Goal: Task Accomplishment & Management: Manage account settings

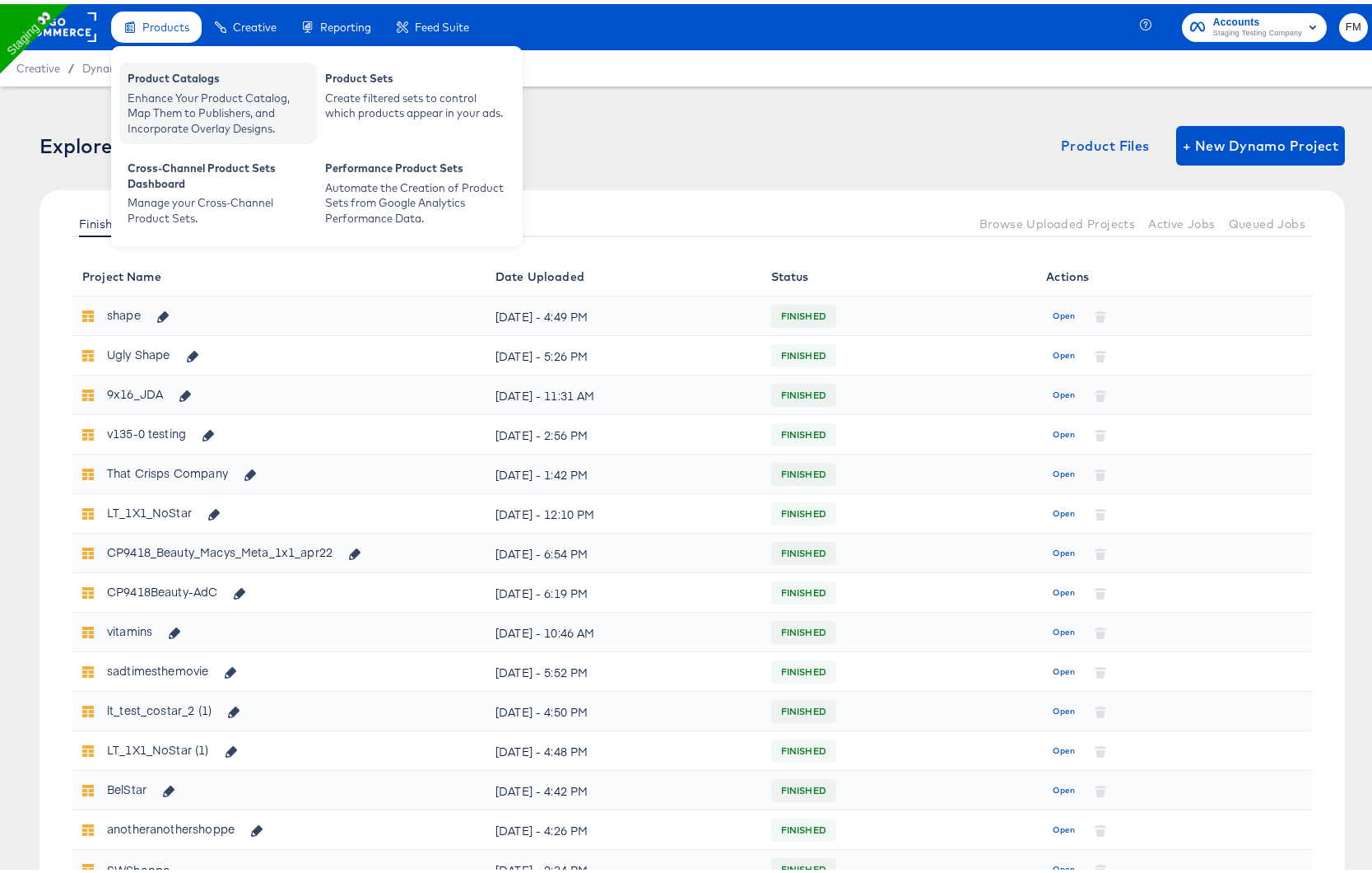
click at [167, 86] on div "Enhance Your Product Catalog, Map Them to Publishers, and Incorporate Overlay D…" at bounding box center [218, 109] width 181 height 46
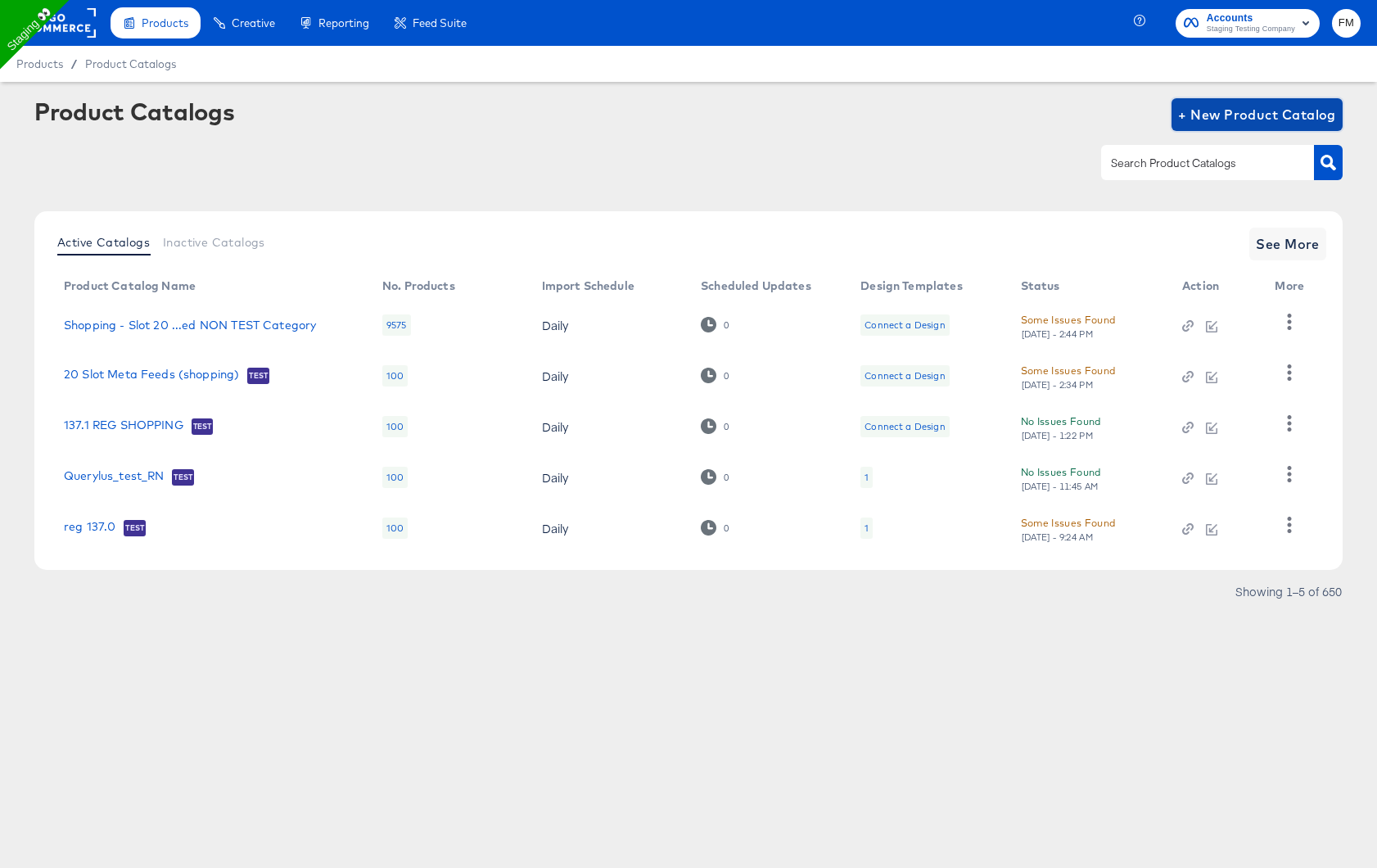
click at [1258, 122] on span "+ New Product Catalog" at bounding box center [1257, 115] width 158 height 23
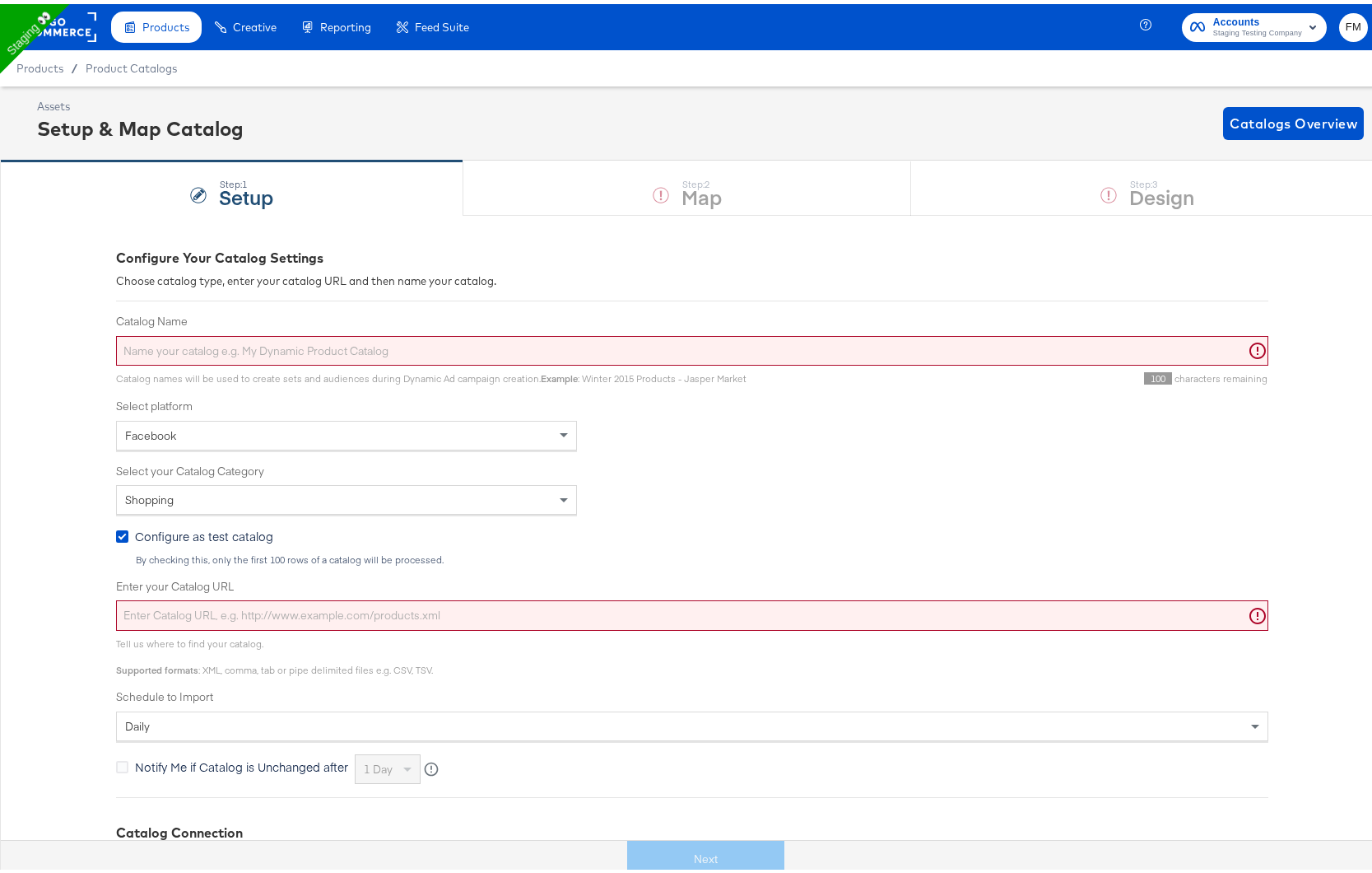
click at [716, 335] on input "Catalog Name" at bounding box center [693, 347] width 1153 height 30
paste input "Shopping - Slot 20 for Meta feed NON TEST Category"
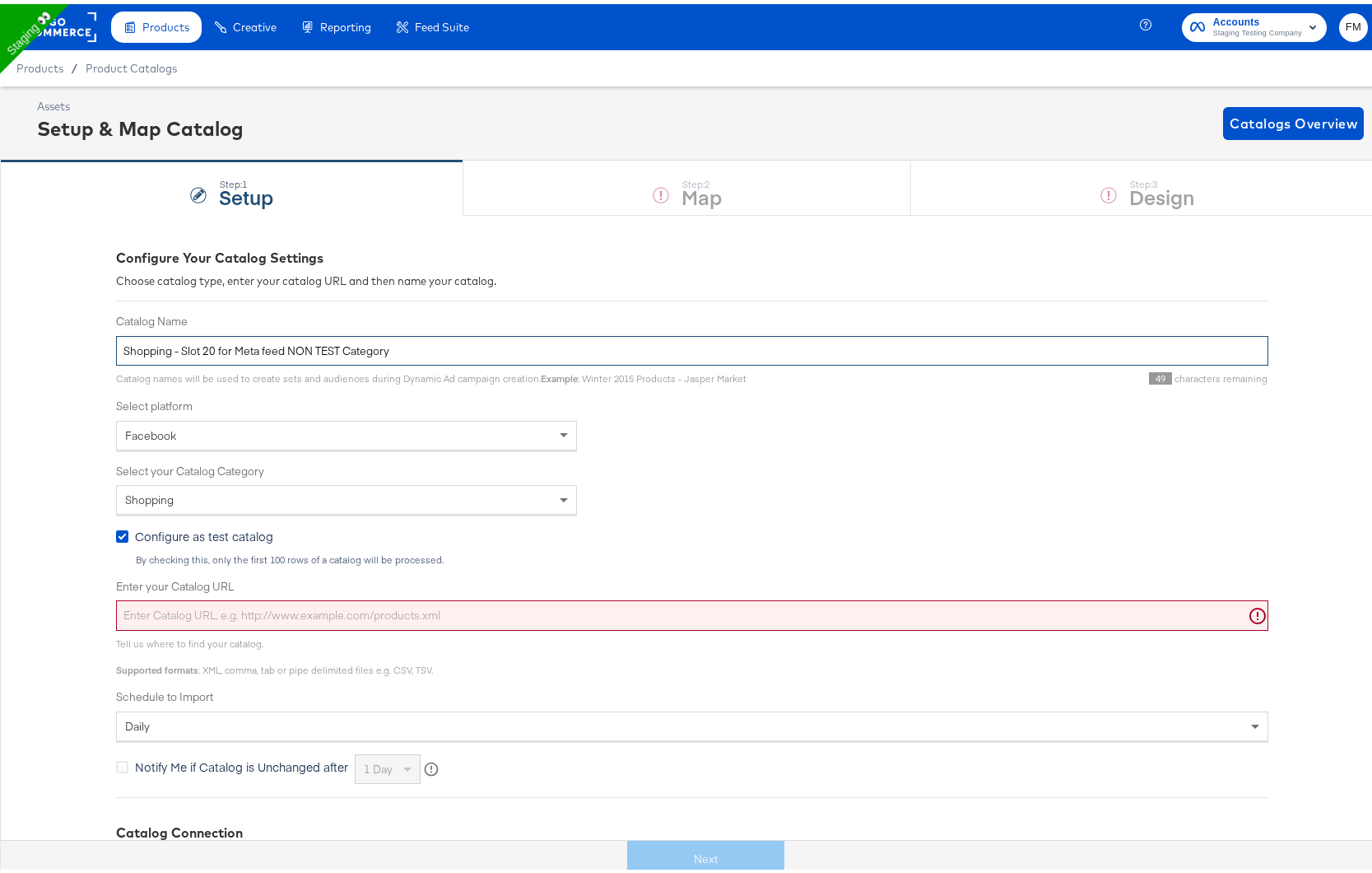
click at [147, 356] on input "Shopping - Slot 20 for Meta feed NON TEST Category" at bounding box center [693, 347] width 1153 height 30
click at [136, 344] on input "Shopping - Slot 20 for Meta feed NON TEST Category" at bounding box center [693, 347] width 1153 height 30
type input "Hotels - Slot 20 for Meta feed NON TEST Category"
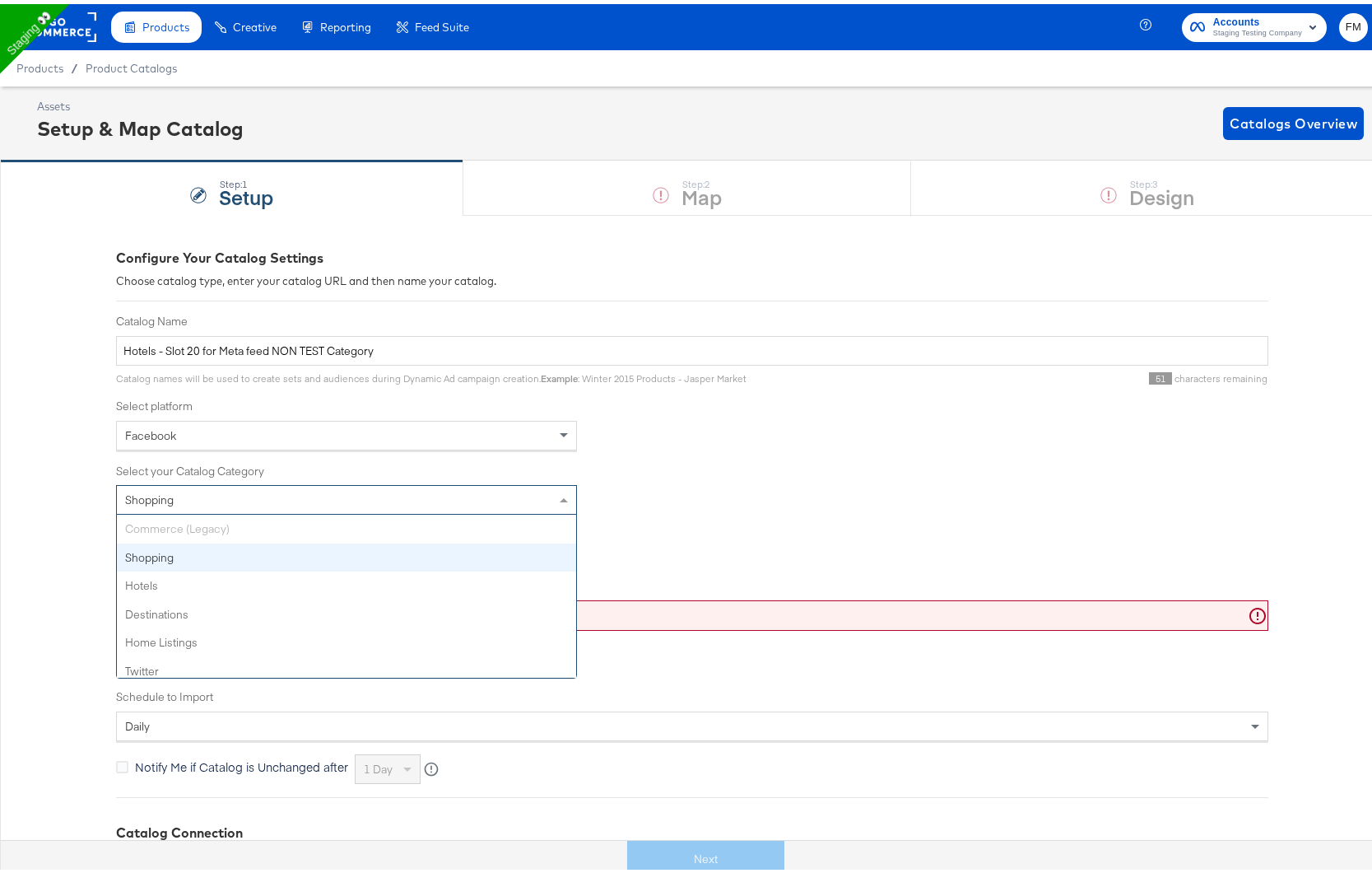
click at [195, 498] on div "Shopping" at bounding box center [347, 495] width 459 height 28
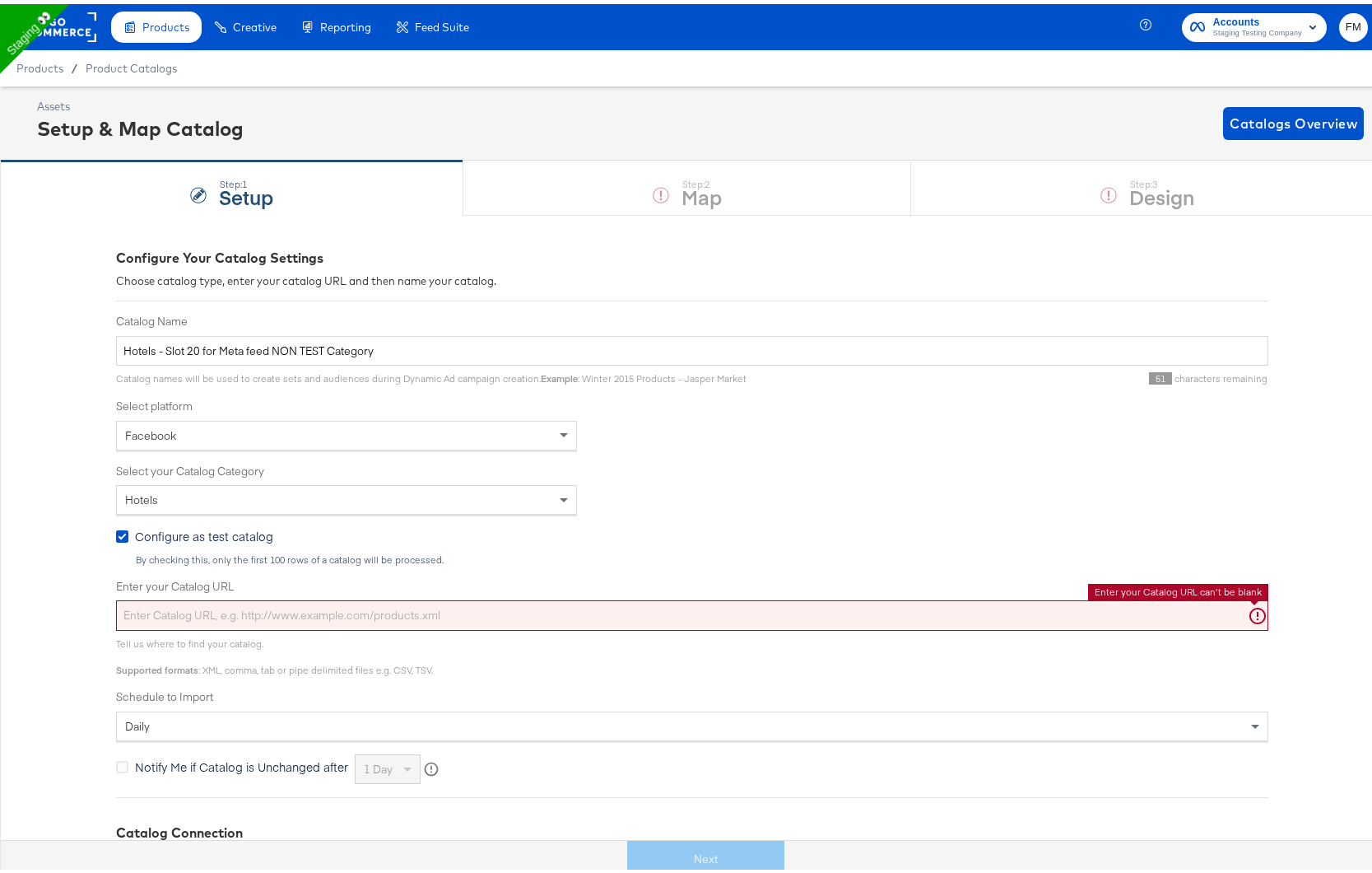
click at [188, 612] on input "Enter your Catalog URL" at bounding box center [693, 612] width 1153 height 30
click at [688, 601] on input "Enter your Catalog URL" at bounding box center [693, 612] width 1153 height 30
paste input "[URL][DOMAIN_NAME]"
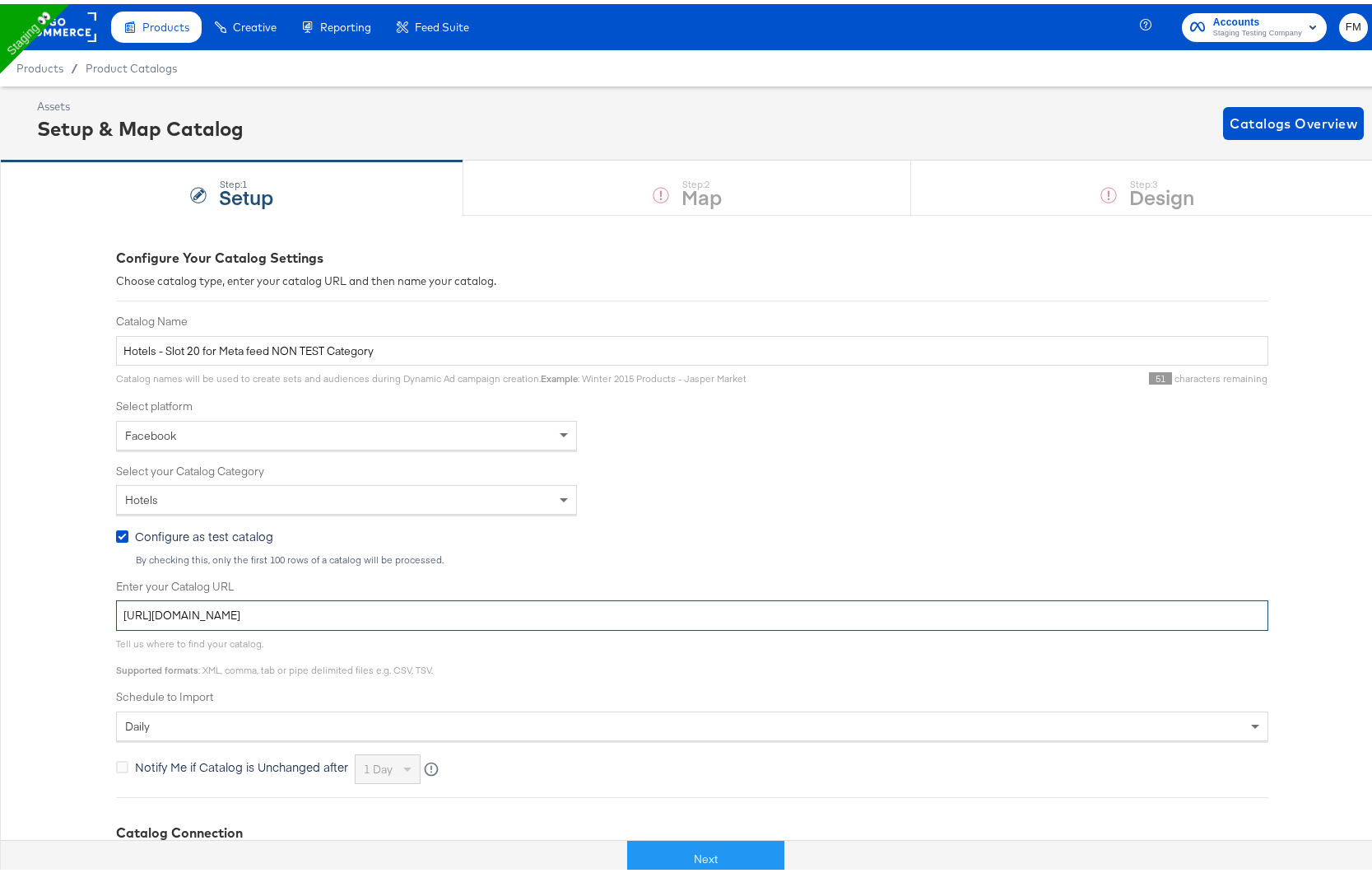
type input "[URL][DOMAIN_NAME]"
click at [150, 534] on span "Configure as test catalog" at bounding box center [204, 532] width 138 height 17
click at [0, 0] on input "Configure as test catalog" at bounding box center [0, 0] width 0 height 0
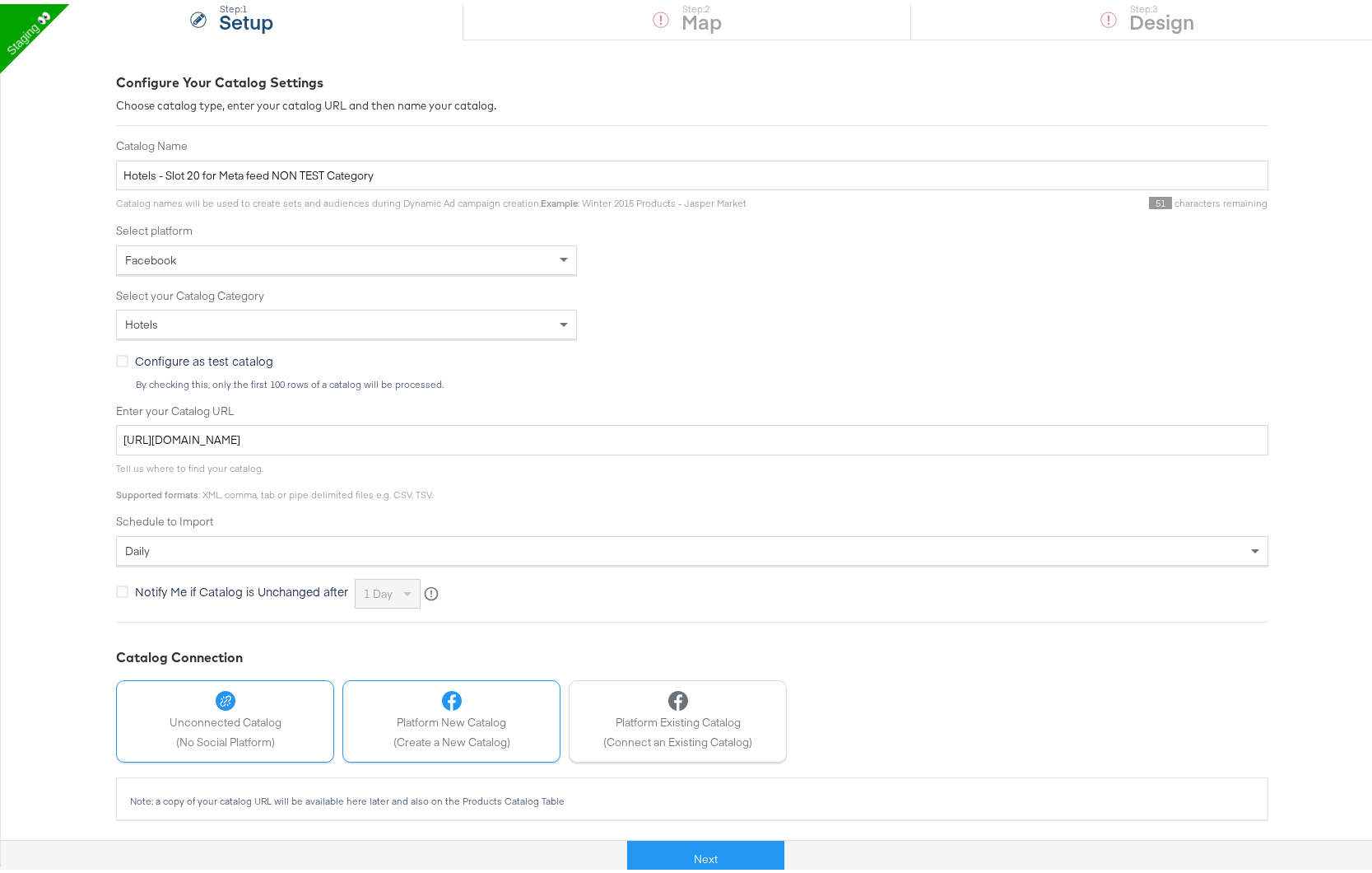
click at [463, 715] on span "Platform New Catalog" at bounding box center [452, 718] width 117 height 16
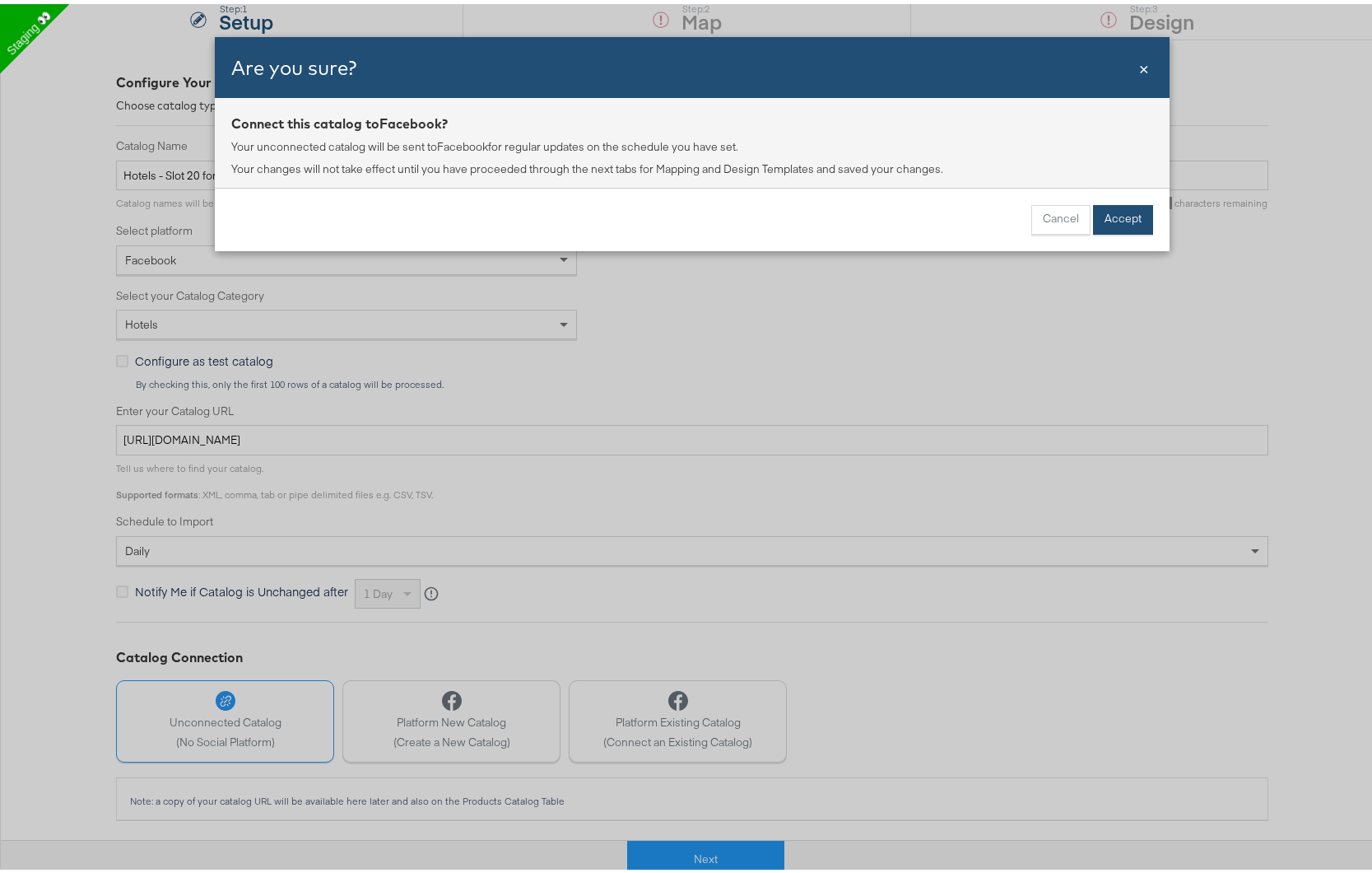
click at [1112, 213] on button "Accept" at bounding box center [1123, 215] width 60 height 29
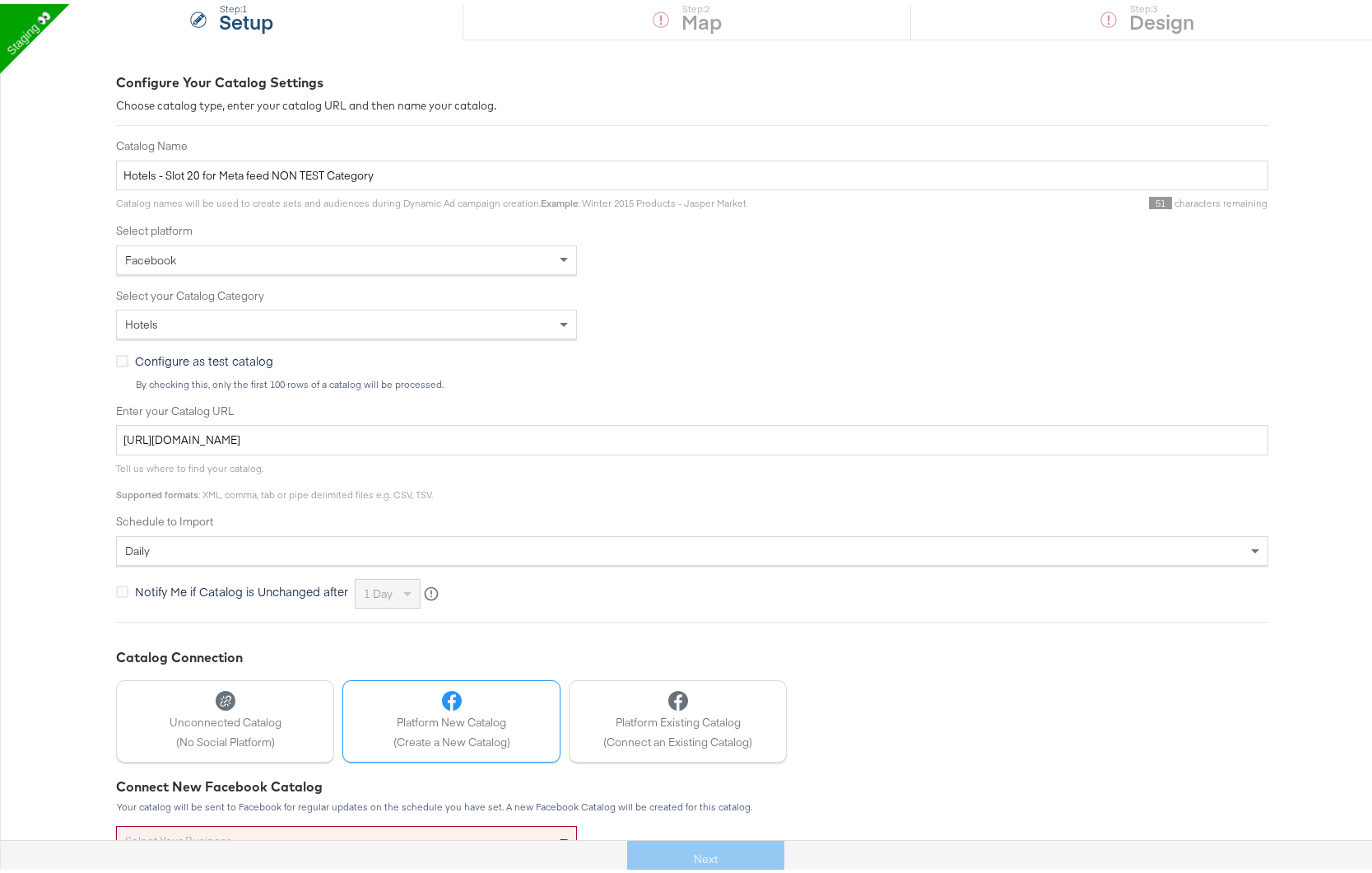
scroll to position [345, 0]
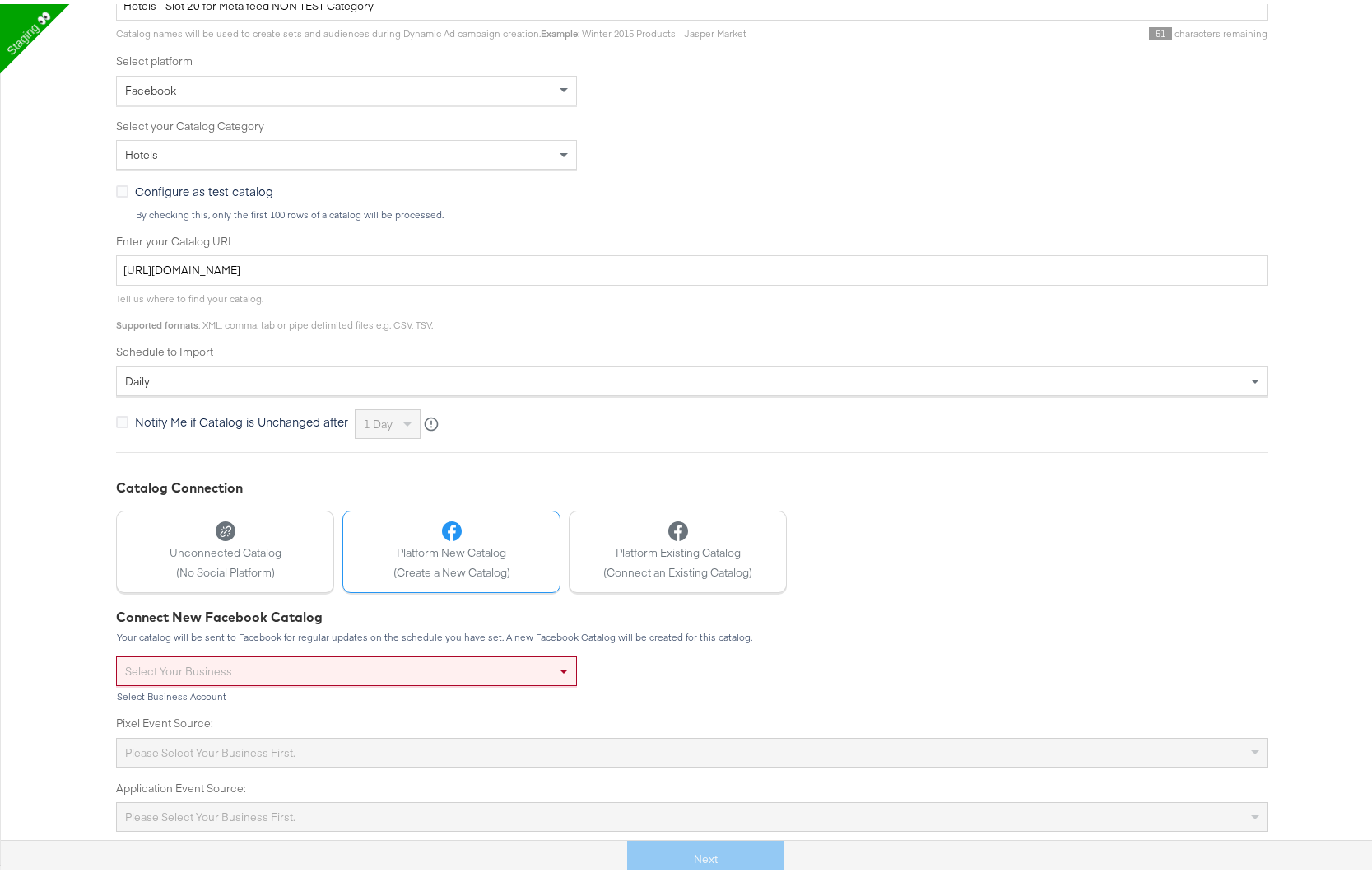
click at [469, 657] on div "Select your business" at bounding box center [347, 666] width 459 height 28
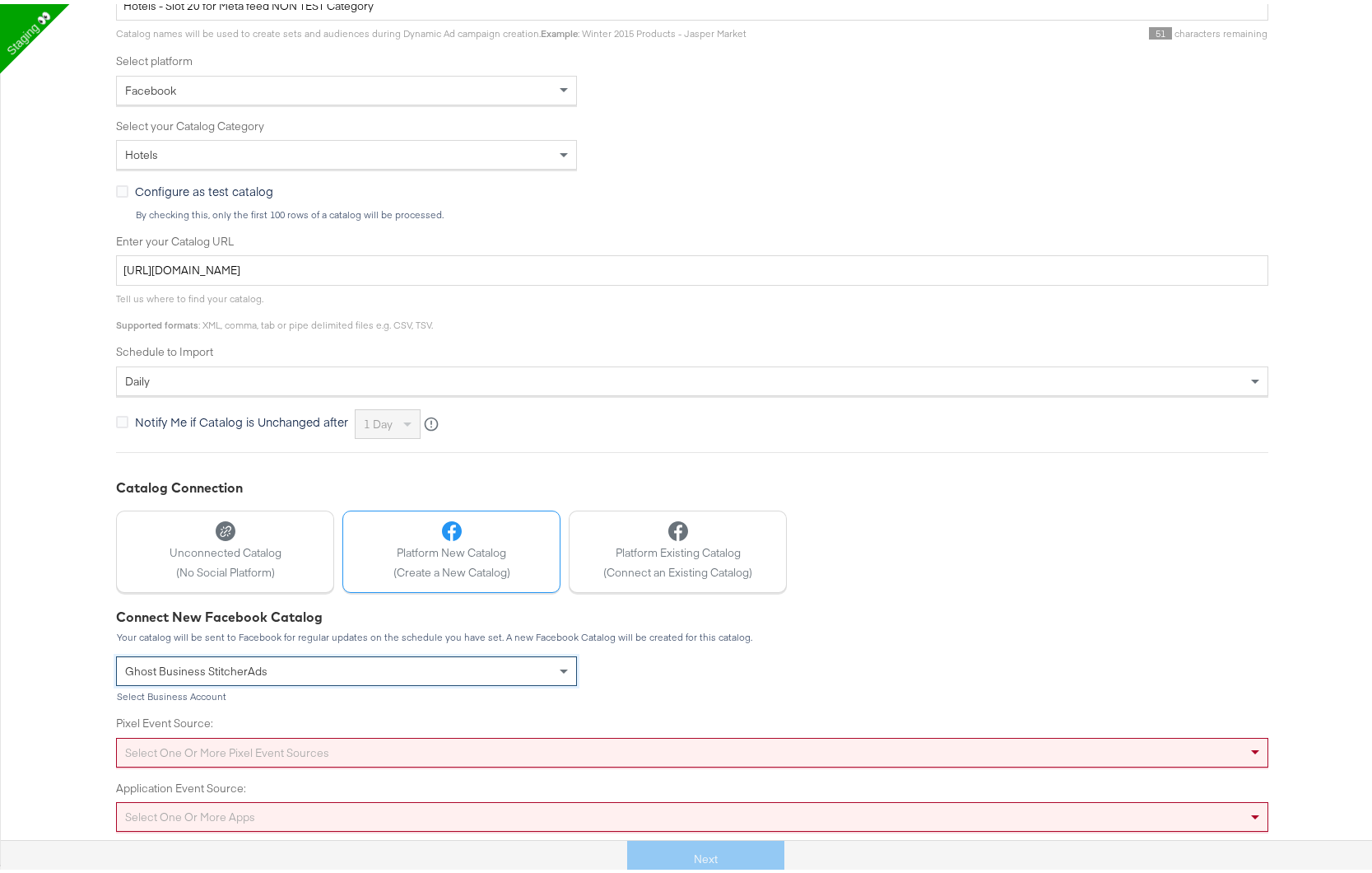
scroll to position [400, 0]
click at [401, 739] on div "Select one or more pixel event sources" at bounding box center [693, 748] width 1153 height 29
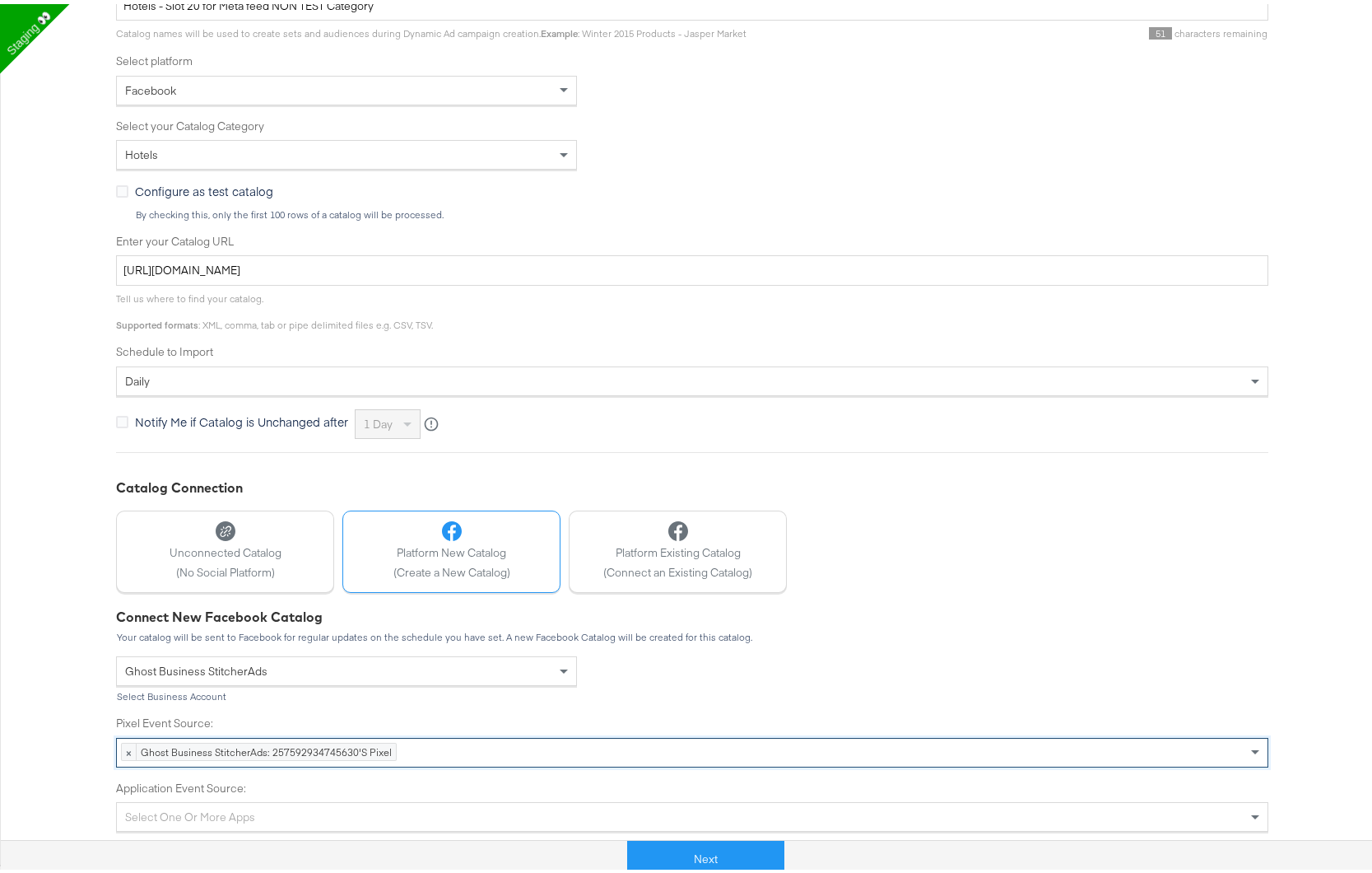
scroll to position [358, 0]
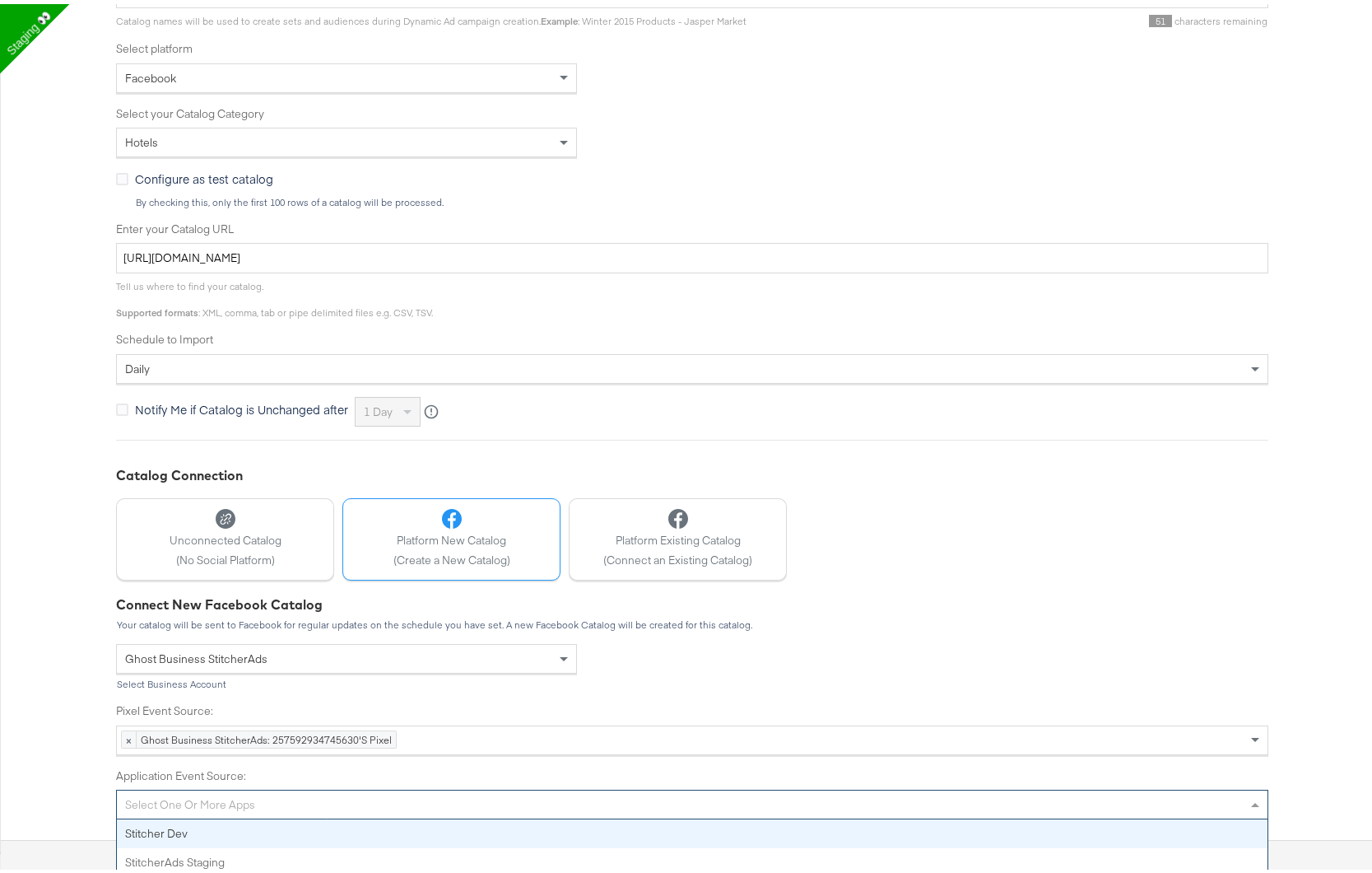
click at [471, 815] on div "Select one or more apps Stitcher Dev StitcherAds Staging" at bounding box center [693, 800] width 1153 height 29
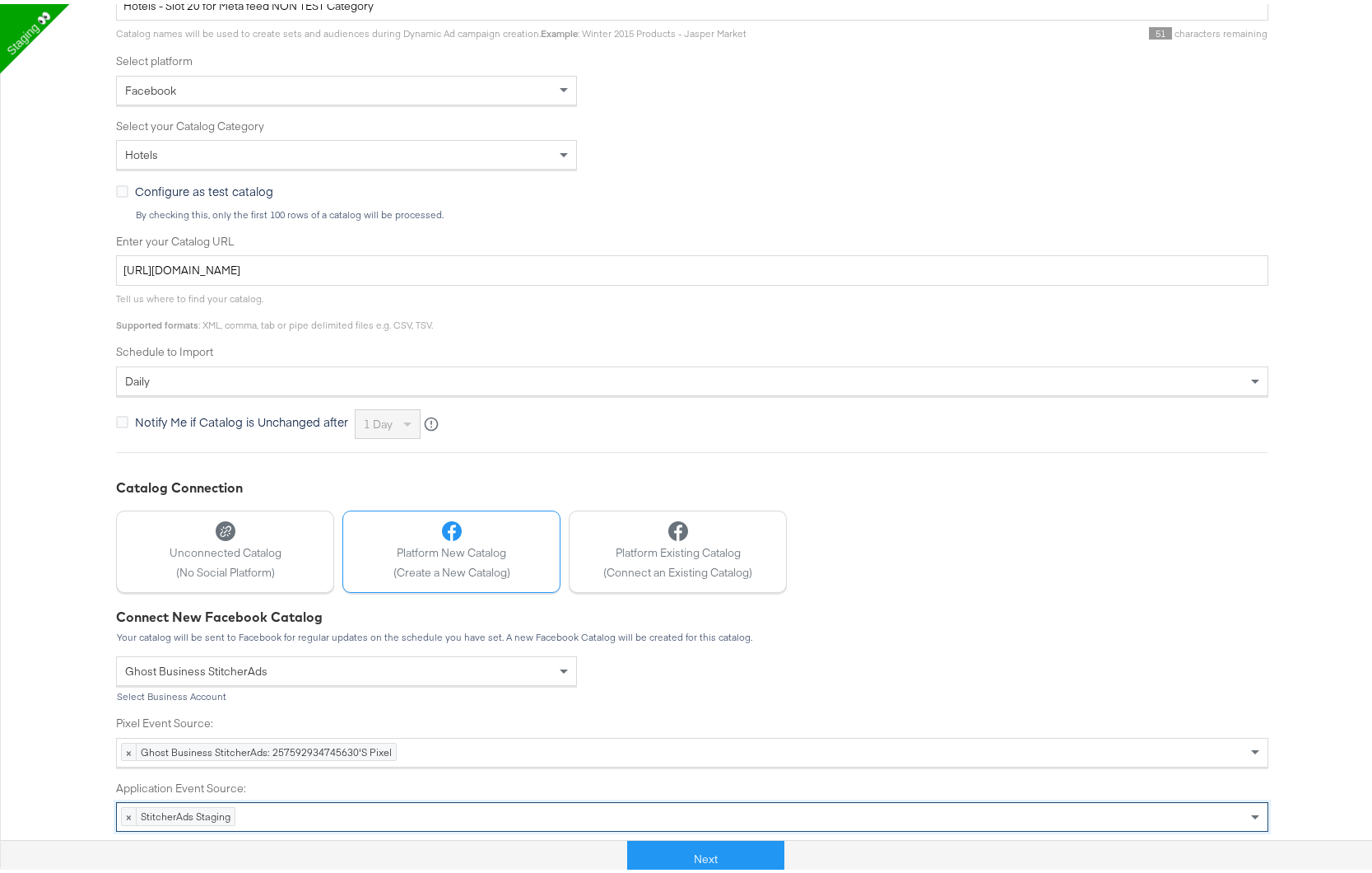
scroll to position [345, 0]
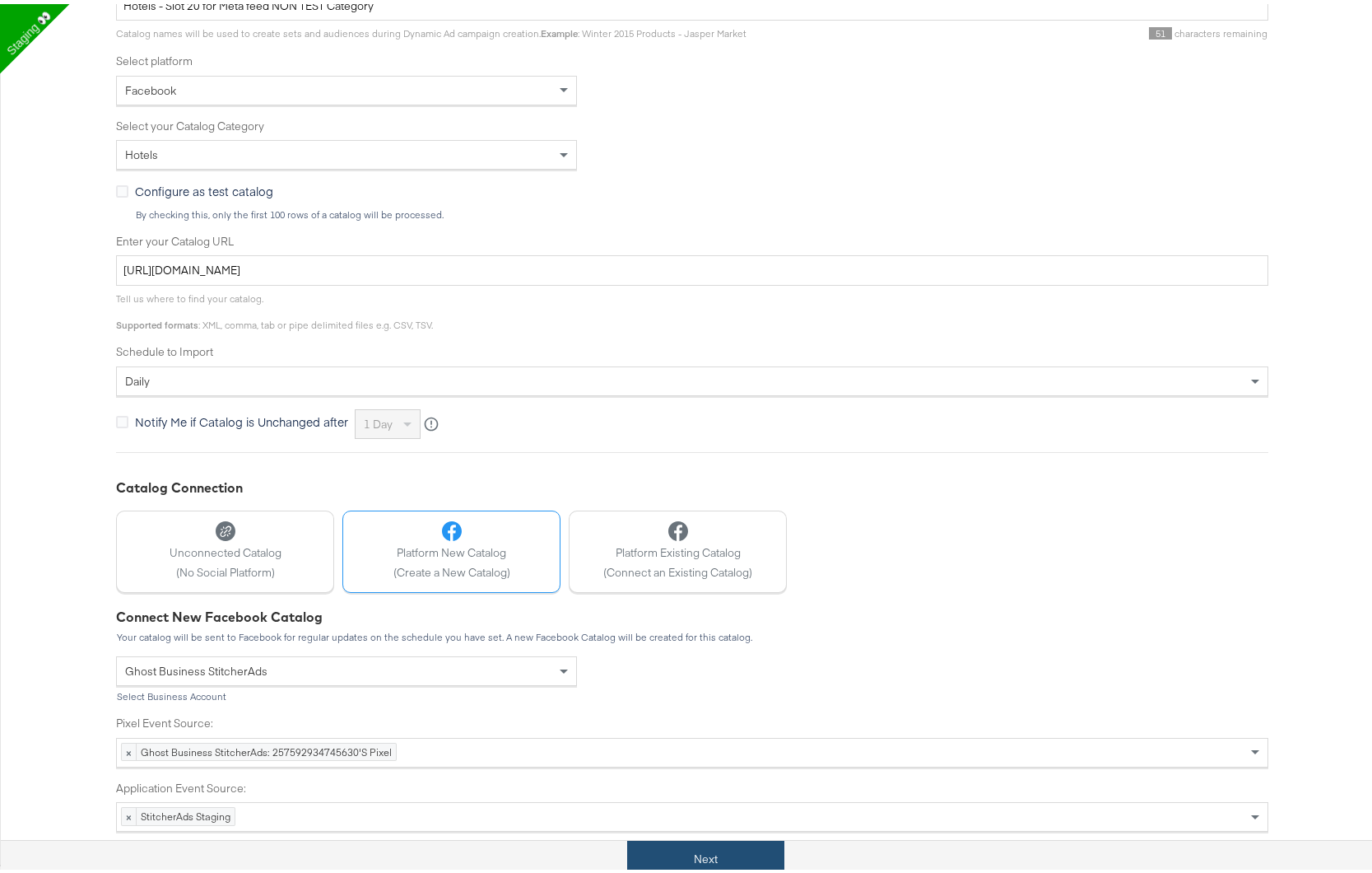
click at [725, 855] on button "Next" at bounding box center [706, 855] width 157 height 37
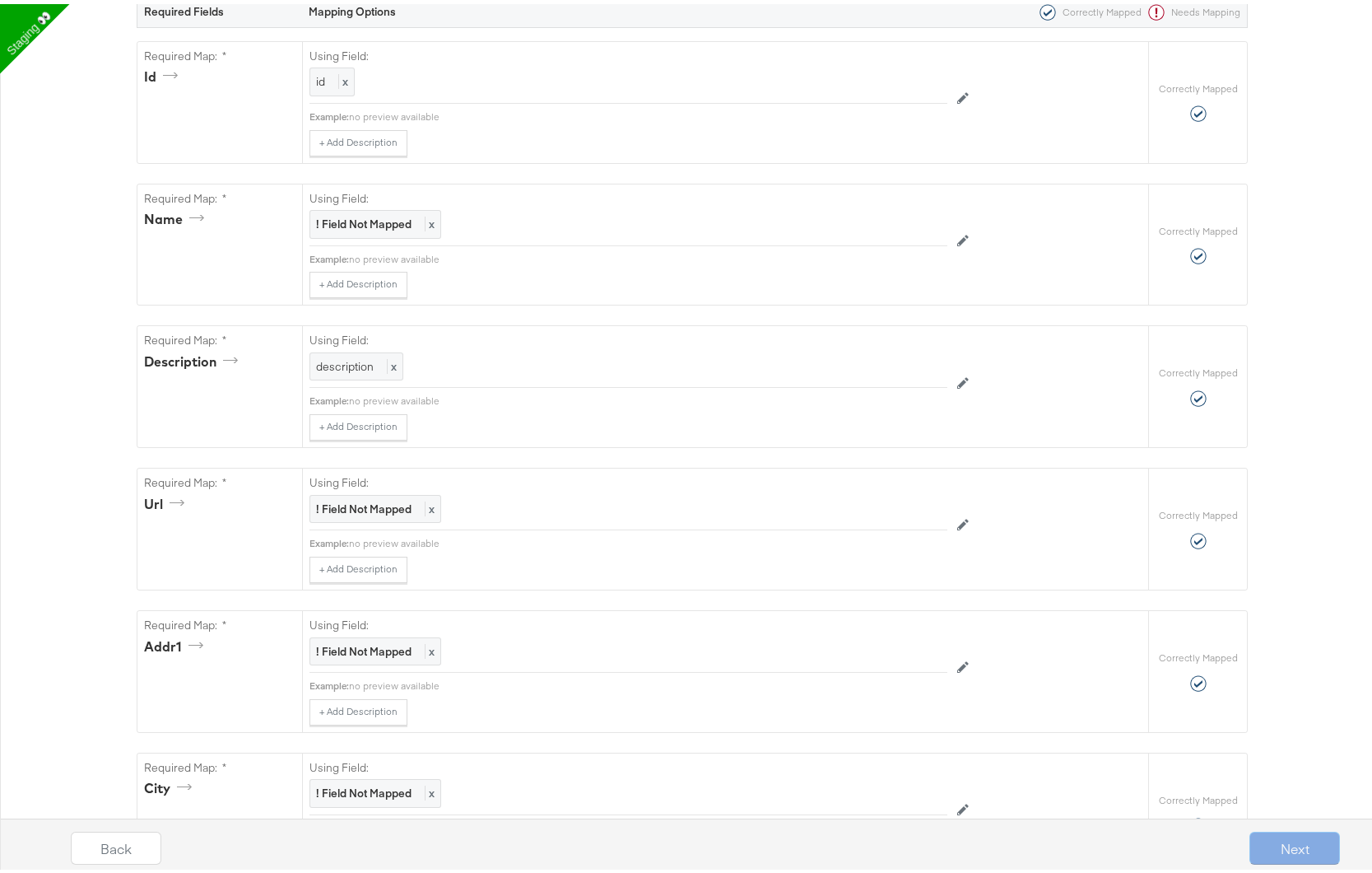
scroll to position [0, 0]
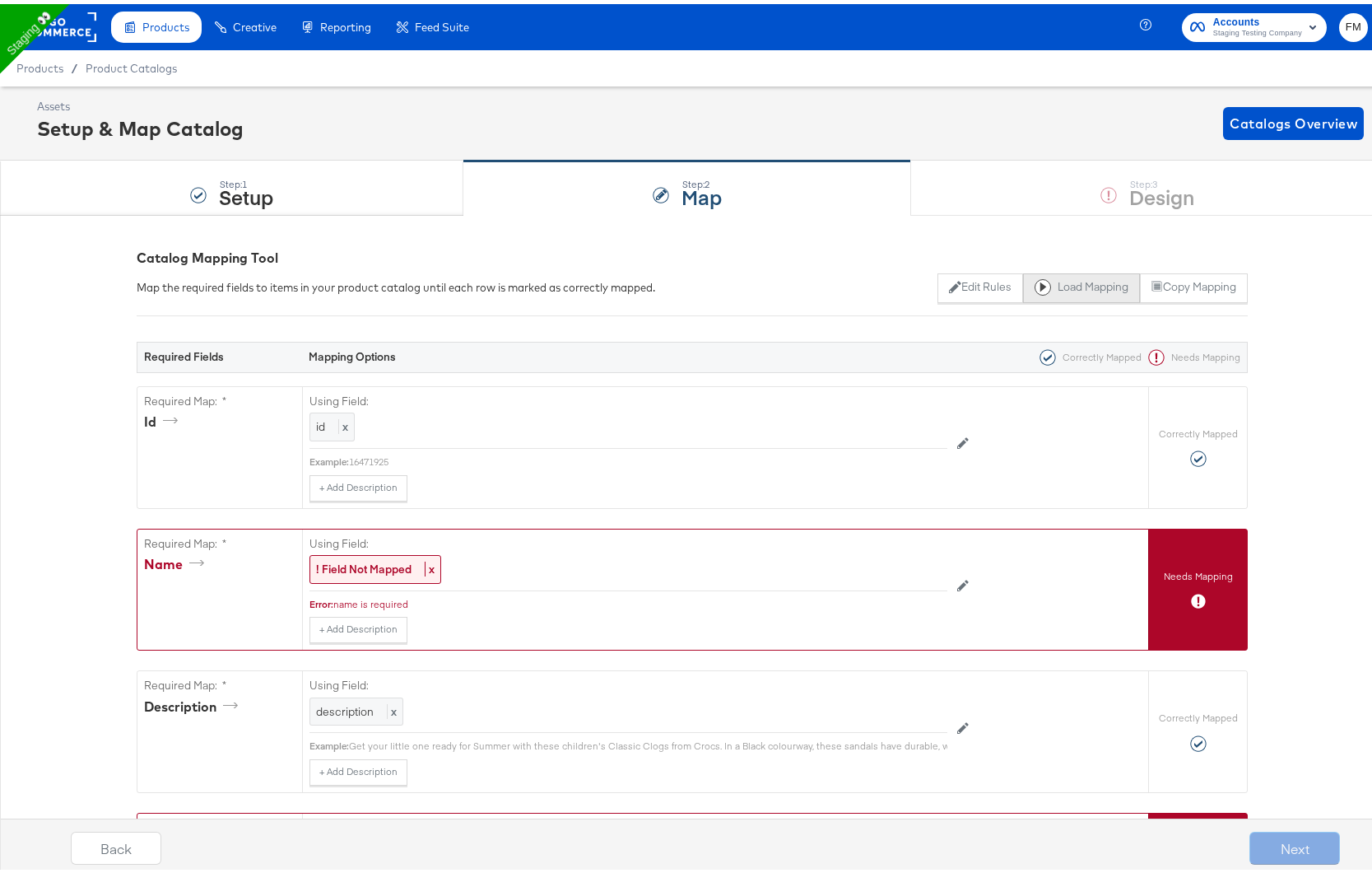
click at [1024, 281] on button "Load Mapping" at bounding box center [1082, 283] width 117 height 29
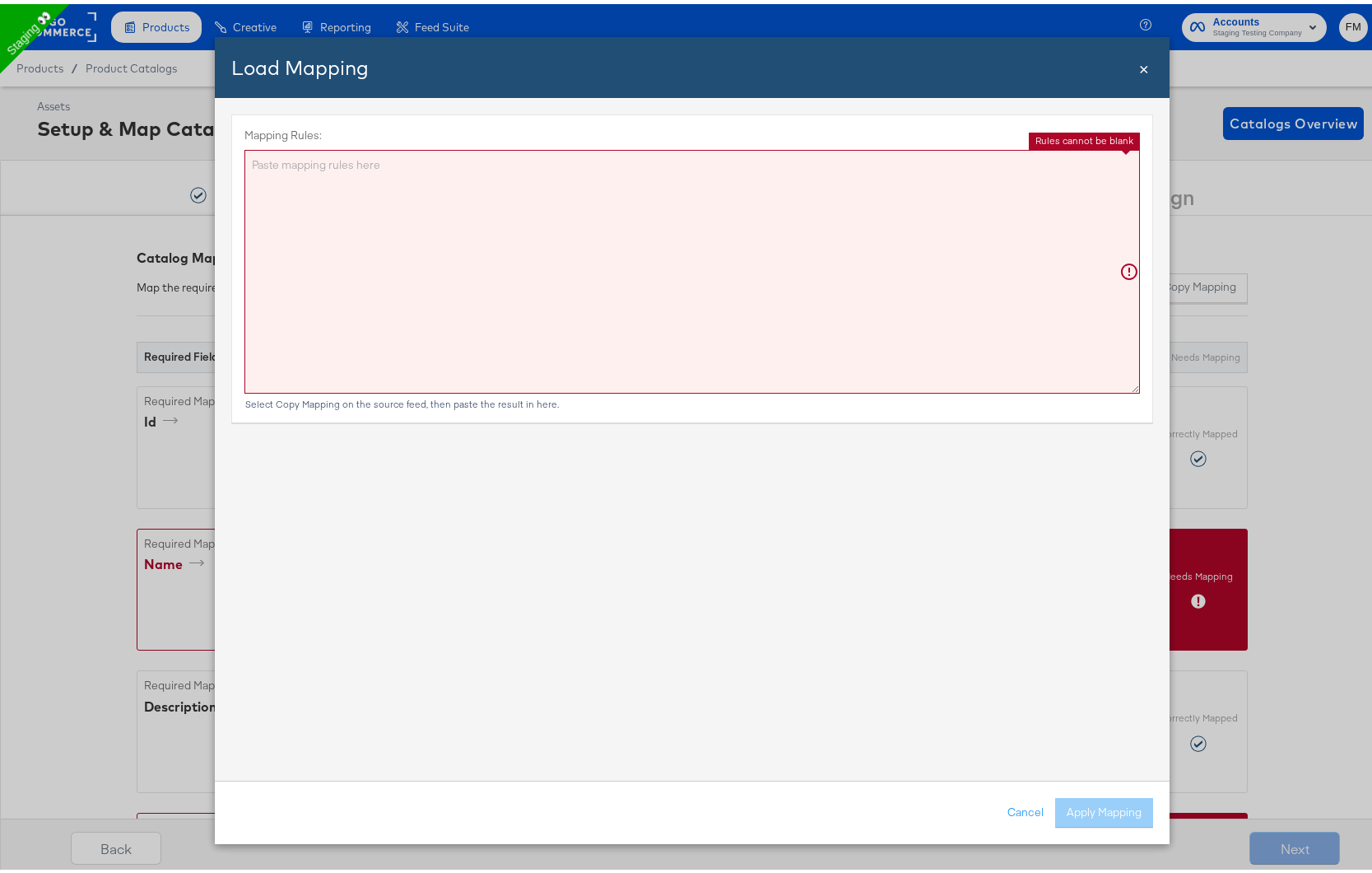
click at [853, 280] on textarea "Mapping Rules:" at bounding box center [692, 267] width 895 height 244
paste textarea "{"id":"{{{\"id\"}}}","title":"{{{\"title\"}}}","description":"{{{\"description\…"
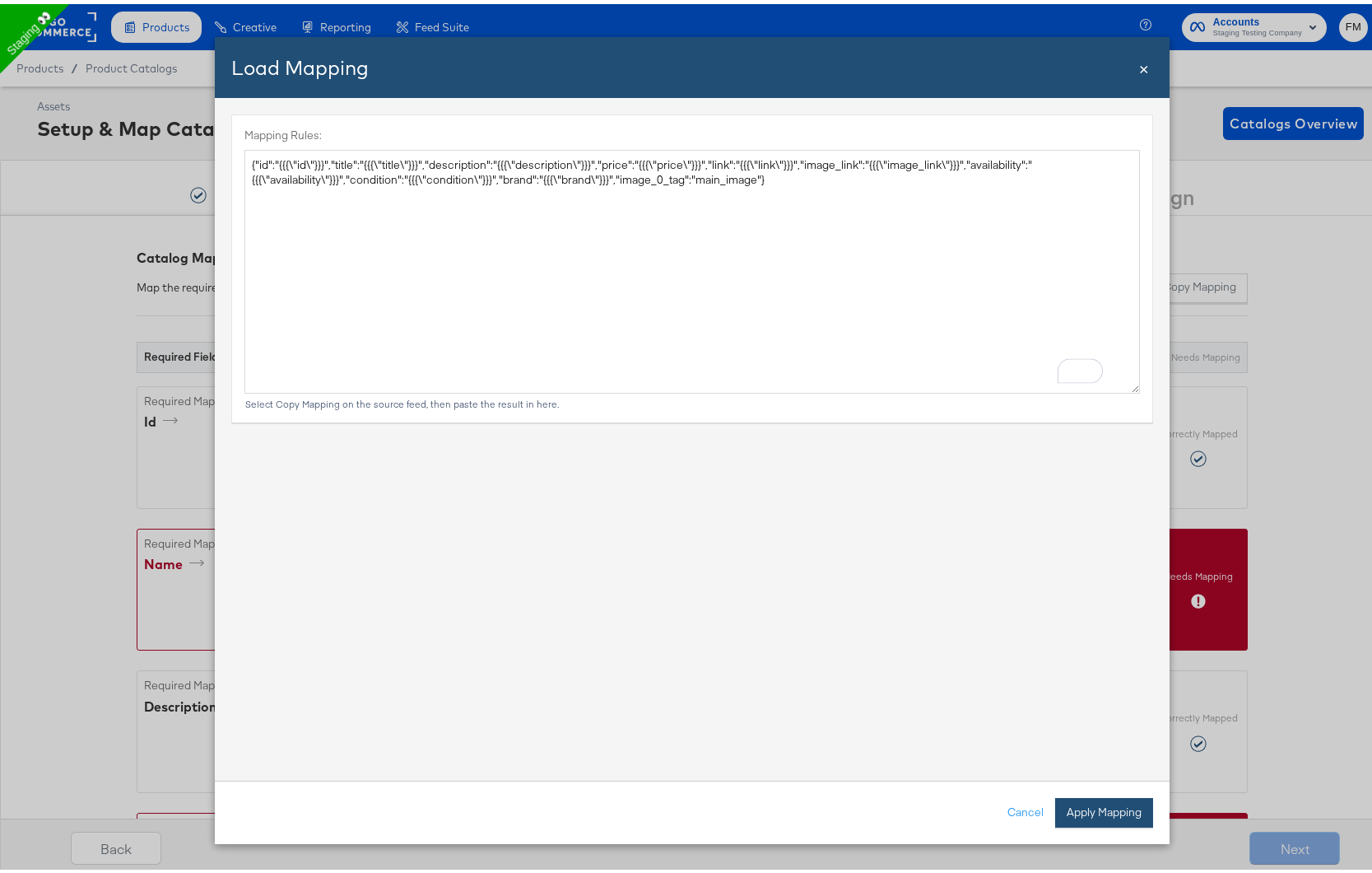
type textarea "{ "id": "{{{\"id\"}}}", "title": "{{{\"title\"}}}", "description": "{{{\"descri…"
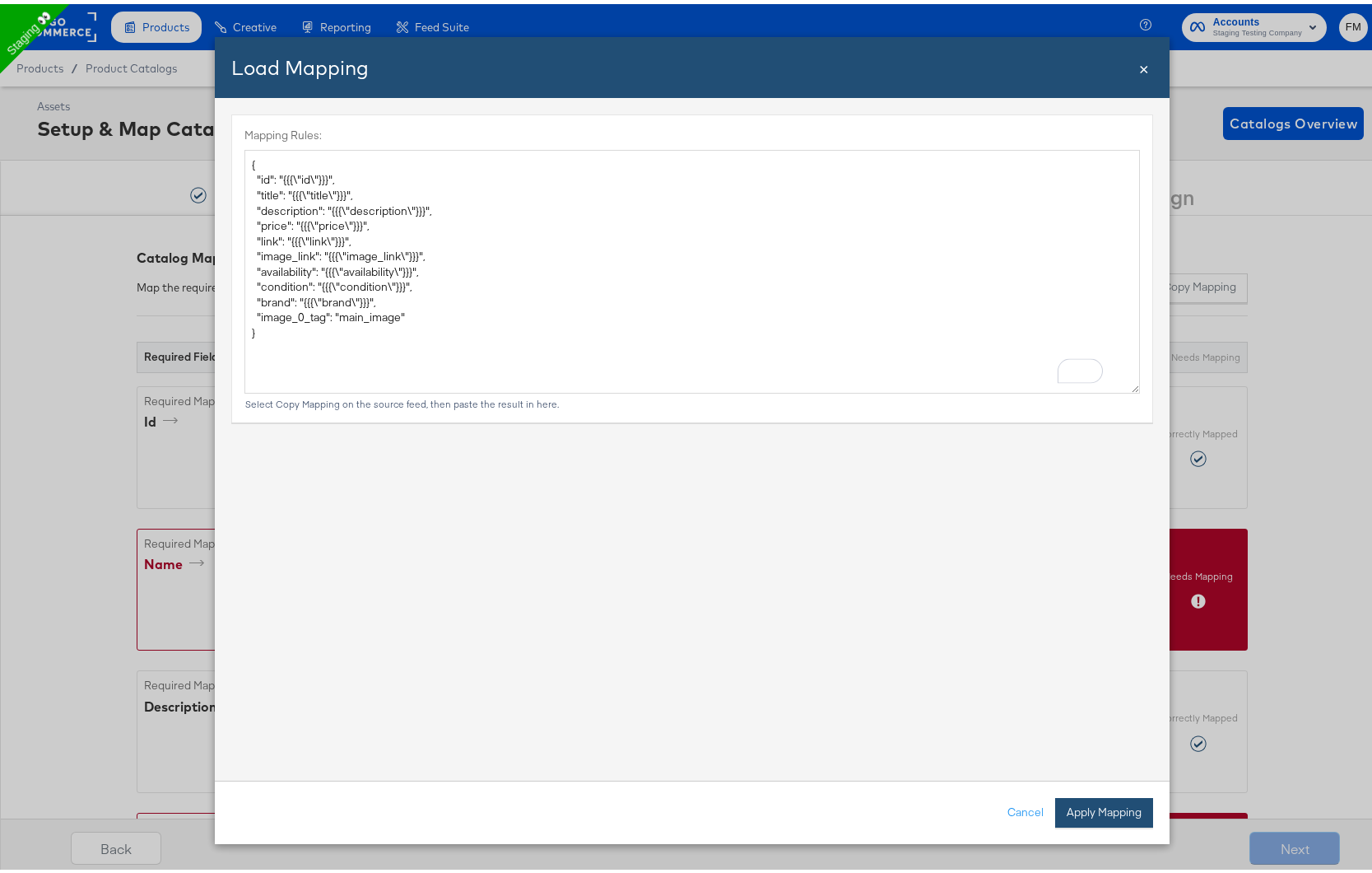
click at [1073, 796] on button "Apply Mapping" at bounding box center [1104, 808] width 98 height 29
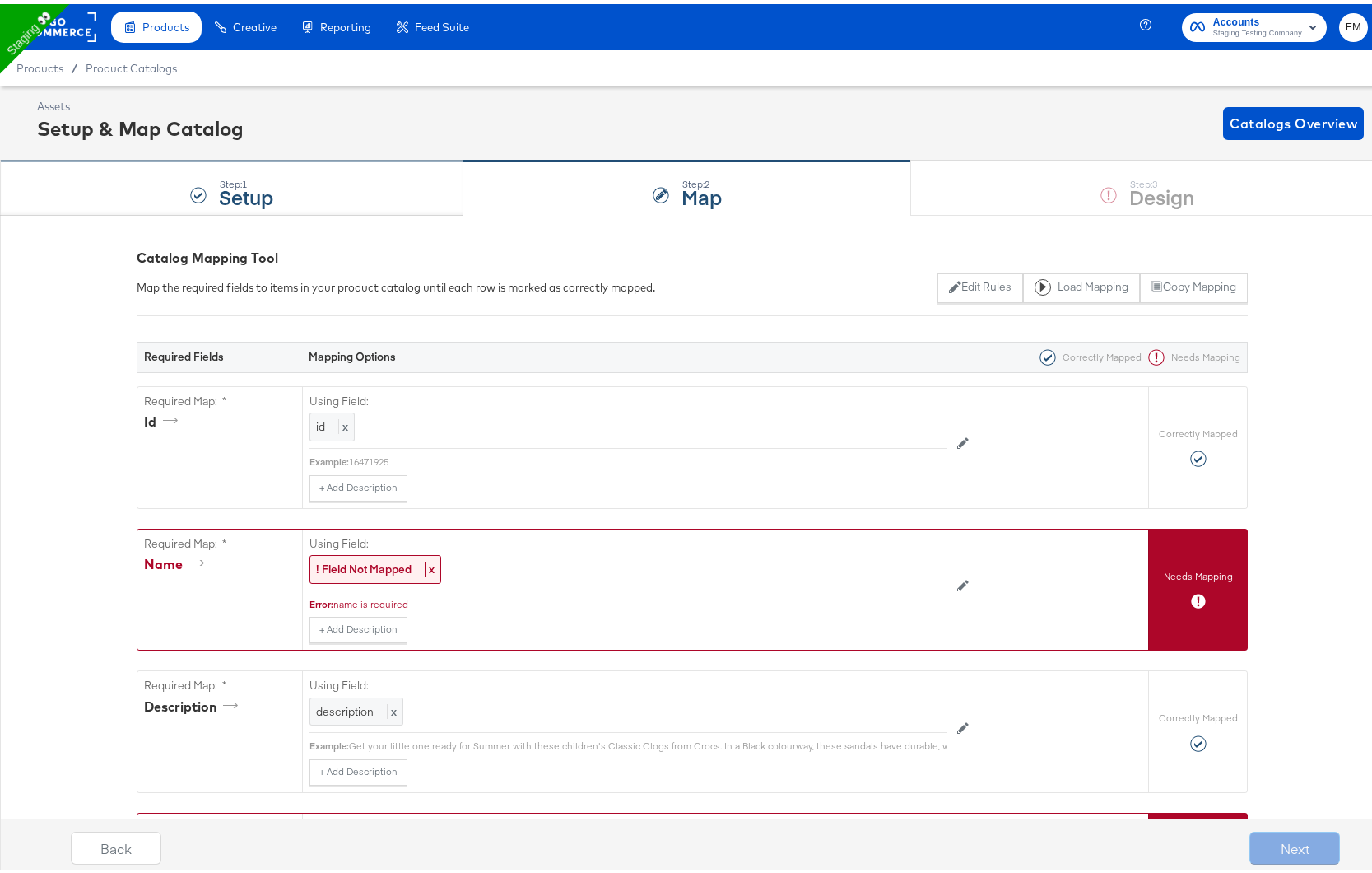
click at [394, 188] on div "Step: 1 Setup" at bounding box center [231, 184] width 463 height 54
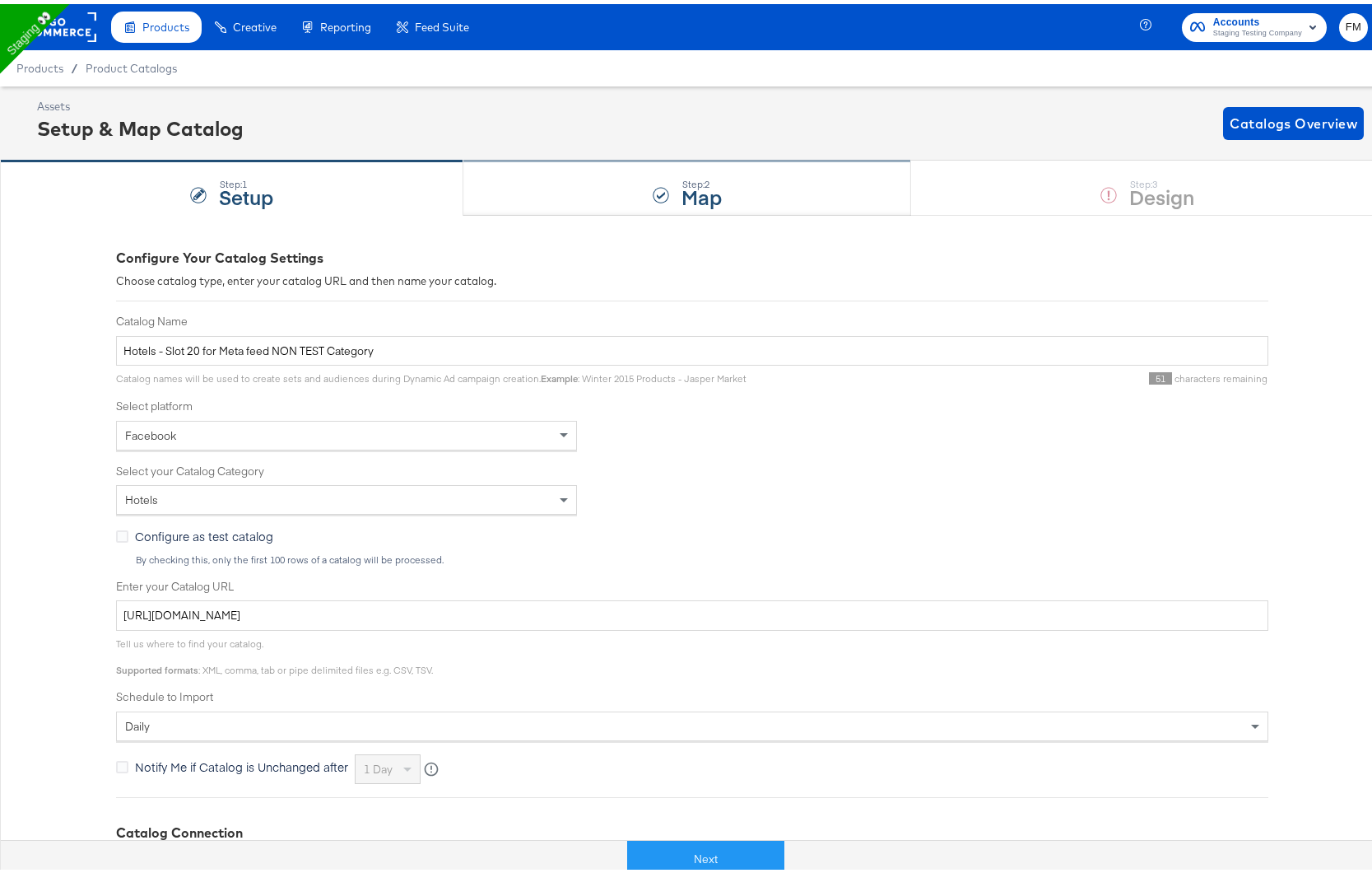
click at [829, 191] on div "Step: 2 Map" at bounding box center [688, 184] width 449 height 54
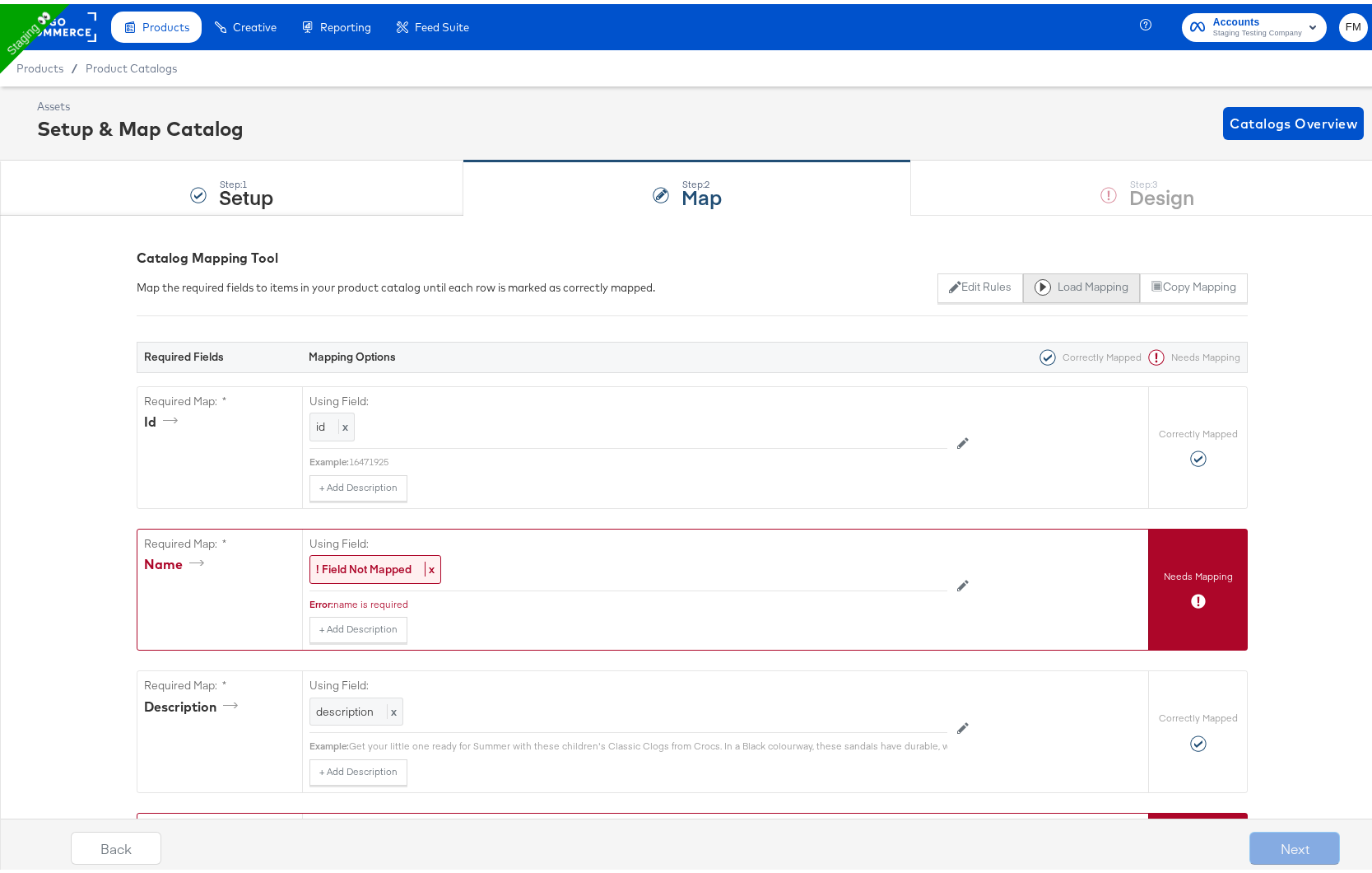
click at [1086, 279] on button "Load Mapping" at bounding box center [1082, 283] width 117 height 29
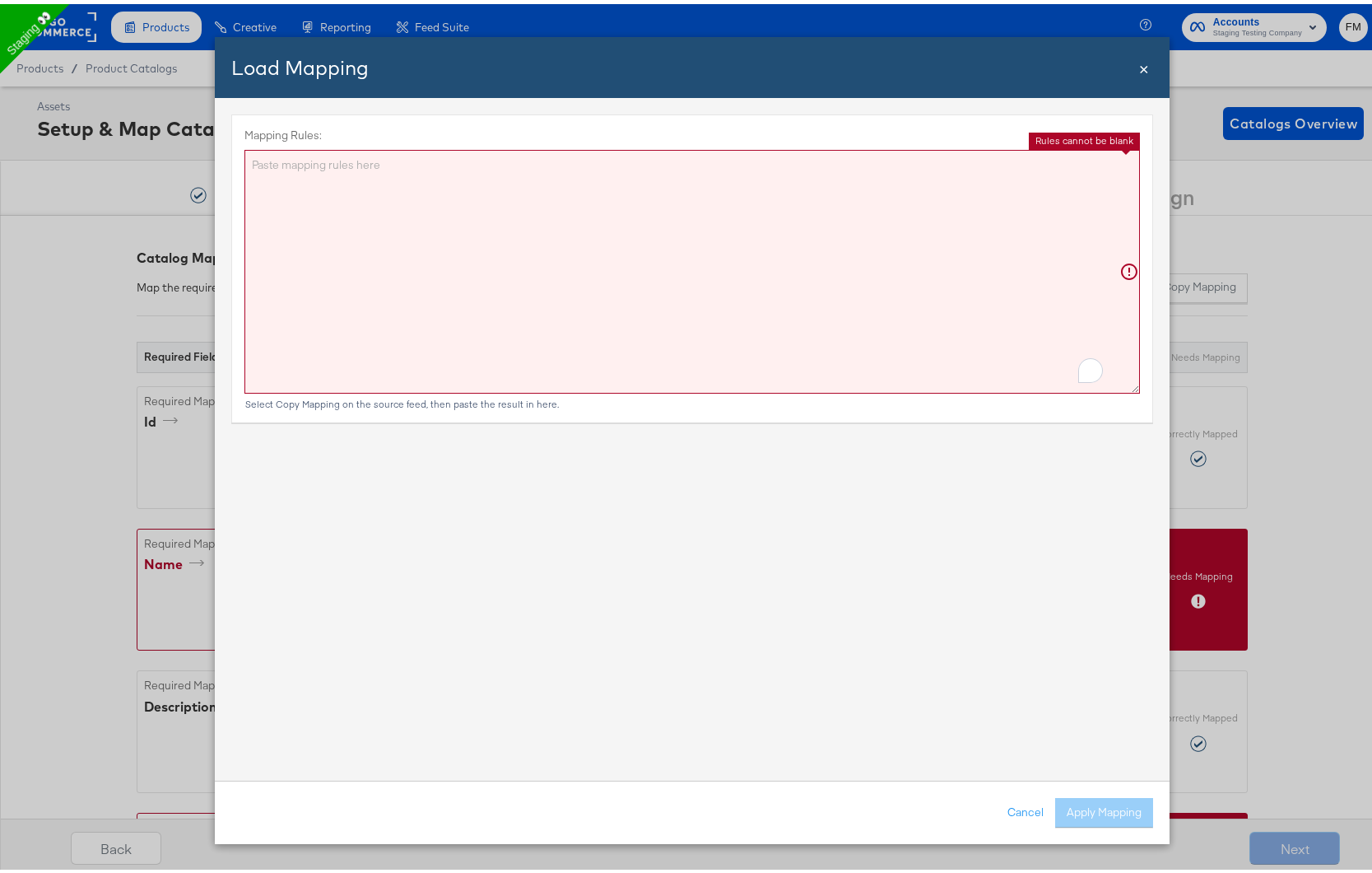
click at [795, 287] on textarea "Mapping Rules:" at bounding box center [692, 267] width 895 height 244
paste textarea "{"id":"{{{\"hotel_id\"}}}","name":"{{{\"name\"}}}","description":"{{{\"descript…"
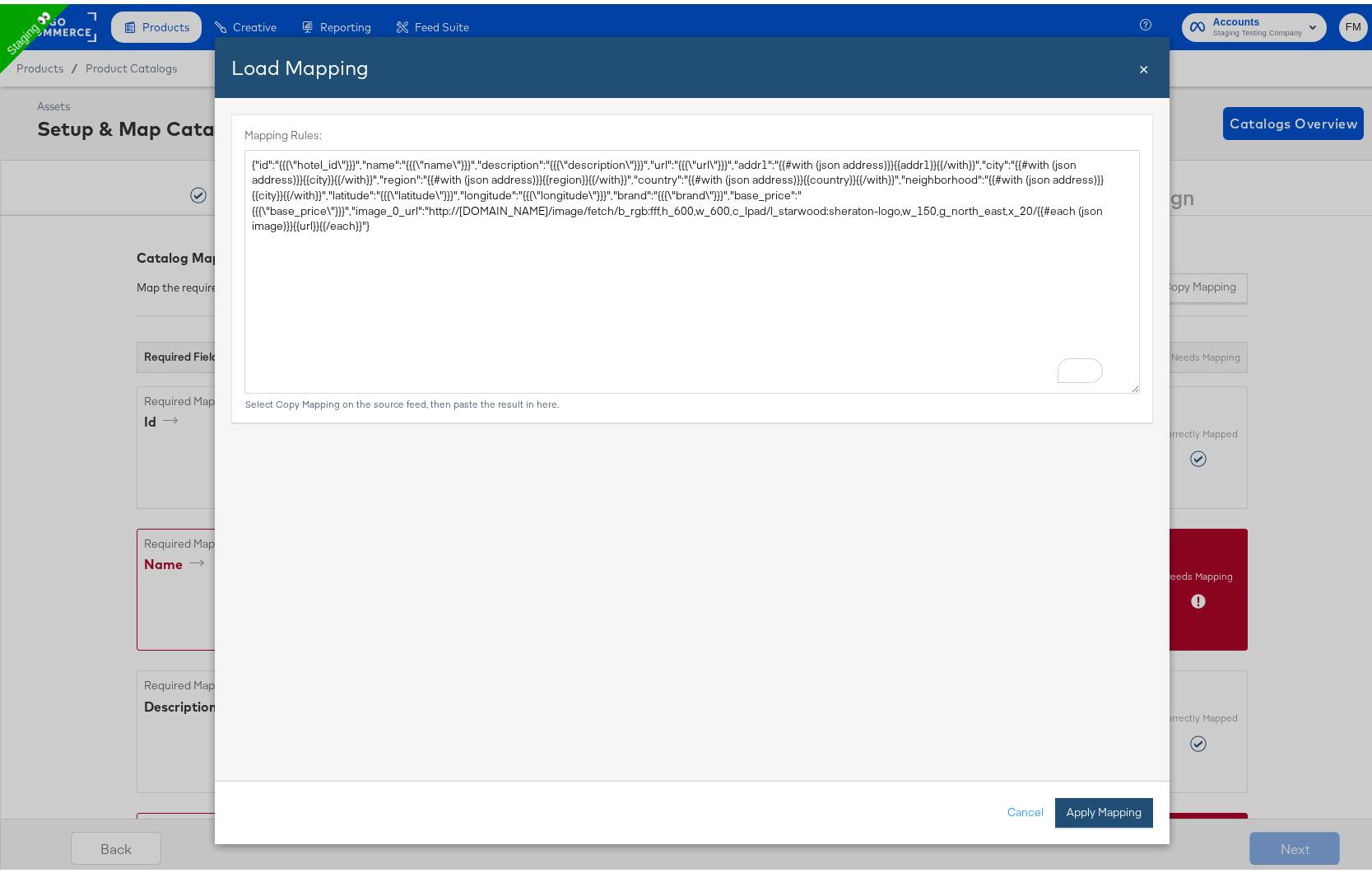
type textarea "{ "id": "{{{\"hotel_id\"}}}", "name": "{{{\"name\"}}}", "description": "{{{\"de…"
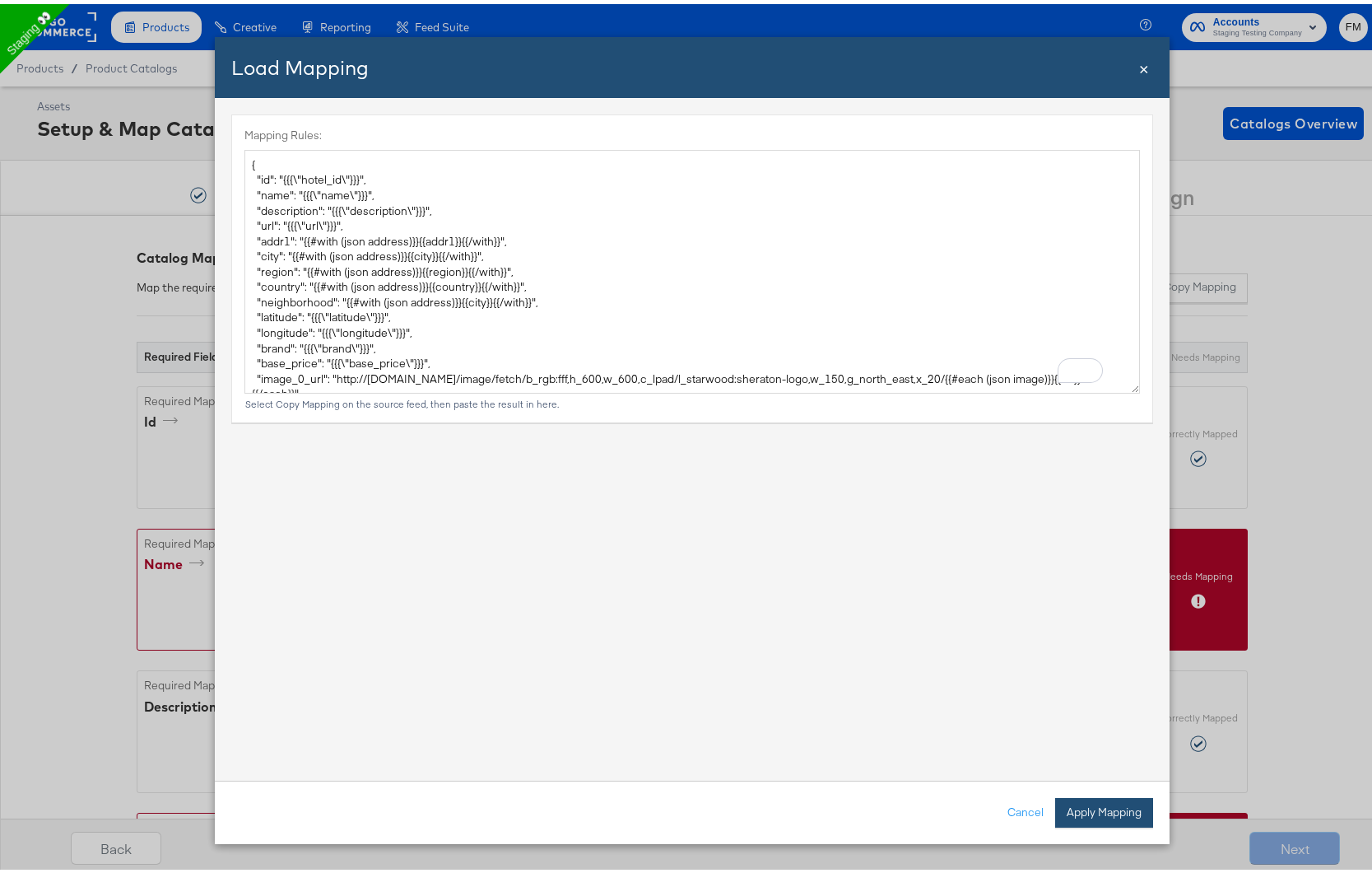
click at [1106, 800] on button "Apply Mapping" at bounding box center [1104, 808] width 98 height 29
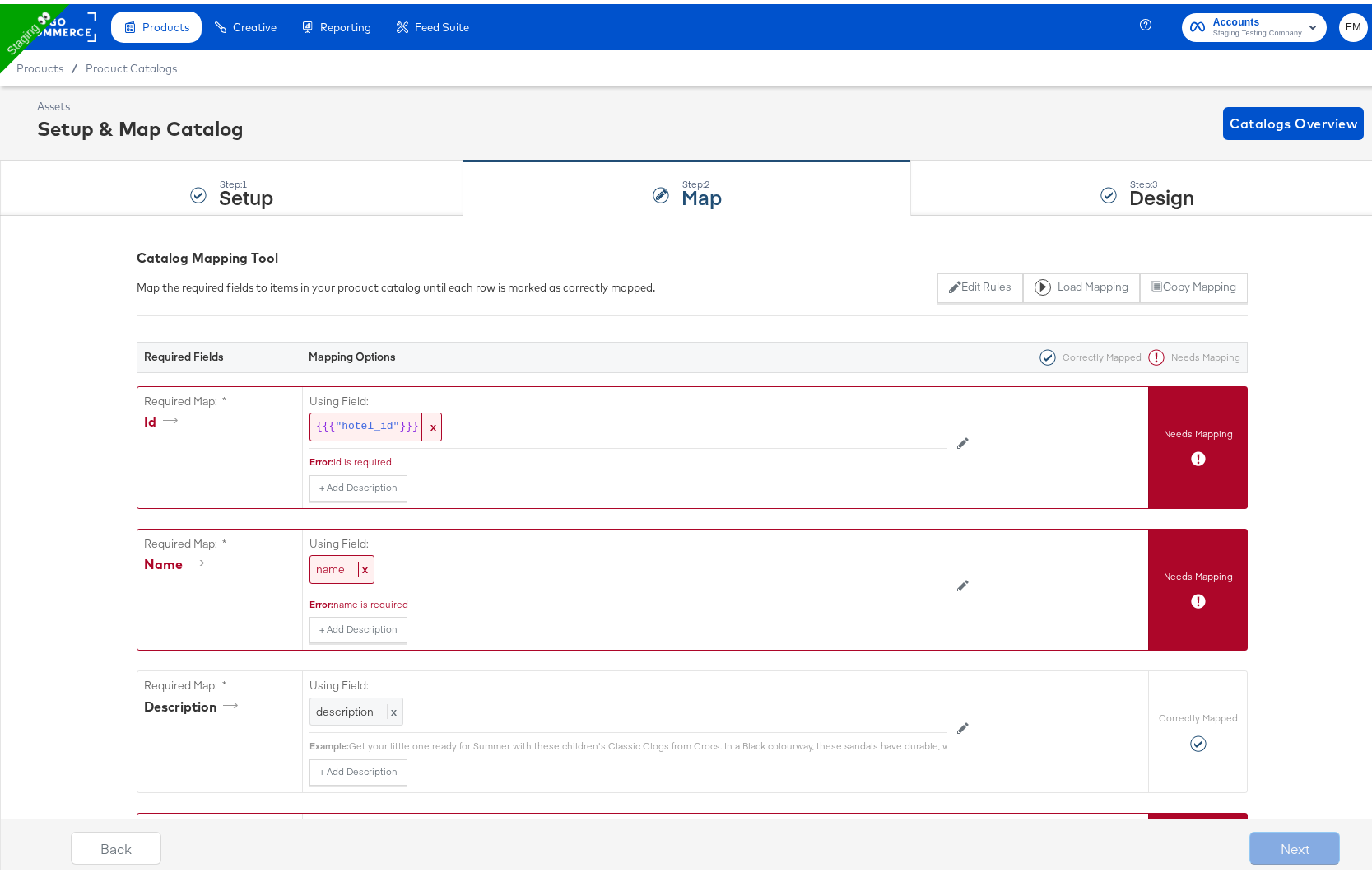
click at [491, 641] on div "Using Field: name x Error: name is required + Add Description Add Note Edit Fie…" at bounding box center [725, 586] width 846 height 121
click at [369, 627] on button "+ Add Description" at bounding box center [358, 625] width 98 height 26
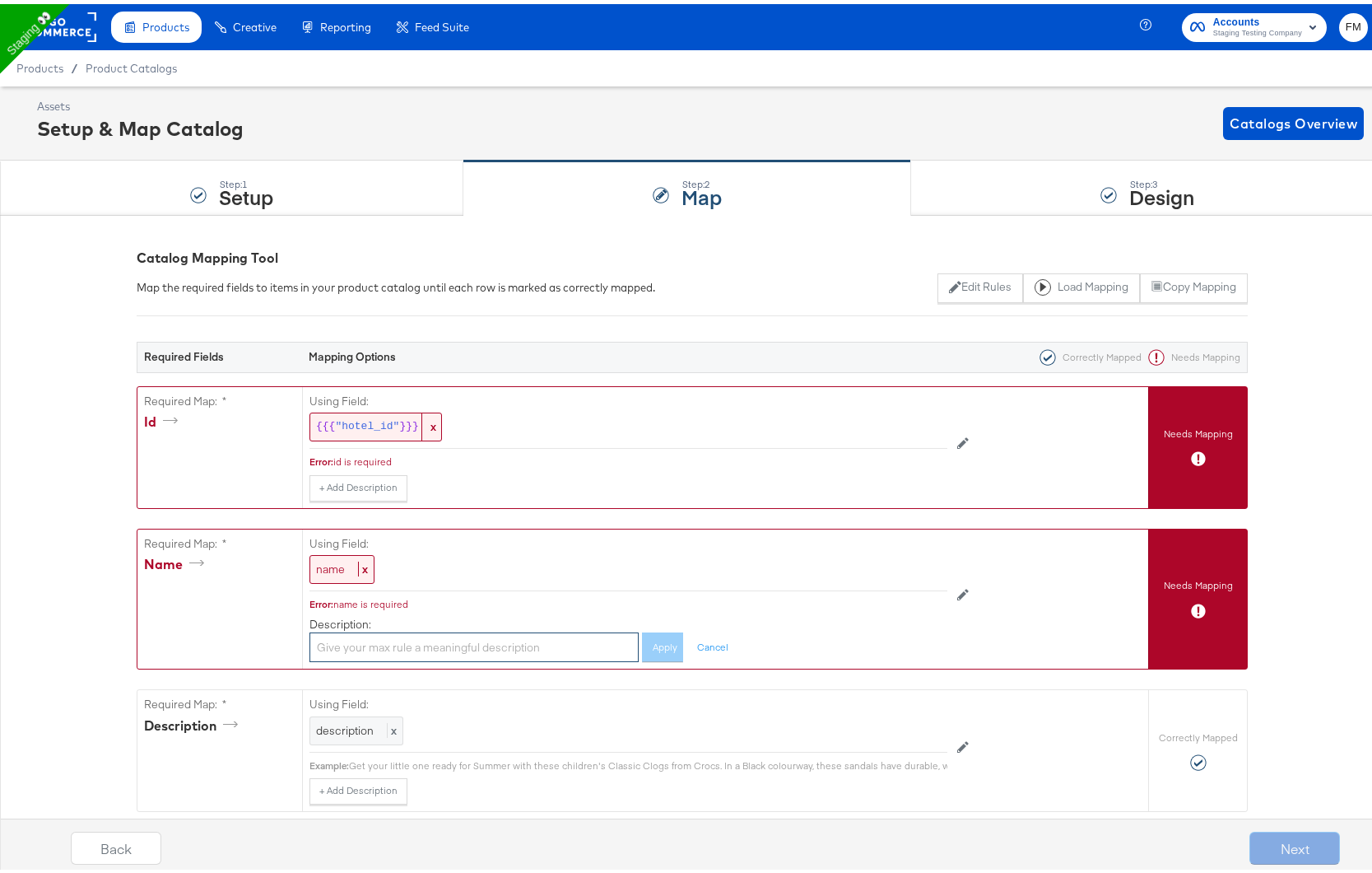
click at [379, 643] on input "text" at bounding box center [474, 643] width 329 height 30
click at [319, 557] on span "name" at bounding box center [330, 565] width 28 height 15
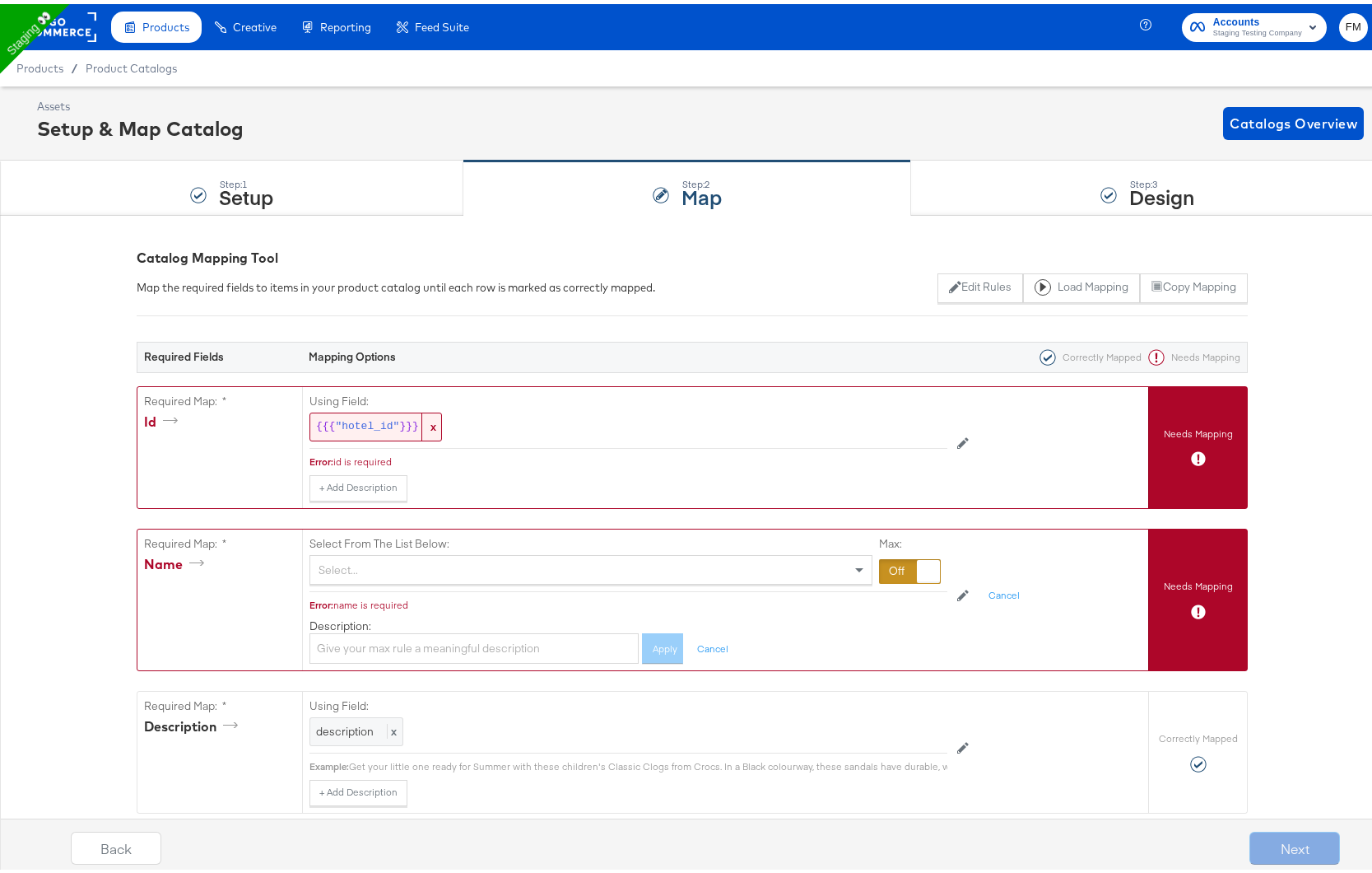
click at [372, 563] on div "Select..." at bounding box center [591, 565] width 561 height 28
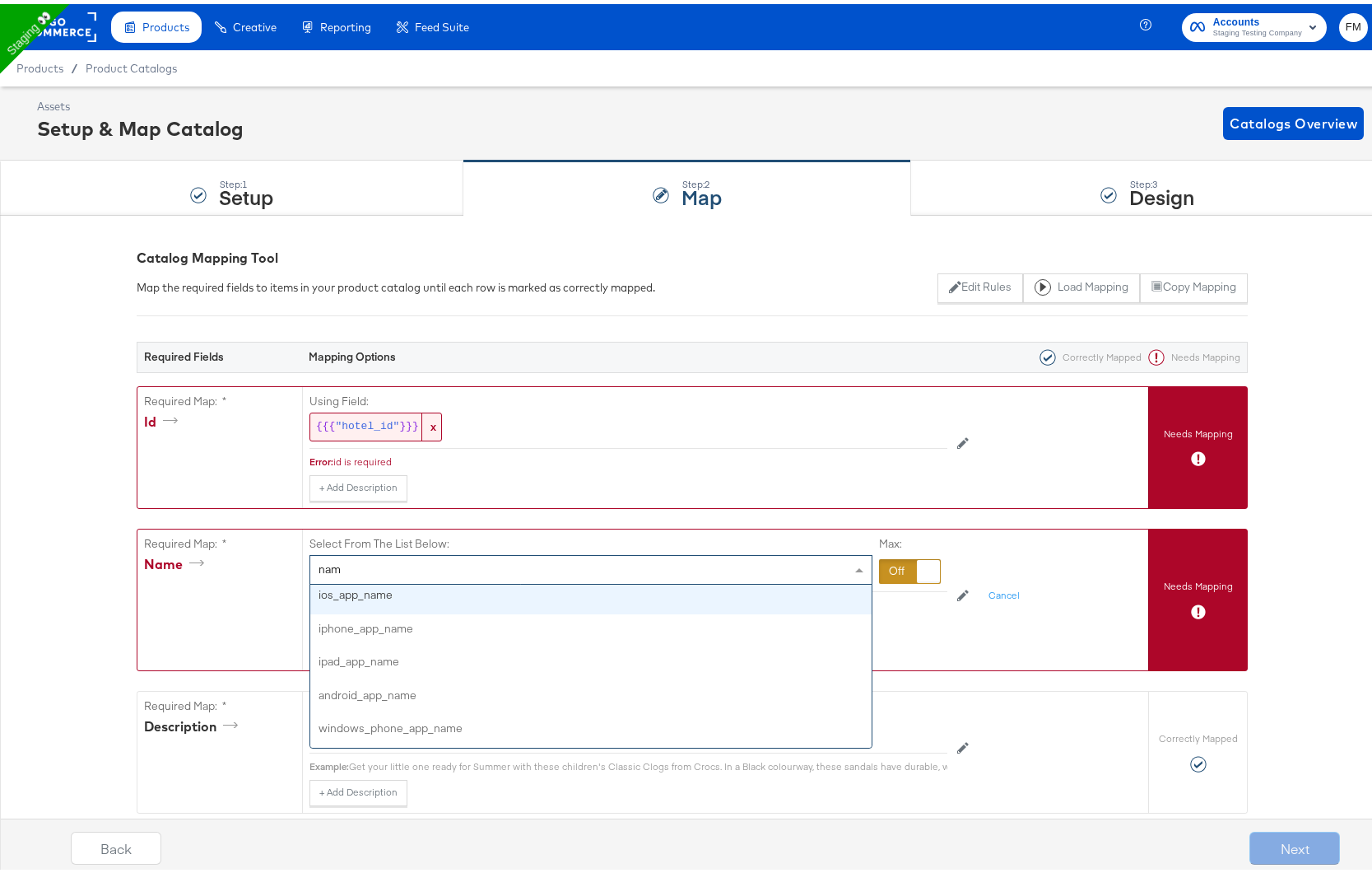
scroll to position [4, 0]
type input "name"
click at [255, 555] on div "name" at bounding box center [219, 563] width 152 height 25
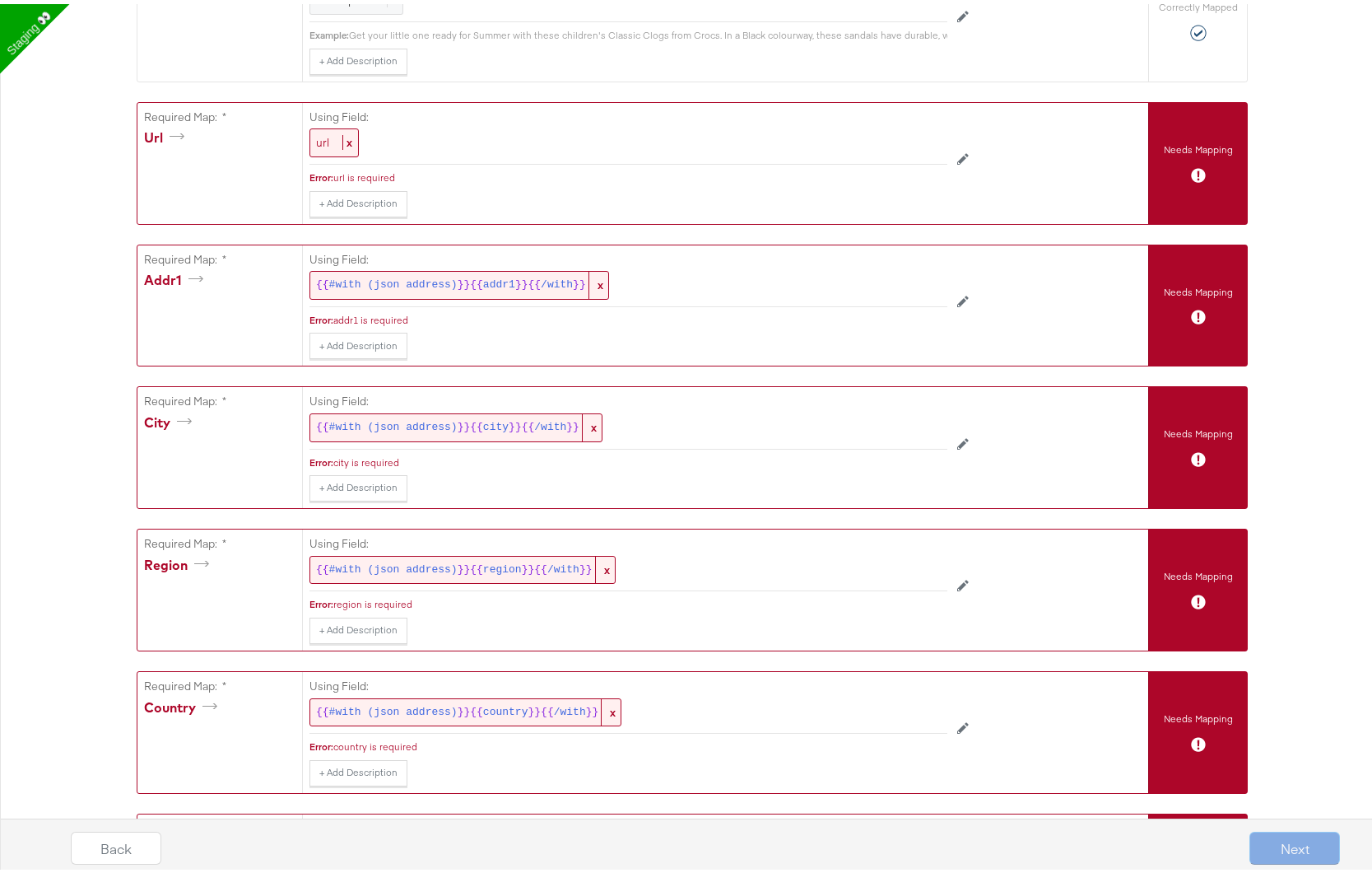
scroll to position [0, 0]
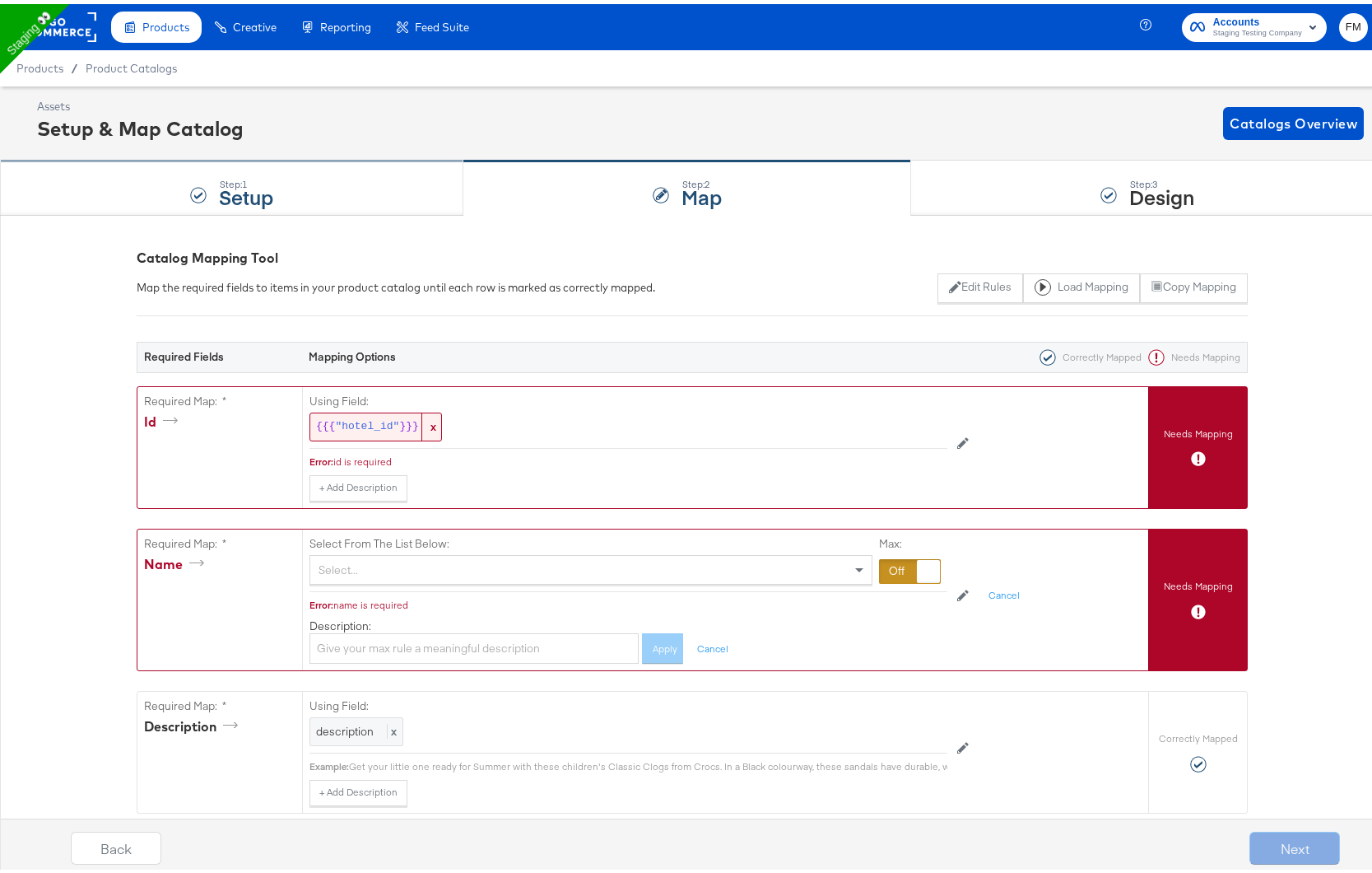
click at [346, 173] on div "Step: 1 Setup" at bounding box center [231, 184] width 463 height 54
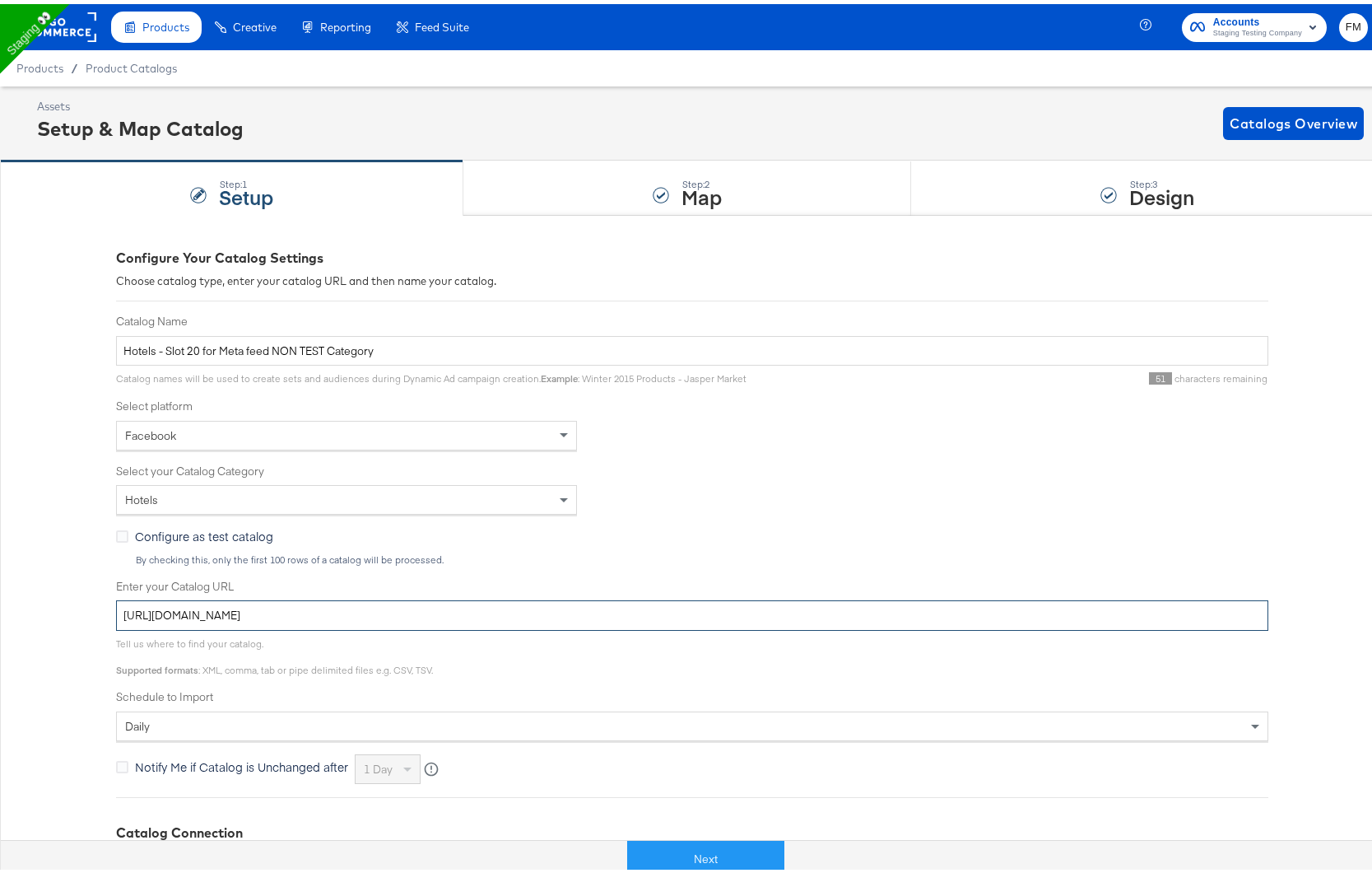
click at [555, 612] on input "[URL][DOMAIN_NAME]" at bounding box center [693, 612] width 1153 height 30
paste input "[DOMAIN_NAME][URL]"
type input "[URL][DOMAIN_NAME]"
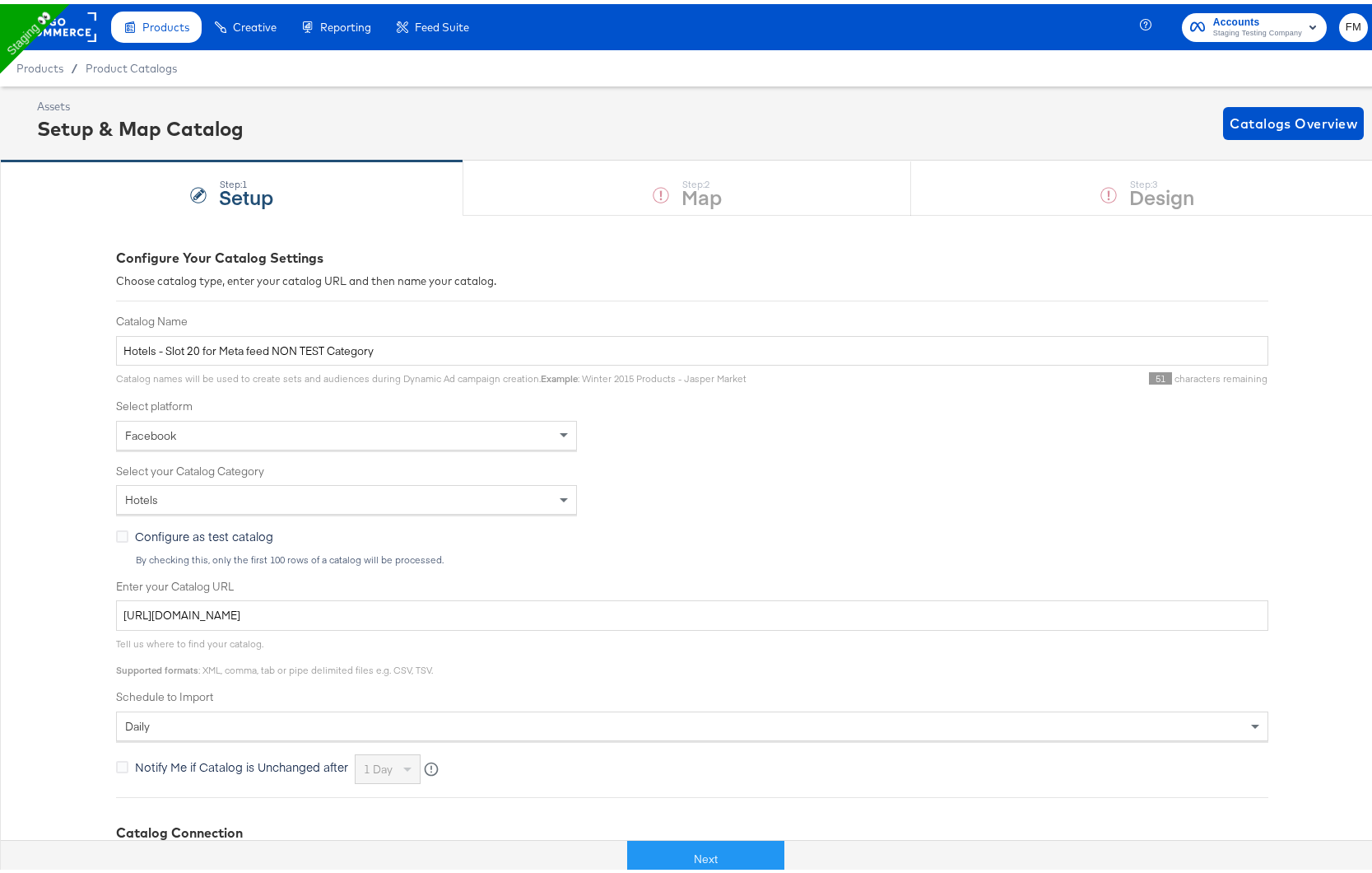
click at [568, 641] on div "Tell us where to find your catalog. Supported formats : XML, comma, tab or pipe…" at bounding box center [693, 649] width 1153 height 45
click at [698, 852] on button "Next" at bounding box center [706, 855] width 157 height 37
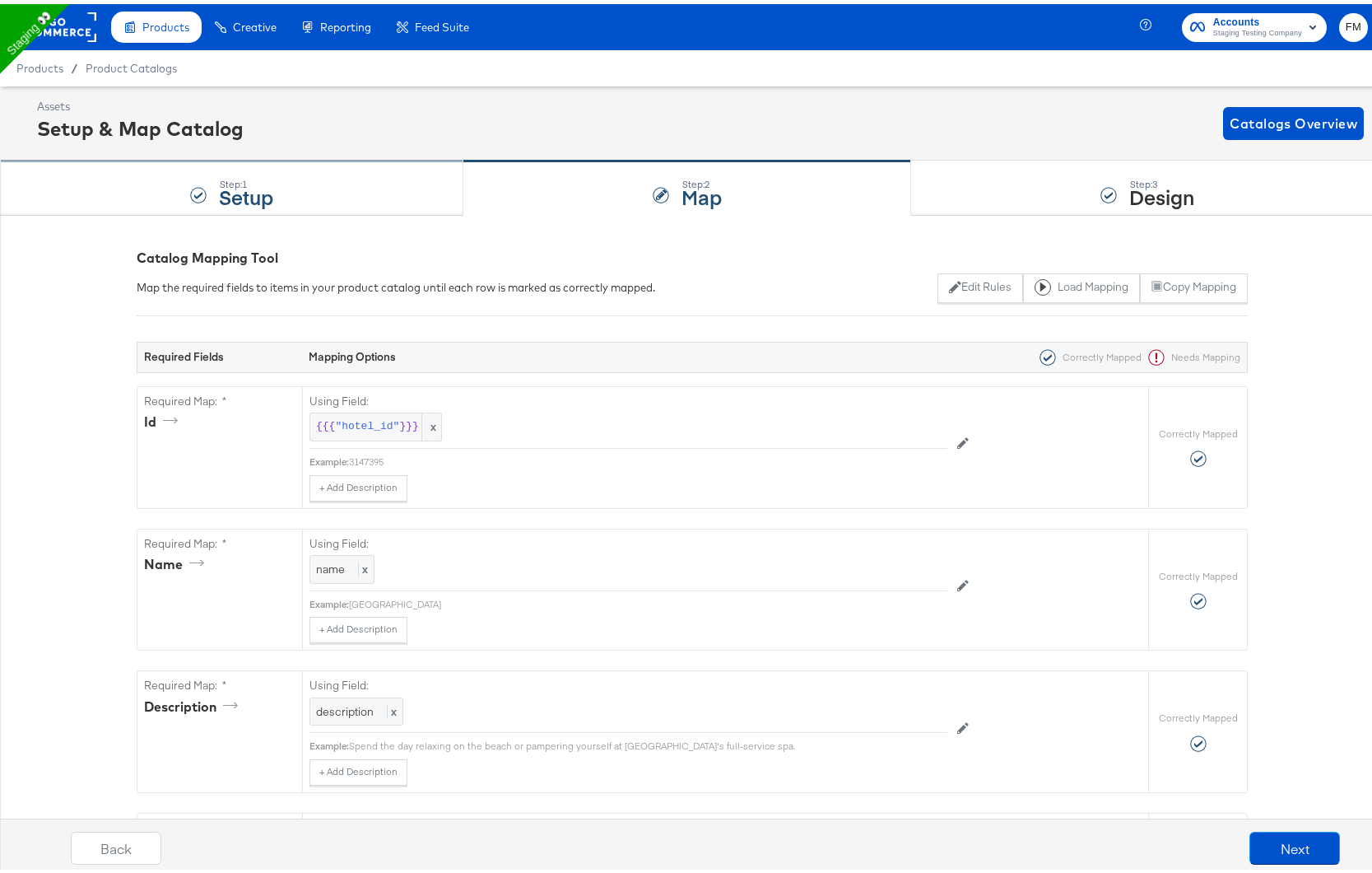
click at [157, 192] on div "Step: 1 Setup" at bounding box center [231, 184] width 463 height 54
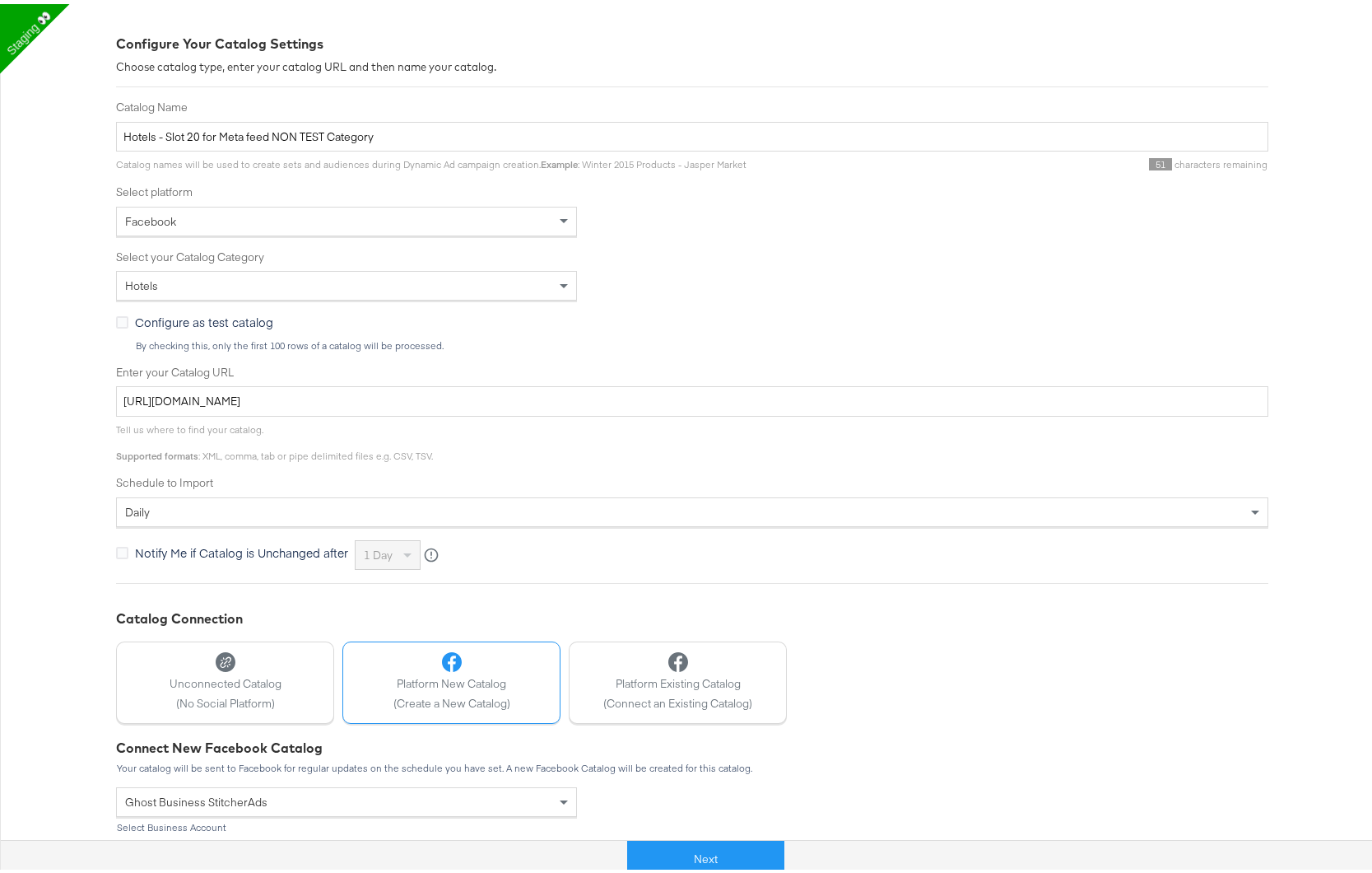
scroll to position [204, 0]
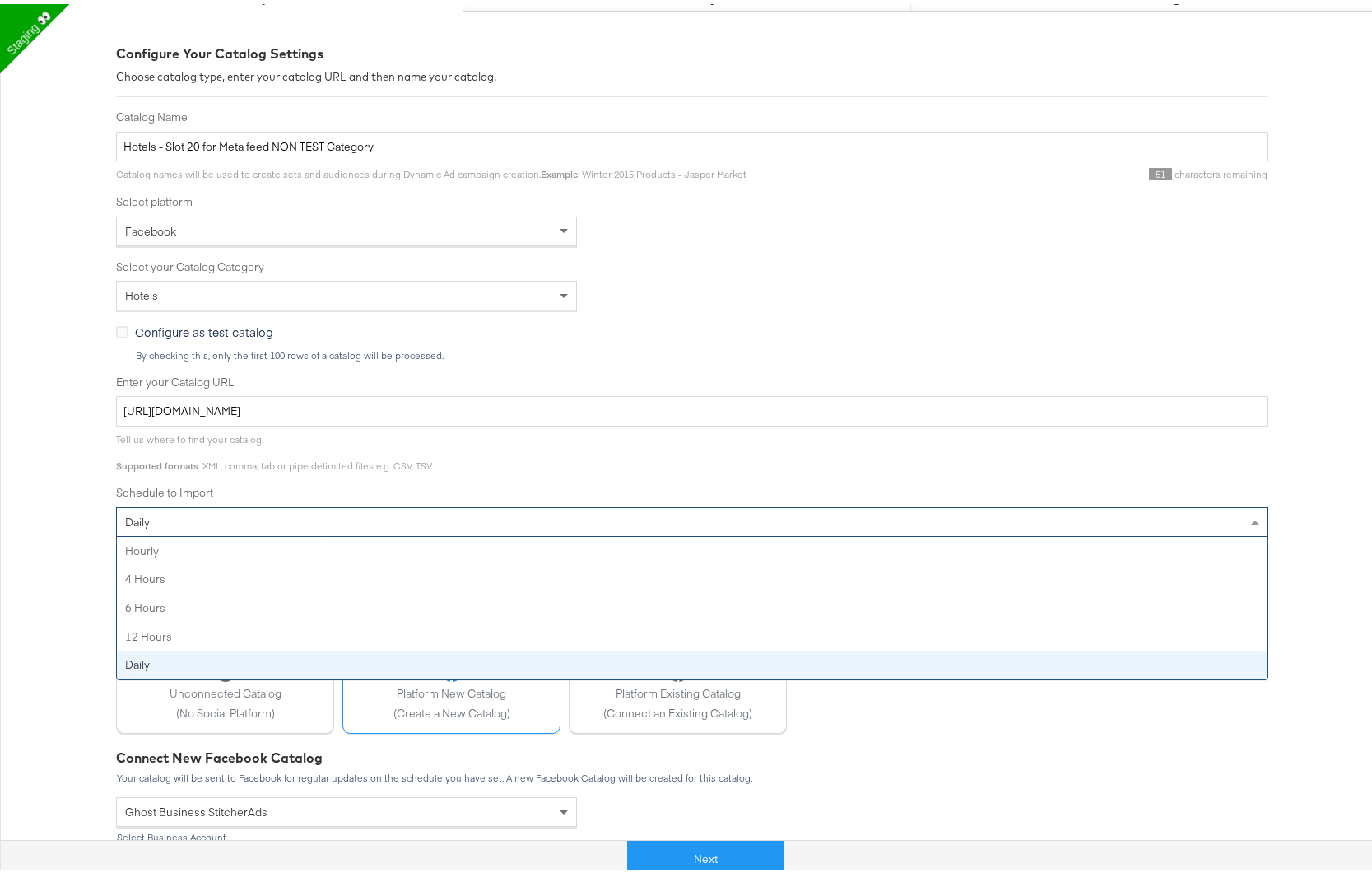
click at [381, 524] on div "daily" at bounding box center [693, 517] width 1151 height 28
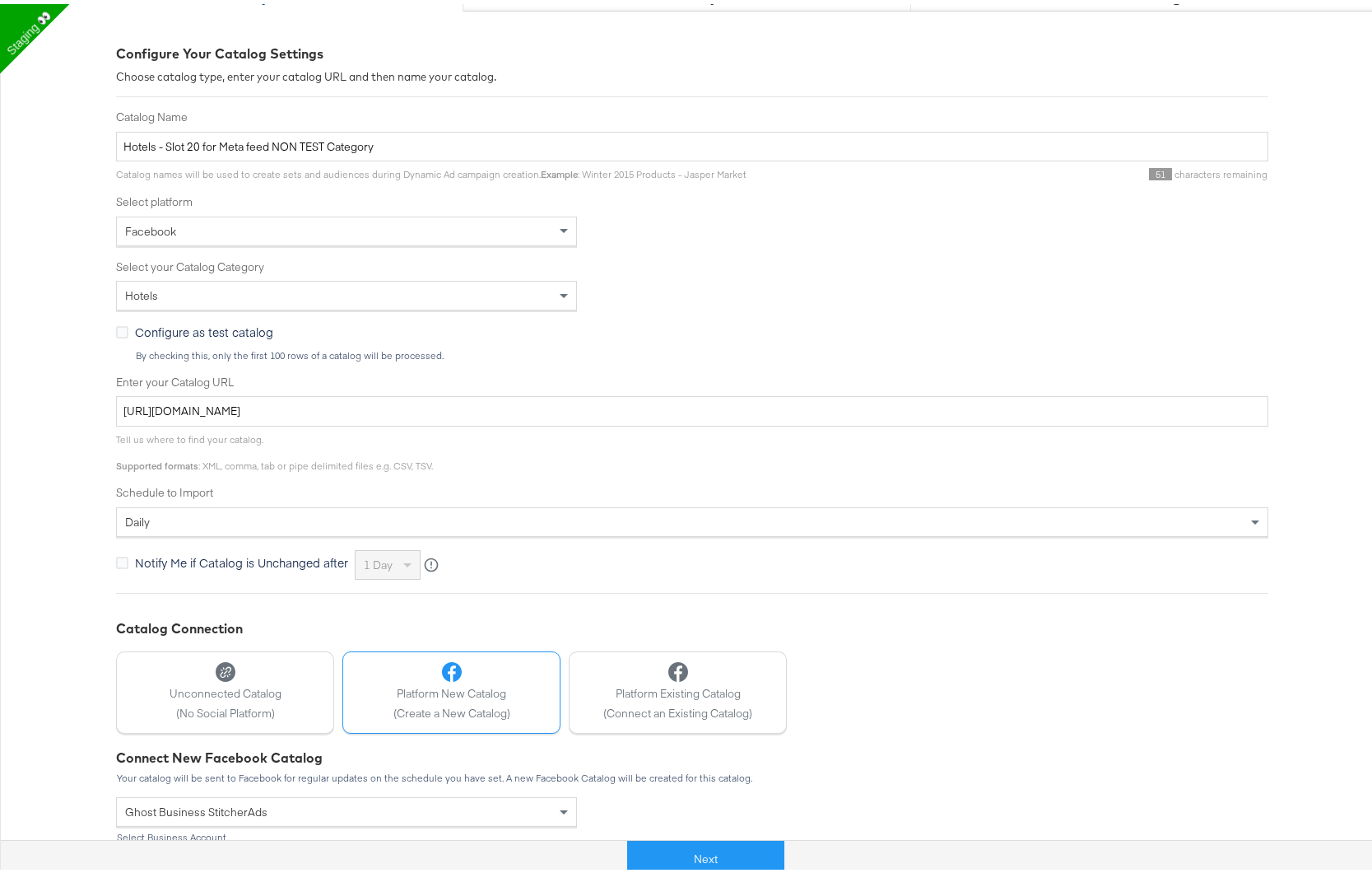
click at [398, 489] on label "Schedule to Import" at bounding box center [693, 488] width 1153 height 16
click at [707, 865] on button "Next" at bounding box center [706, 855] width 157 height 37
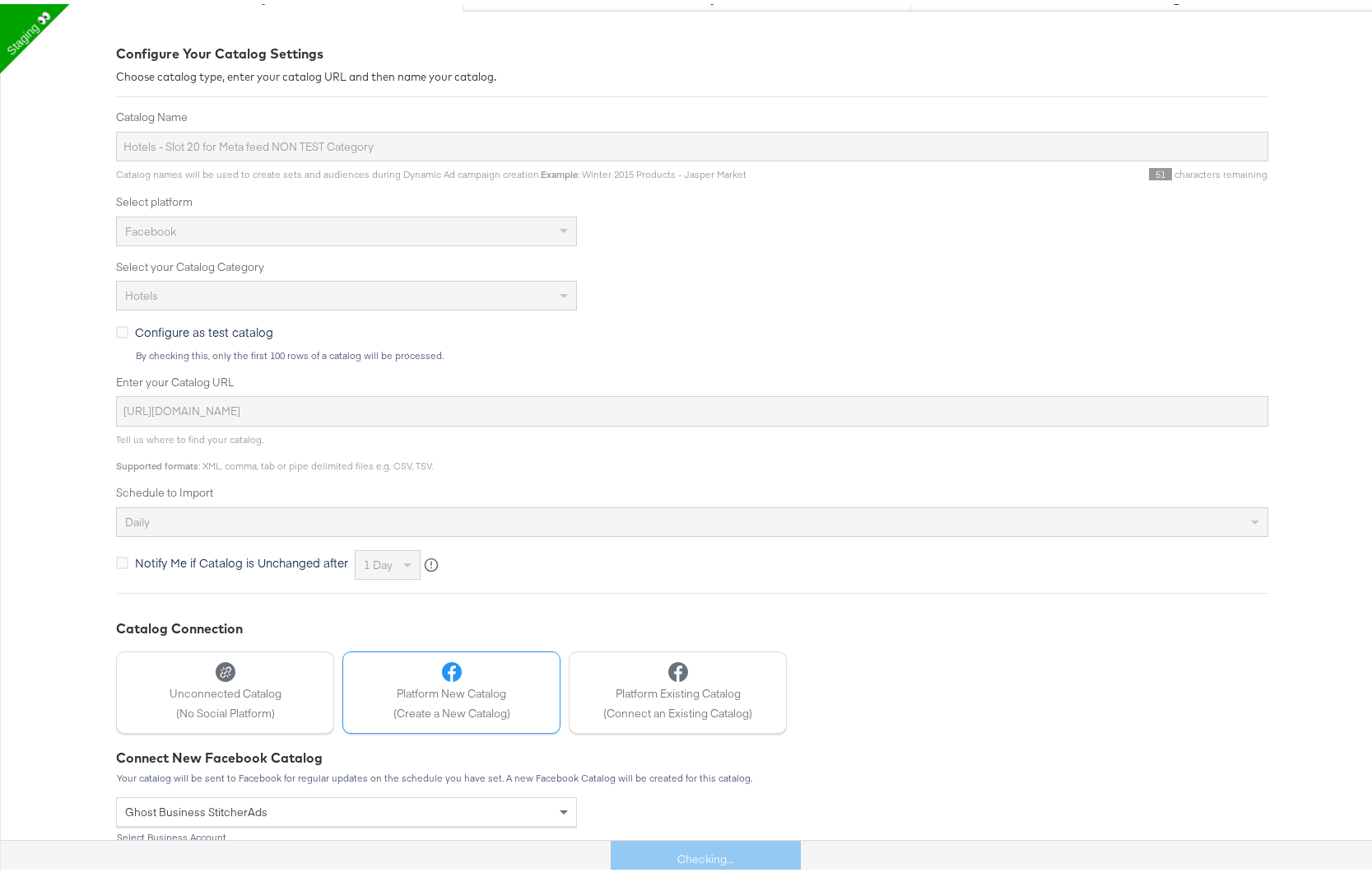
scroll to position [0, 0]
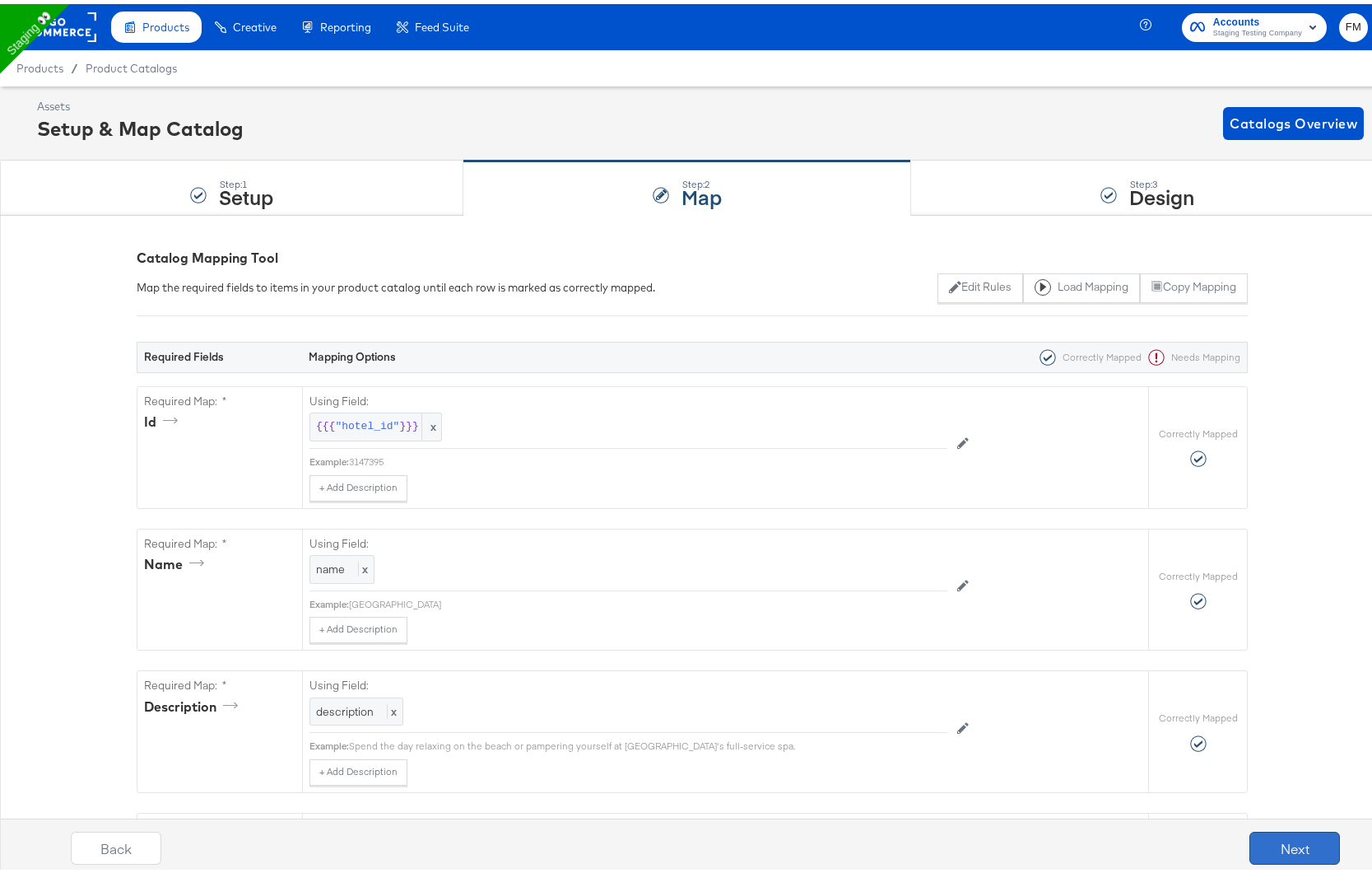
click at [1265, 840] on button "Next" at bounding box center [1295, 844] width 90 height 33
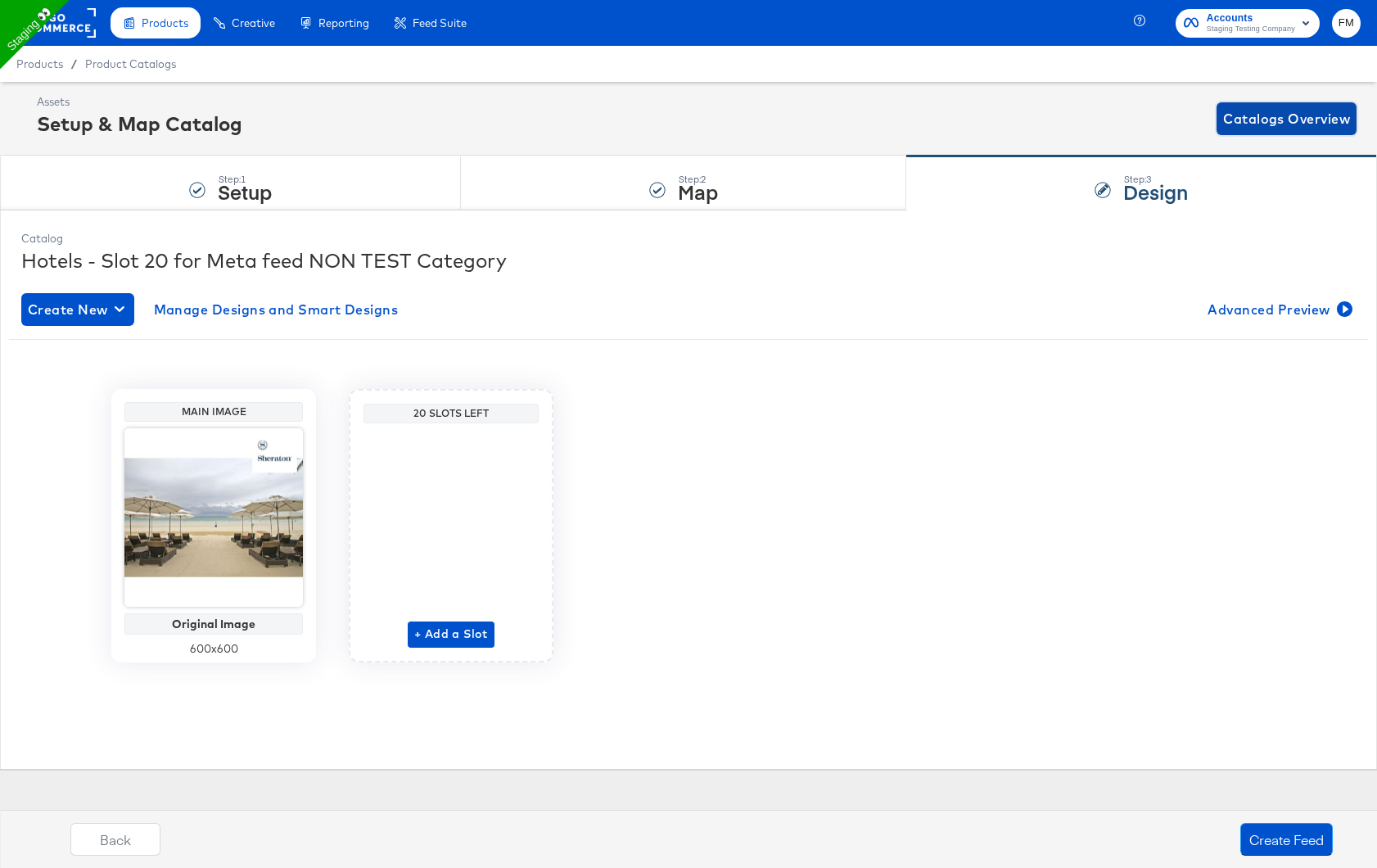
drag, startPoint x: 1253, startPoint y: 121, endPoint x: 1170, endPoint y: 387, distance: 278.6
click at [1170, 387] on div "Assets Setup & Map Catalog Catalogs Overview Step: 1 Setup Step: 2 Map Step: 3 …" at bounding box center [688, 425] width 1377 height 687
click at [1252, 840] on button "Create Feed" at bounding box center [1286, 839] width 92 height 32
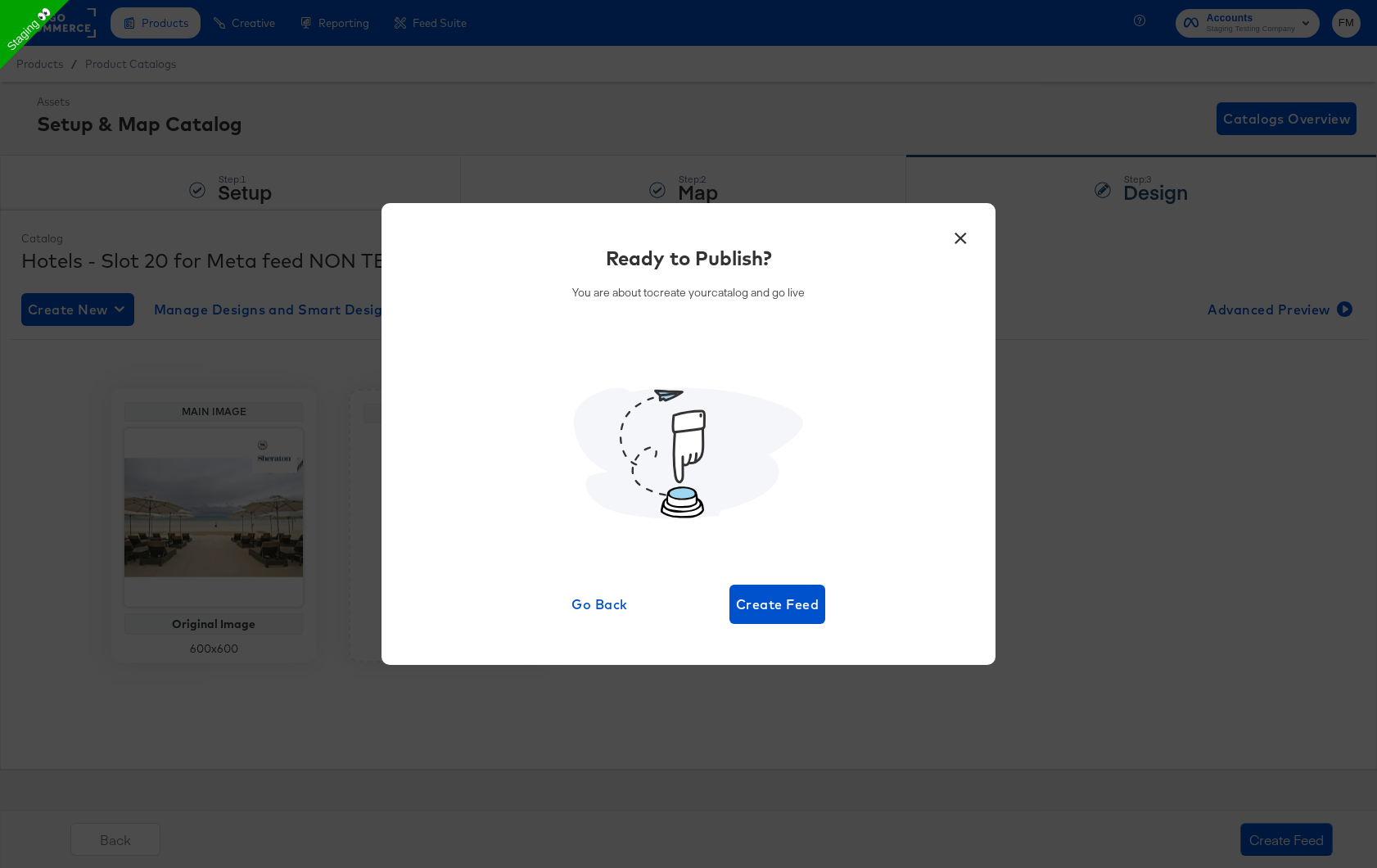
click at [829, 621] on div "Ready to Publish? You are about to create your catalog and go live Go Back Crea…" at bounding box center [688, 434] width 565 height 381
click at [797, 607] on span "Create Feed" at bounding box center [777, 605] width 82 height 23
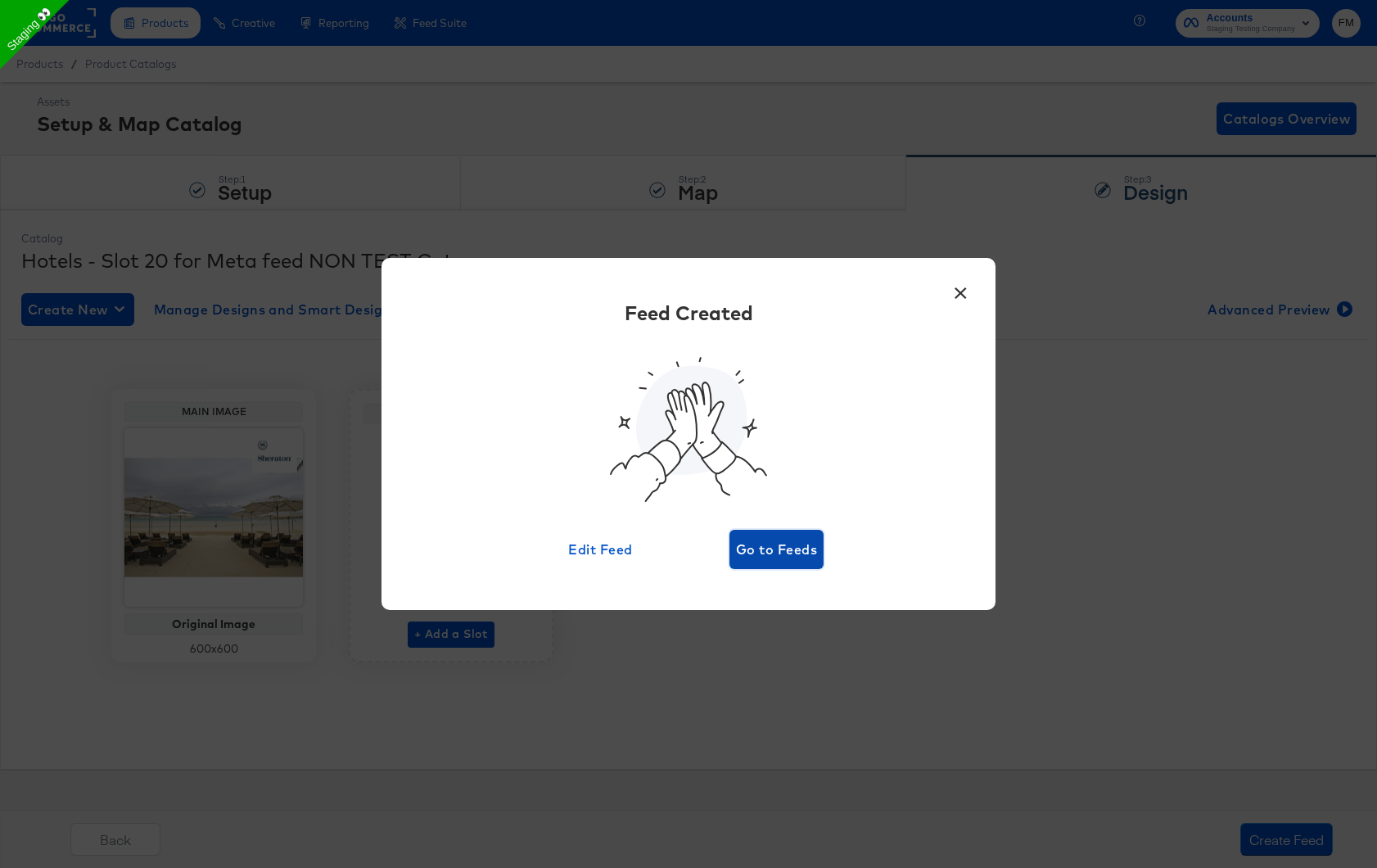
click at [771, 546] on span "Go to Feeds" at bounding box center [776, 550] width 81 height 23
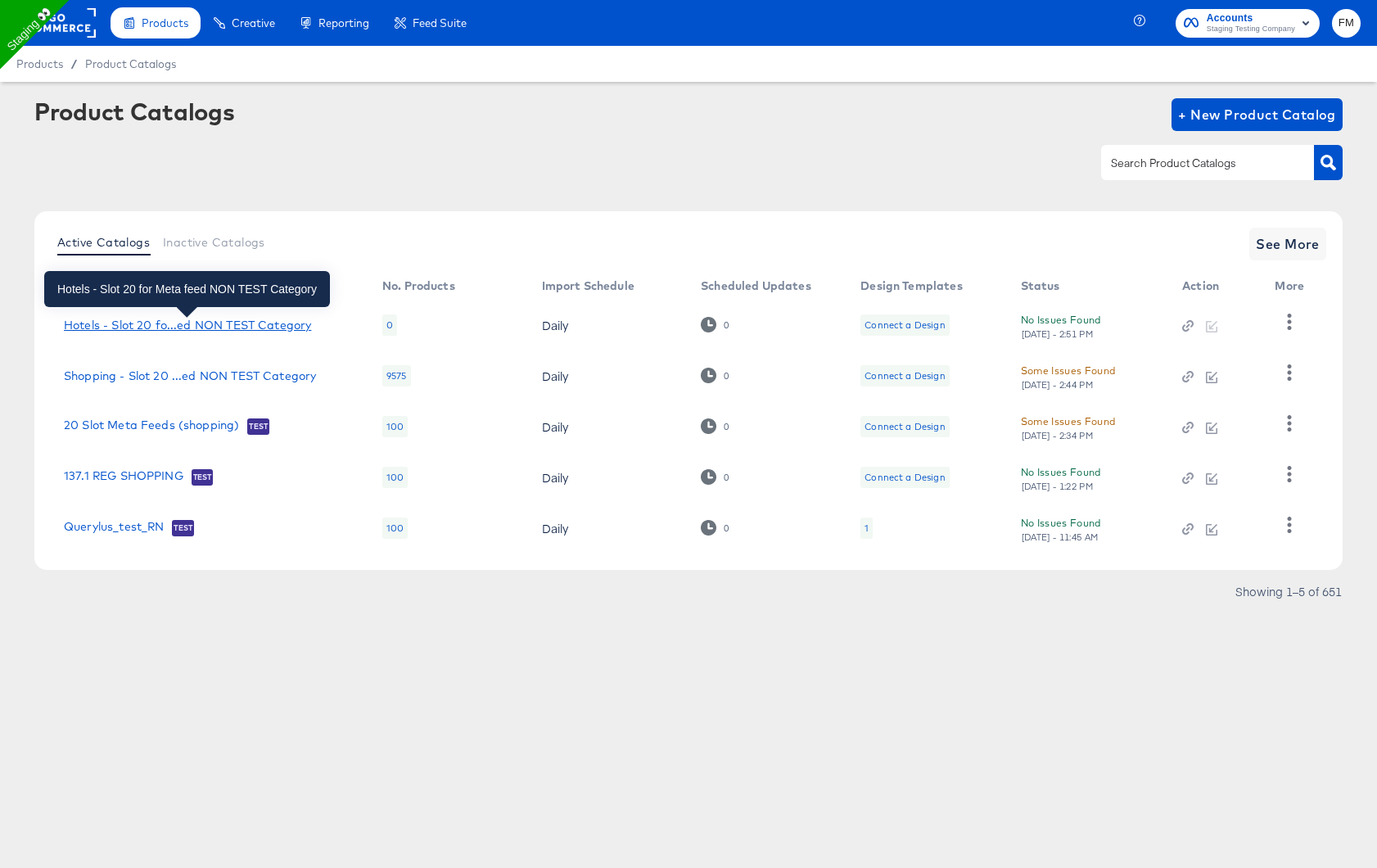
click at [192, 325] on div "Hotels - Slot 20 fo...ed NON TEST Category" at bounding box center [187, 325] width 247 height 13
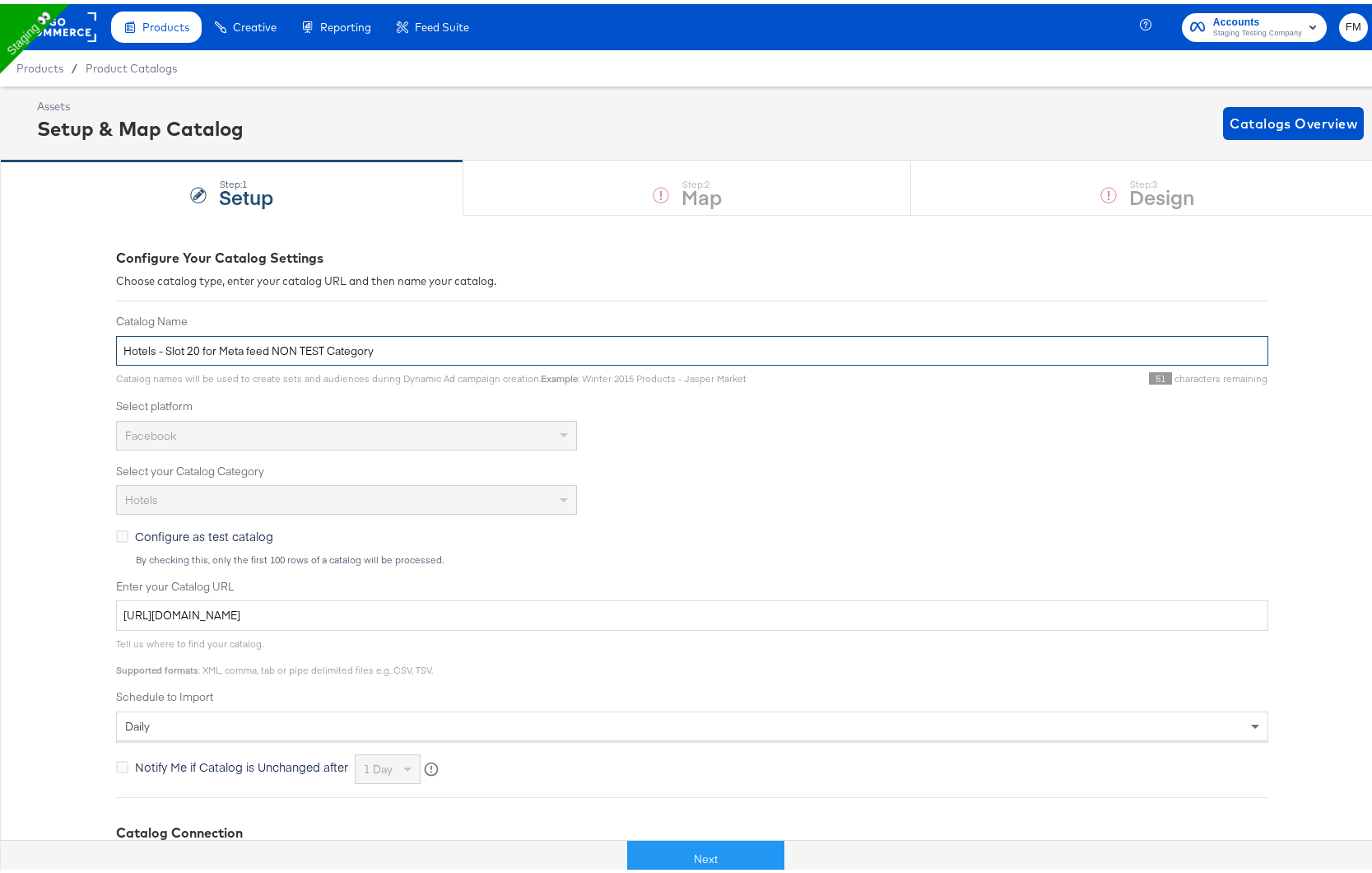
click at [462, 343] on input "Hotels - Slot 20 for Meta feed NON TEST Category" at bounding box center [693, 347] width 1153 height 30
click at [328, 344] on input "Hotels - Slot 20 for Meta feed NON TEST Category" at bounding box center [693, 347] width 1153 height 30
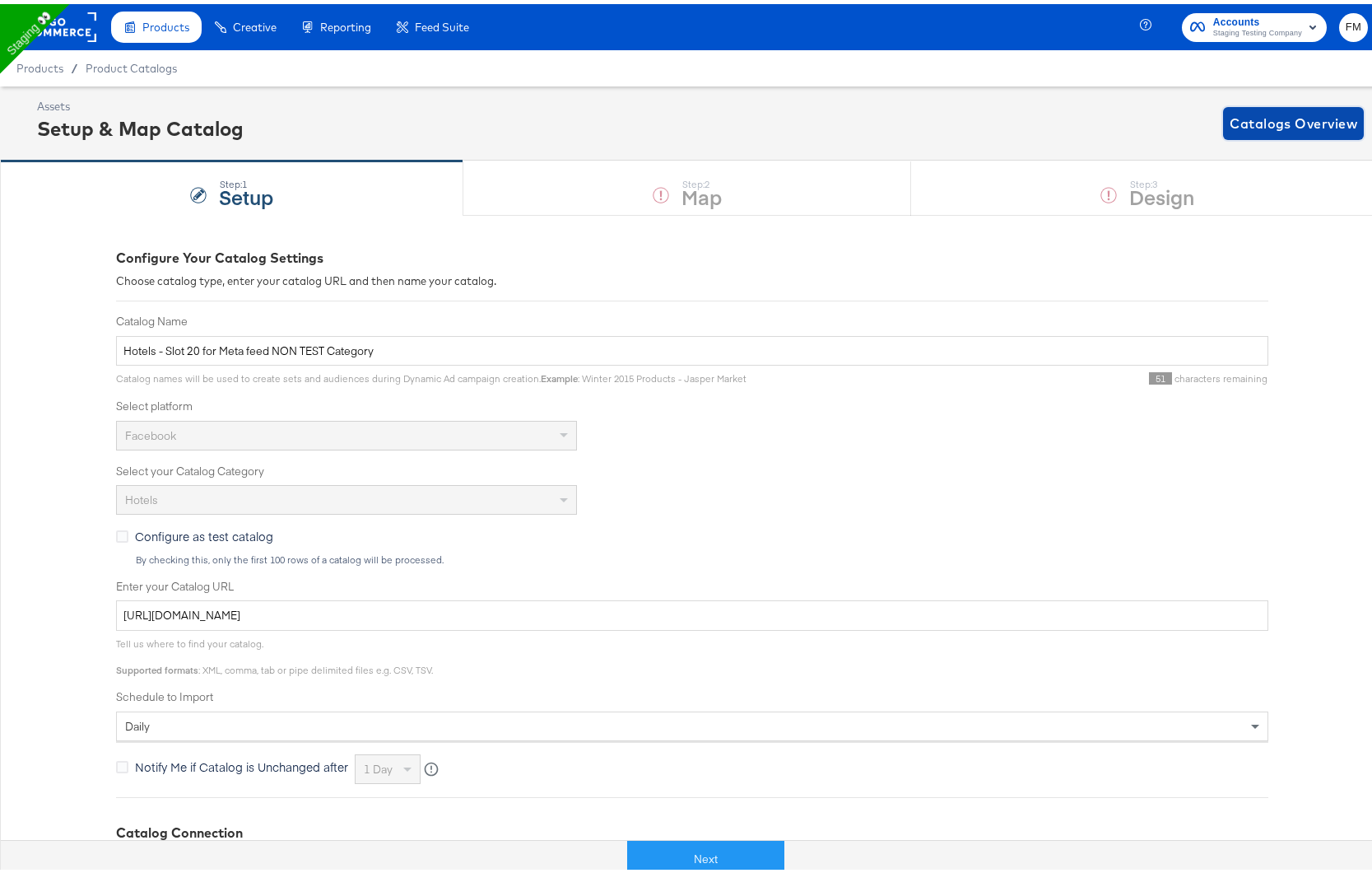
click at [1281, 110] on span "Catalogs Overview" at bounding box center [1293, 120] width 127 height 23
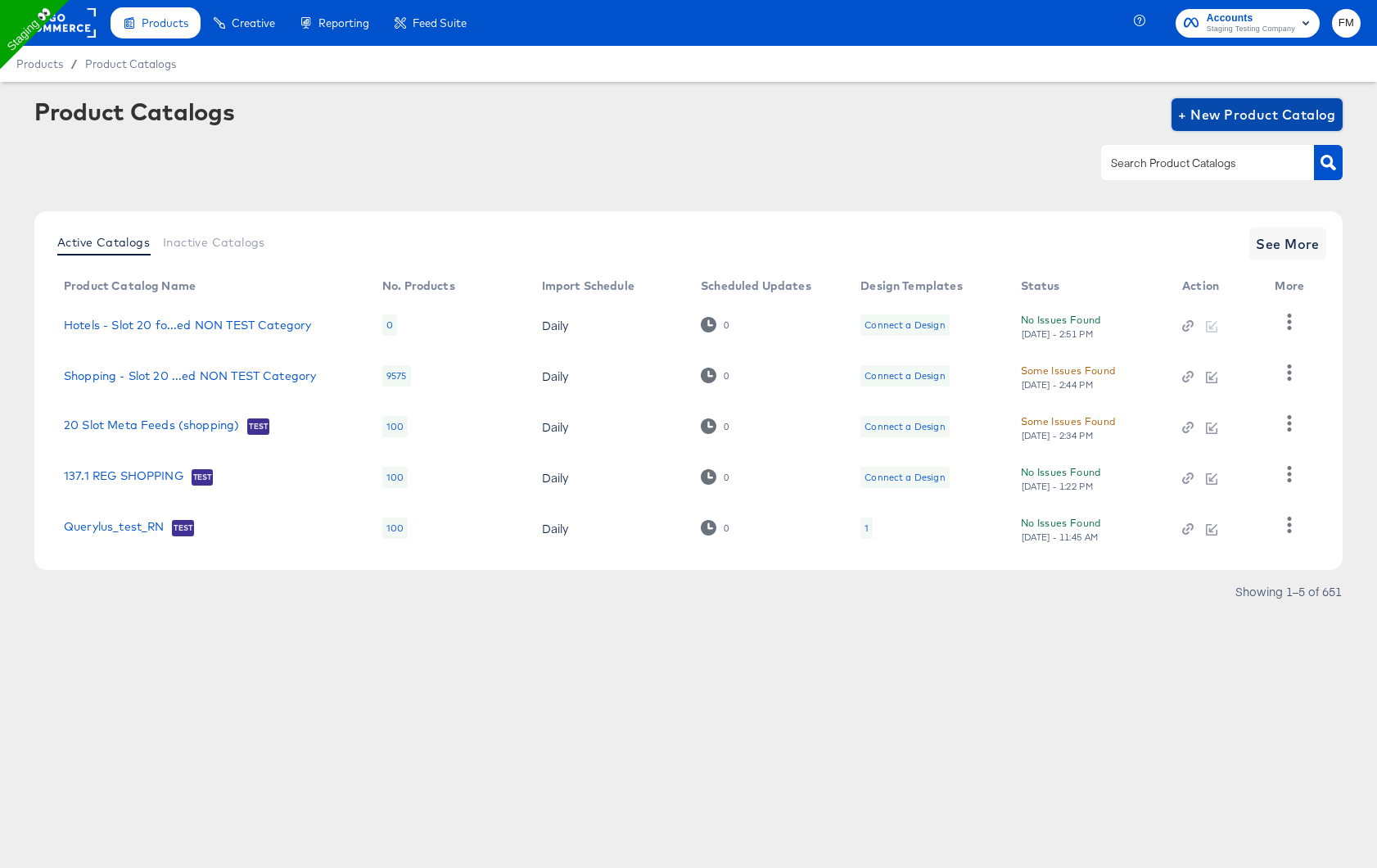
click at [1285, 108] on span "+ New Product Catalog" at bounding box center [1257, 115] width 158 height 23
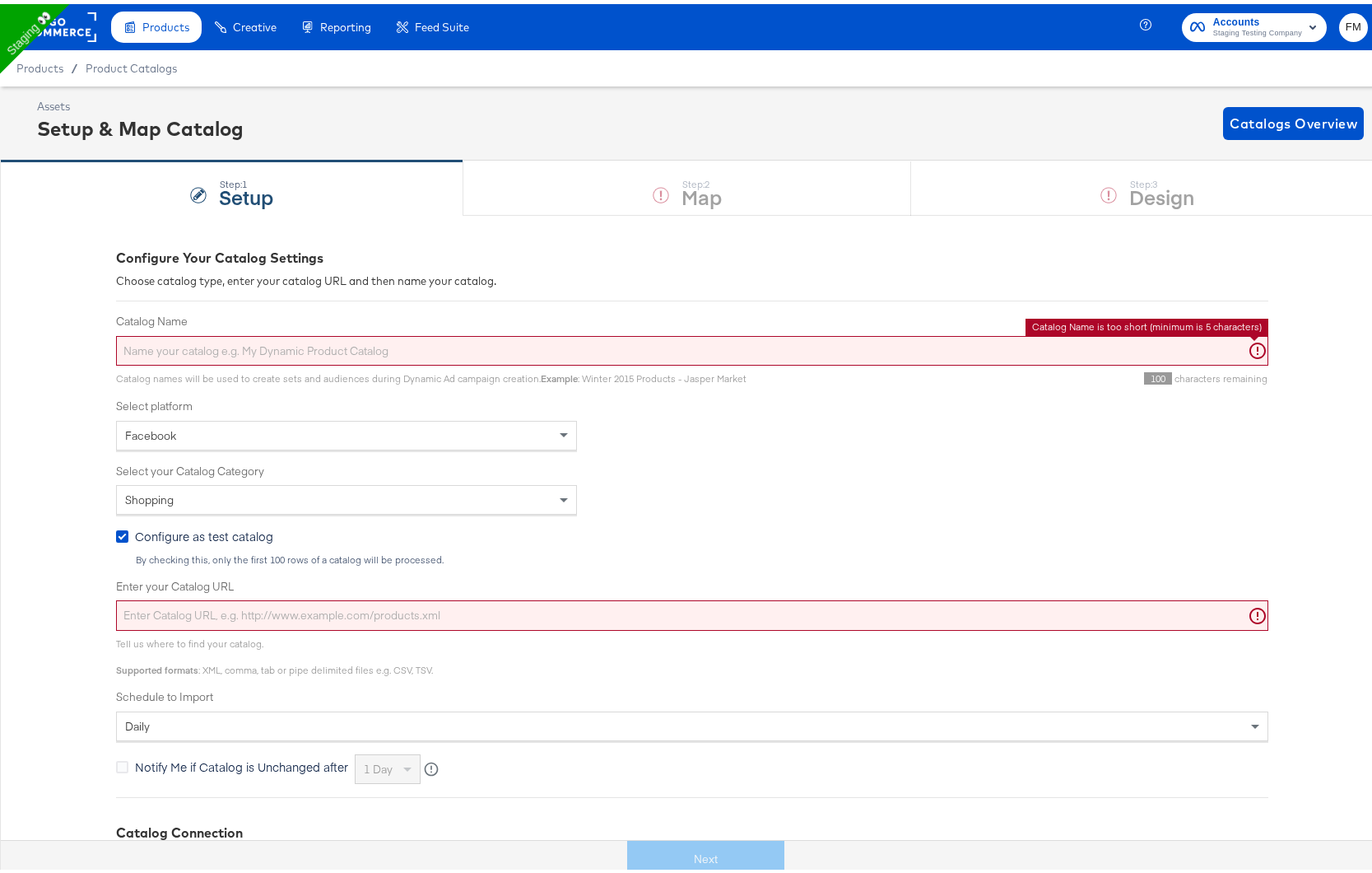
click at [246, 361] on input "Catalog Name" at bounding box center [693, 347] width 1153 height 30
paste input "Hotels - Slot 20 for Meta feed NON TEST Category"
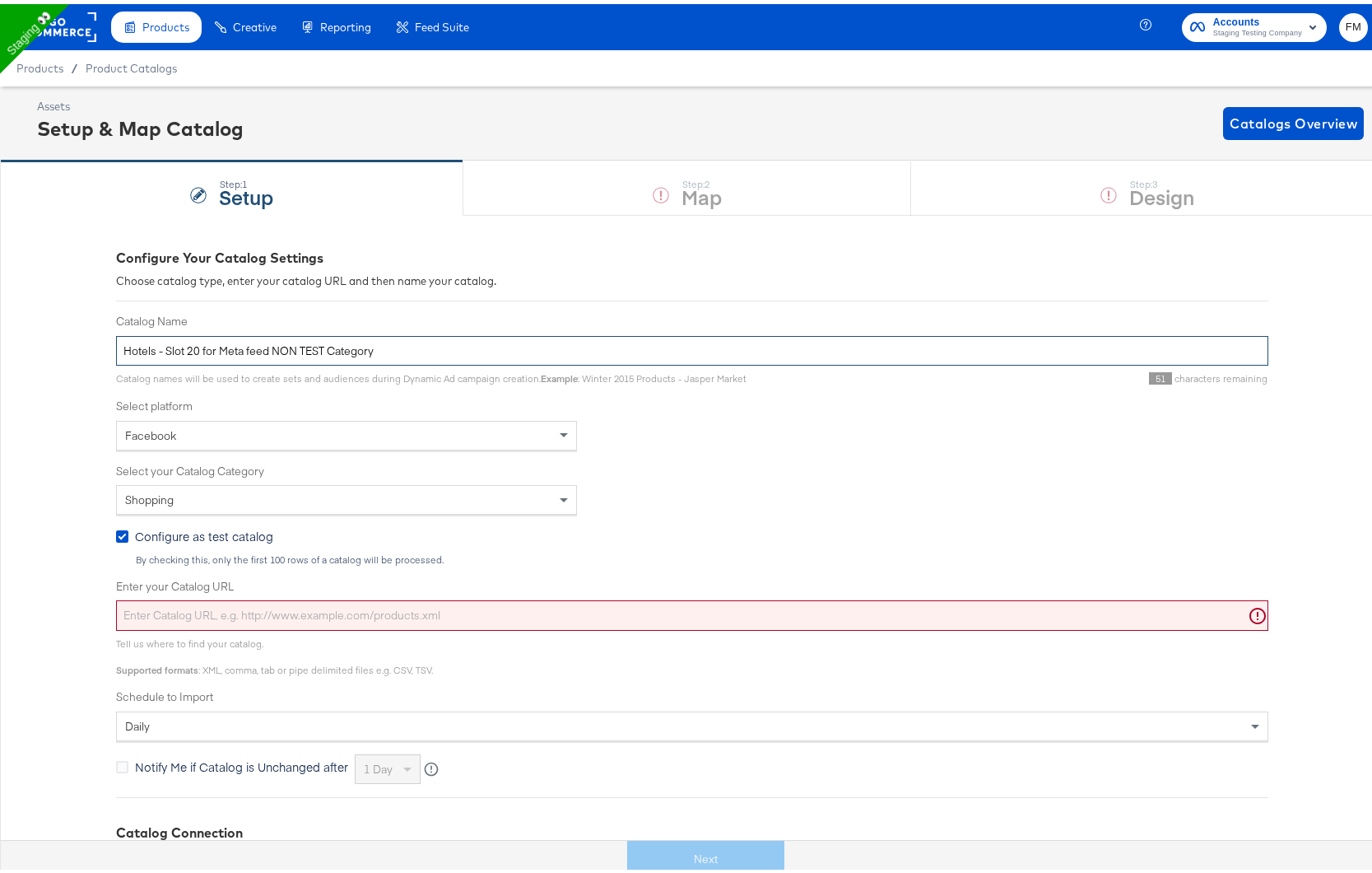
click at [142, 345] on input "Hotels - Slot 20 for Meta feed NON TEST Category" at bounding box center [693, 347] width 1153 height 30
paste input "Destination"
type input "Destinations - Slot 20 for Meta feed NON TEST Category"
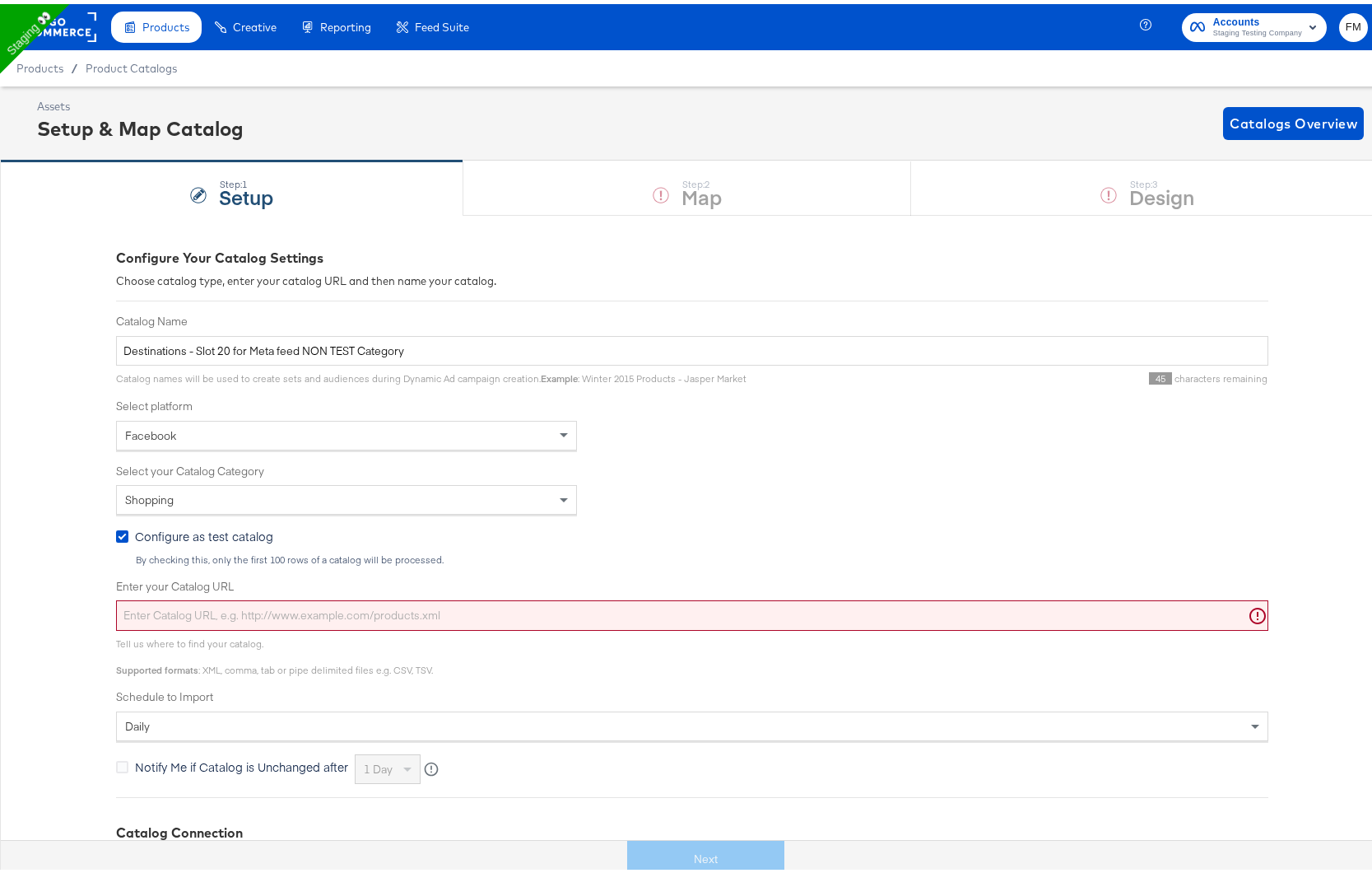
click at [248, 494] on div "Shopping" at bounding box center [347, 495] width 459 height 28
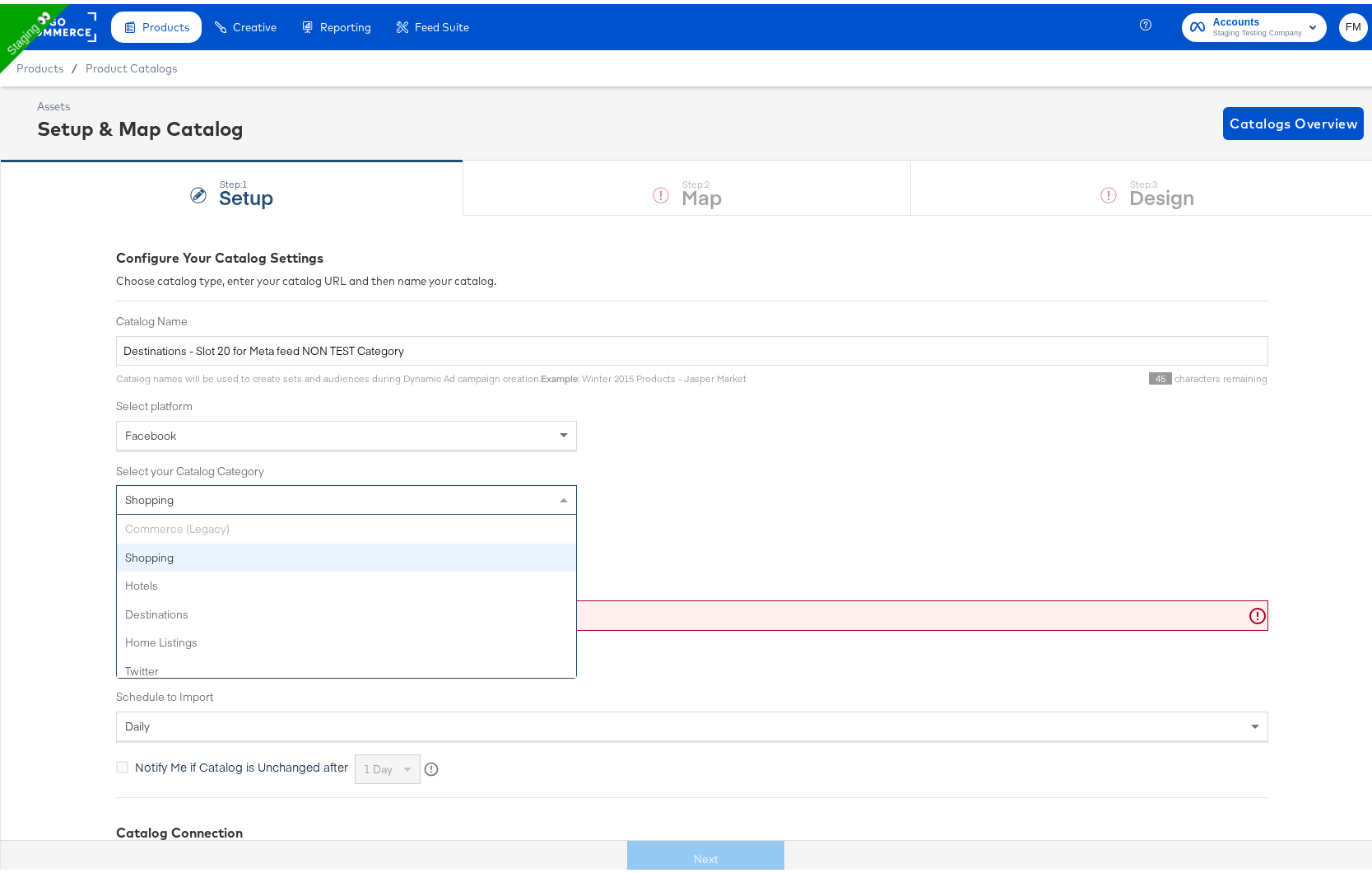
scroll to position [8, 0]
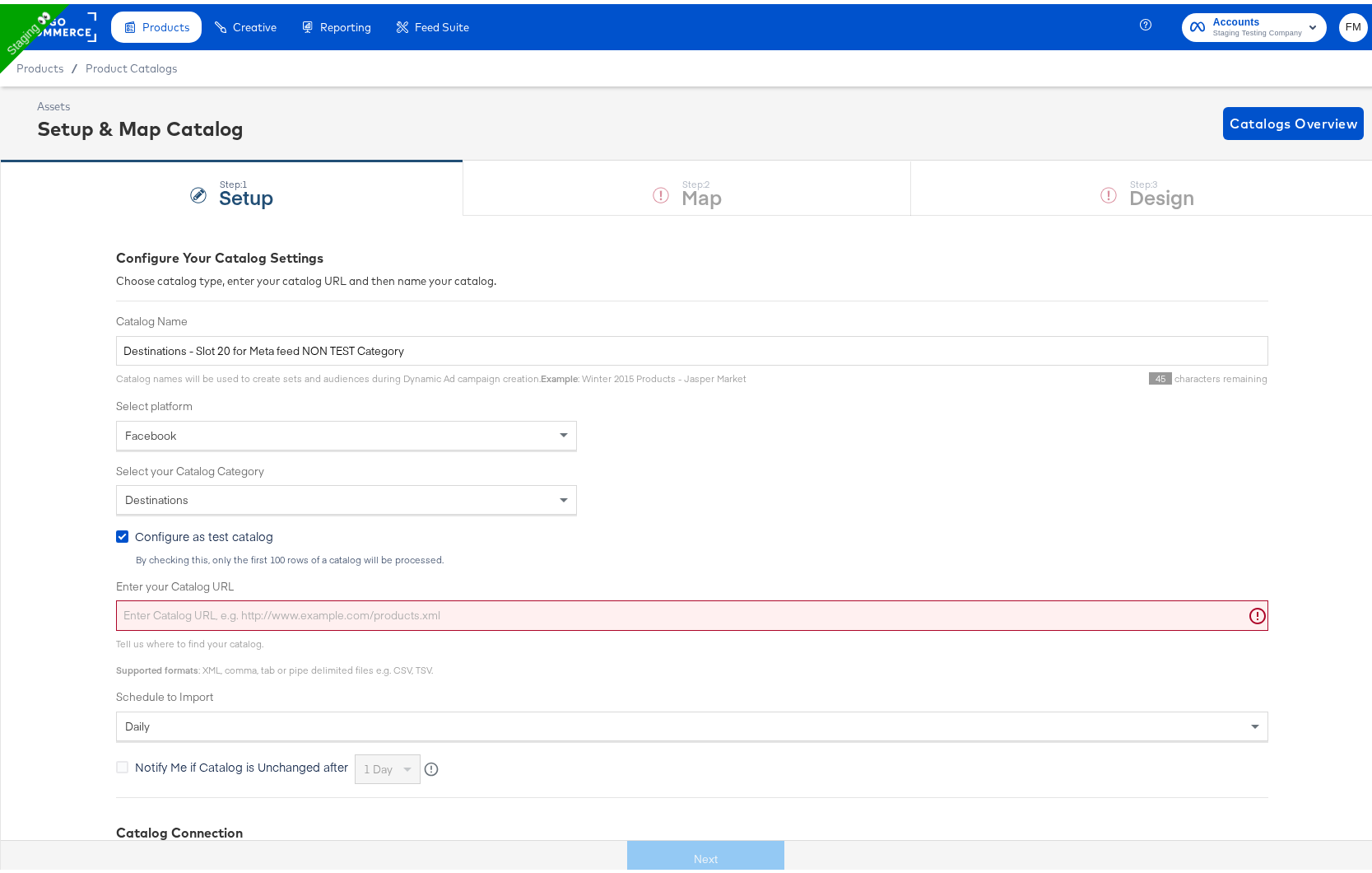
click at [157, 535] on span "Configure as test catalog" at bounding box center [204, 532] width 138 height 17
click at [0, 0] on input "Configure as test catalog" at bounding box center [0, 0] width 0 height 0
click at [923, 600] on input "Enter your Catalog URL" at bounding box center [693, 612] width 1153 height 30
paste input "[URL][DOMAIN_NAME]"
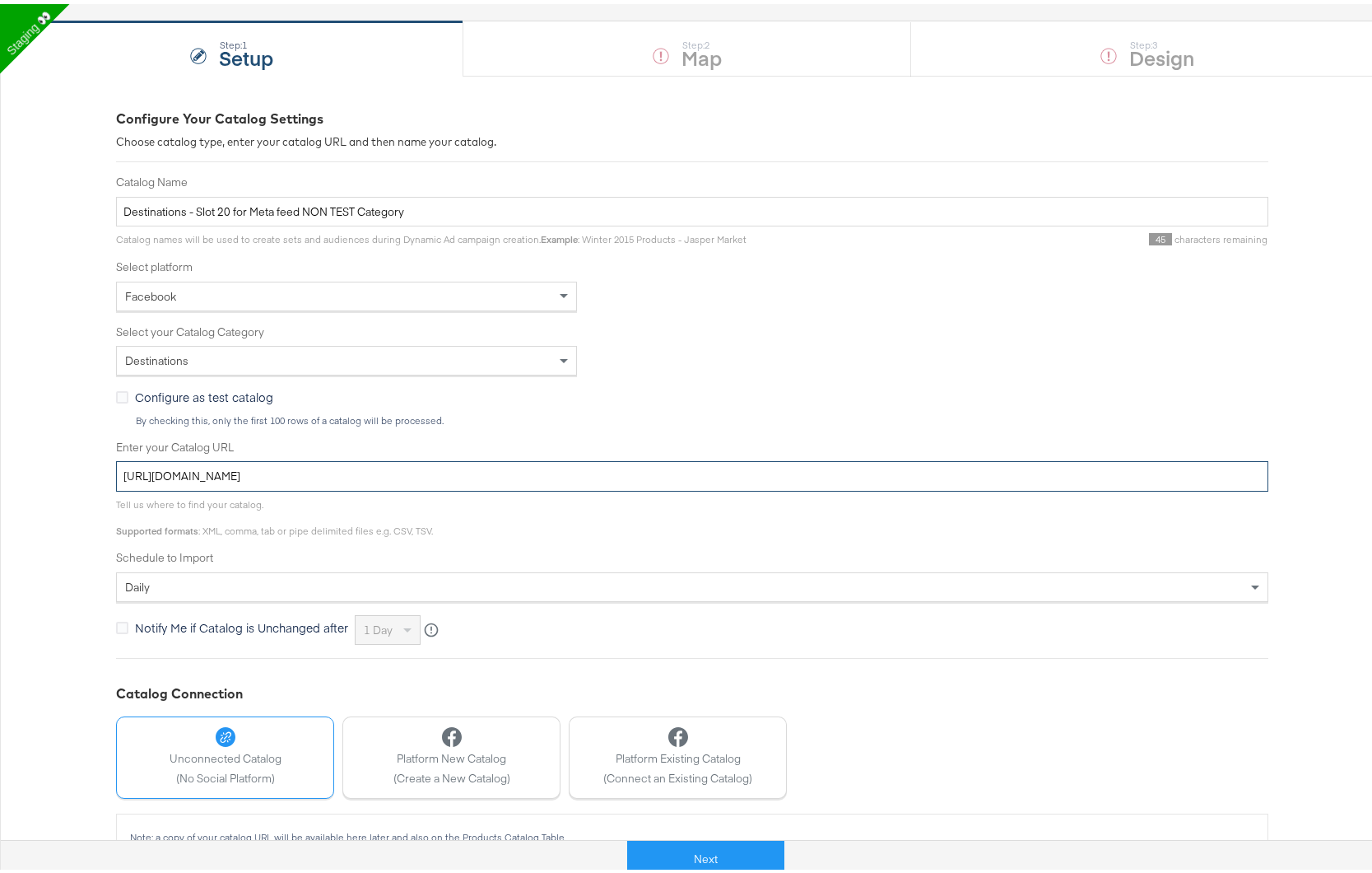
scroll to position [175, 0]
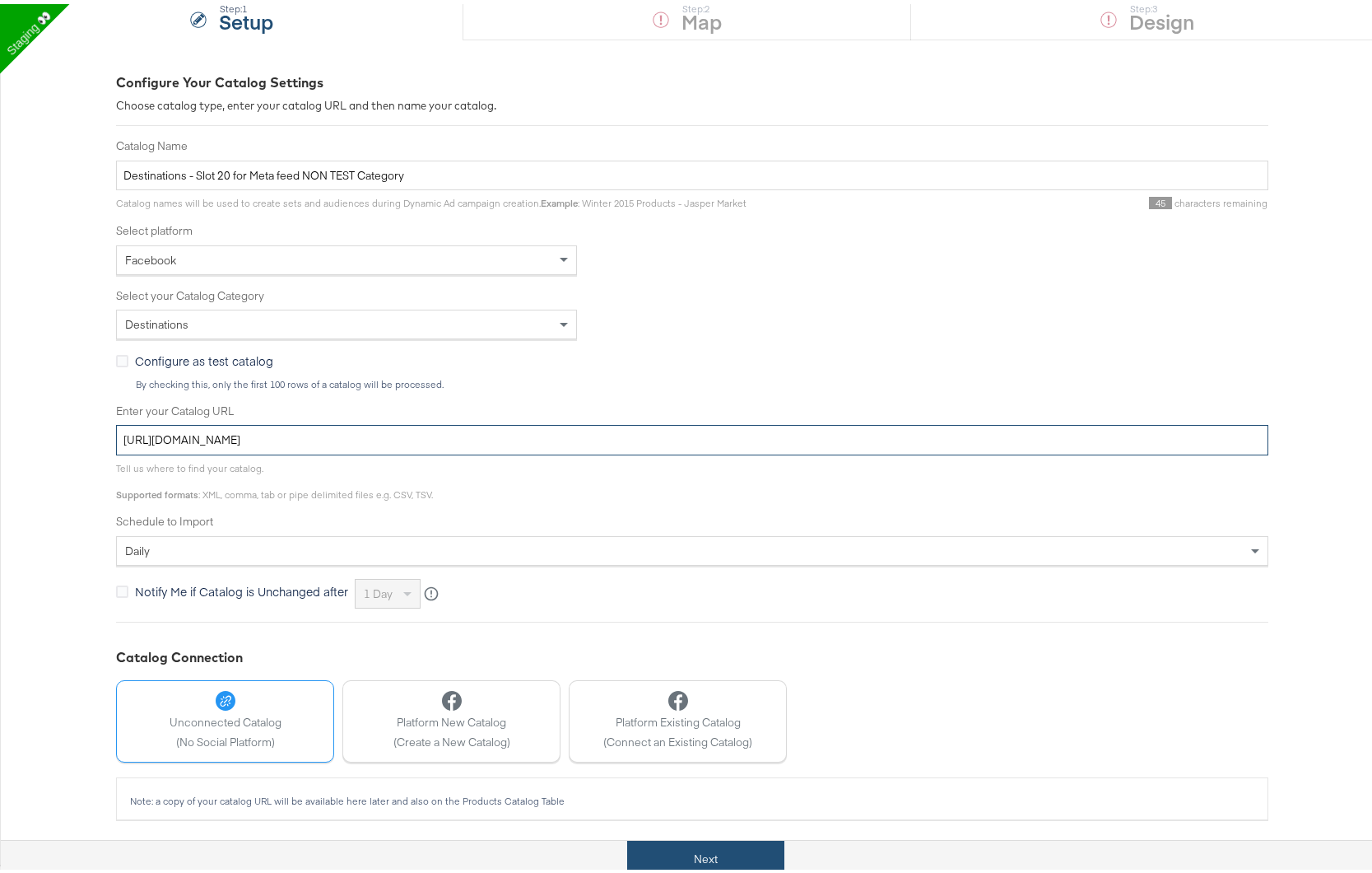
type input "[URL][DOMAIN_NAME]"
click at [661, 850] on button "Next" at bounding box center [706, 855] width 157 height 37
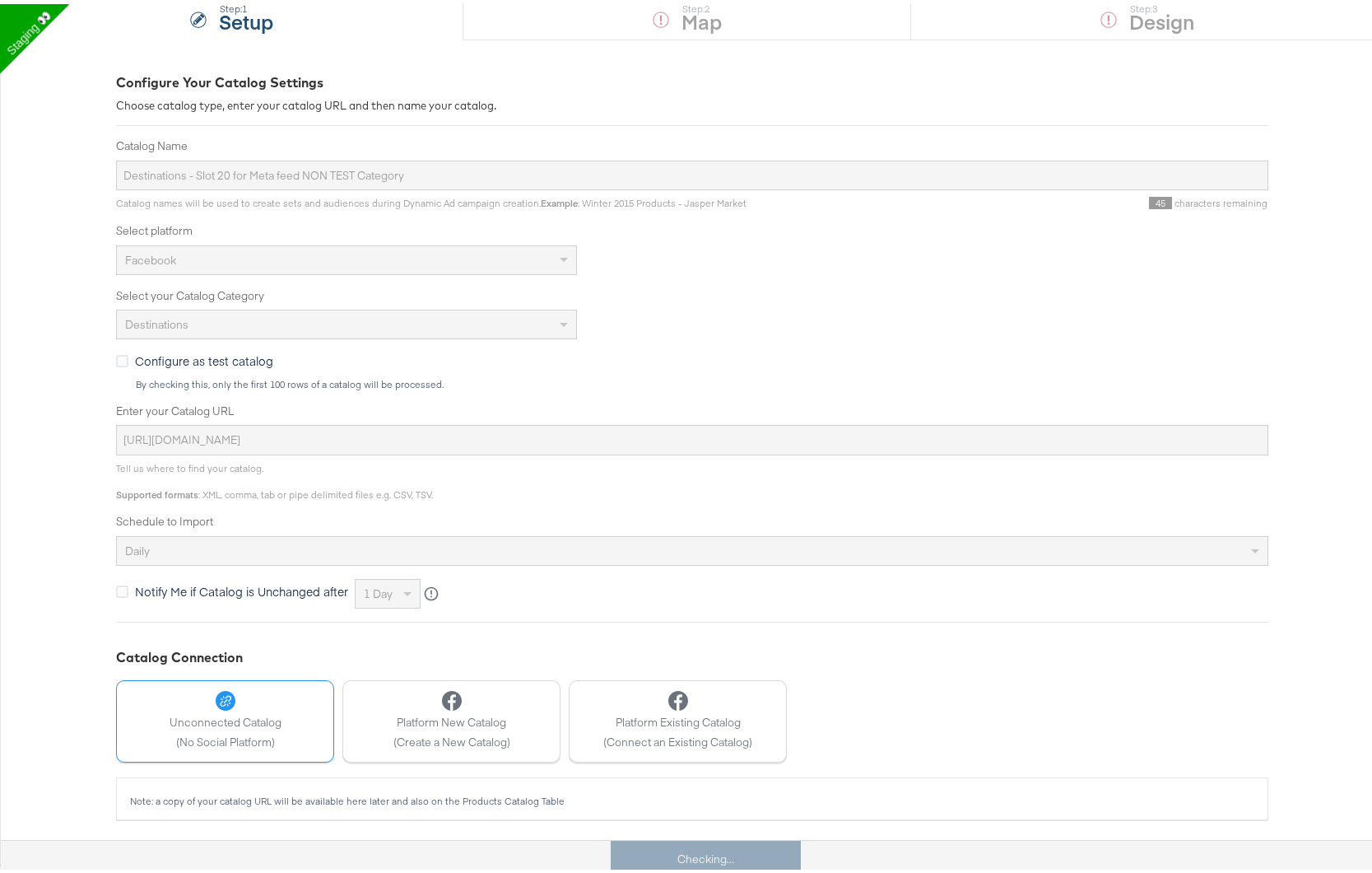
scroll to position [0, 0]
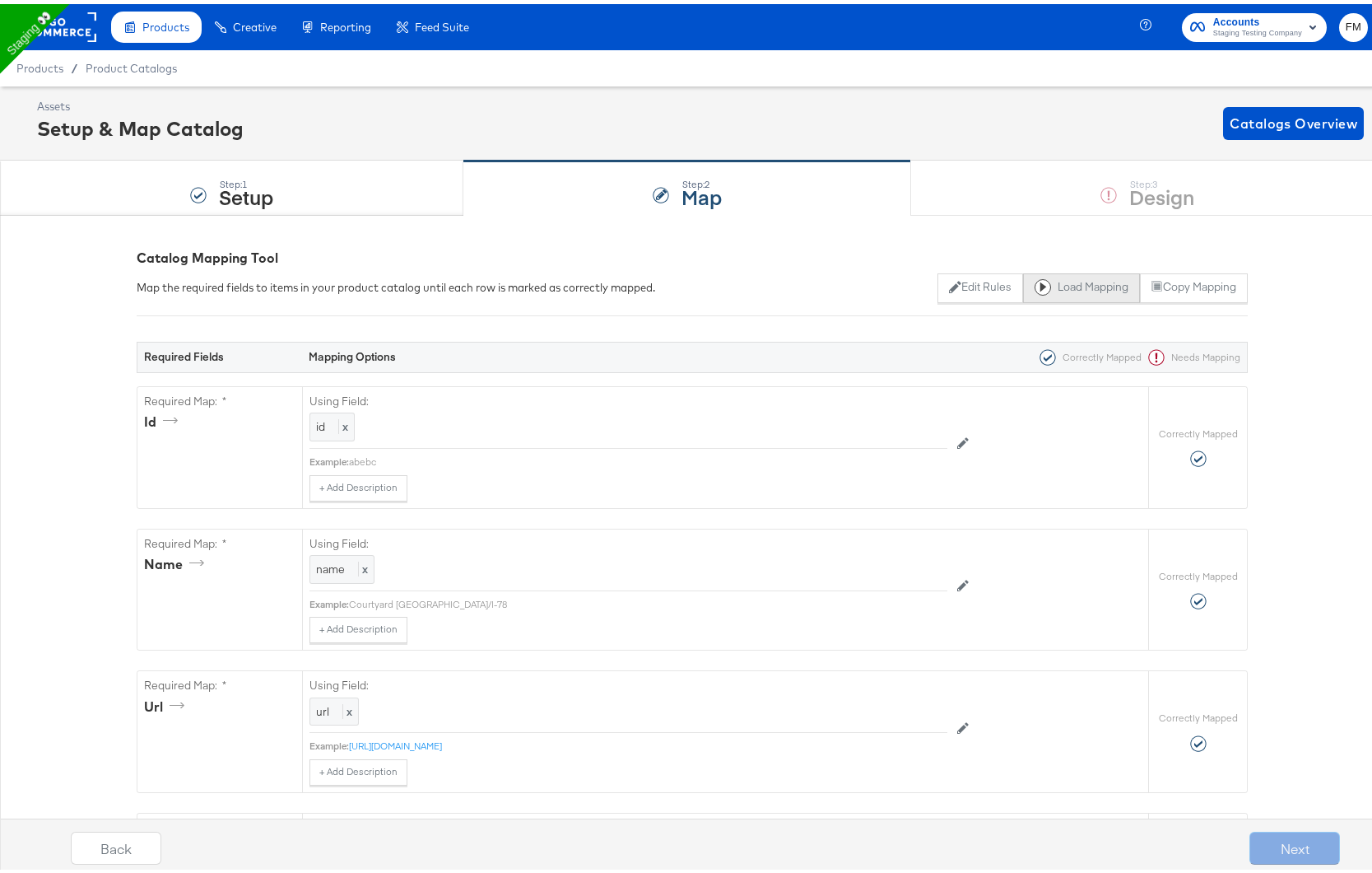
click at [1059, 276] on button "Load Mapping" at bounding box center [1082, 283] width 117 height 29
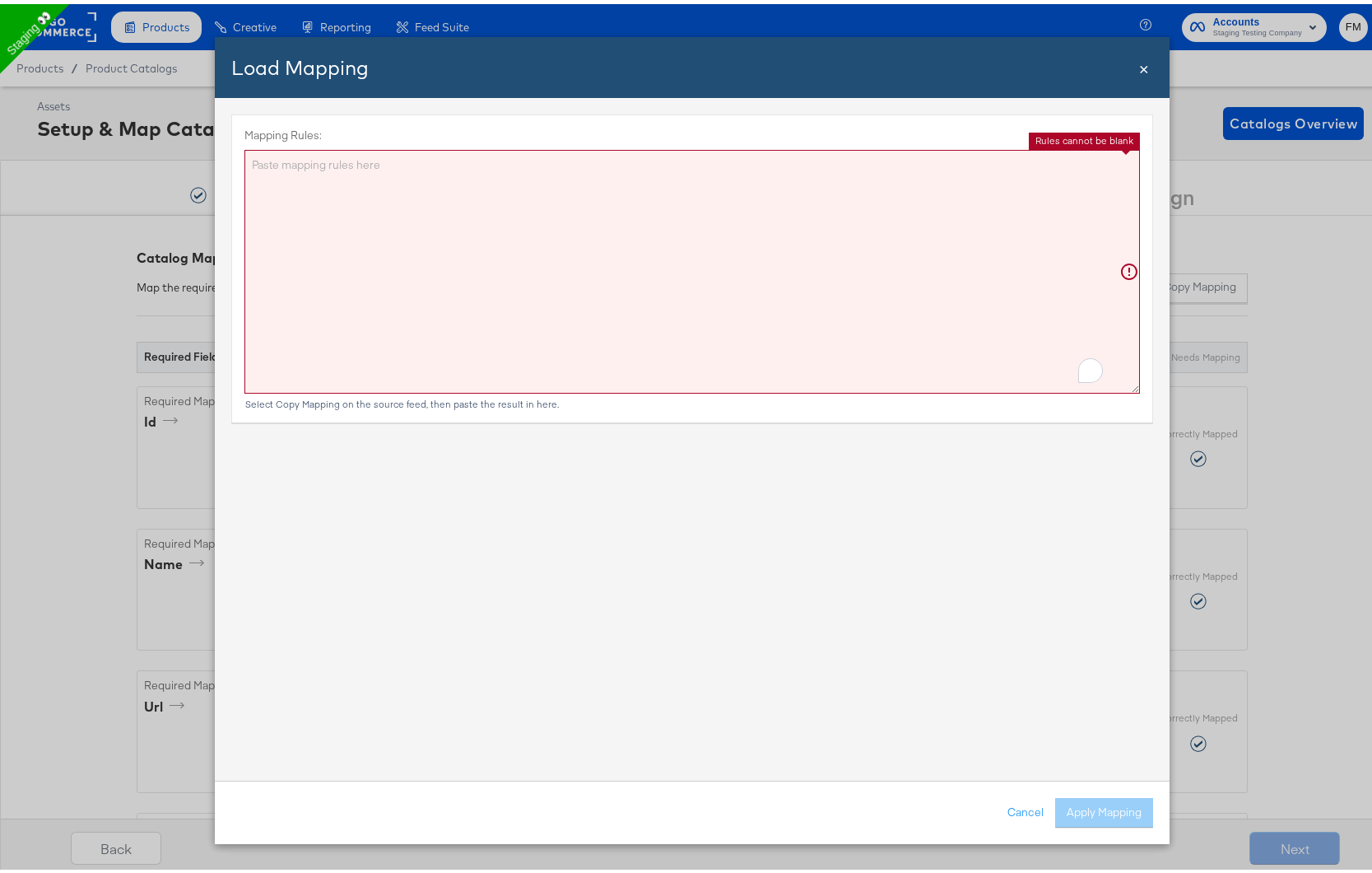
click at [1059, 276] on textarea "Mapping Rules:" at bounding box center [692, 267] width 895 height 244
click at [883, 264] on textarea "Mapping Rules:" at bounding box center [692, 267] width 895 height 244
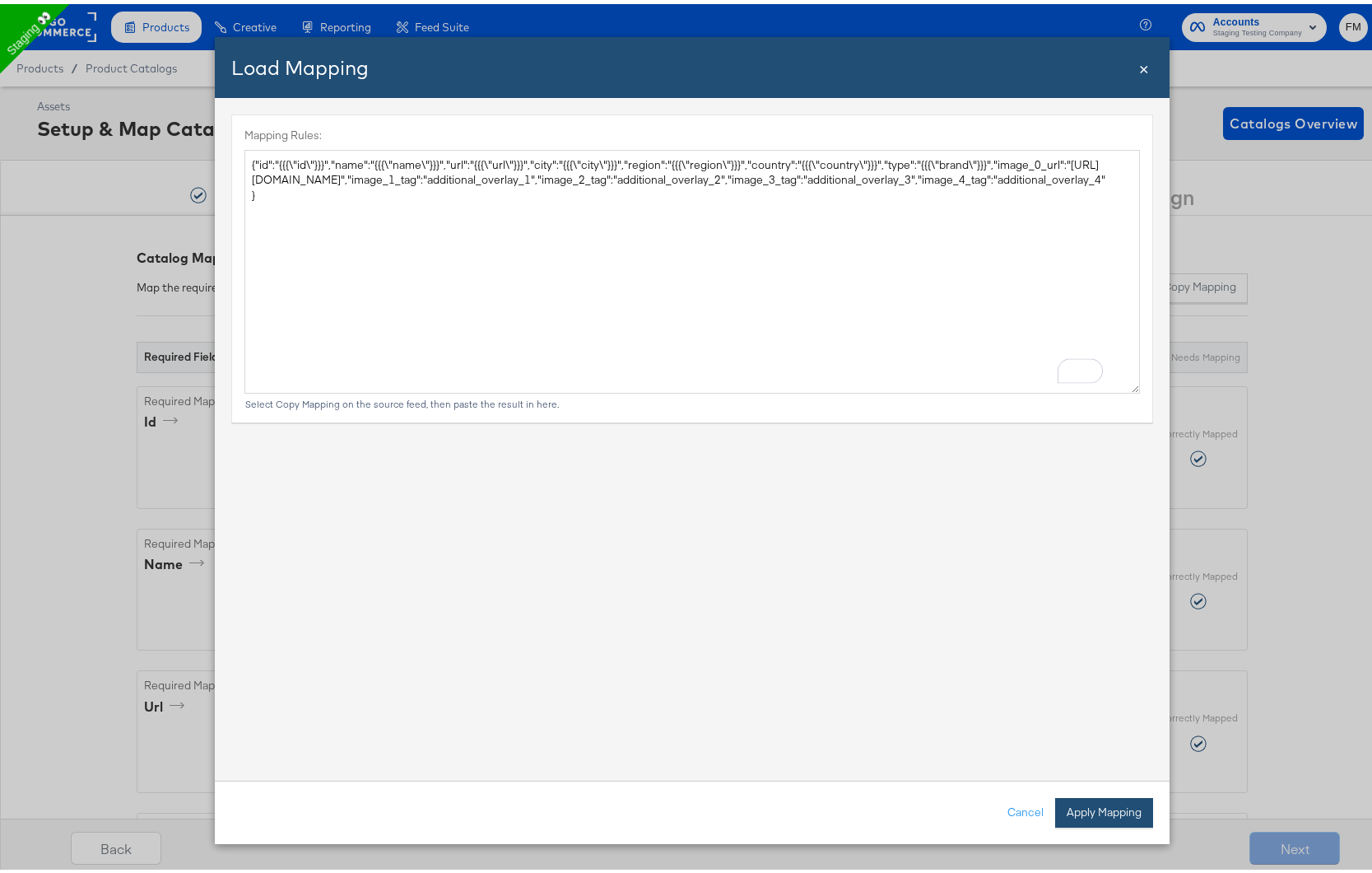
type textarea "{ "id": "{{{\"id\"}}}", "name": "{{{\"name\"}}}", "url": "{{{\"url\"}}}", "city…"
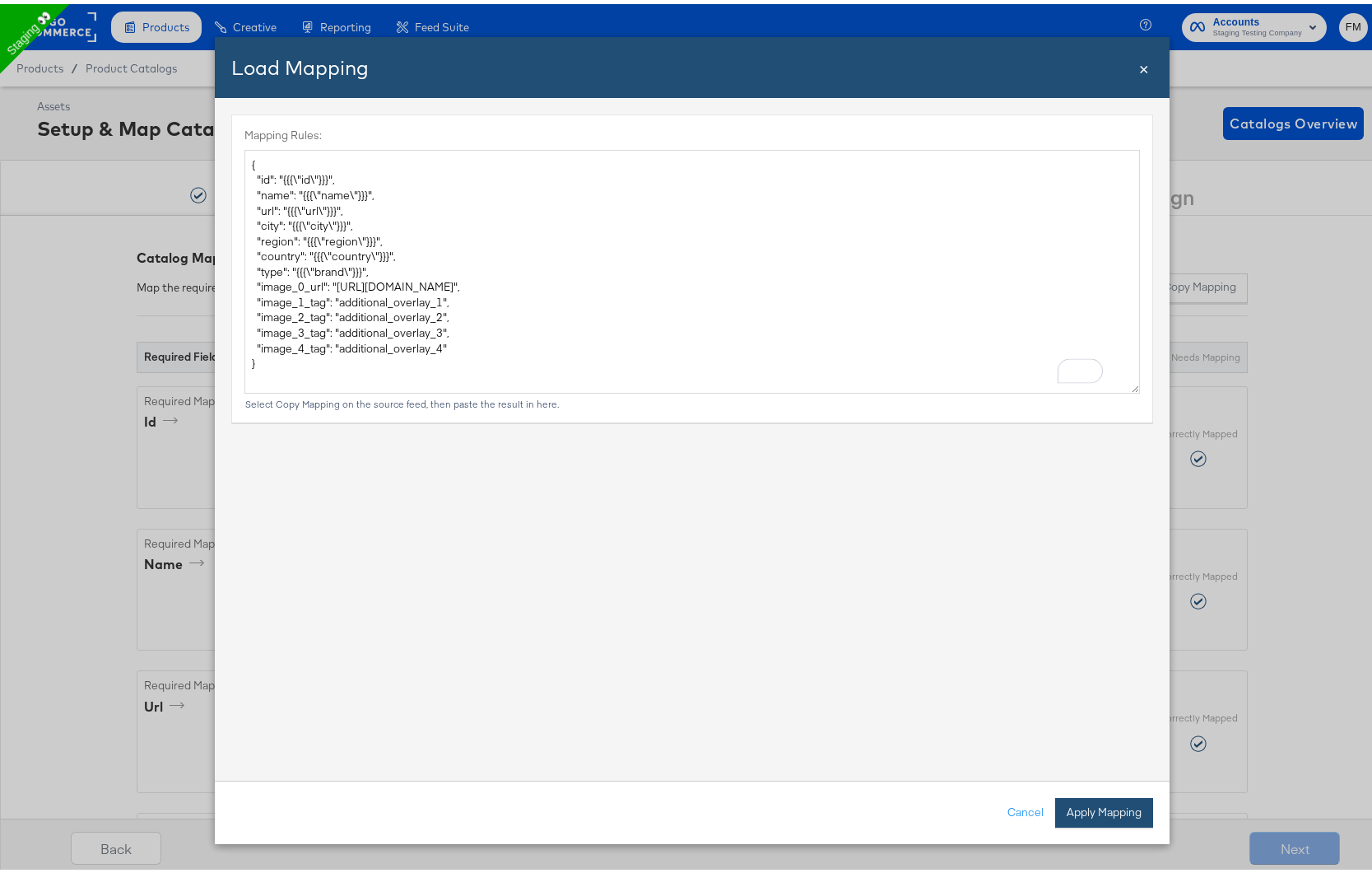
click at [1091, 793] on button "Apply Mapping" at bounding box center [1104, 808] width 98 height 29
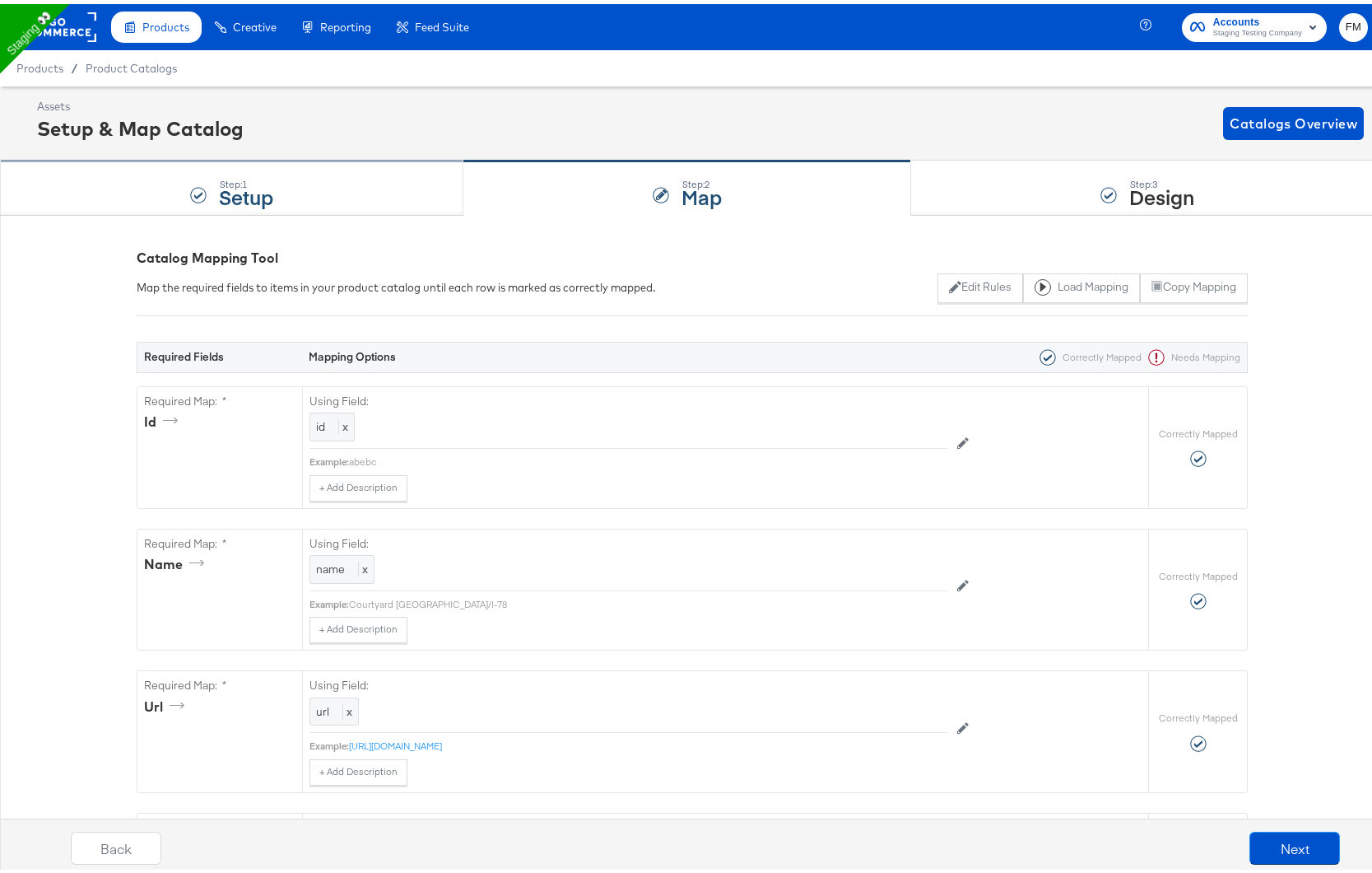
click at [204, 176] on div "Step: 1 Setup" at bounding box center [231, 184] width 463 height 54
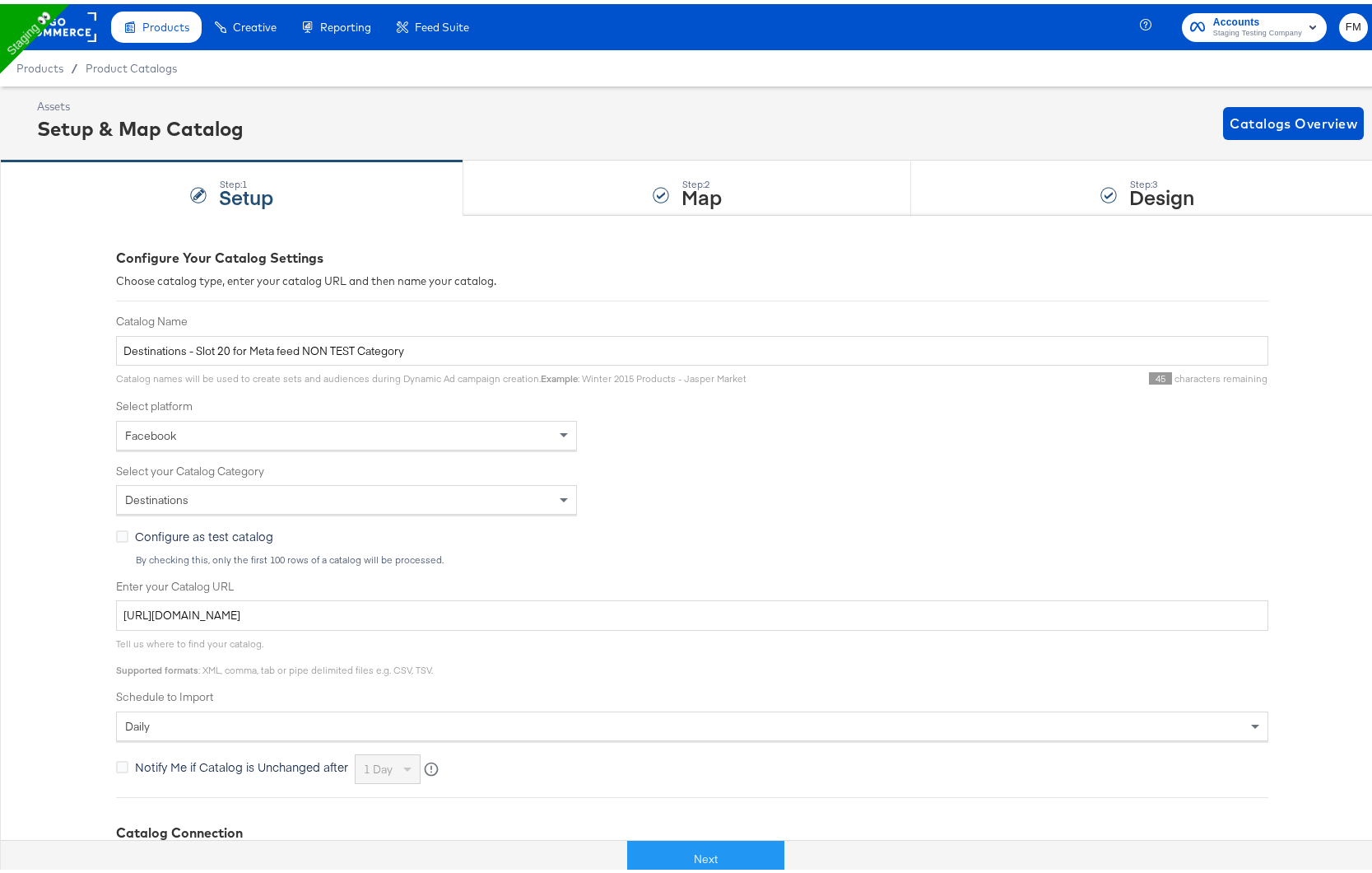
scroll to position [175, 0]
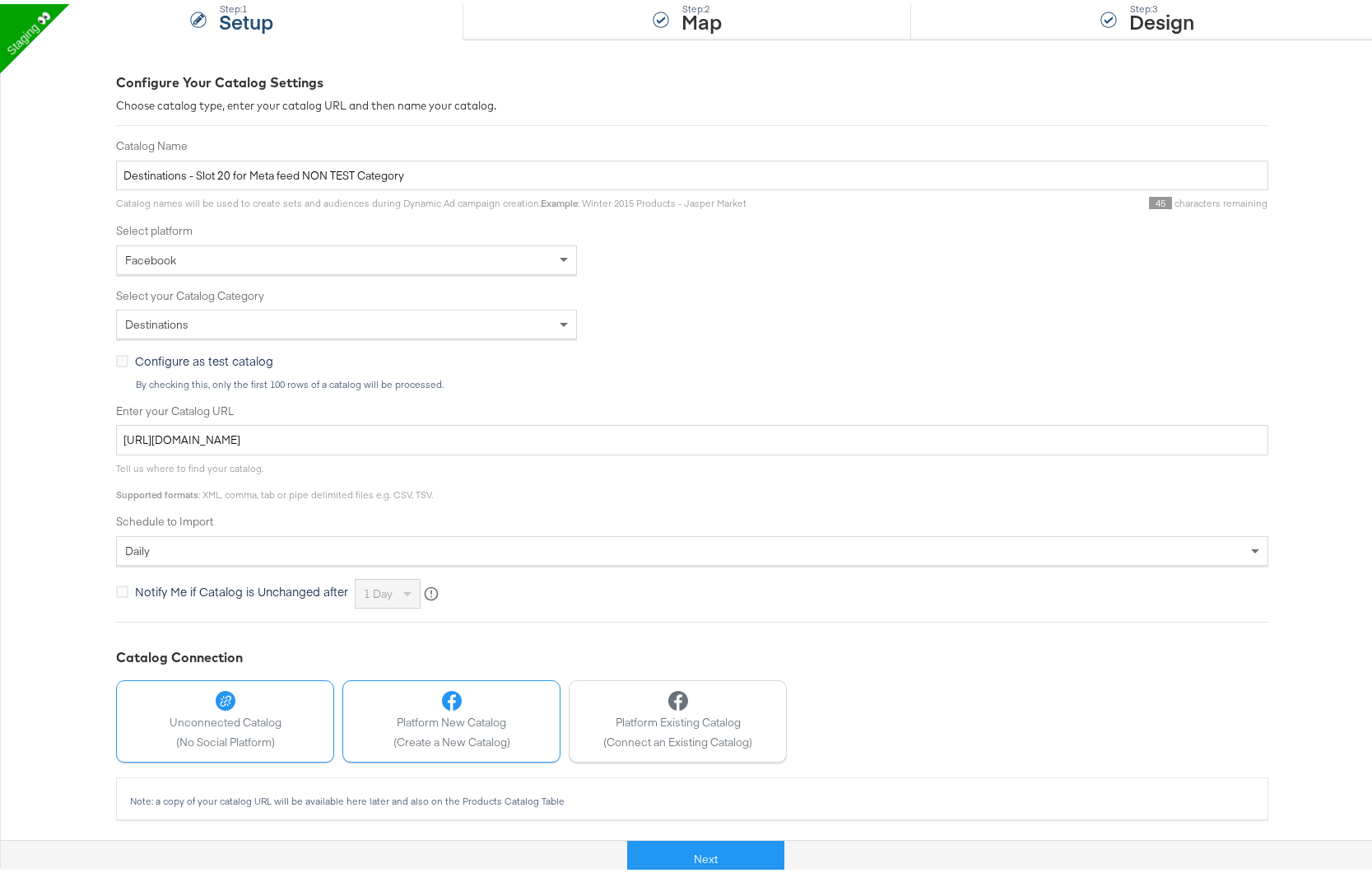
click at [451, 690] on icon at bounding box center [452, 697] width 20 height 20
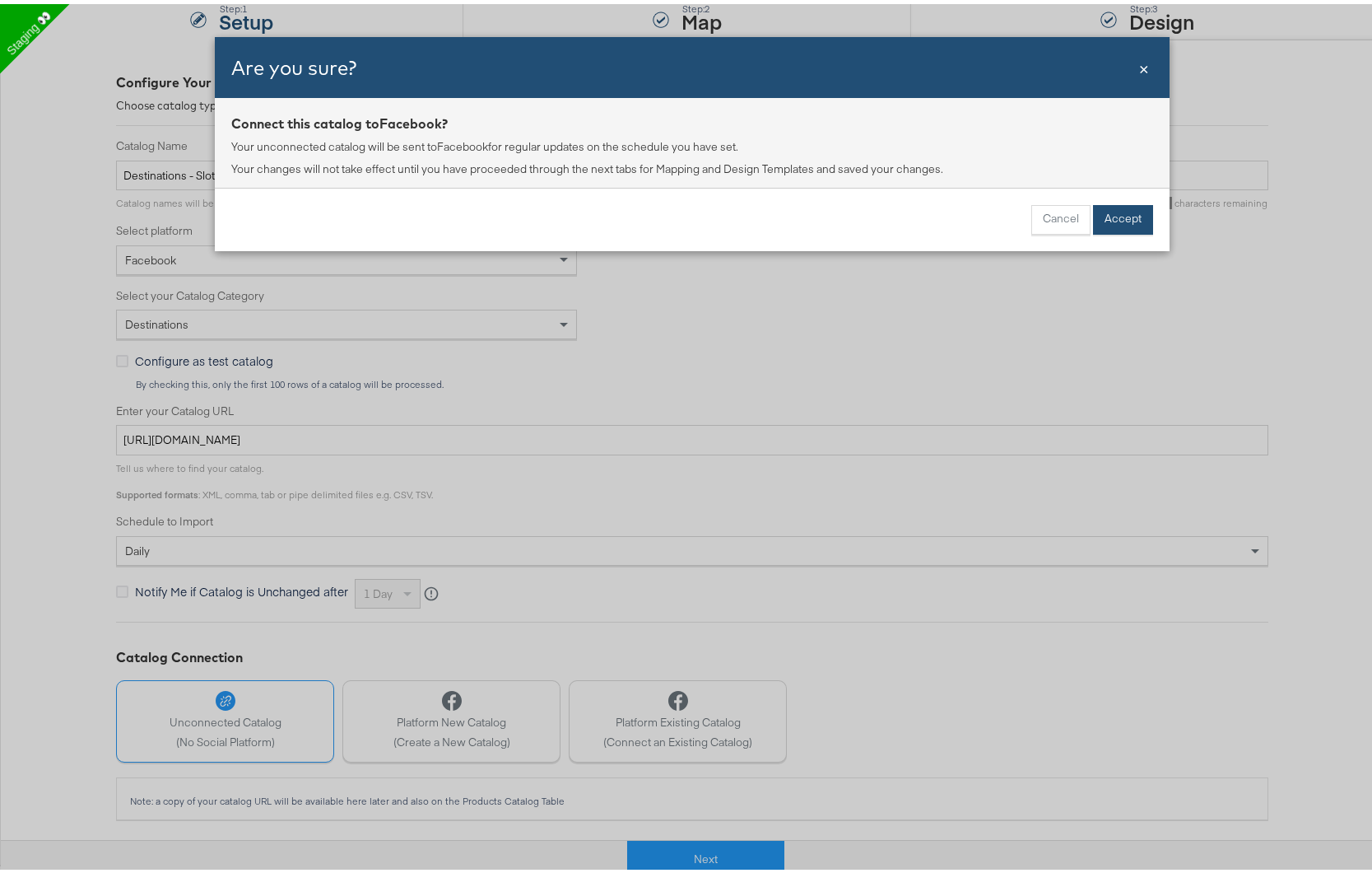
click at [1105, 212] on button "Accept" at bounding box center [1123, 215] width 60 height 29
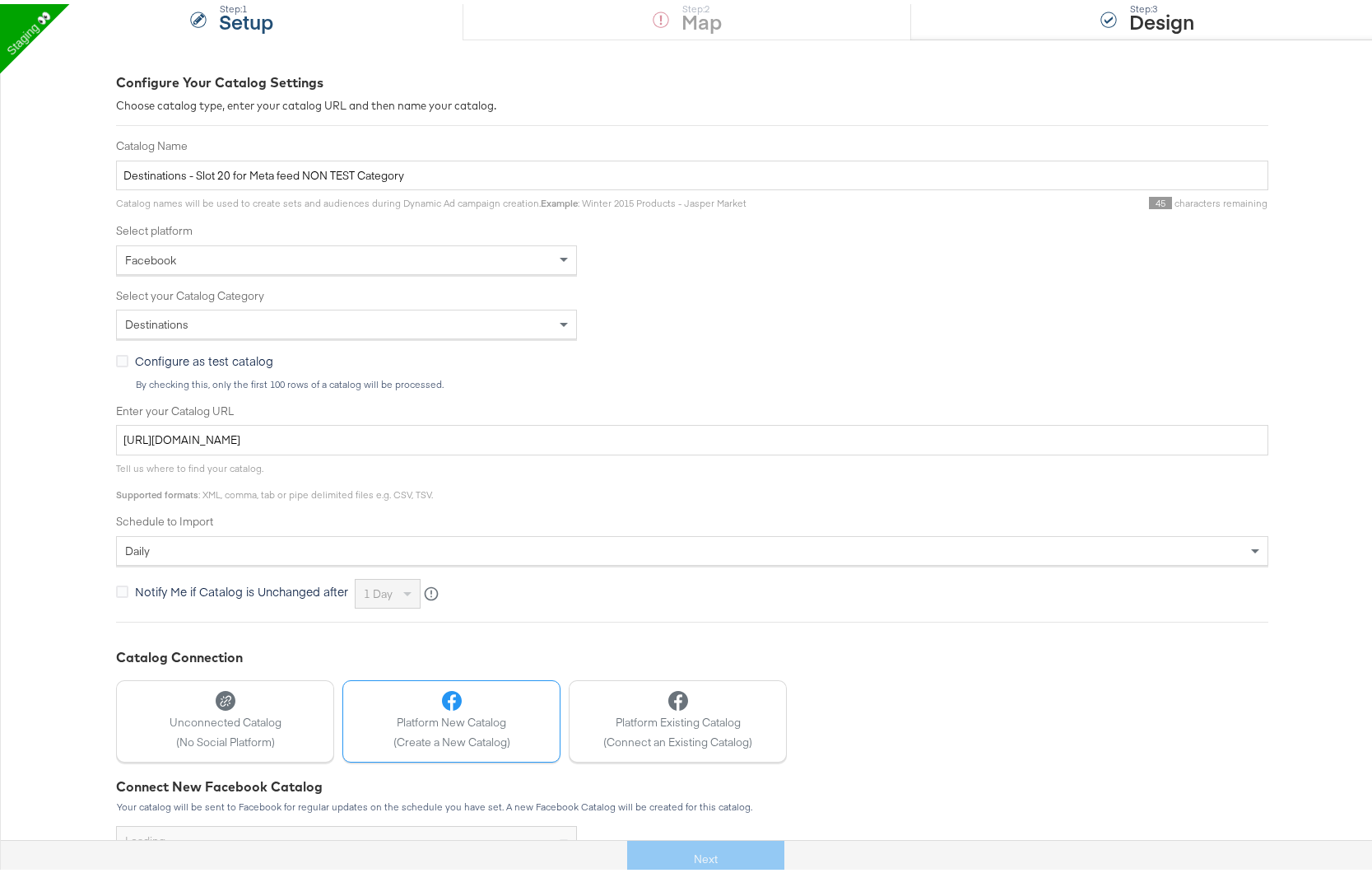
scroll to position [345, 0]
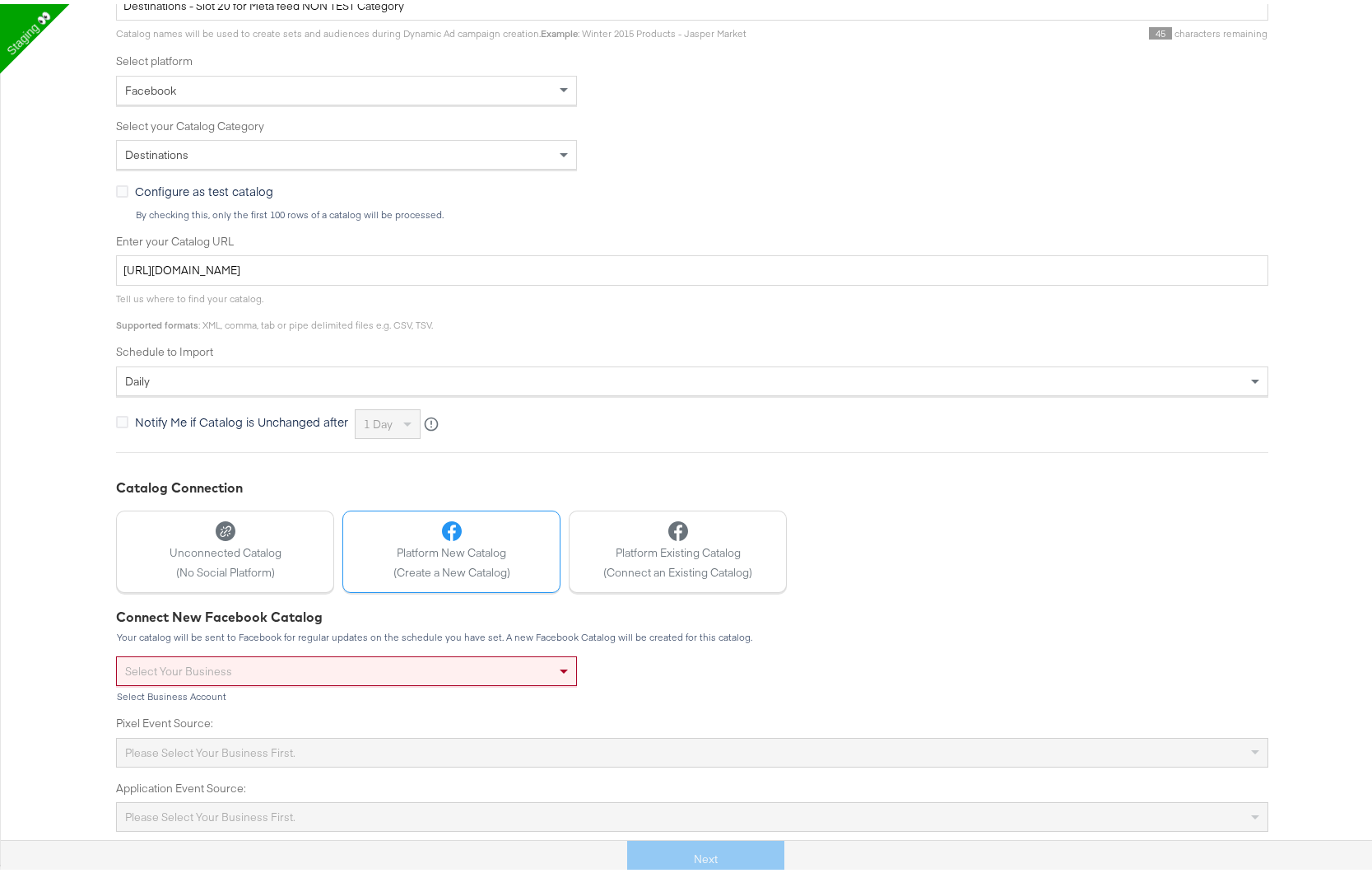
click at [345, 667] on div "Select your business" at bounding box center [347, 666] width 459 height 28
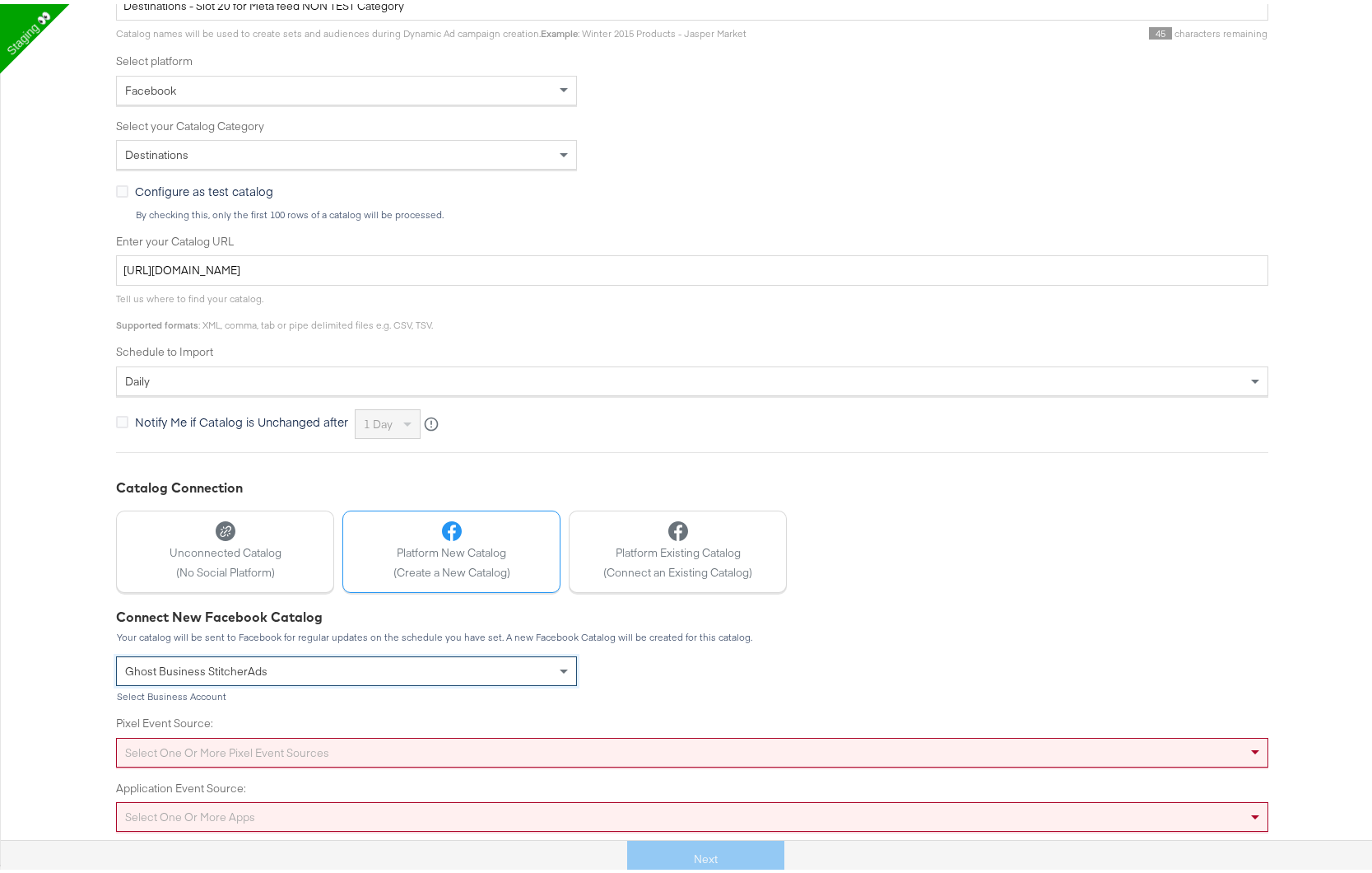
scroll to position [400, 0]
click at [348, 737] on div "Select one or more pixel event sources" at bounding box center [693, 748] width 1153 height 29
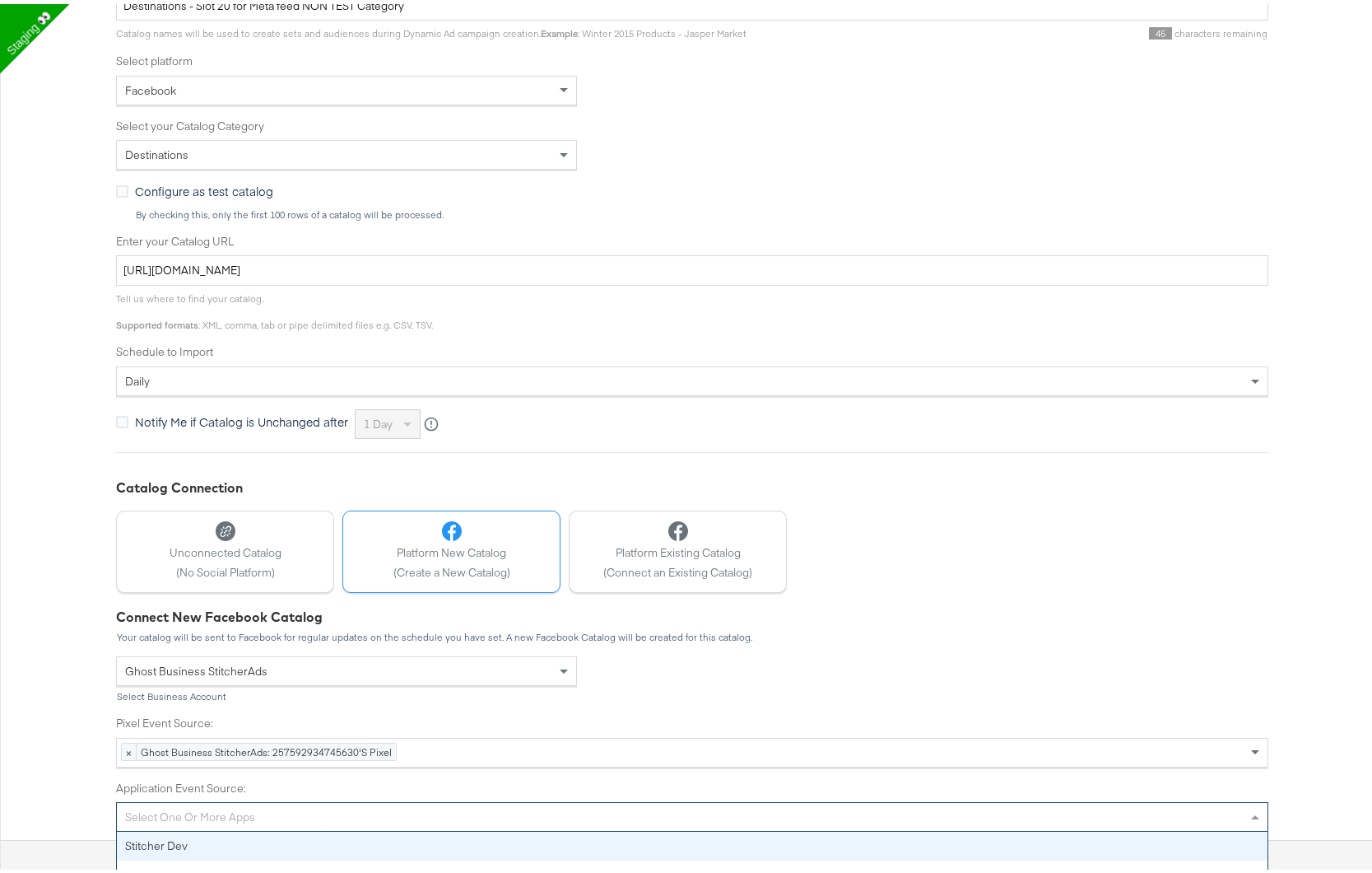
scroll to position [358, 0]
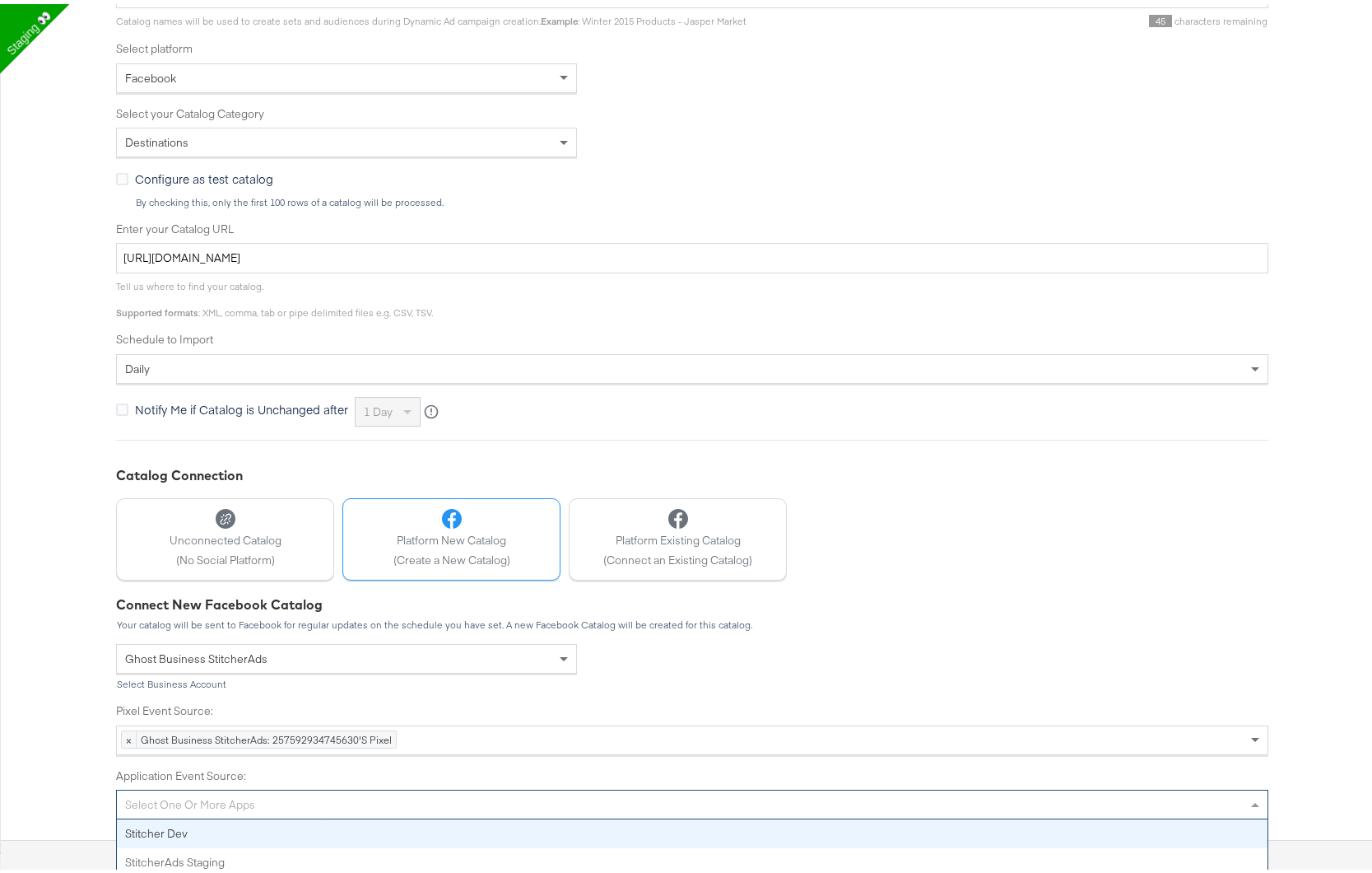
click at [573, 798] on div "Select one or more apps" at bounding box center [693, 800] width 1151 height 28
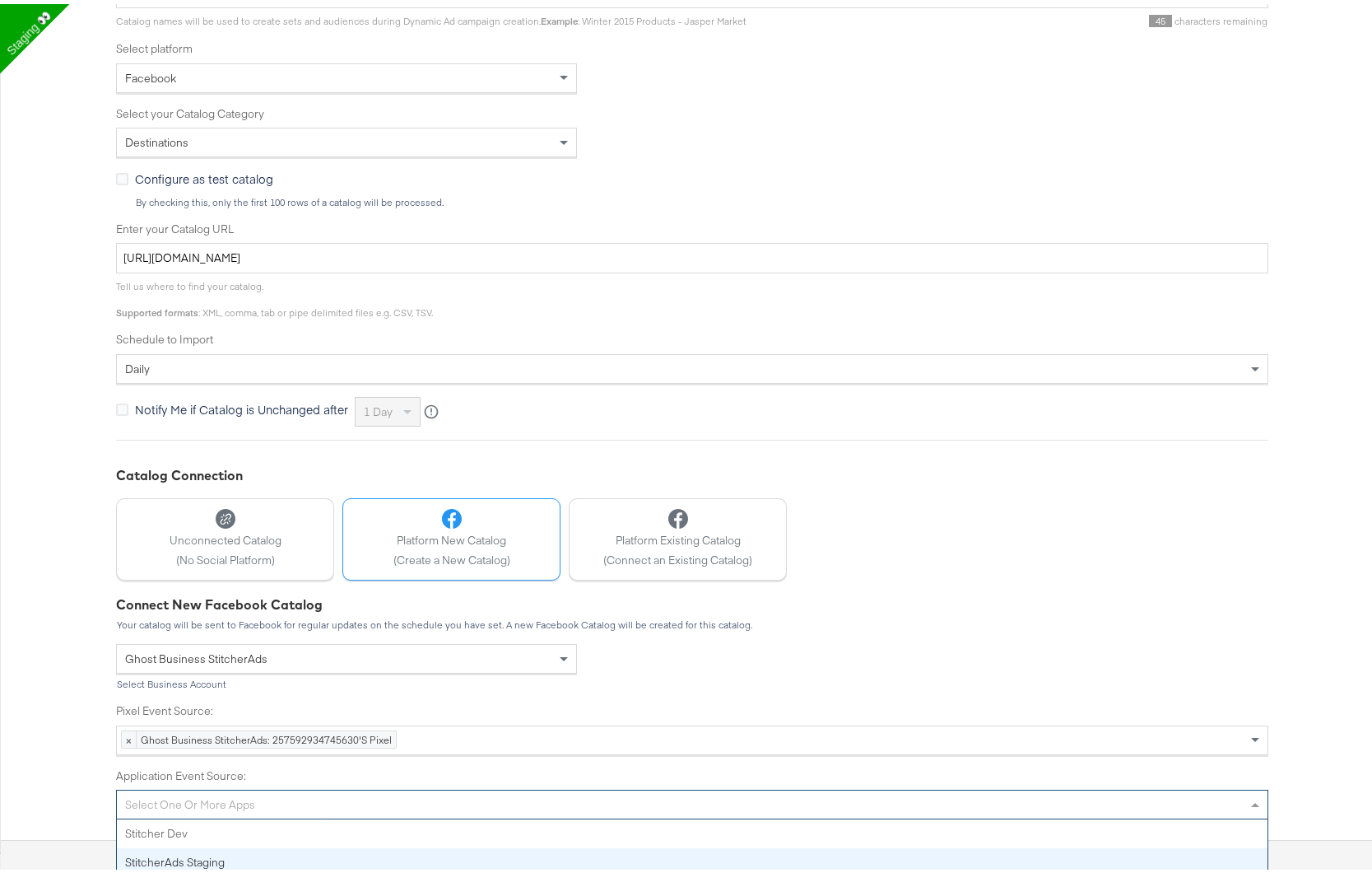
scroll to position [345, 0]
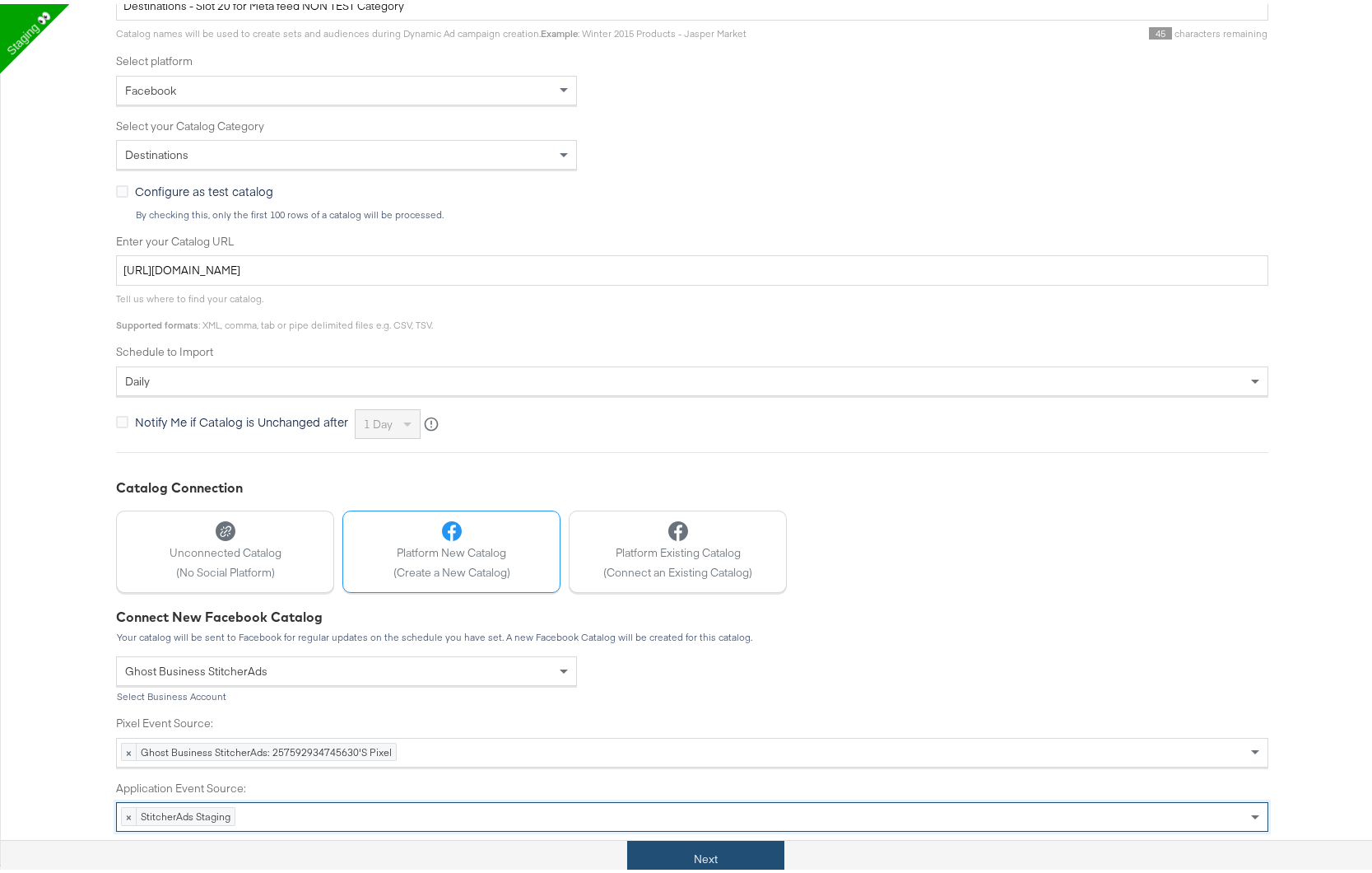
click at [658, 860] on button "Next" at bounding box center [706, 855] width 157 height 37
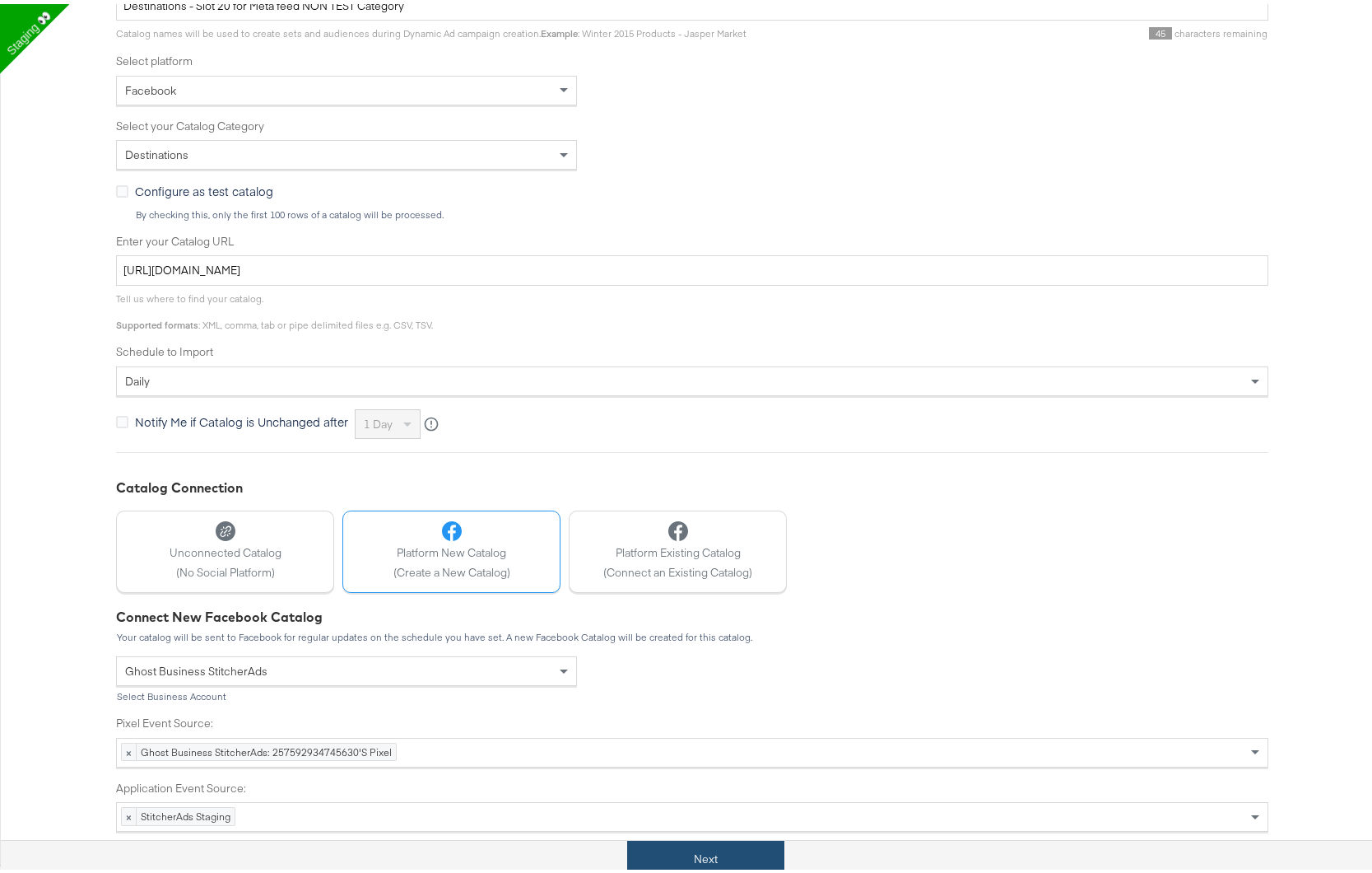
scroll to position [0, 0]
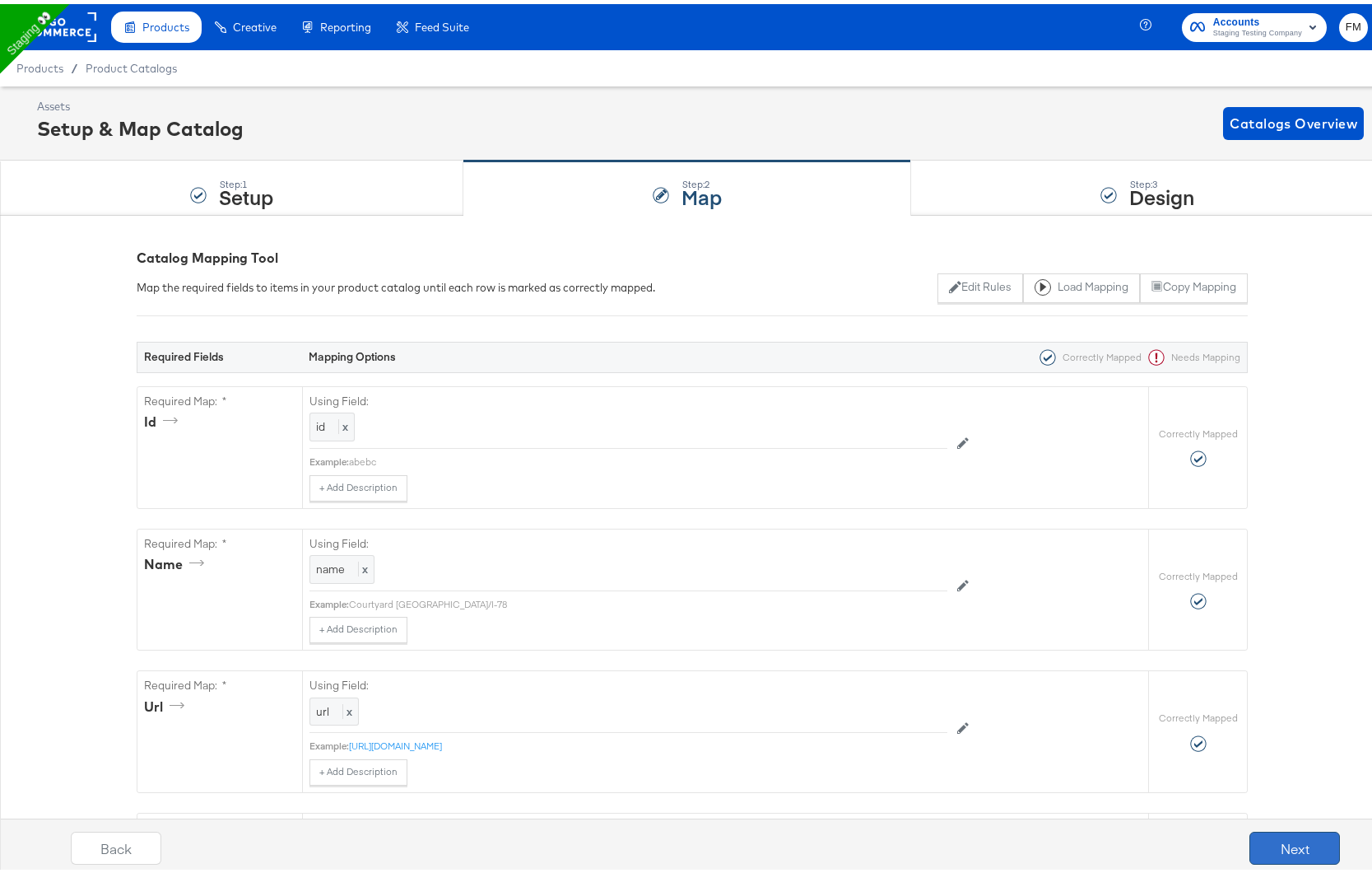
click at [1275, 839] on button "Next" at bounding box center [1295, 844] width 90 height 33
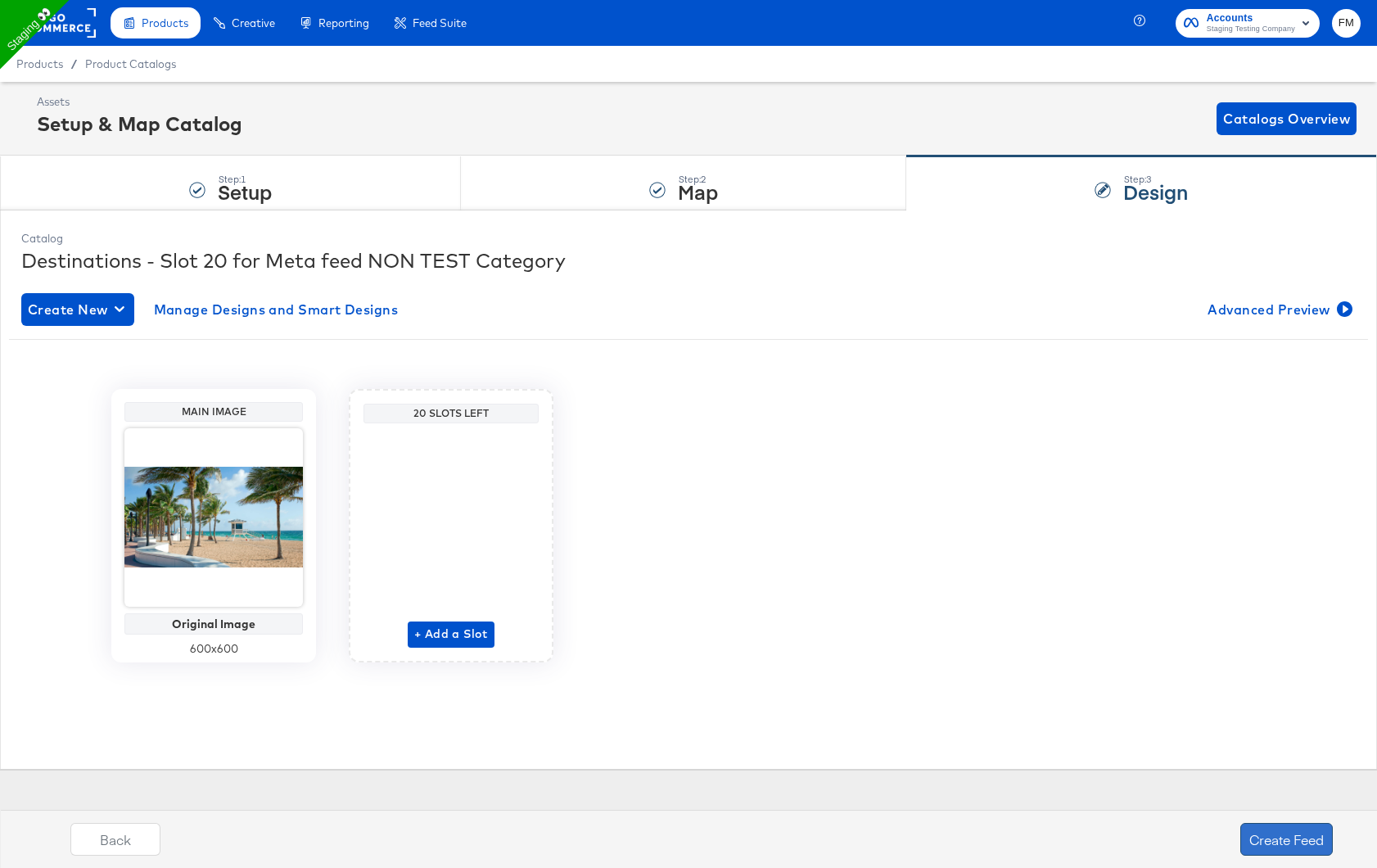
click at [1286, 832] on button "Create Feed" at bounding box center [1286, 839] width 92 height 32
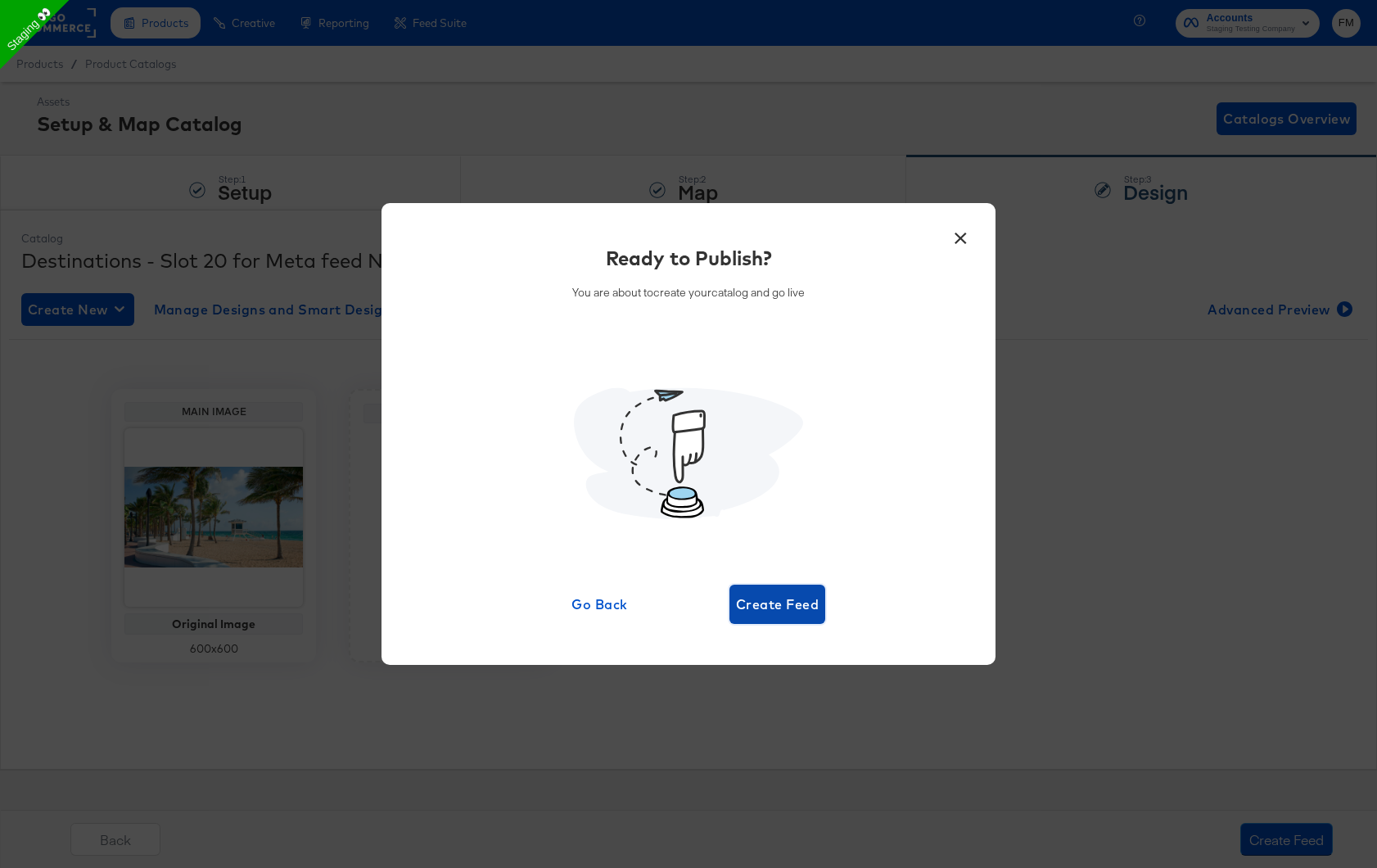
click at [771, 595] on span "Create Feed" at bounding box center [777, 605] width 82 height 23
drag, startPoint x: 771, startPoint y: 595, endPoint x: 797, endPoint y: 223, distance: 372.9
click at [797, 223] on div "Ready to Publish? You are about to create your catalog and go live Go Back" at bounding box center [688, 434] width 614 height 462
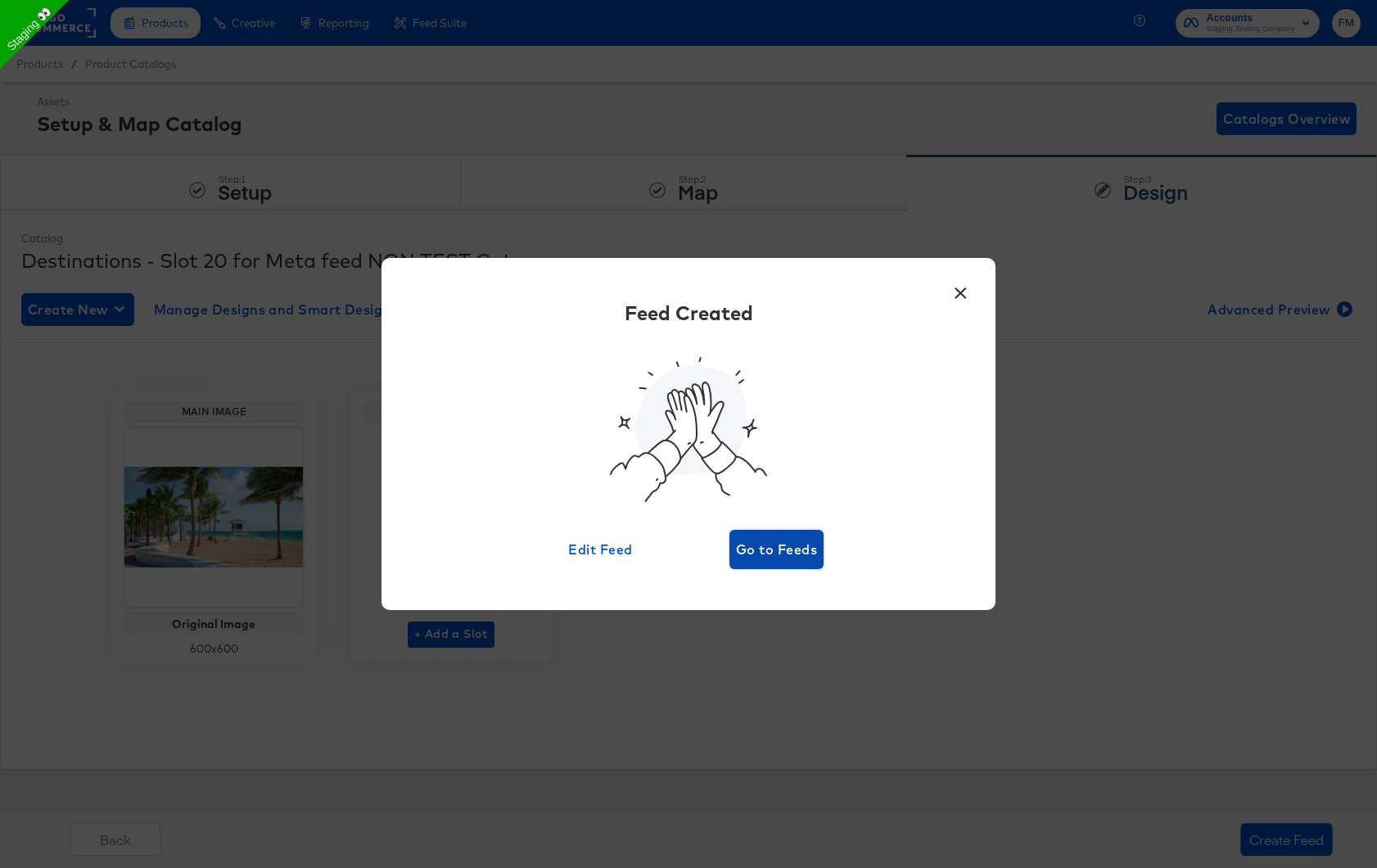
drag, startPoint x: 783, startPoint y: 577, endPoint x: 783, endPoint y: 541, distance: 36.0
click at [783, 541] on span "Go to Feeds" at bounding box center [776, 550] width 81 height 23
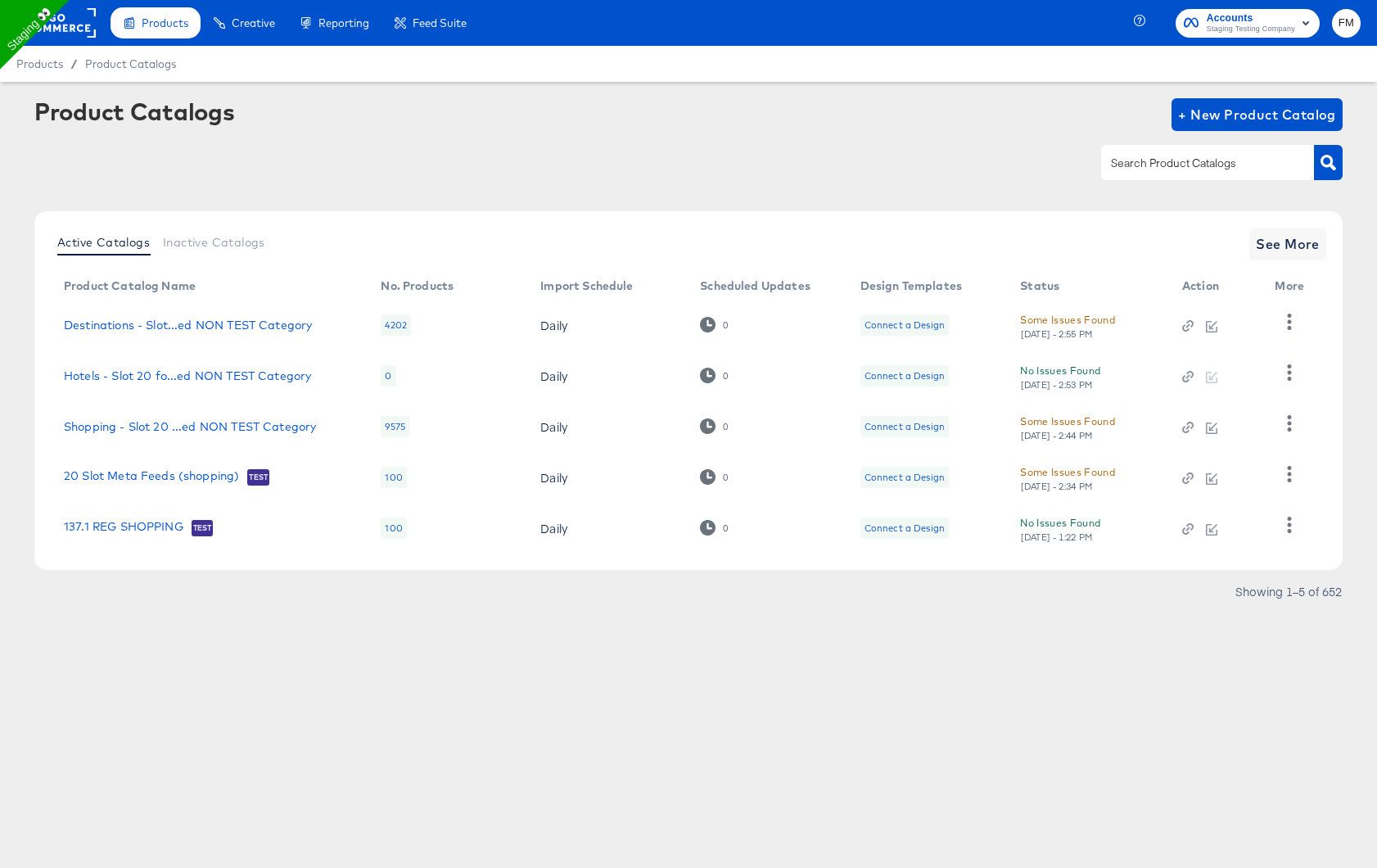
click at [1077, 319] on div "Some Issues Found" at bounding box center [1068, 319] width 95 height 17
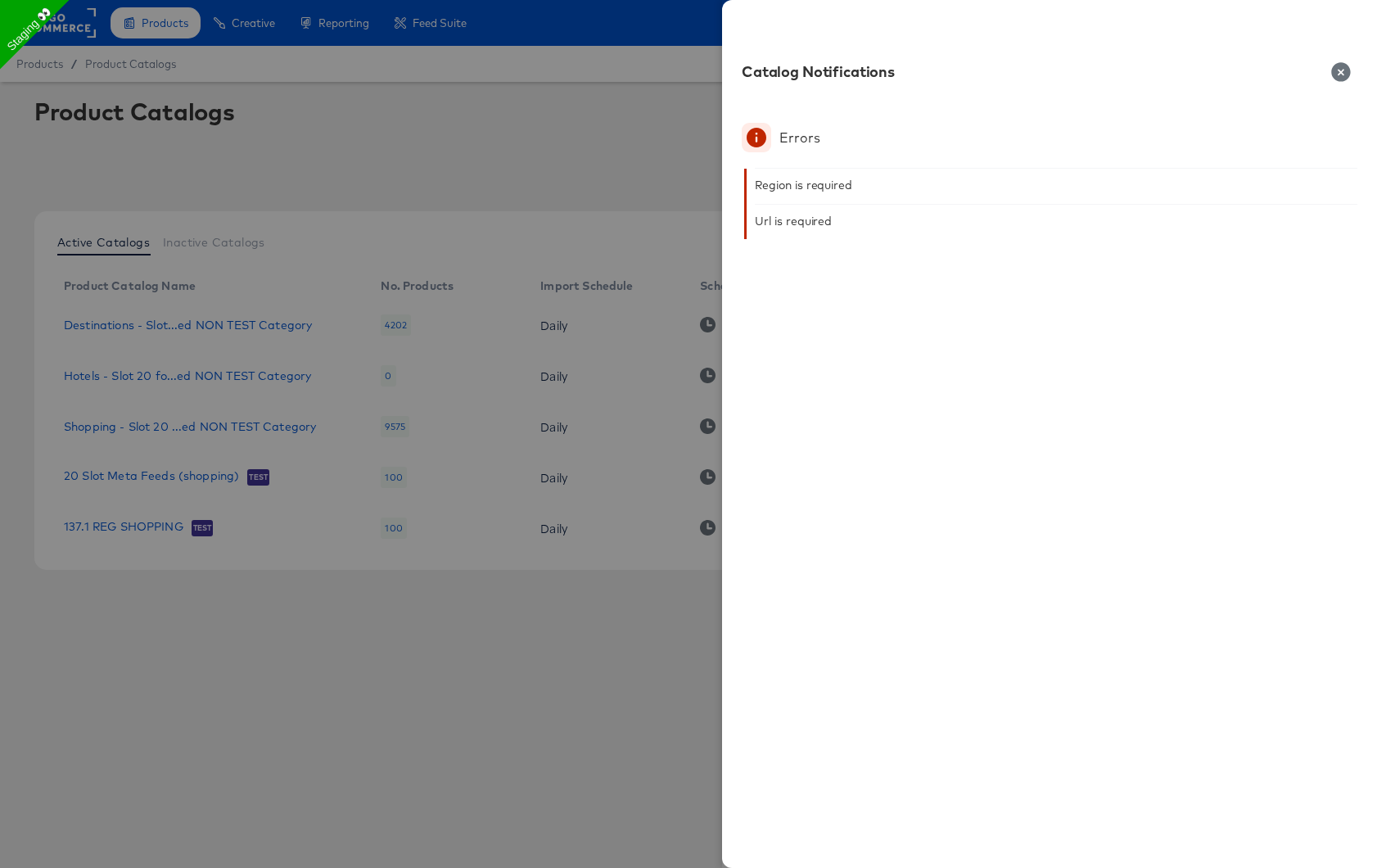
click at [793, 178] on div "Region is required" at bounding box center [803, 185] width 97 height 13
click at [788, 220] on div "Url is required" at bounding box center [793, 221] width 77 height 13
click at [518, 248] on div at bounding box center [688, 434] width 1377 height 868
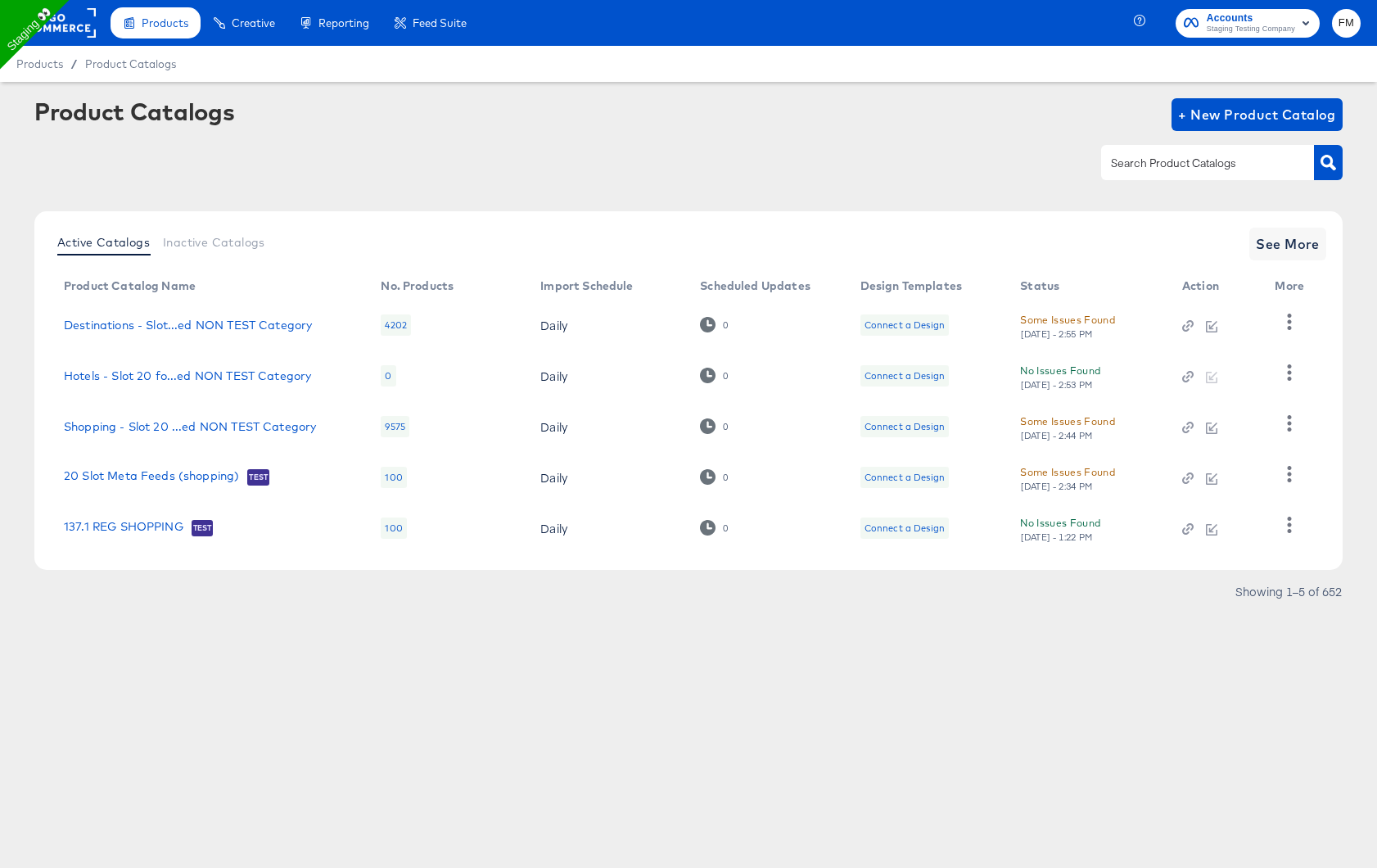
click at [1083, 433] on div "[DATE] - 2:44 PM" at bounding box center [1057, 436] width 73 height 12
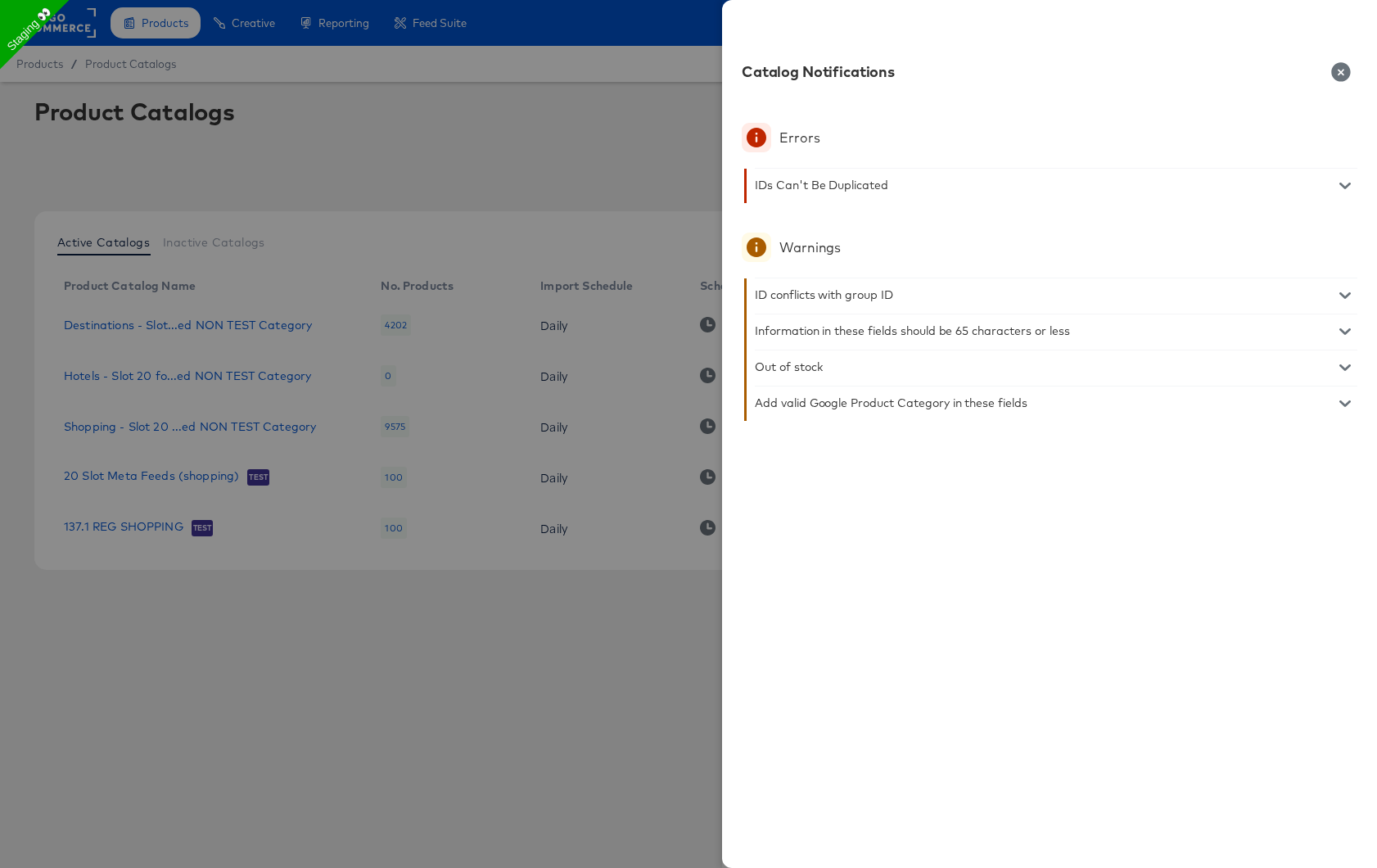
click at [820, 183] on div "IDs Can't Be Duplicated" at bounding box center [821, 185] width 133 height 13
click at [1009, 183] on div "IDs Can't Be Duplicated" at bounding box center [1055, 184] width 602 height 32
click at [1358, 189] on div "Errors IDs Can't Be Duplicated Products need an ID to run in ads. Add unique ID…" at bounding box center [1050, 486] width 655 height 765
click at [1344, 181] on icon "button" at bounding box center [1345, 186] width 12 height 12
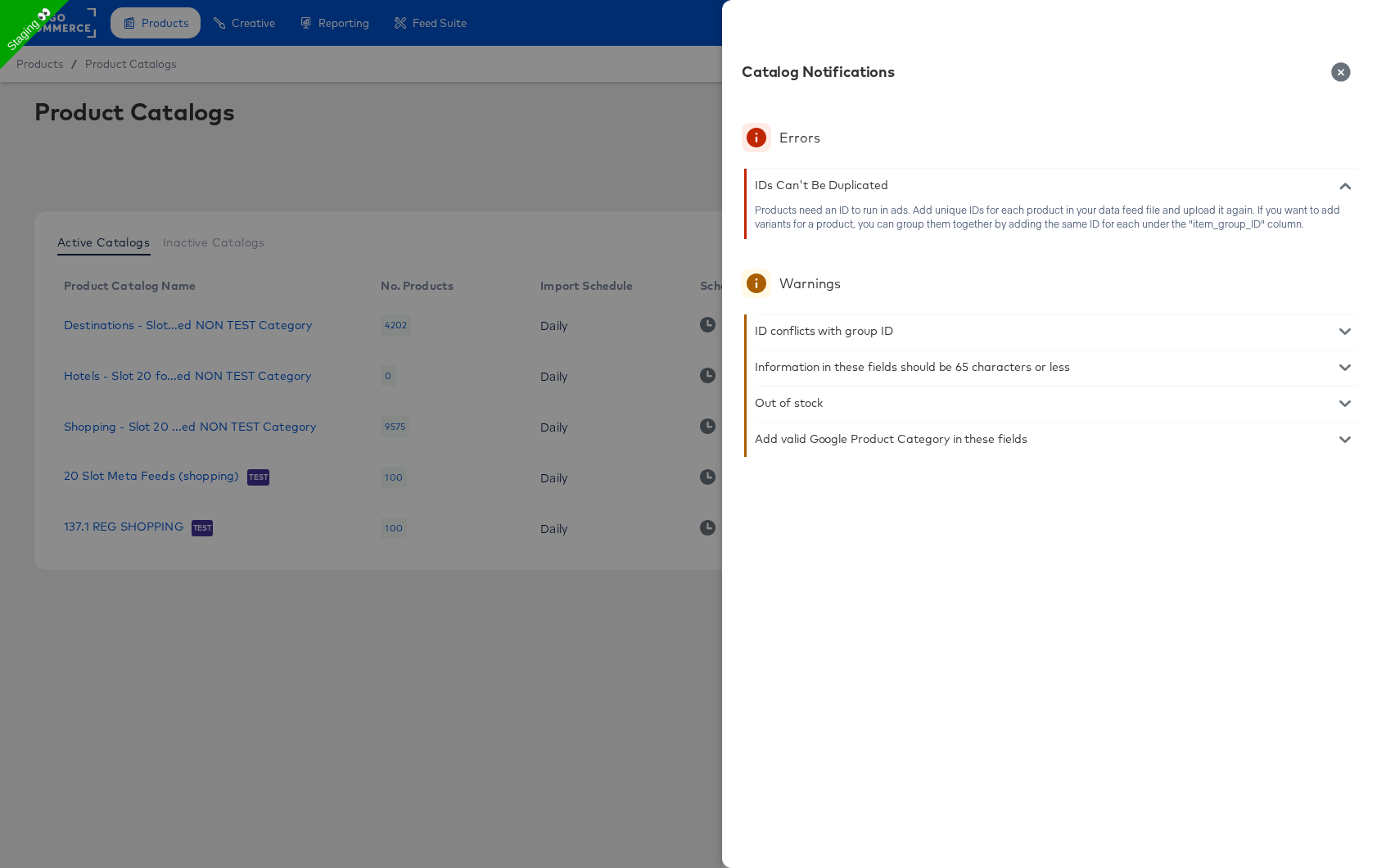
click at [491, 251] on div at bounding box center [688, 434] width 1377 height 868
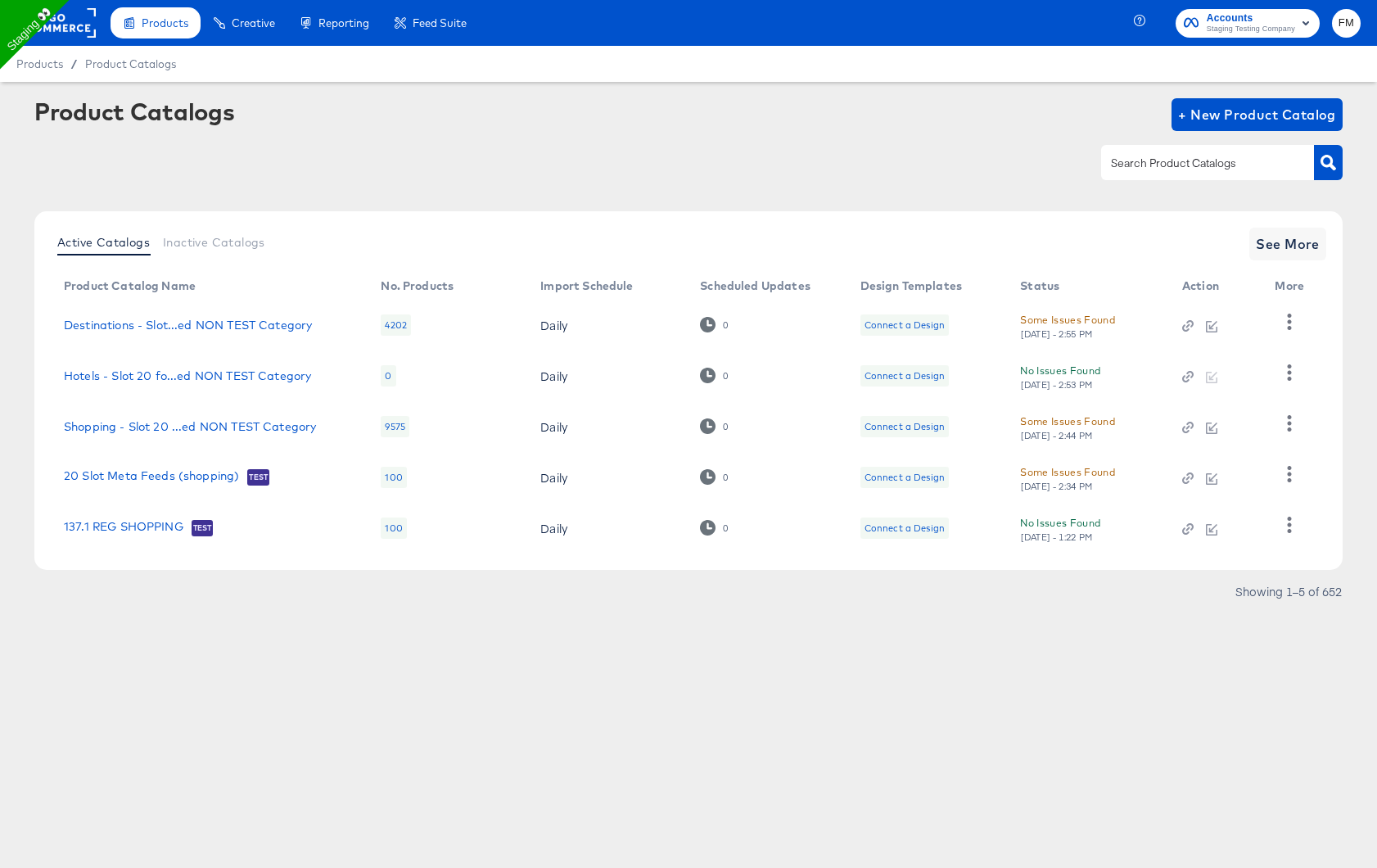
click at [390, 376] on div "0" at bounding box center [388, 376] width 15 height 22
drag, startPoint x: 390, startPoint y: 376, endPoint x: 307, endPoint y: 376, distance: 83.0
click at [387, 376] on div "0" at bounding box center [388, 376] width 15 height 22
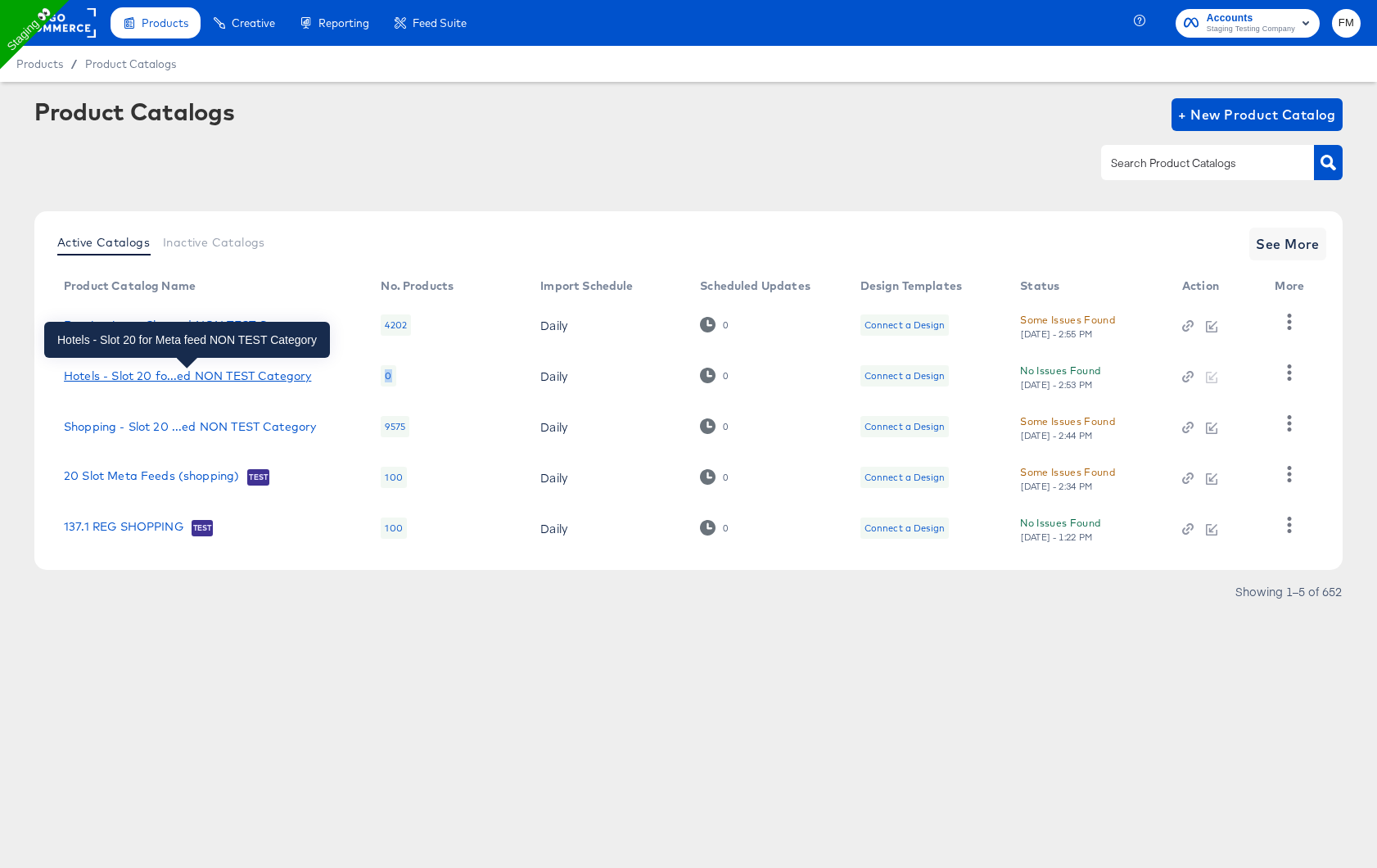
click at [305, 376] on div "Hotels - Slot 20 fo...ed NON TEST Category" at bounding box center [187, 376] width 247 height 13
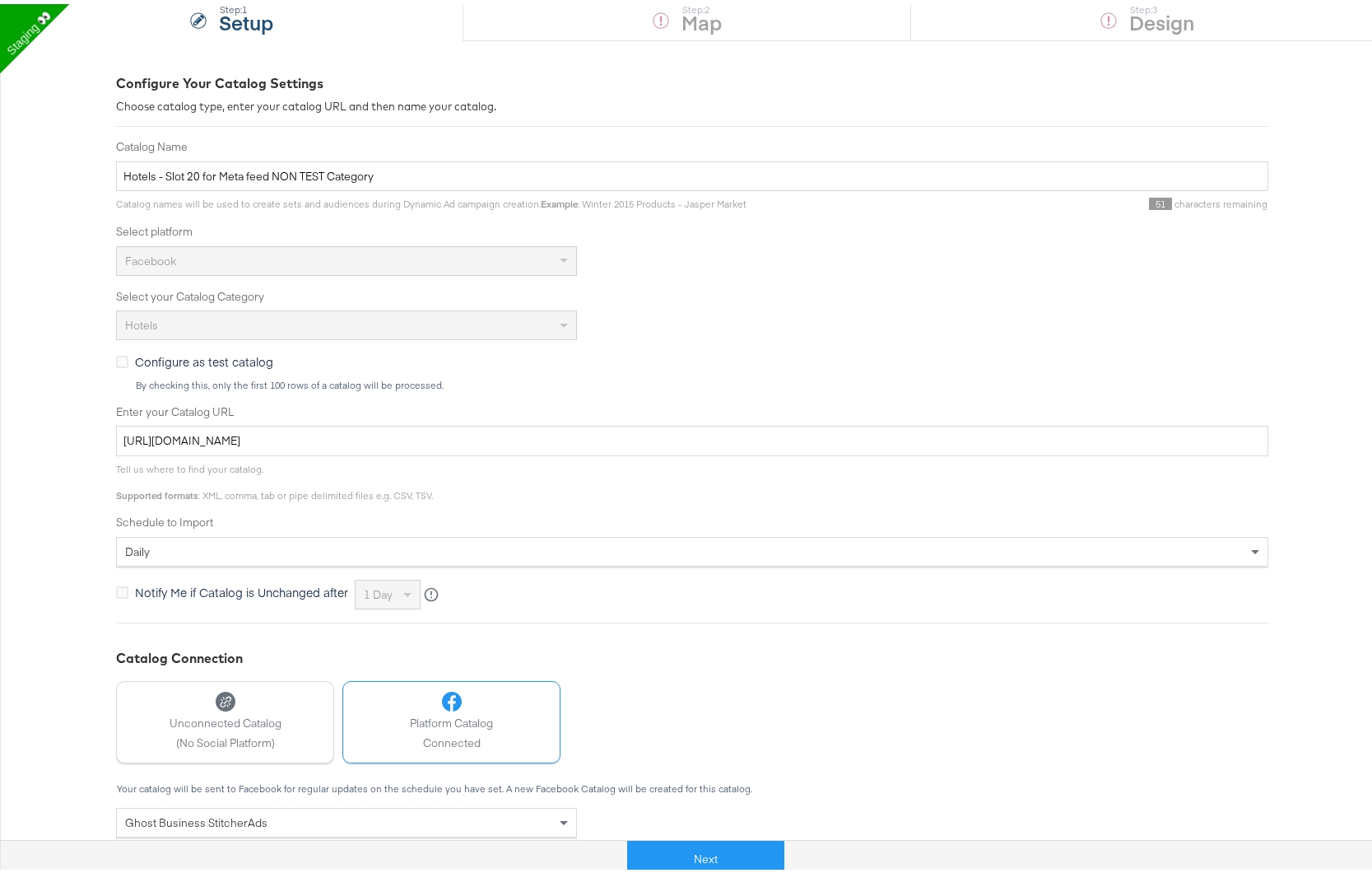
scroll to position [173, 0]
click at [529, 447] on input "[URL][DOMAIN_NAME]" at bounding box center [693, 438] width 1153 height 30
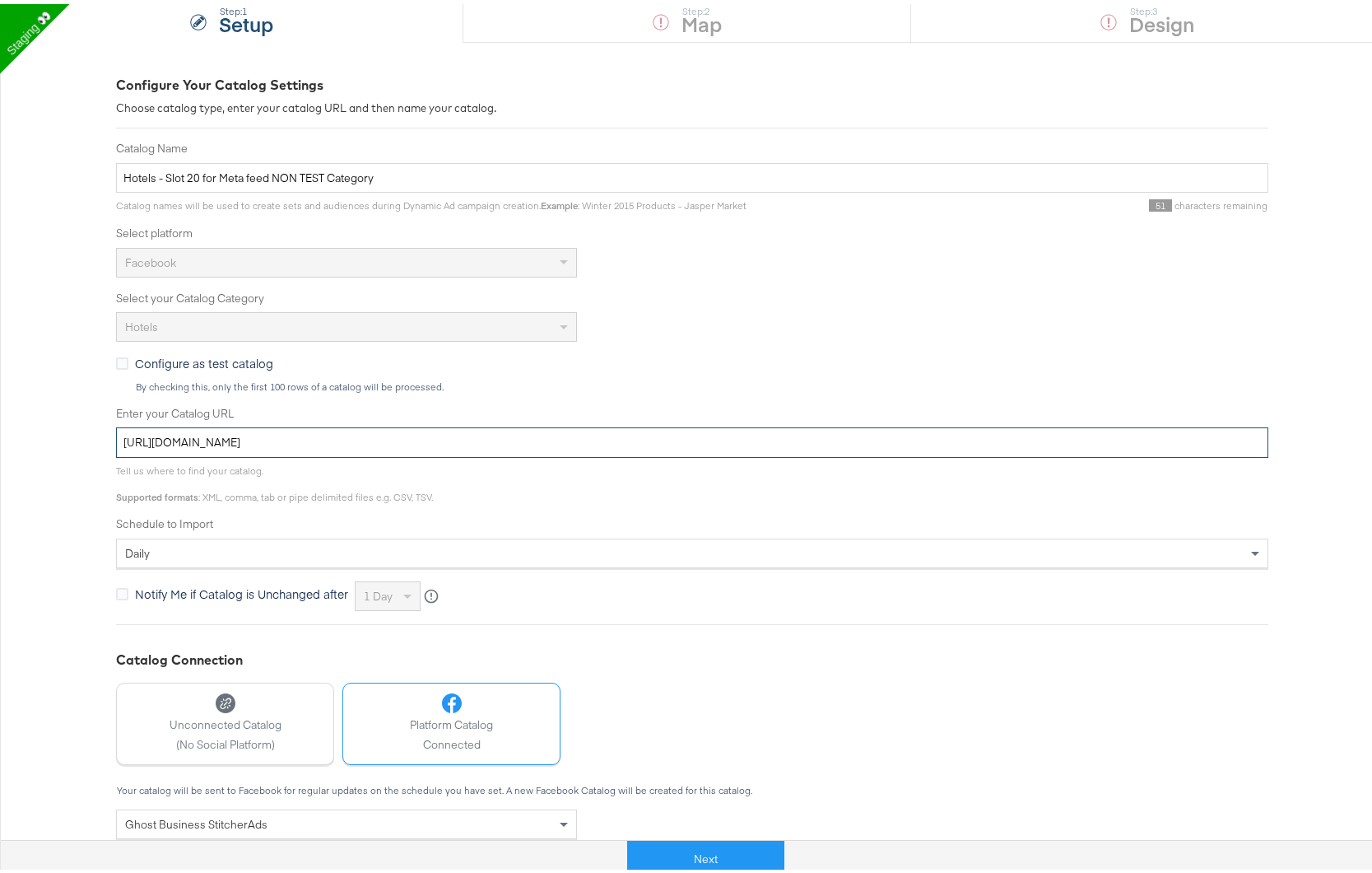
click at [529, 447] on input "[URL][DOMAIN_NAME]" at bounding box center [693, 438] width 1153 height 30
paste input "[DOMAIN_NAME][URL]"
type input "[URL][DOMAIN_NAME]"
click at [677, 848] on button "Next" at bounding box center [706, 855] width 157 height 37
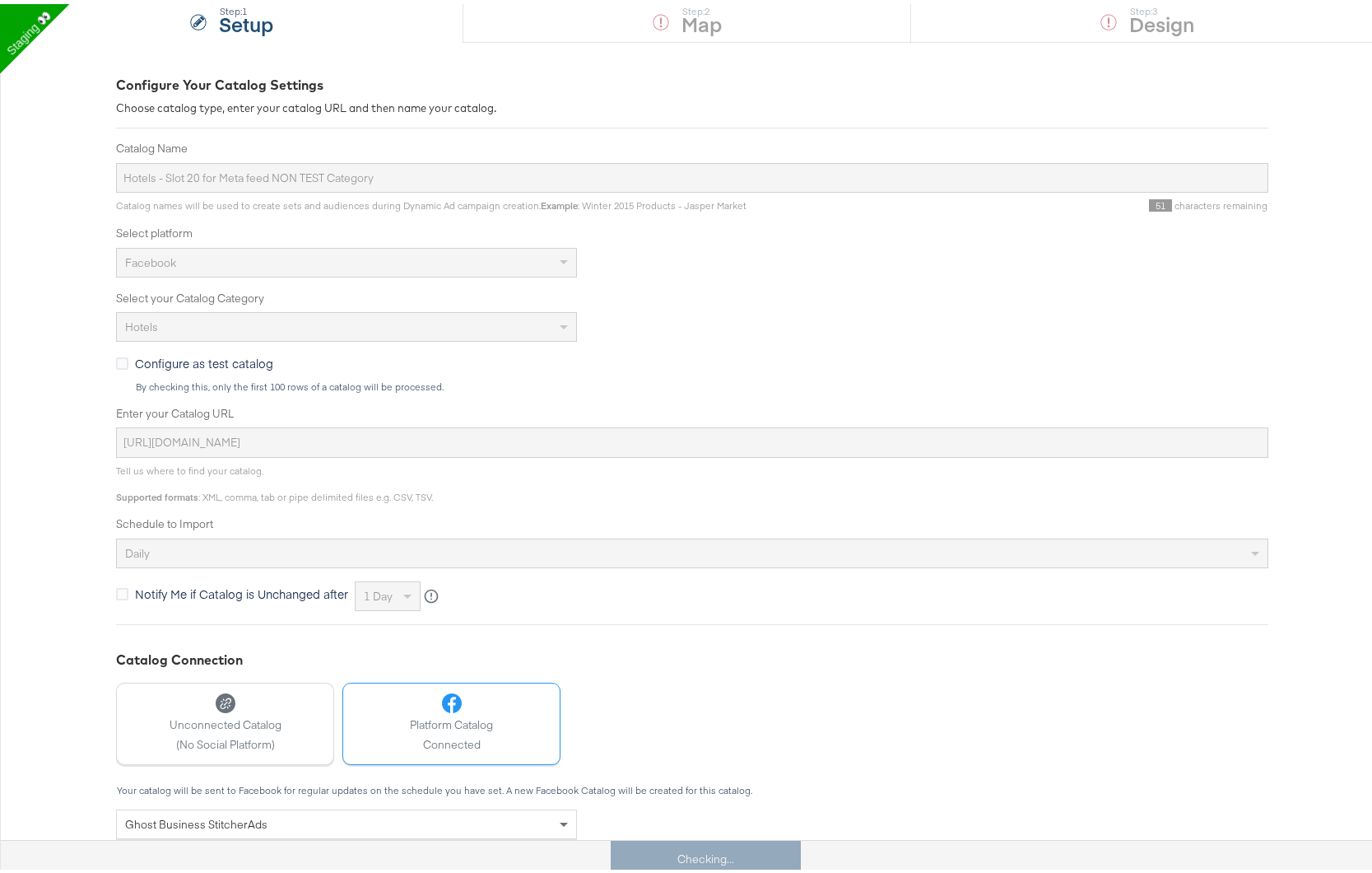
scroll to position [0, 0]
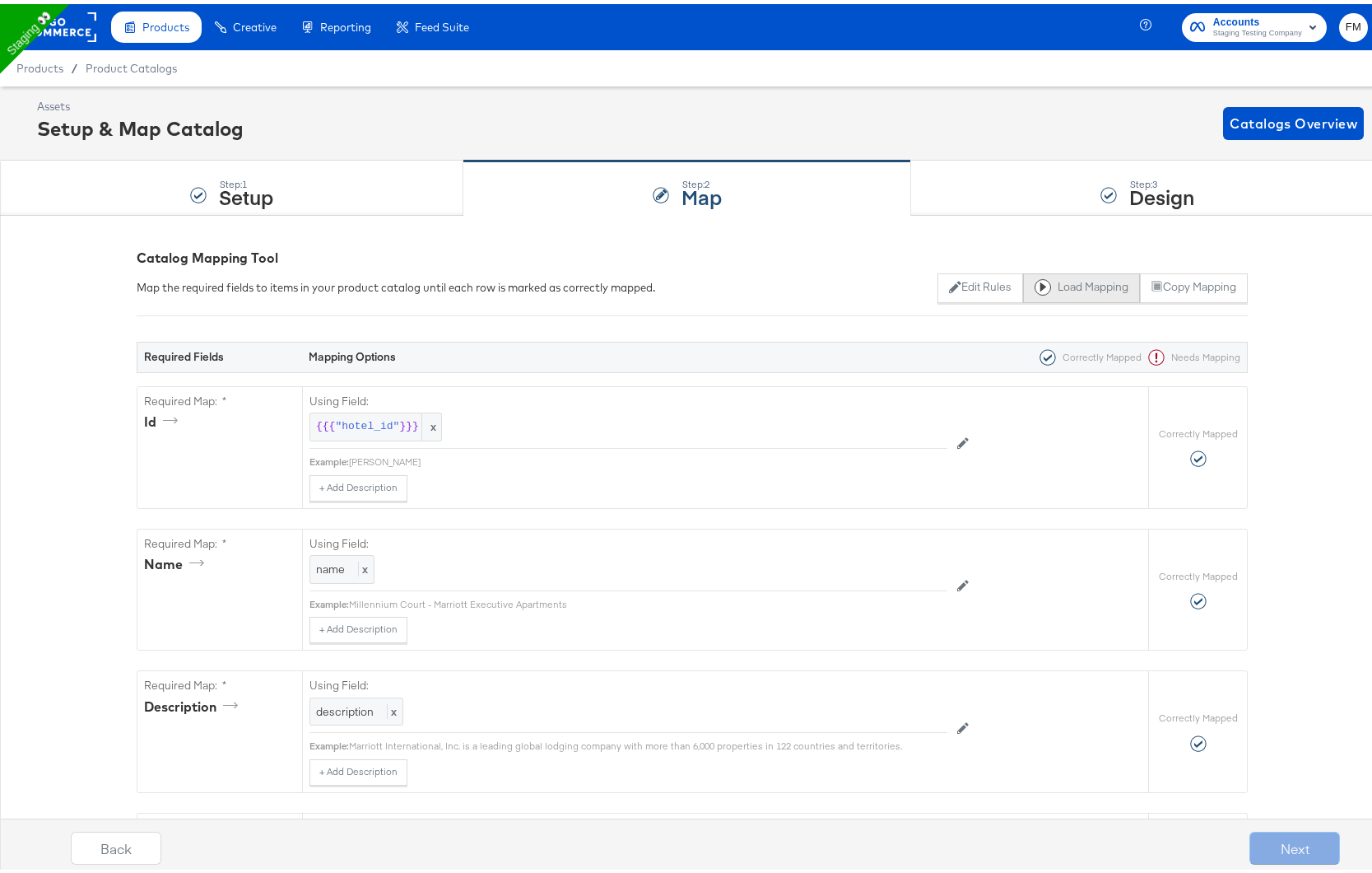
click at [1070, 280] on button "Load Mapping" at bounding box center [1082, 283] width 117 height 29
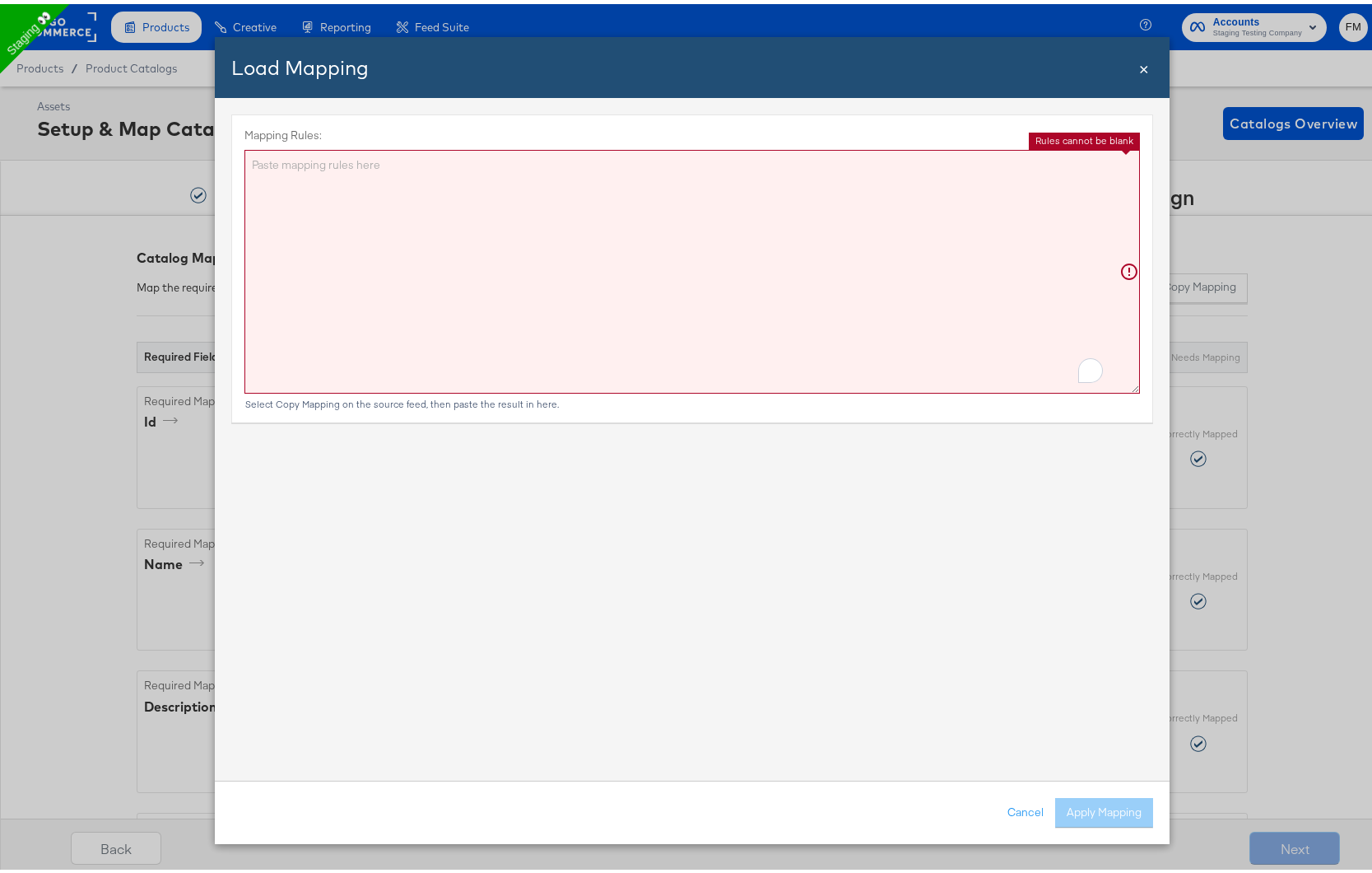
click at [781, 315] on textarea "Mapping Rules:" at bounding box center [692, 267] width 895 height 244
paste textarea "{"id":"{{{\"id\"}}}","name":"{{{\"name\"}}}","description":"{{{\"description\"}…"
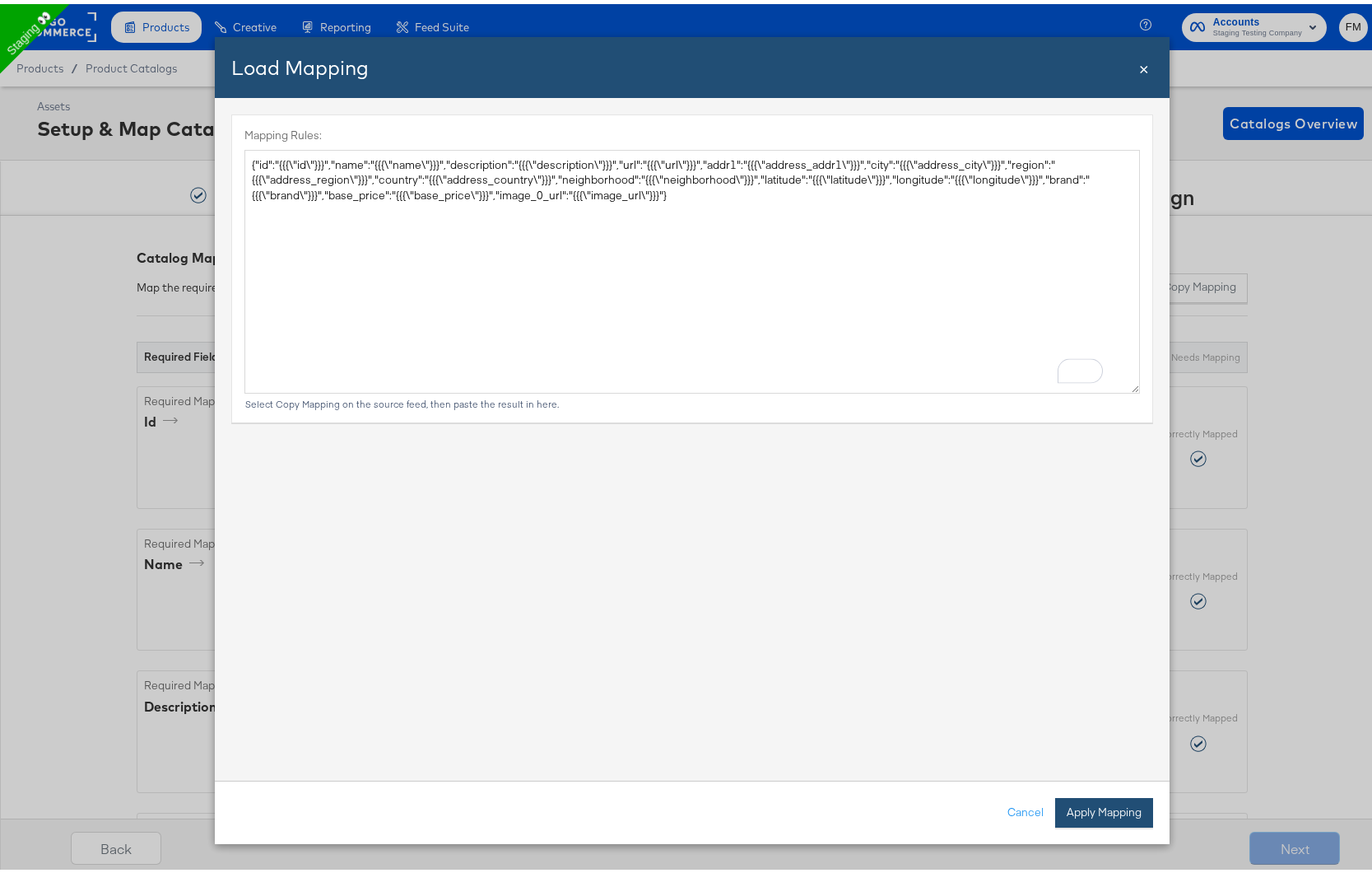
type textarea "{ "id": "{{{\"id\"}}}", "name": "{{{\"name\"}}}", "description": "{{{\"descript…"
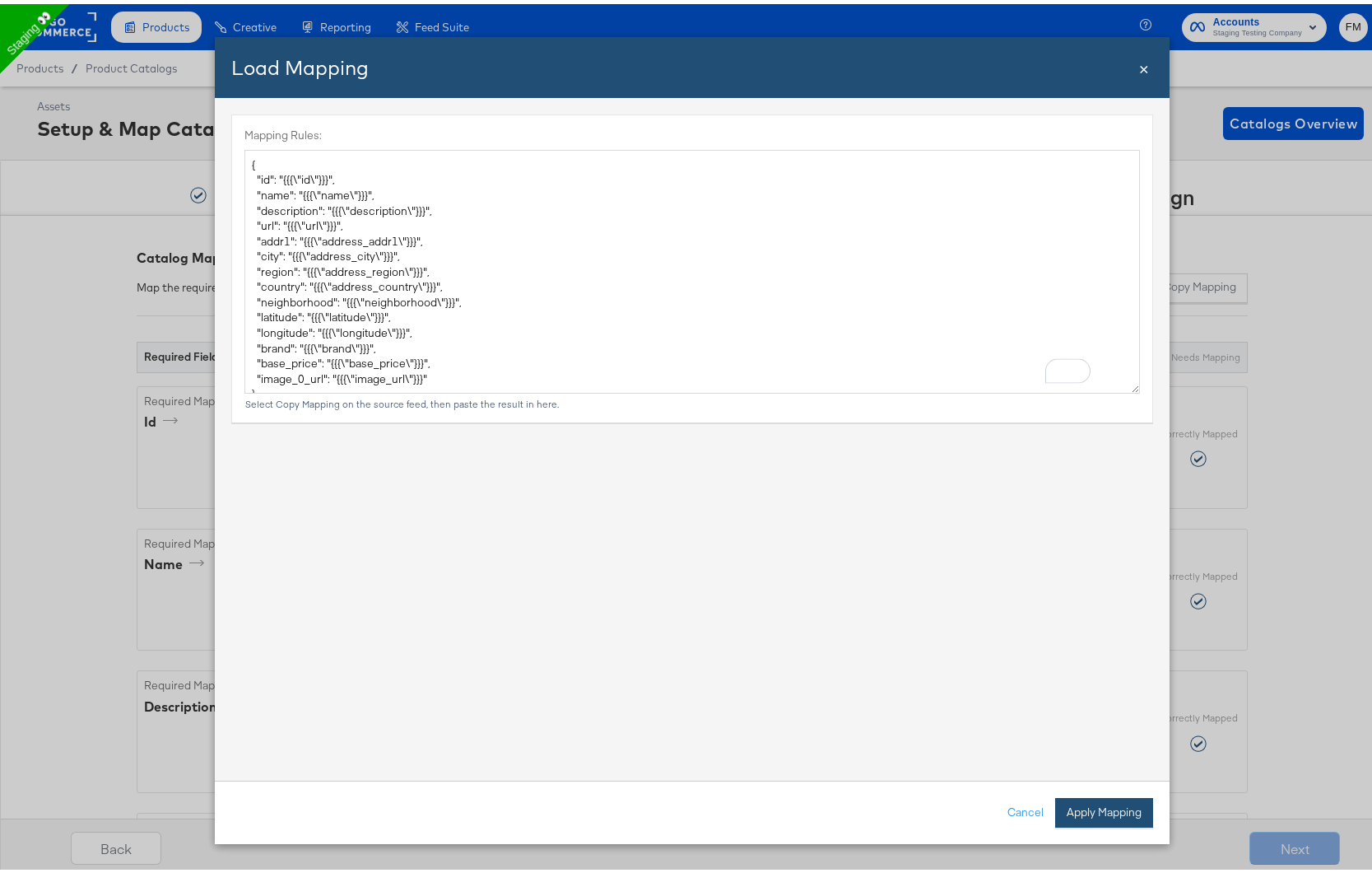
click at [1068, 807] on button "Apply Mapping" at bounding box center [1104, 808] width 98 height 29
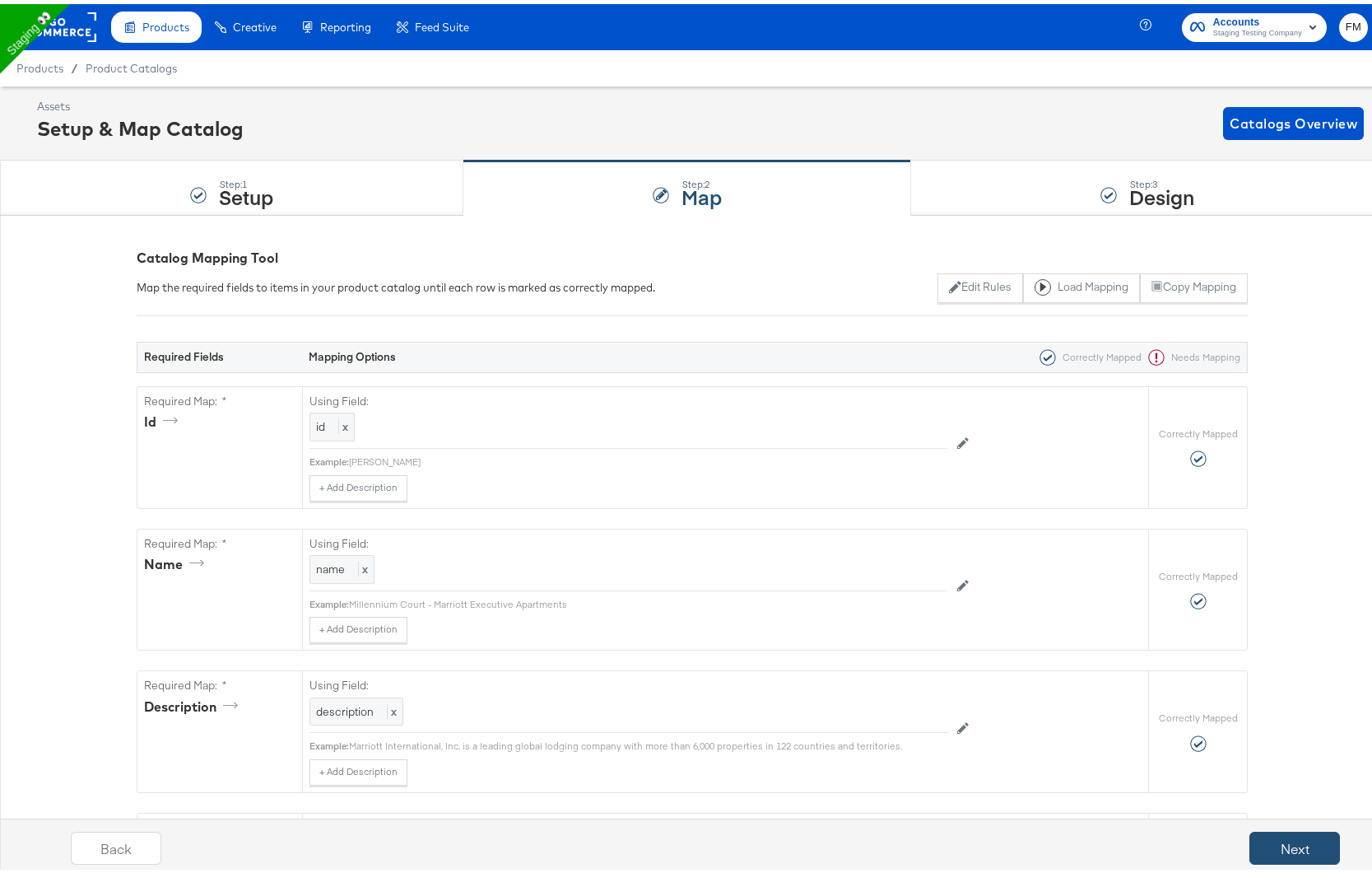
click at [1271, 837] on button "Next" at bounding box center [1295, 844] width 90 height 33
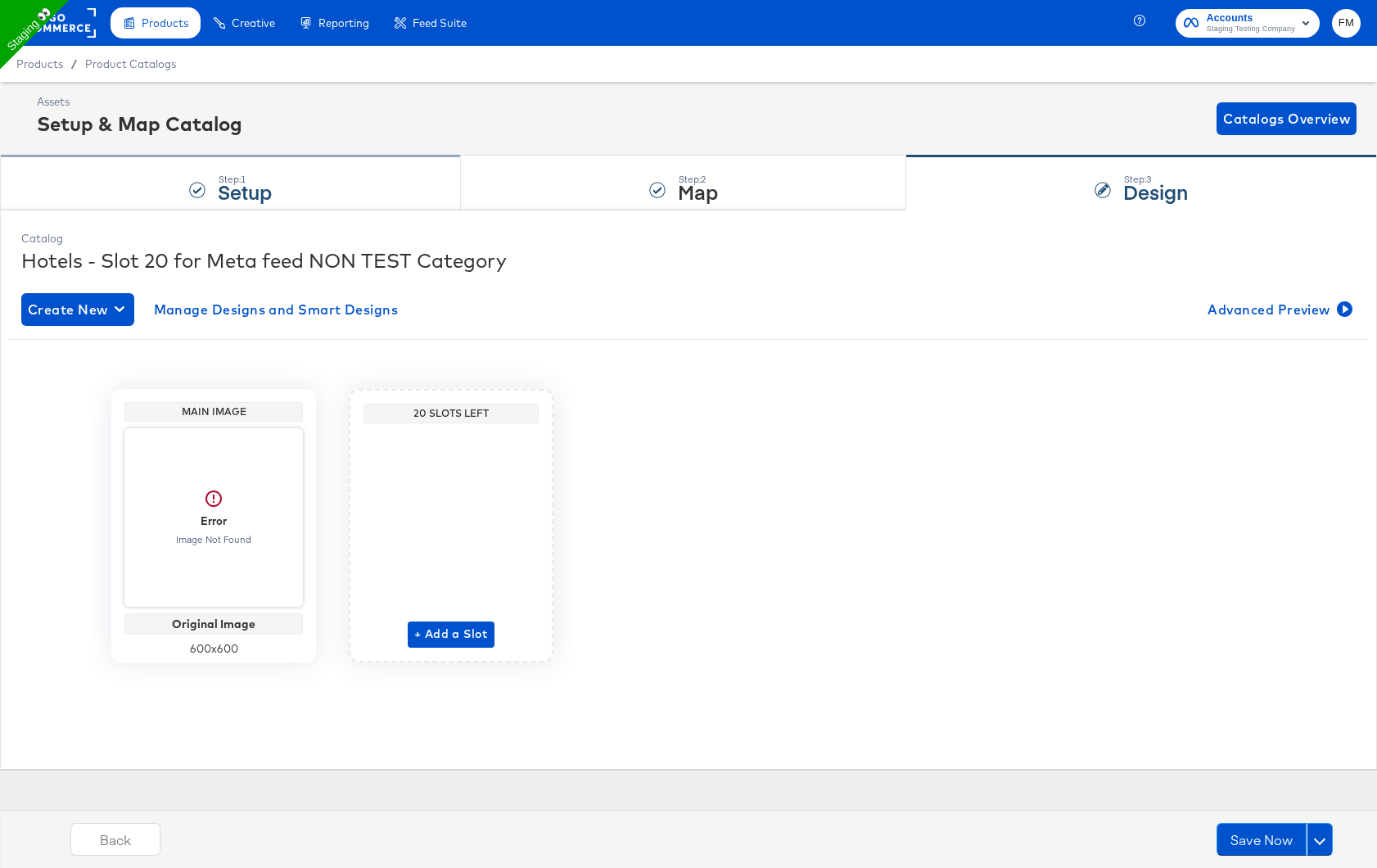
click at [362, 175] on div "Step: 1 Setup" at bounding box center [230, 183] width 461 height 54
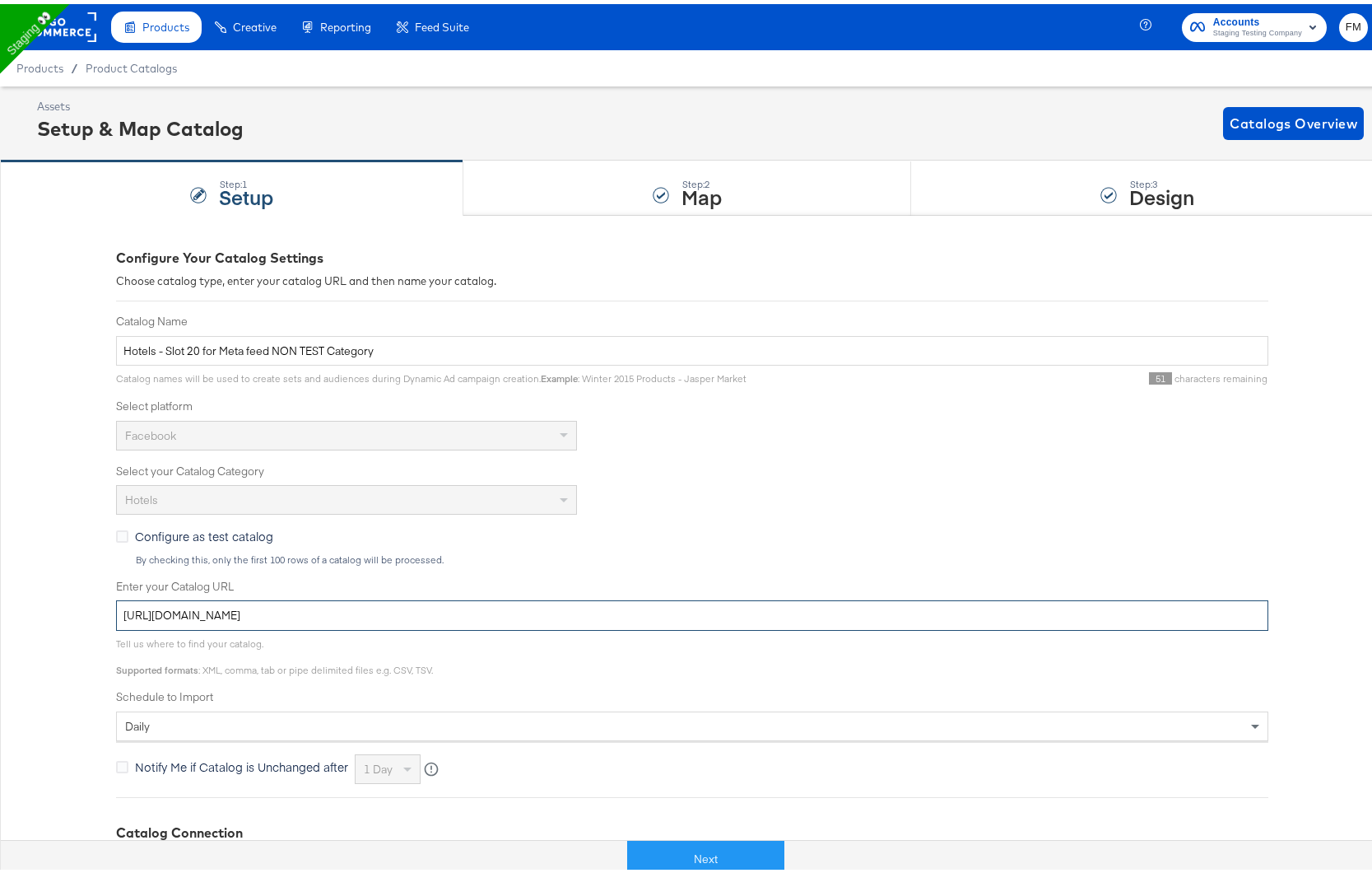
click at [507, 617] on input "[URL][DOMAIN_NAME]" at bounding box center [693, 612] width 1153 height 30
paste input ".[DOMAIN_NAME][URL]"
type input "[URL][DOMAIN_NAME]"
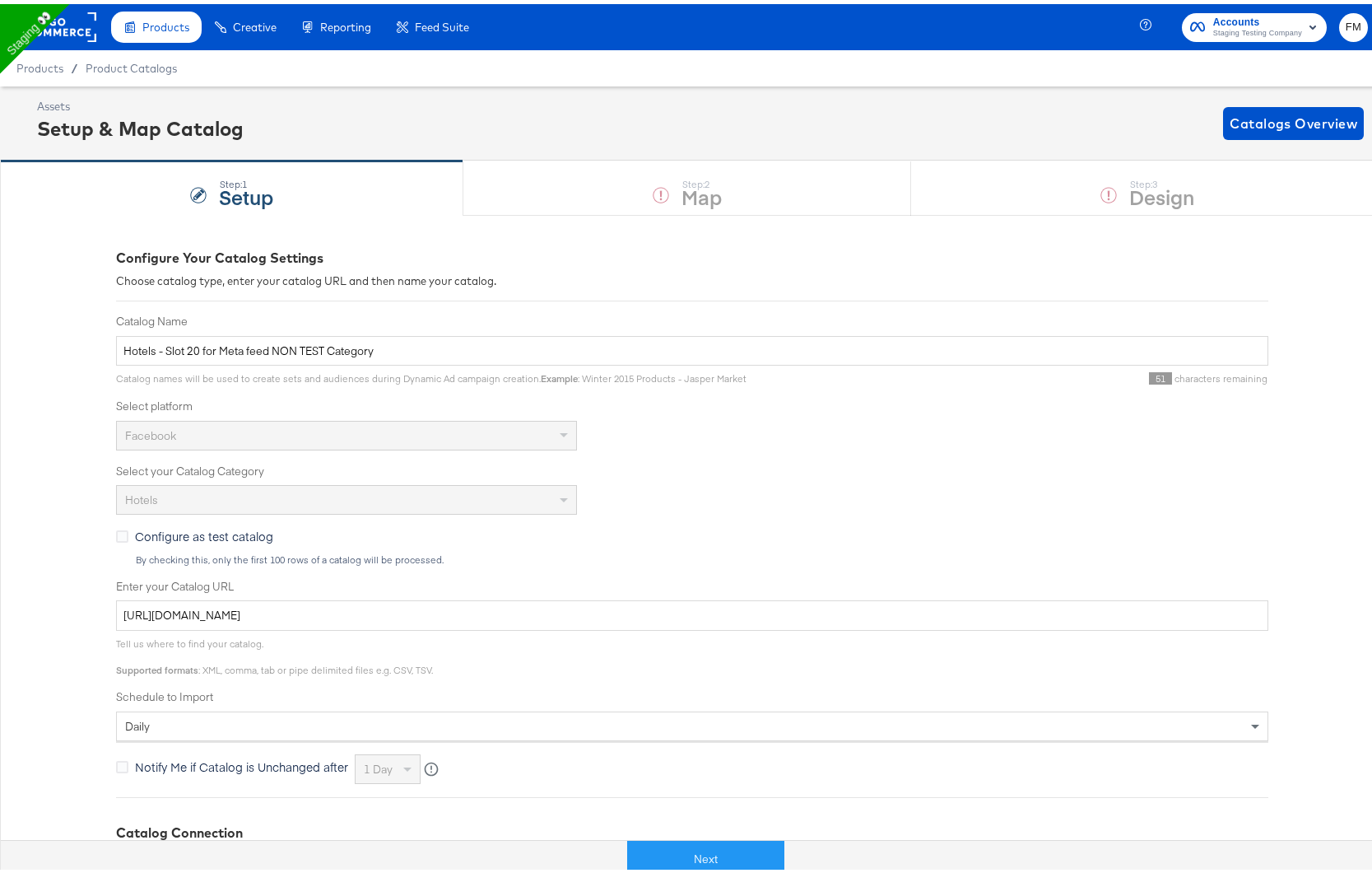
click at [654, 559] on div "By checking this, only the first 100 rows of a catalog will be processed." at bounding box center [701, 556] width 1133 height 12
click at [683, 851] on button "Next" at bounding box center [706, 855] width 157 height 37
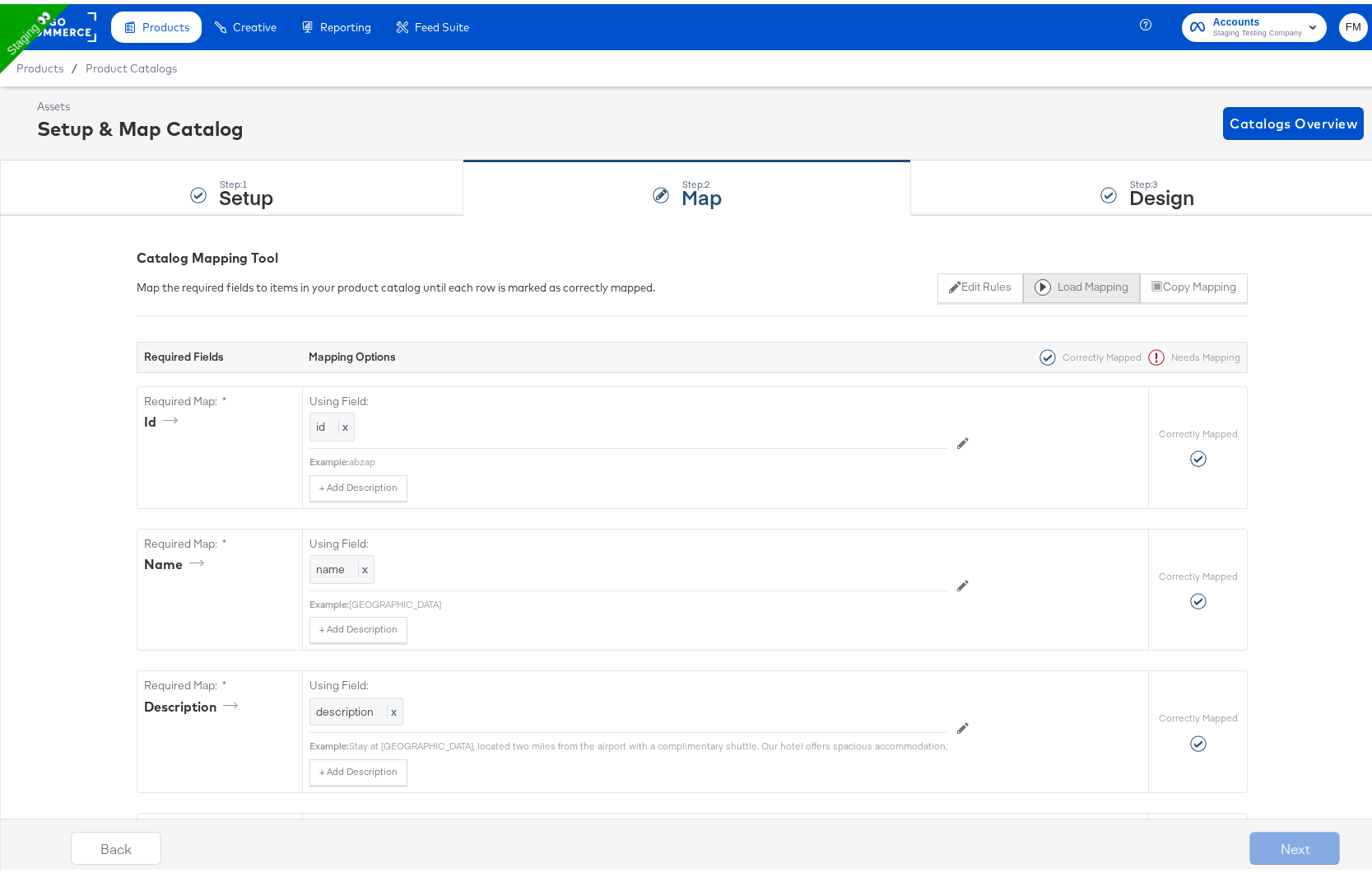
click at [1073, 286] on button "Load Mapping" at bounding box center [1082, 283] width 117 height 29
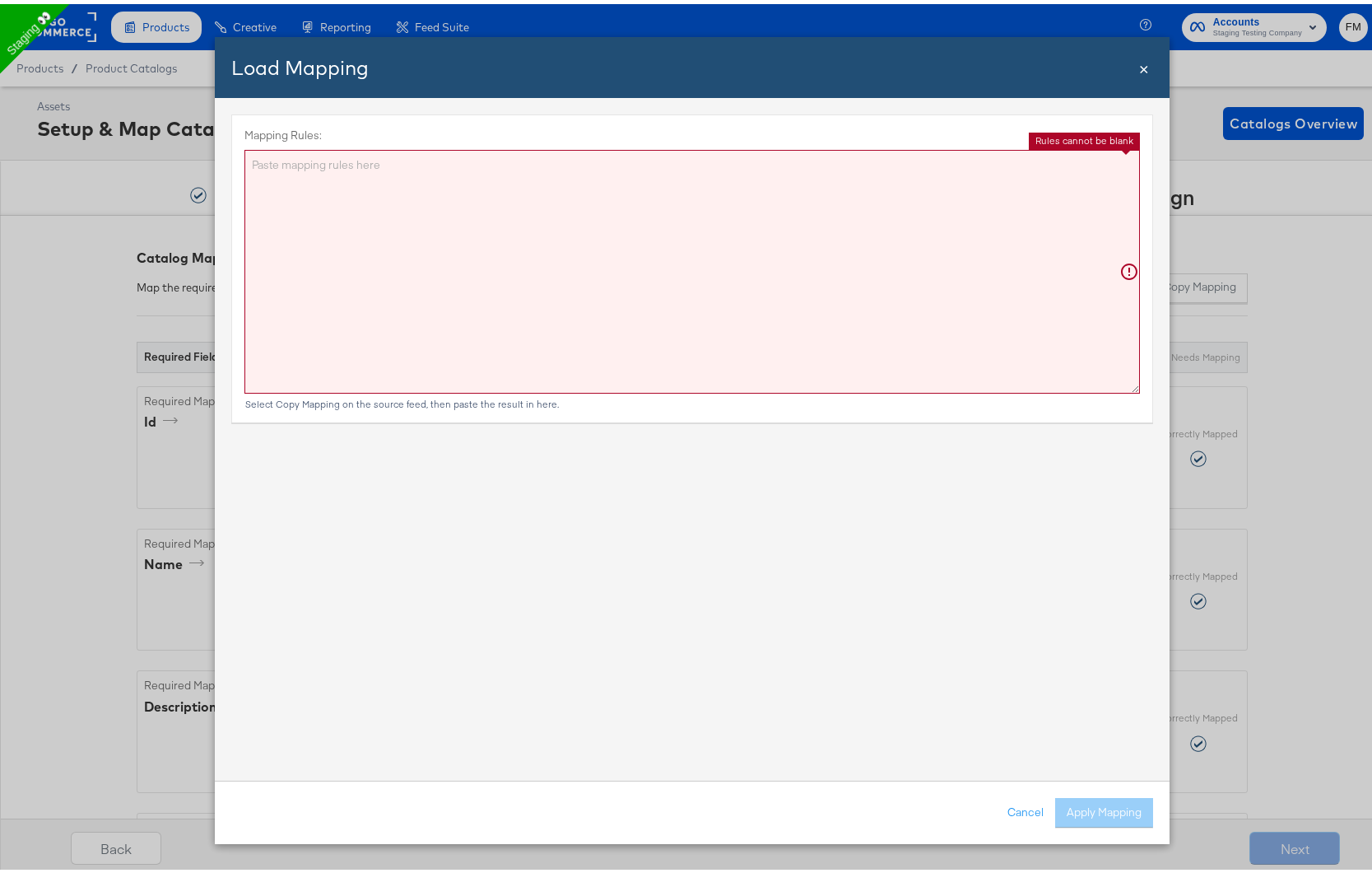
click at [705, 306] on textarea "Mapping Rules:" at bounding box center [692, 267] width 895 height 244
paste textarea "{"id":"{{{\"id\"}}}","name":"{{{\"name\"}}}","description":"{{{\"description\"}…"
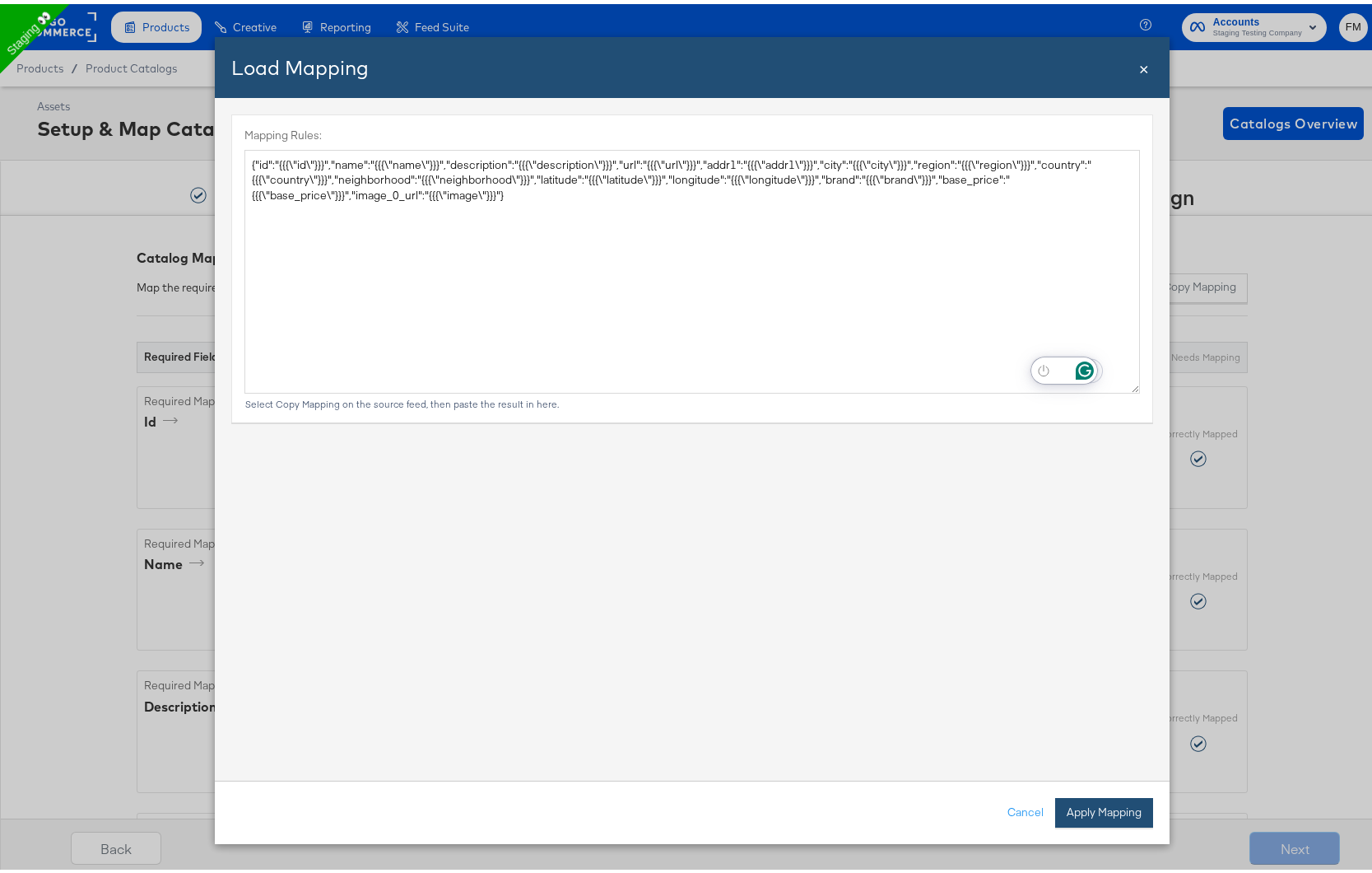
type textarea "{ "id": "{{{\"id\"}}}", "name": "{{{\"name\"}}}", "description": "{{{\"descript…"
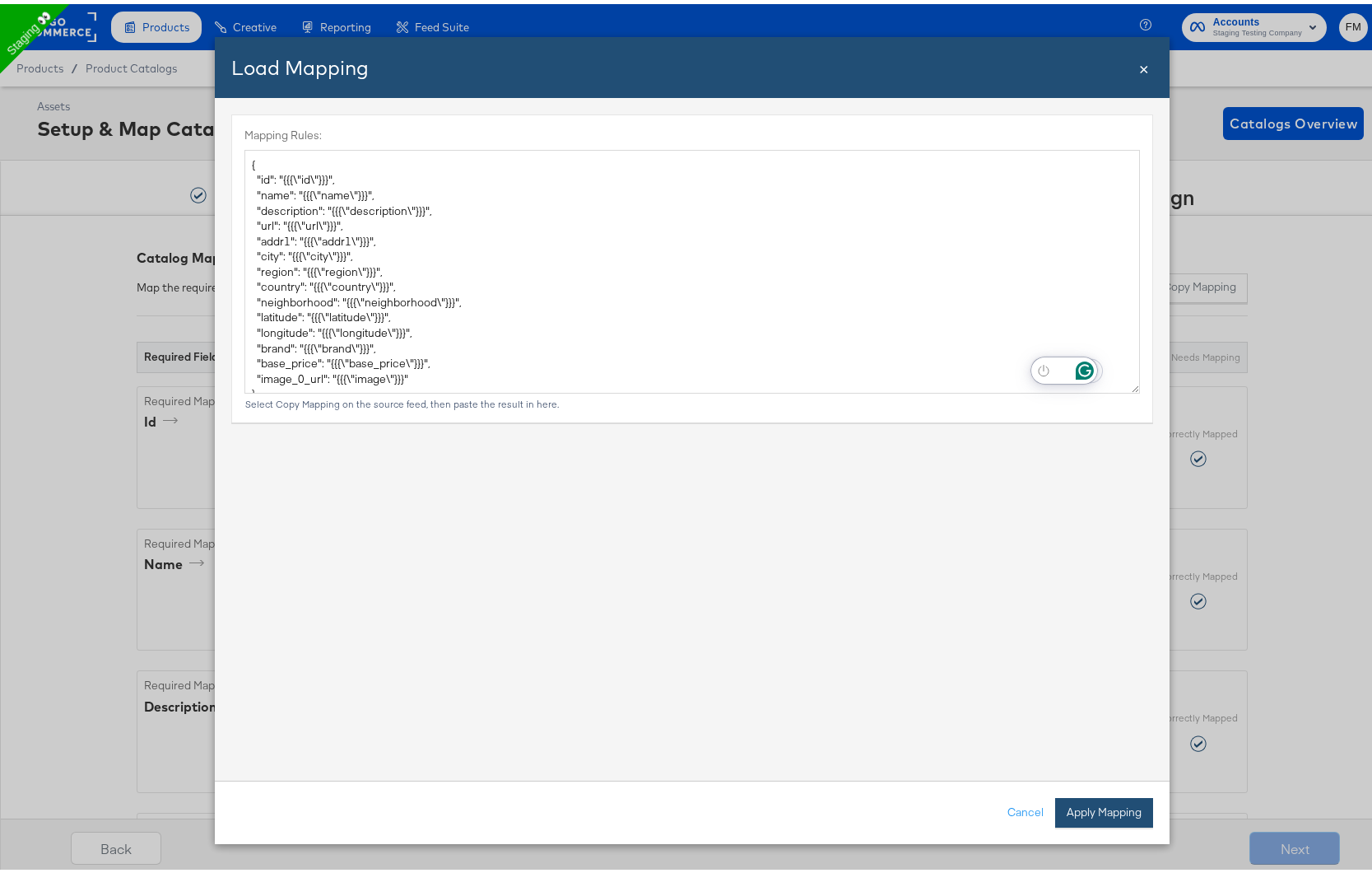
click at [1086, 799] on button "Apply Mapping" at bounding box center [1104, 808] width 98 height 29
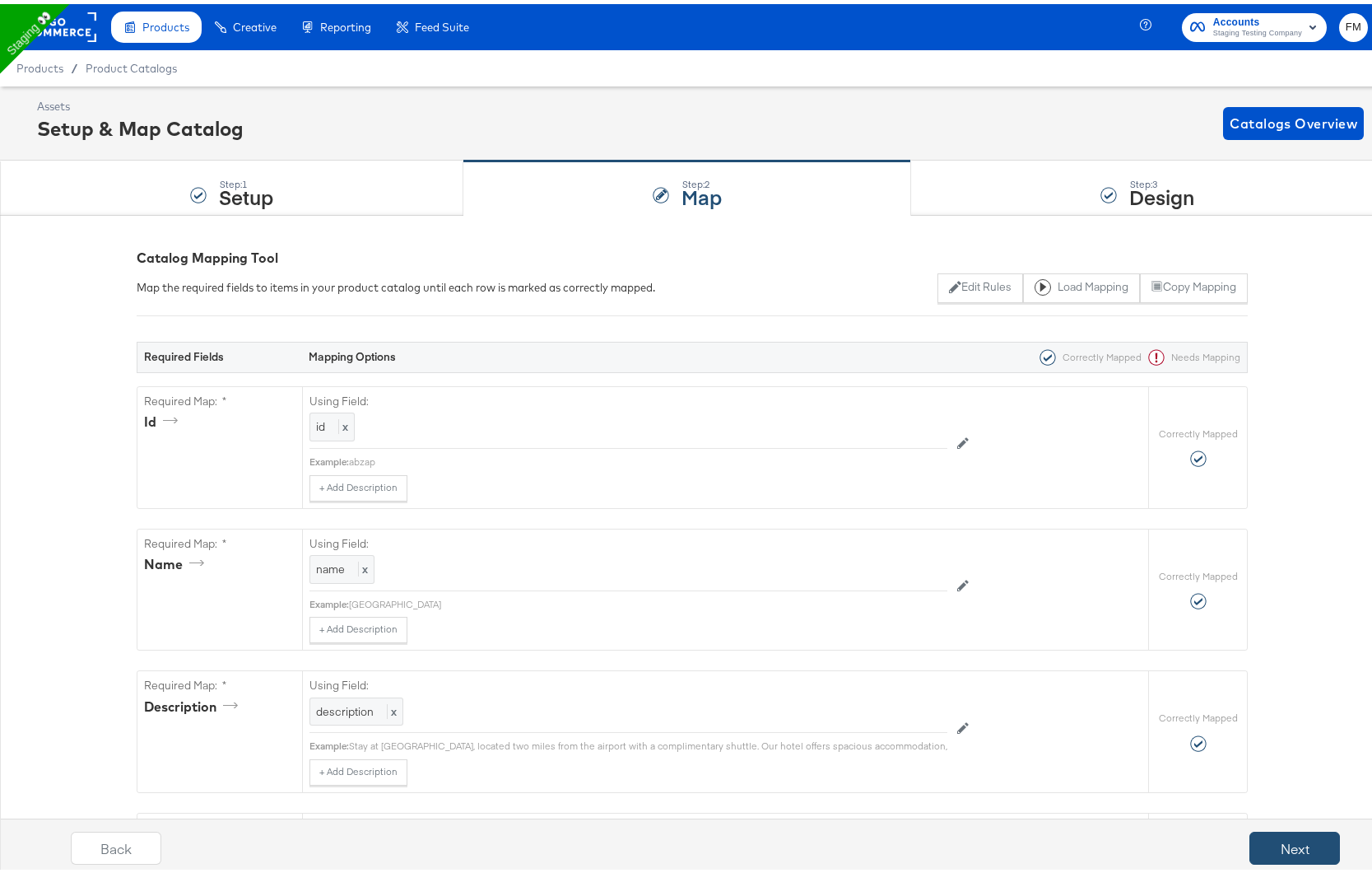
click at [1285, 852] on button "Next" at bounding box center [1295, 844] width 90 height 33
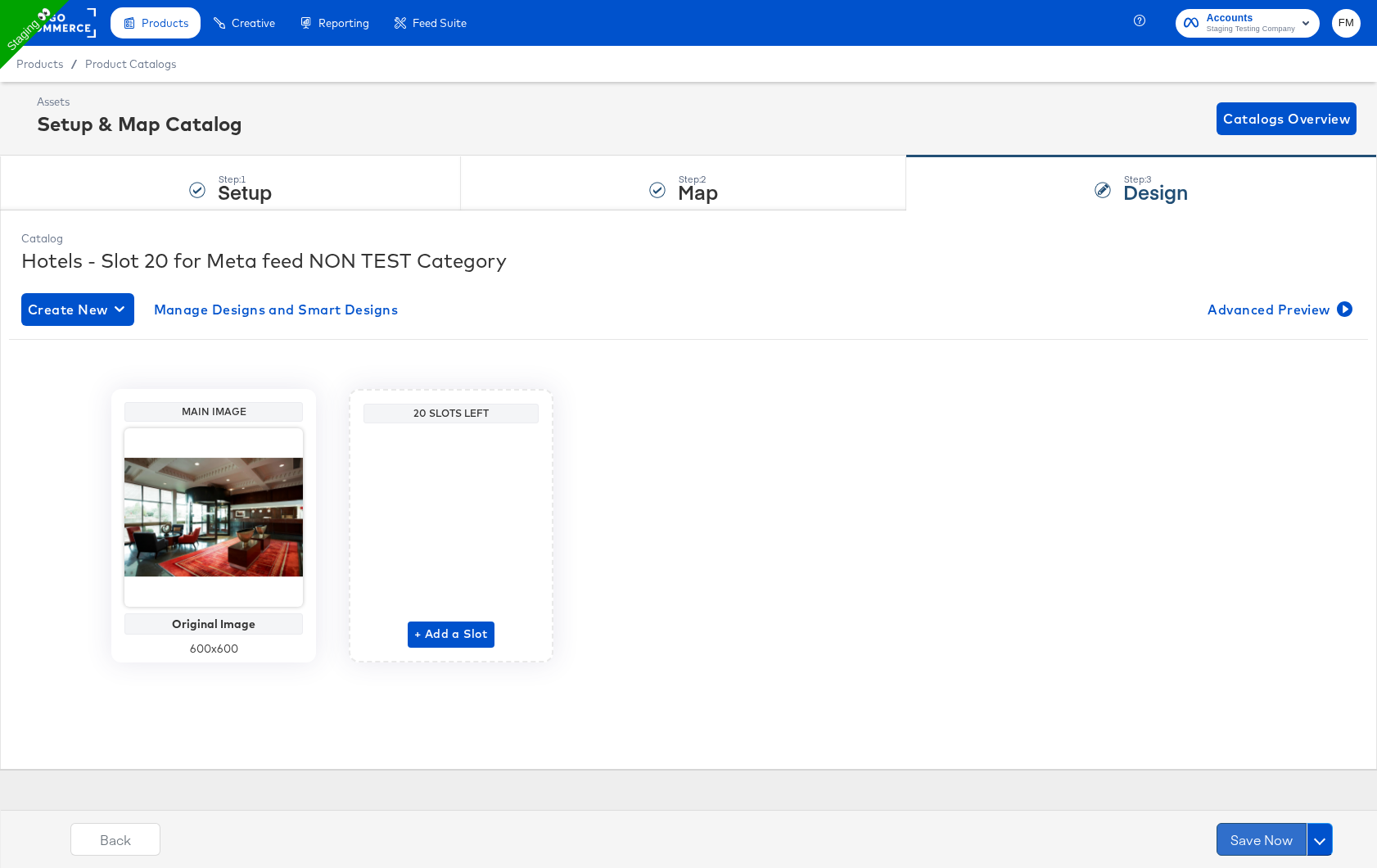
click at [1281, 840] on button "Save Now" at bounding box center [1261, 839] width 90 height 32
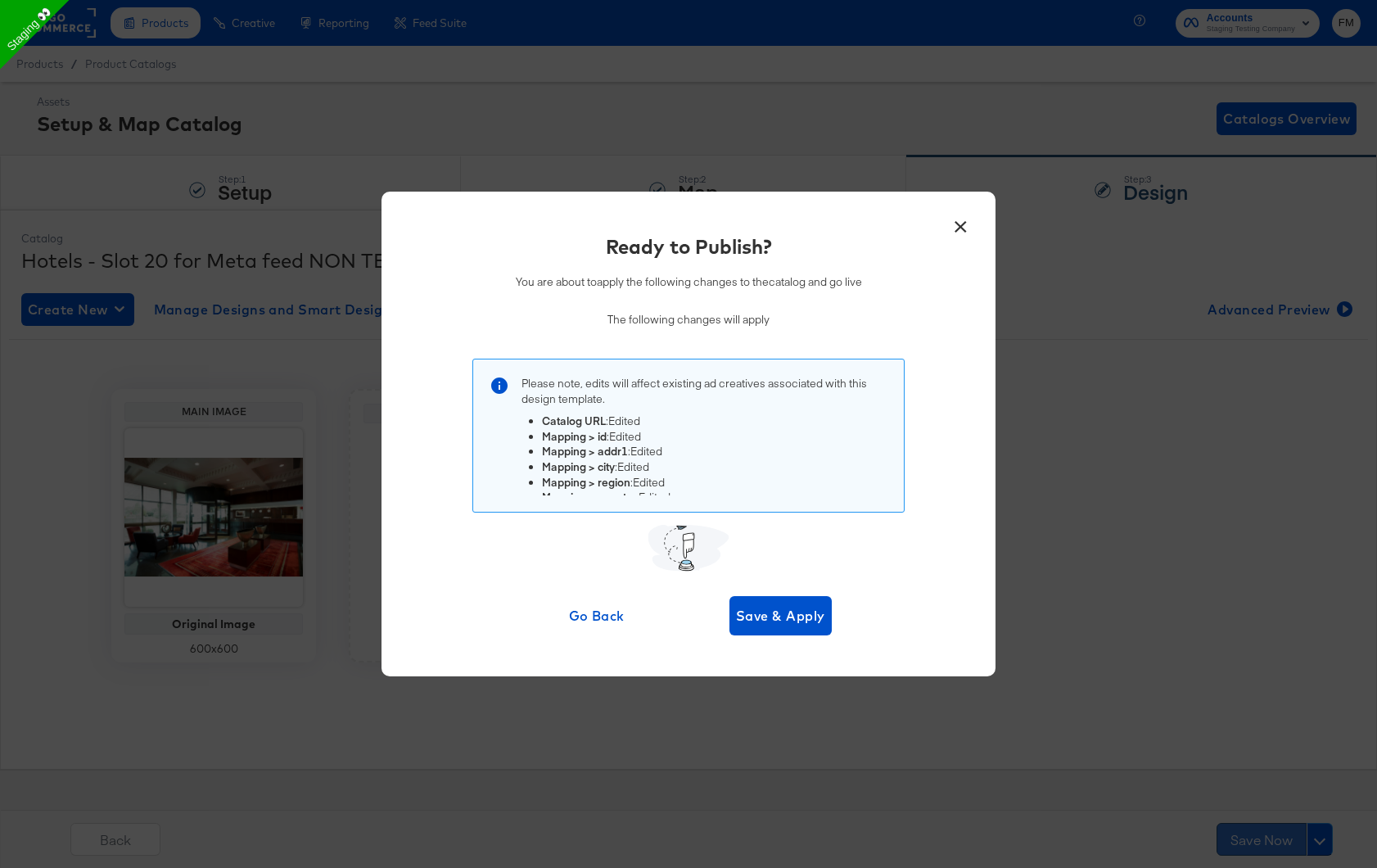
click at [1281, 840] on body "Products Creative Reporting Feed Suite Accounts Staging Testing Company FM Prod…" at bounding box center [688, 434] width 1377 height 868
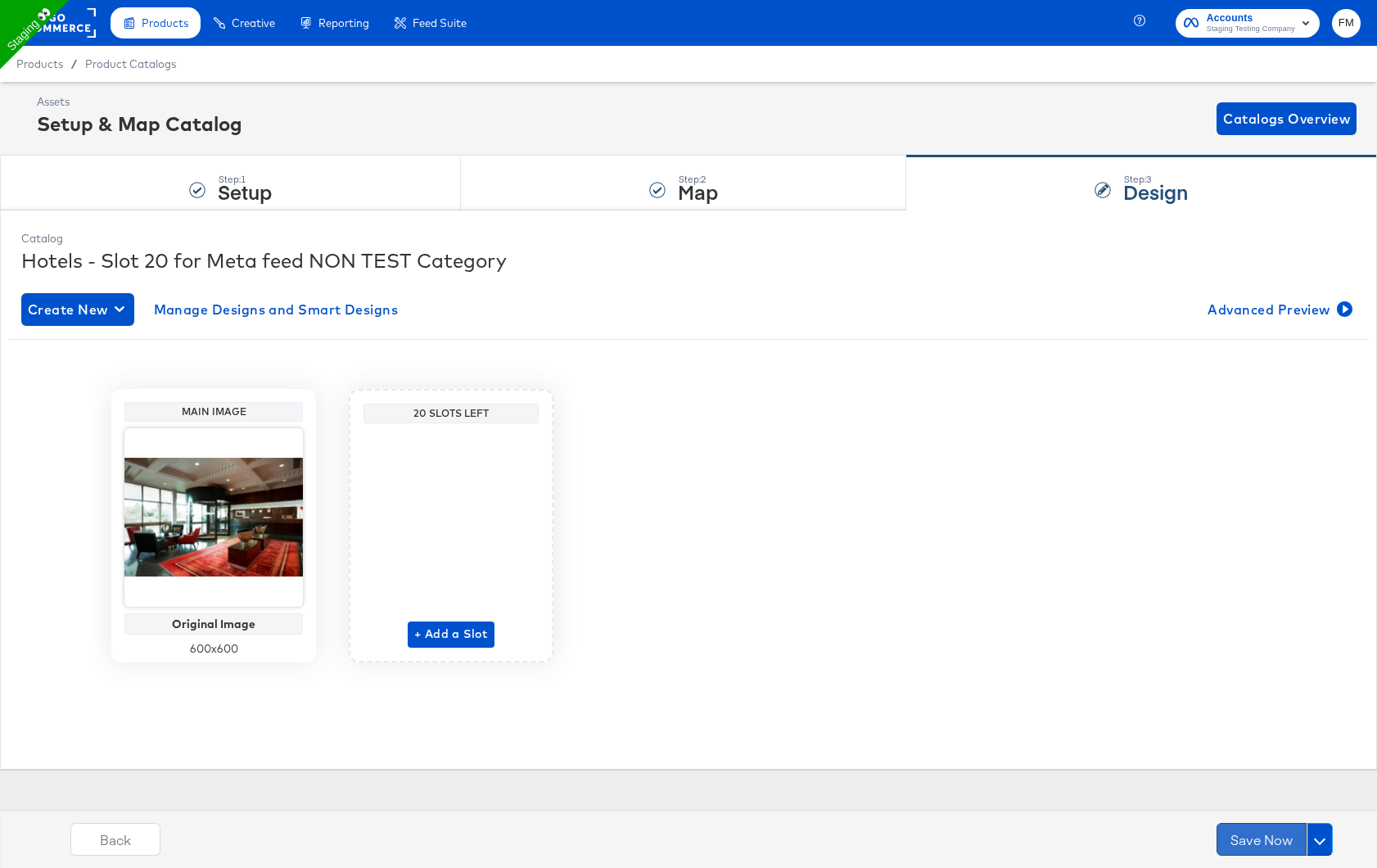
click at [1281, 840] on button "Save Now" at bounding box center [1261, 839] width 90 height 32
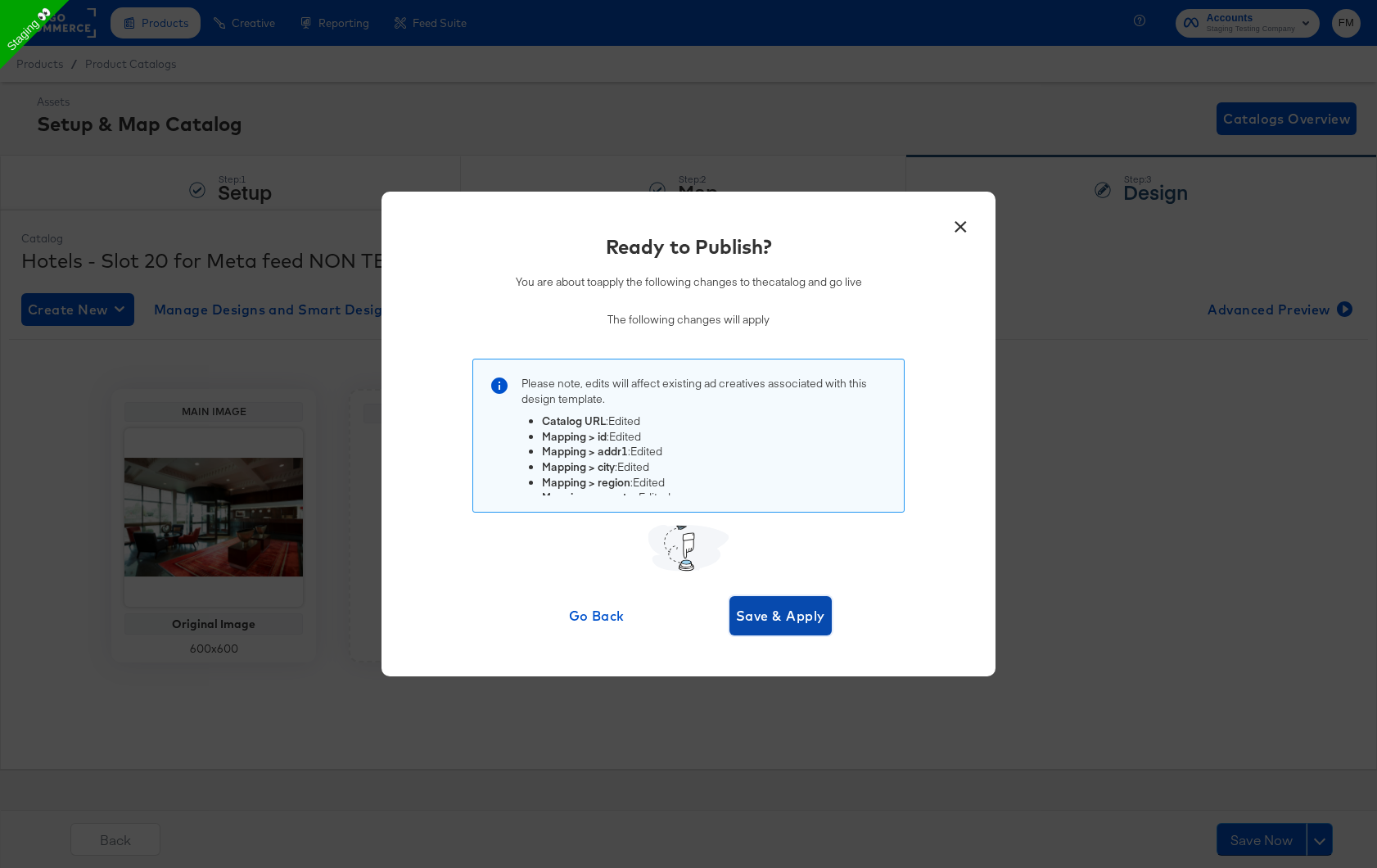
click at [793, 616] on span "Save & Apply" at bounding box center [781, 616] width 89 height 23
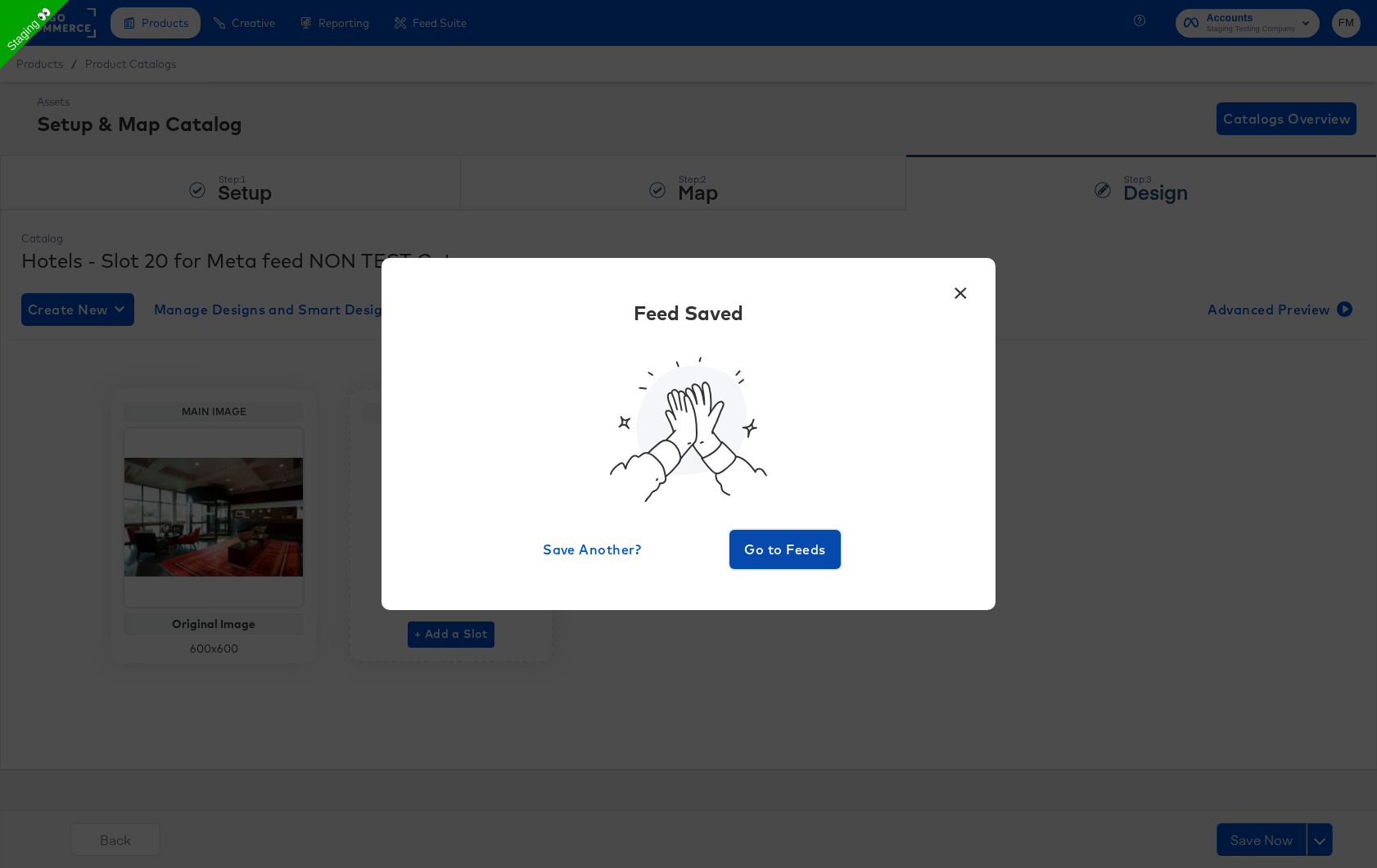
click at [798, 557] on span "Go to Feeds" at bounding box center [786, 550] width 98 height 23
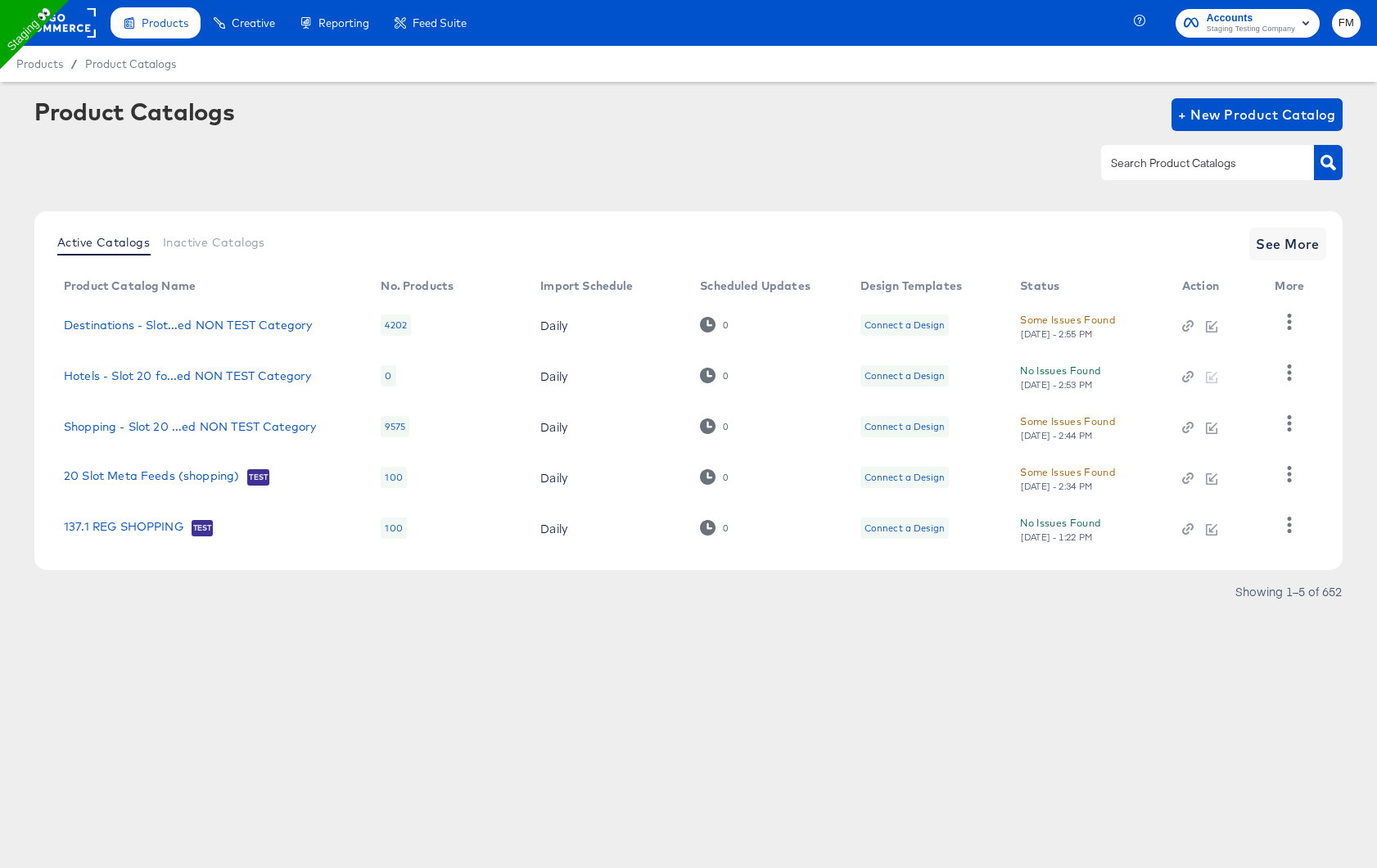
drag, startPoint x: 1055, startPoint y: 322, endPoint x: 628, endPoint y: 326, distance: 427.0
click at [628, 326] on tr "Destinations - Slot...ed NON TEST Category 4202 Daily 0 Connect a Design Some I…" at bounding box center [687, 325] width 1273 height 51
click at [1055, 315] on div "Some Issues Found" at bounding box center [1068, 319] width 95 height 17
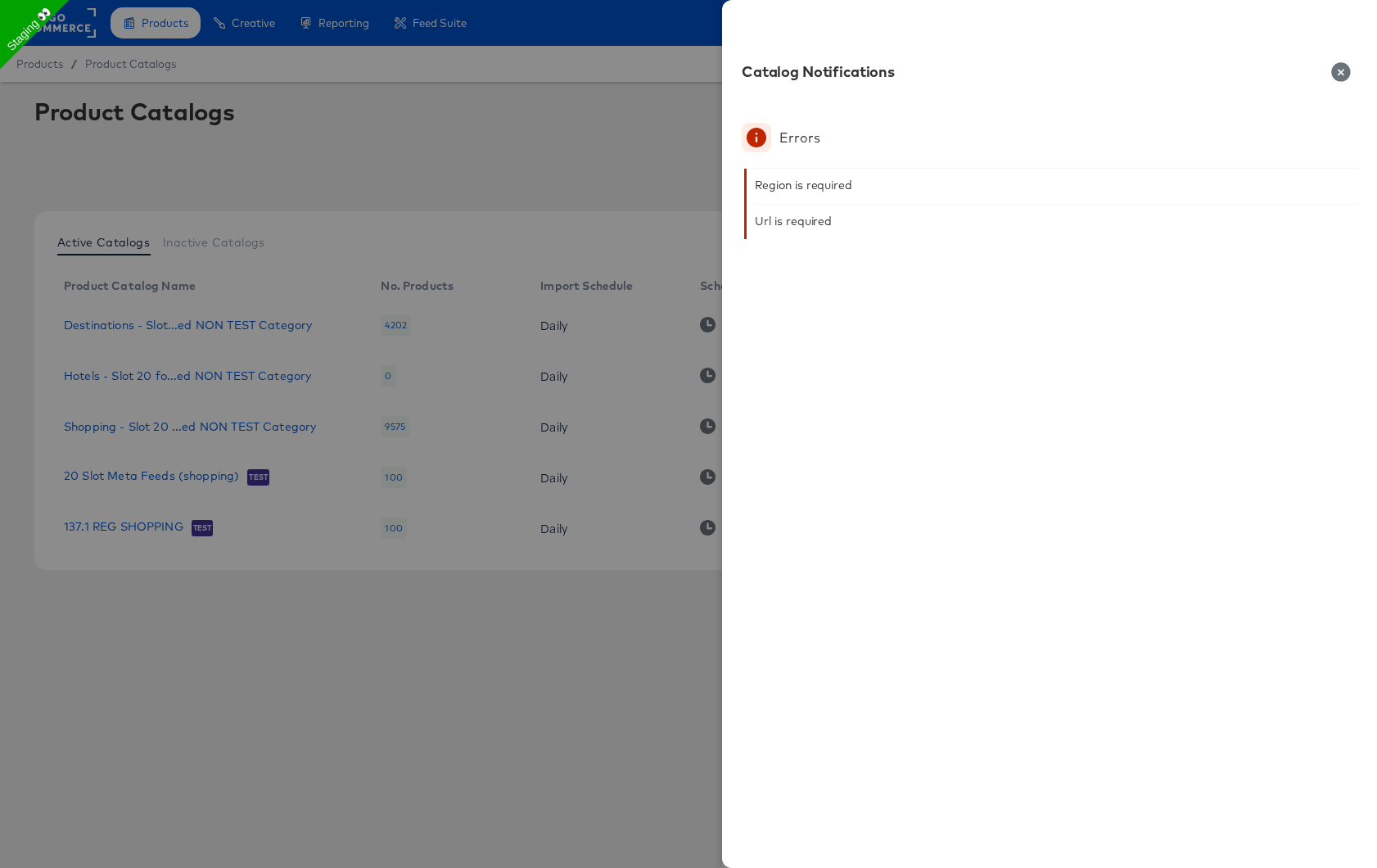
click at [791, 184] on div "Region is required" at bounding box center [803, 185] width 97 height 13
click at [563, 356] on div at bounding box center [688, 434] width 1377 height 868
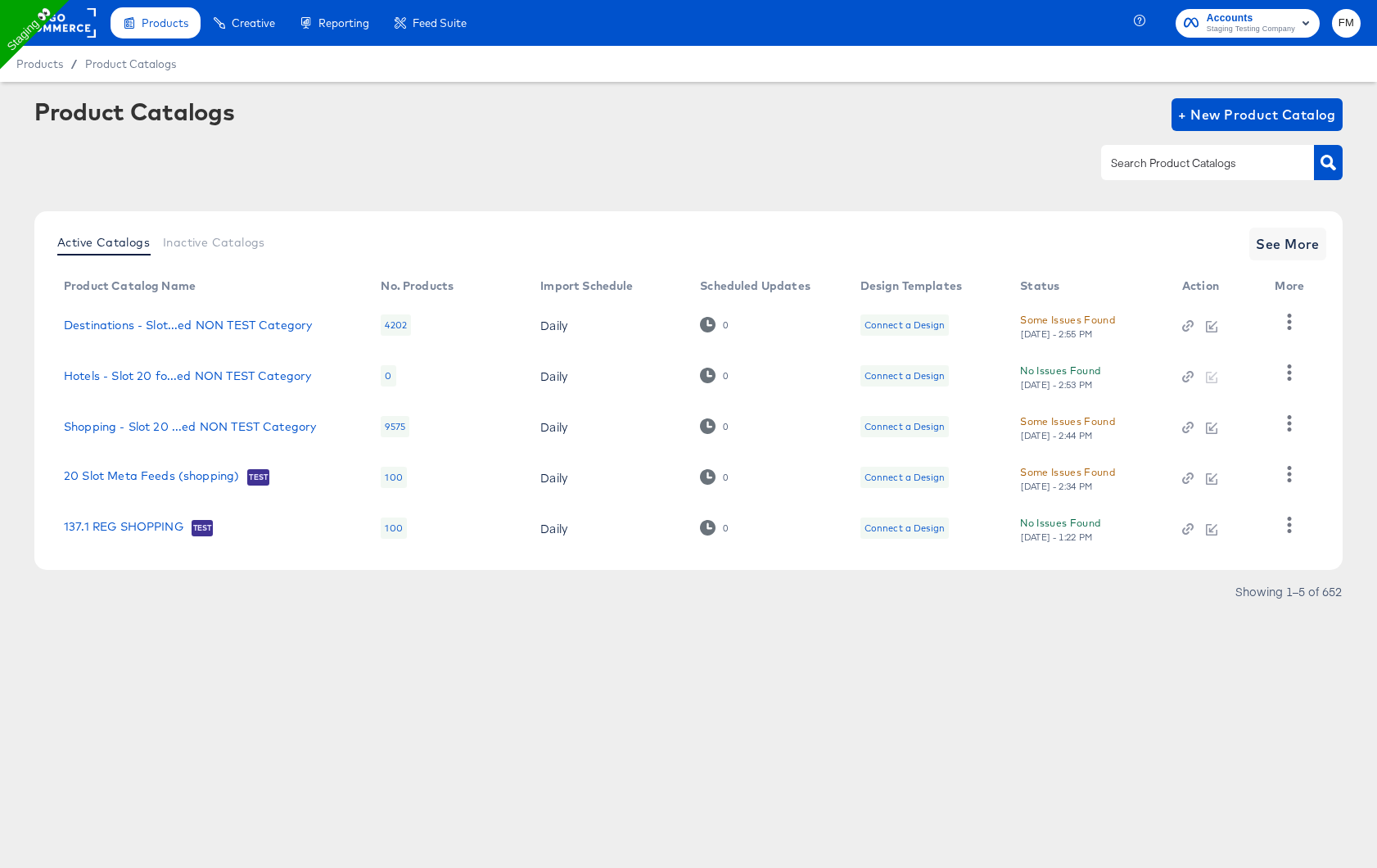
click at [1057, 425] on div "Some Issues Found" at bounding box center [1068, 421] width 95 height 17
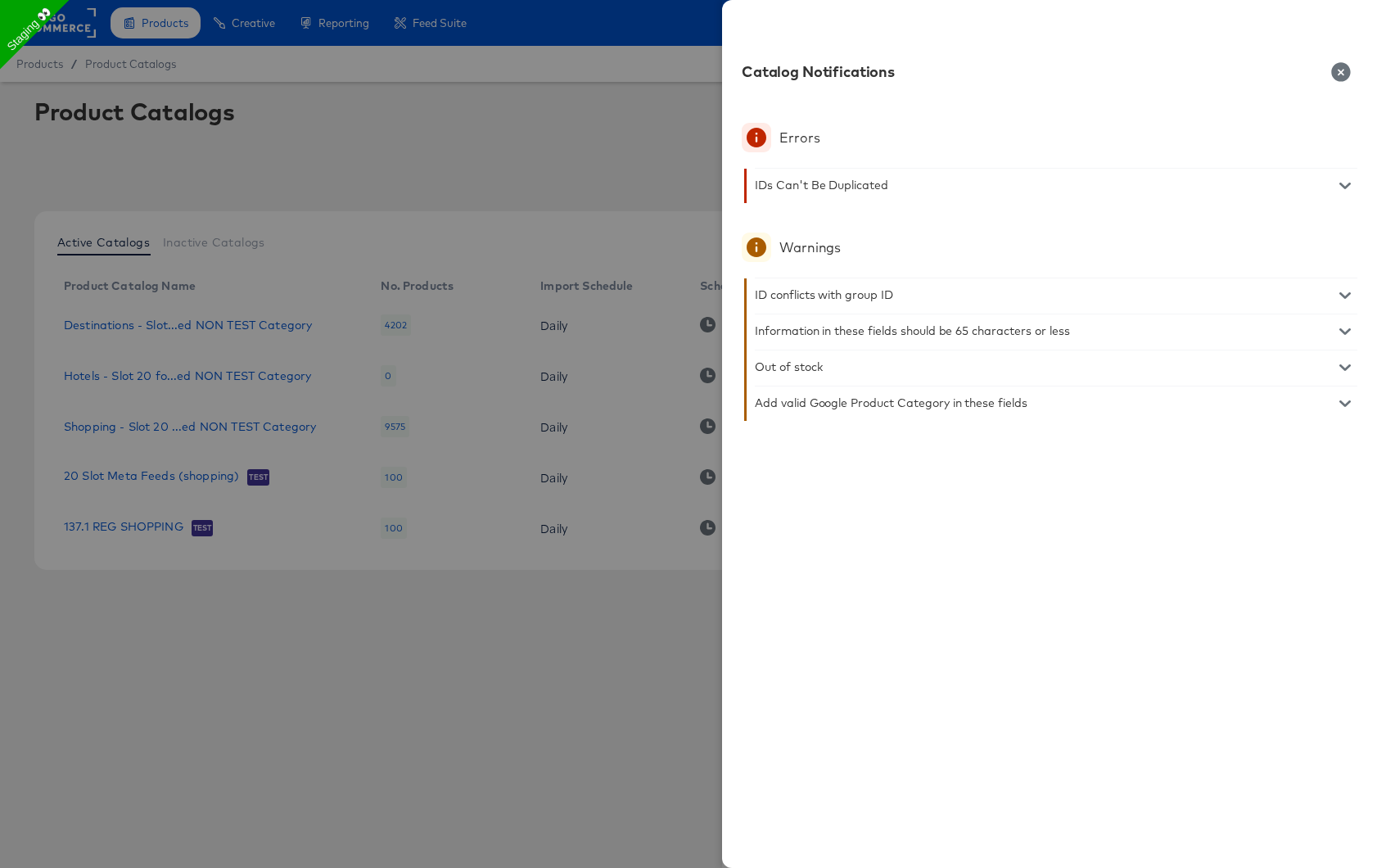
click at [591, 373] on div at bounding box center [688, 434] width 1377 height 868
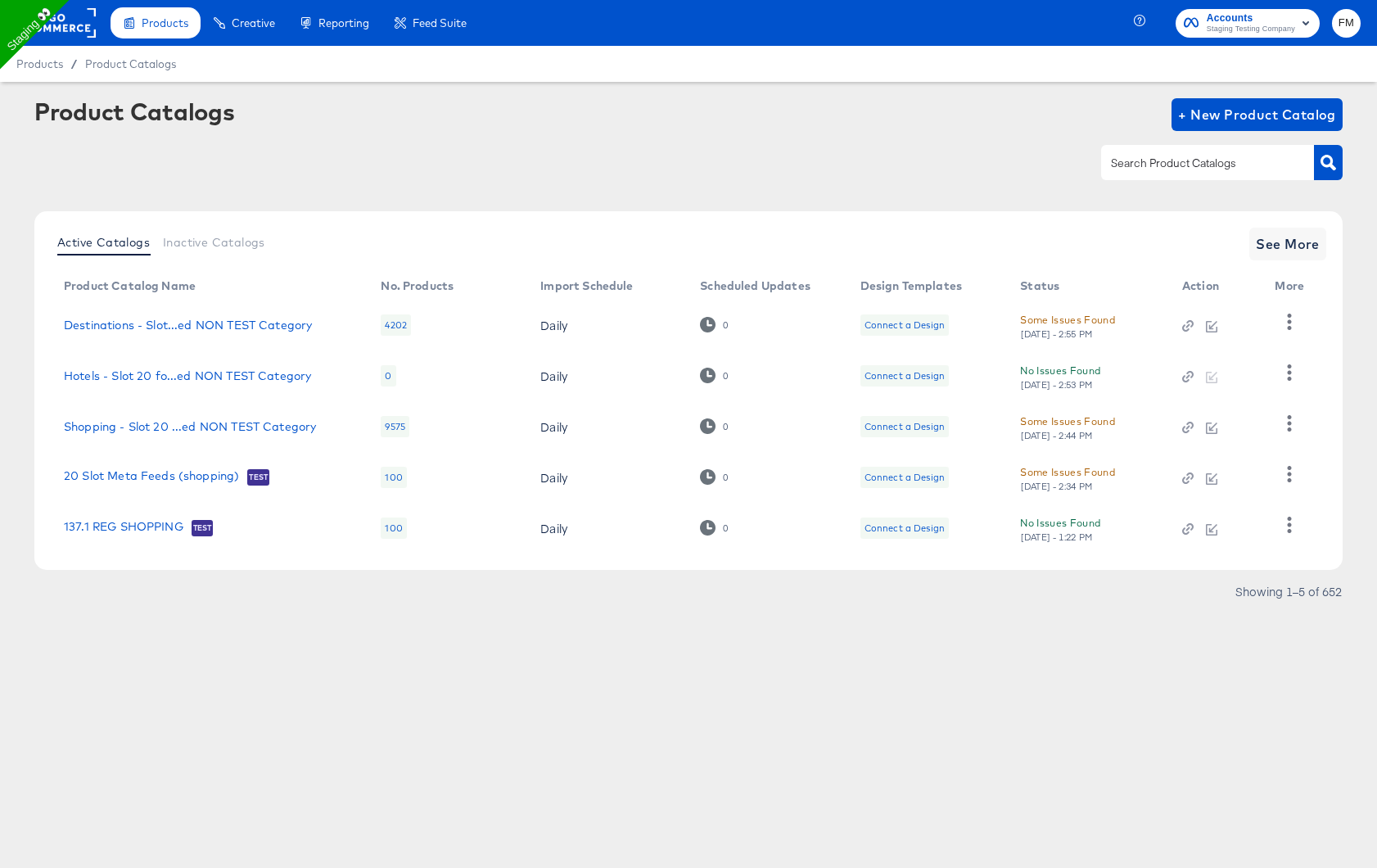
click at [1195, 162] on input "text" at bounding box center [1195, 163] width 174 height 19
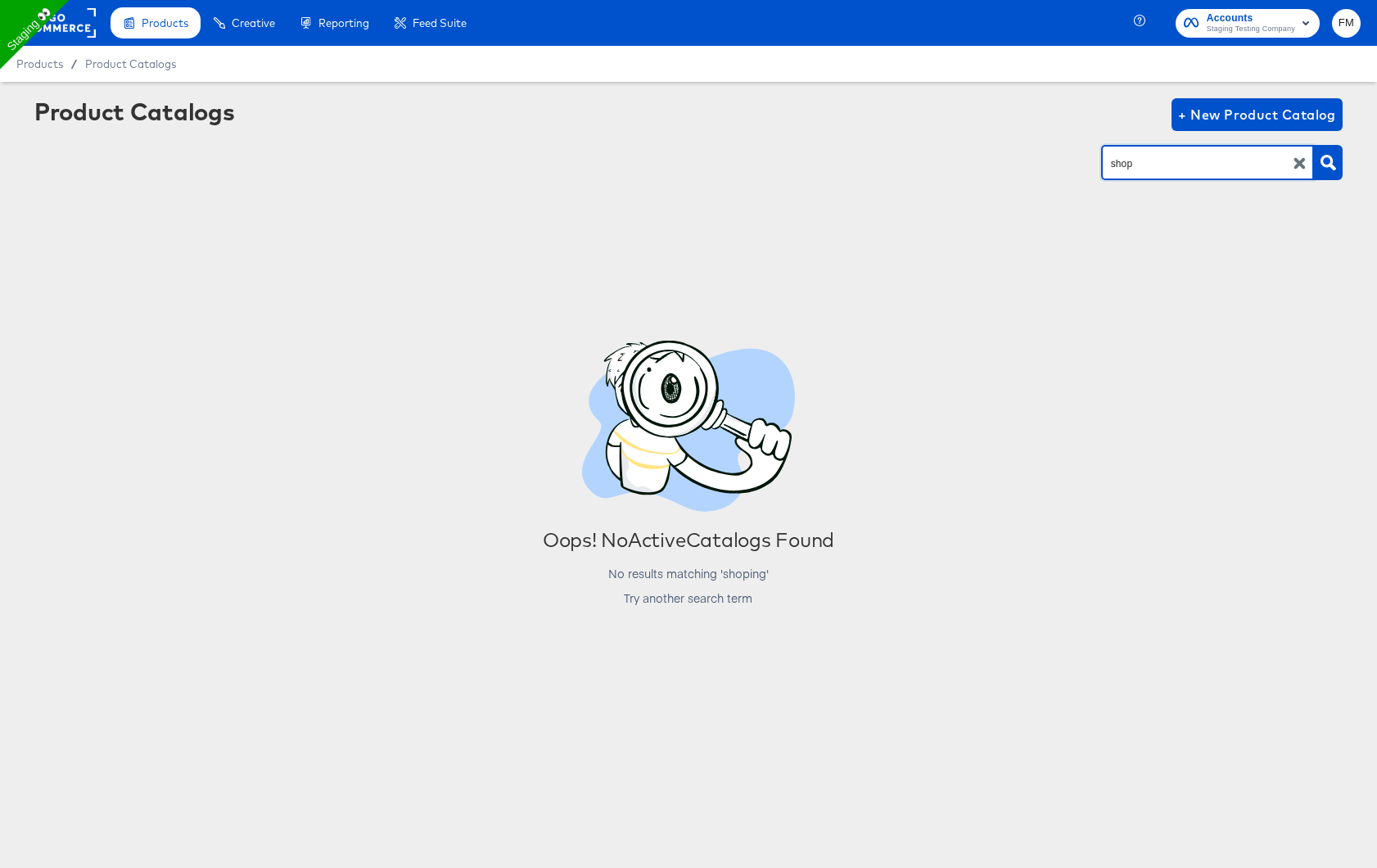
type input "shop"
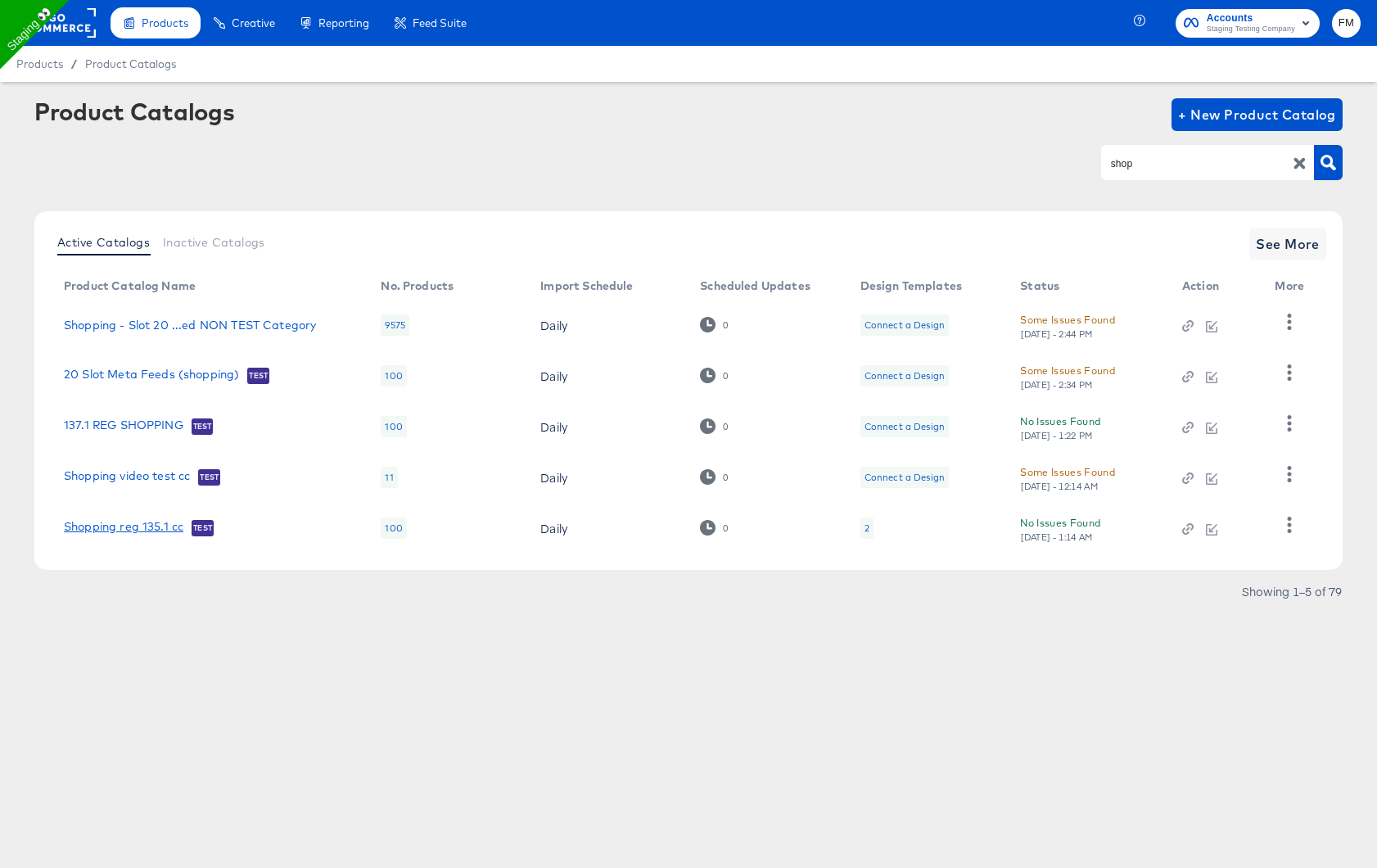
click at [124, 536] on link "Shopping reg 135.1 cc" at bounding box center [123, 528] width 119 height 17
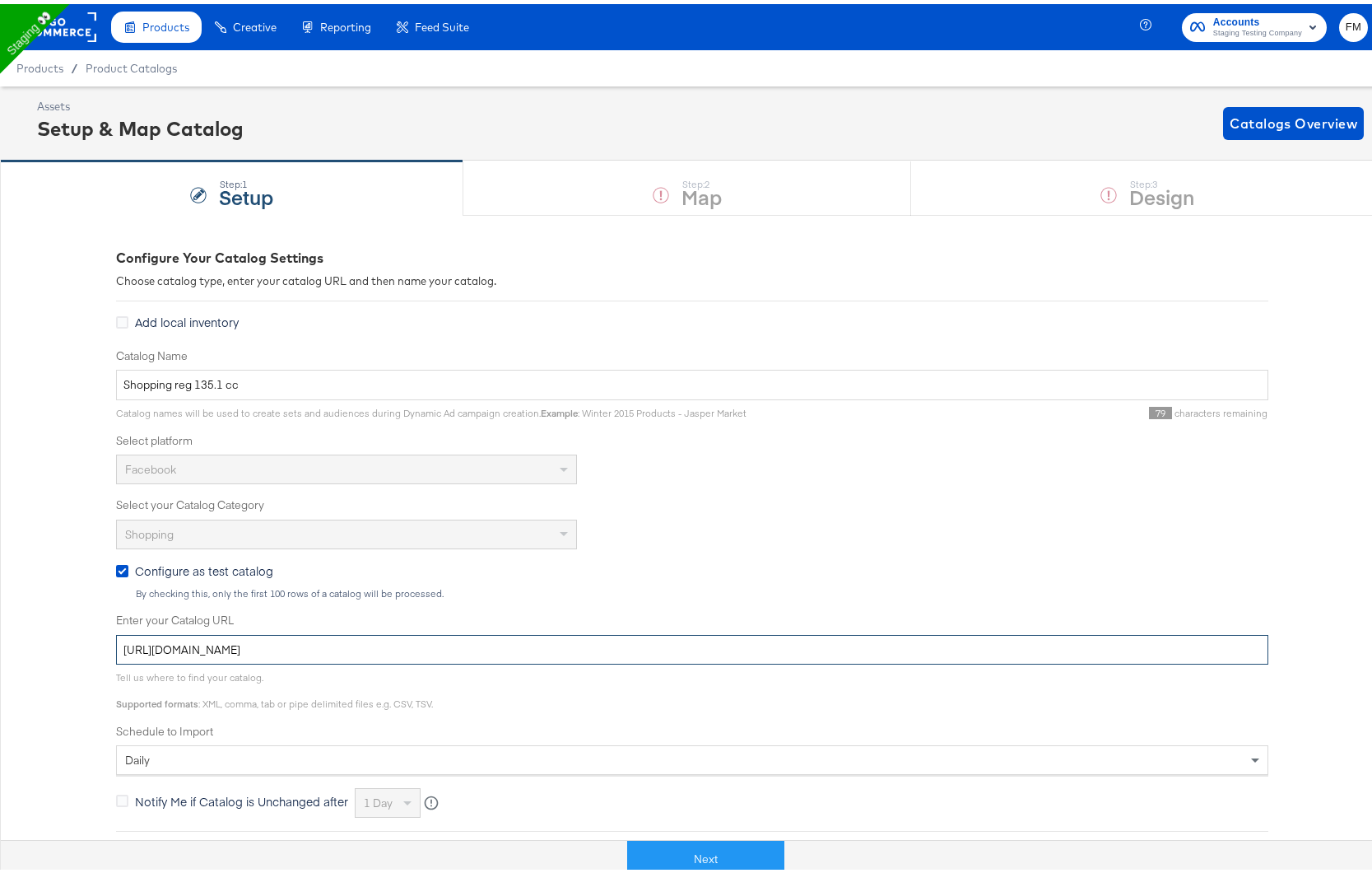
click at [361, 647] on input "[URL][DOMAIN_NAME]" at bounding box center [693, 646] width 1153 height 30
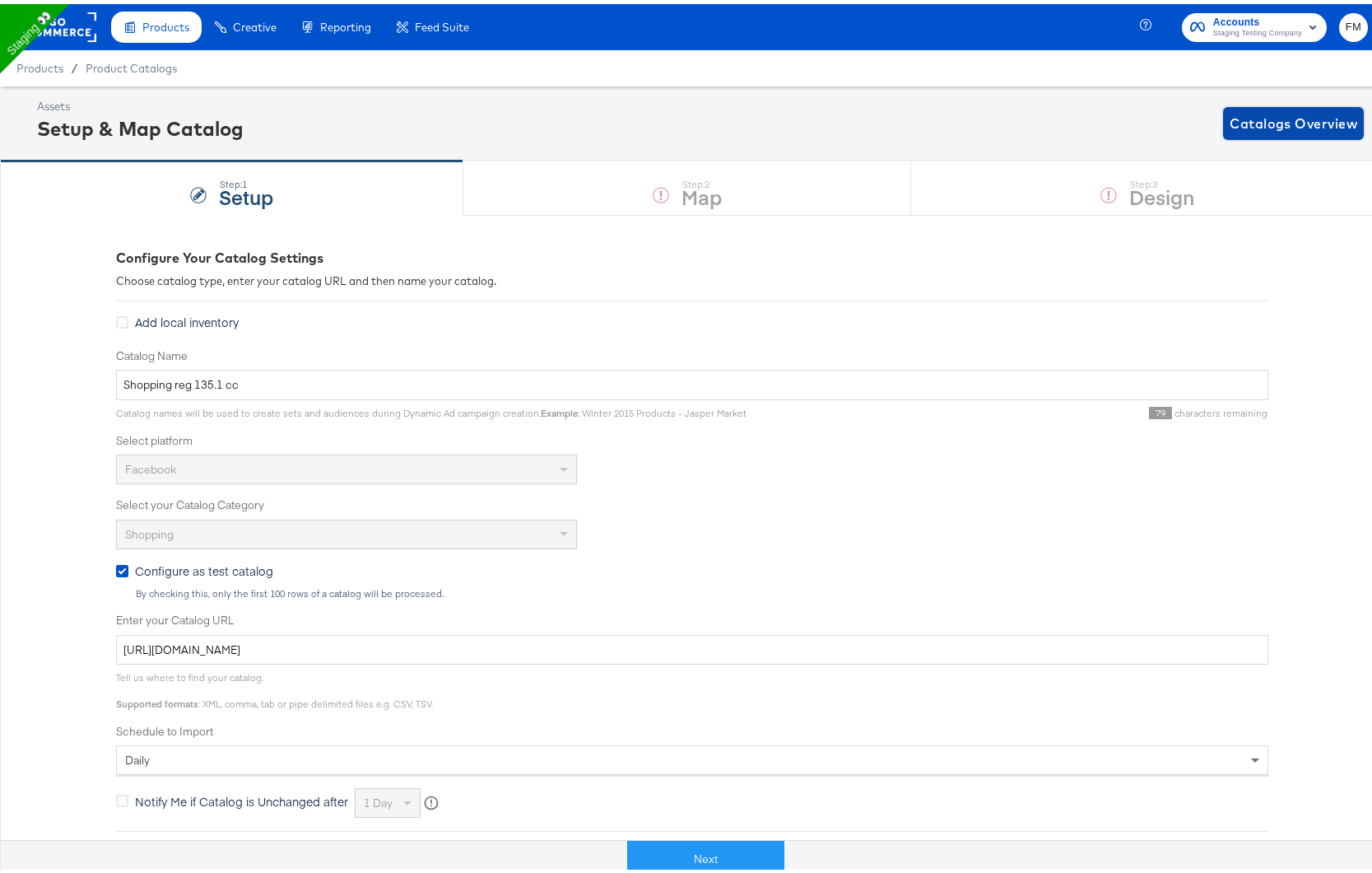
click at [1311, 127] on span "Catalogs Overview" at bounding box center [1293, 120] width 127 height 23
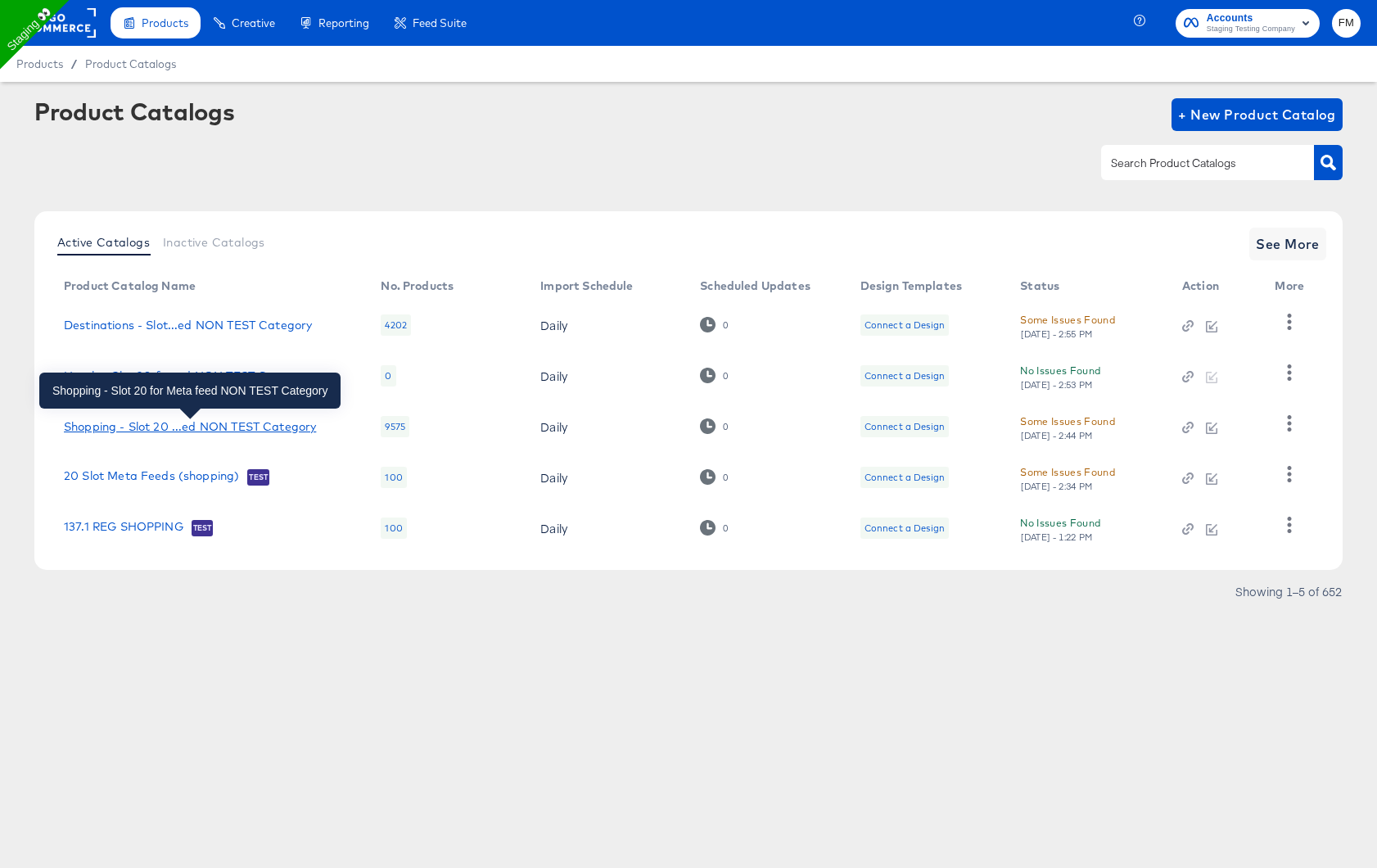
click at [98, 426] on div "Shopping - Slot 20 ...ed NON TEST Category" at bounding box center [190, 427] width 252 height 13
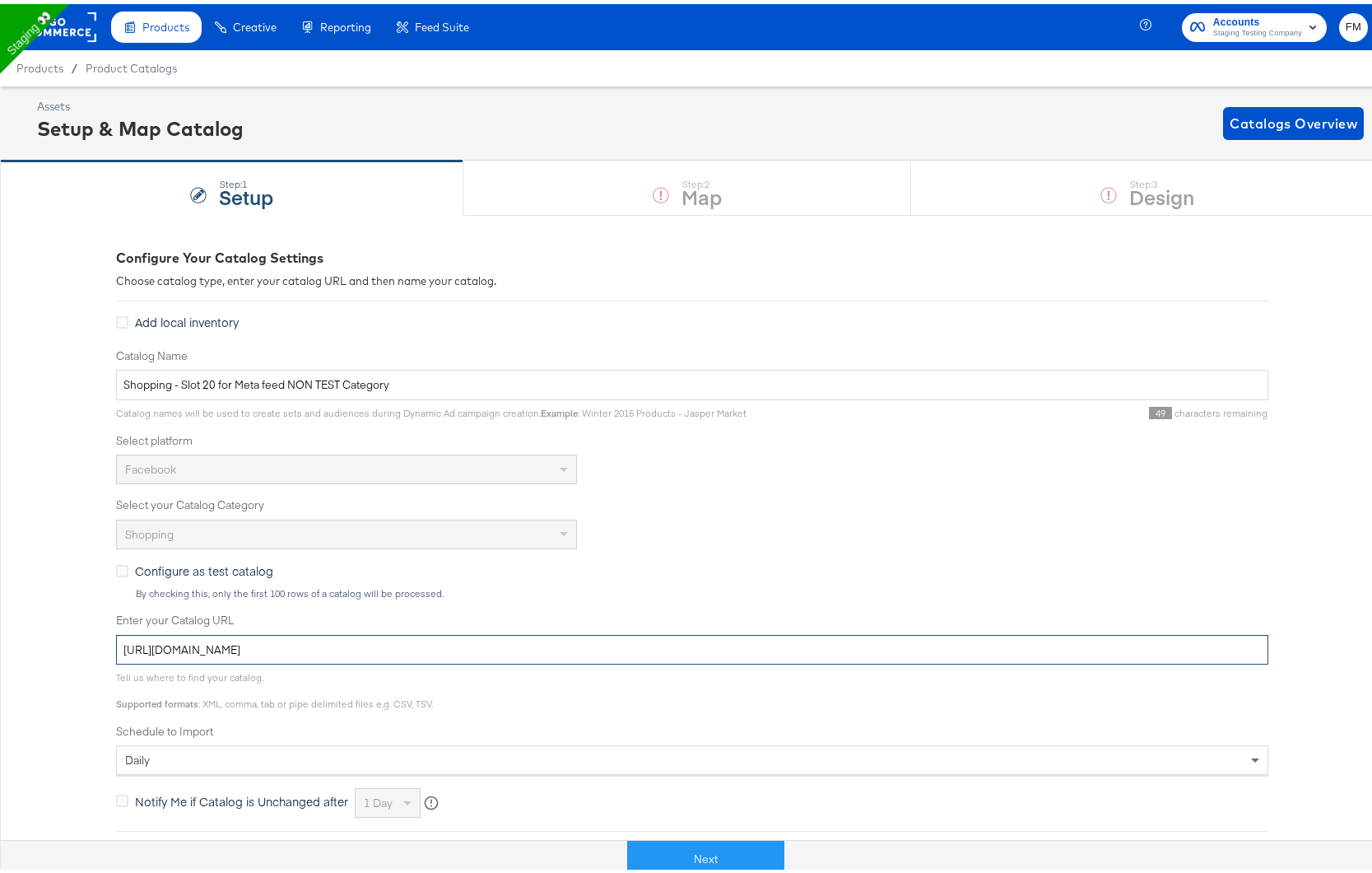
click at [419, 655] on input "[URL][DOMAIN_NAME]" at bounding box center [693, 646] width 1153 height 30
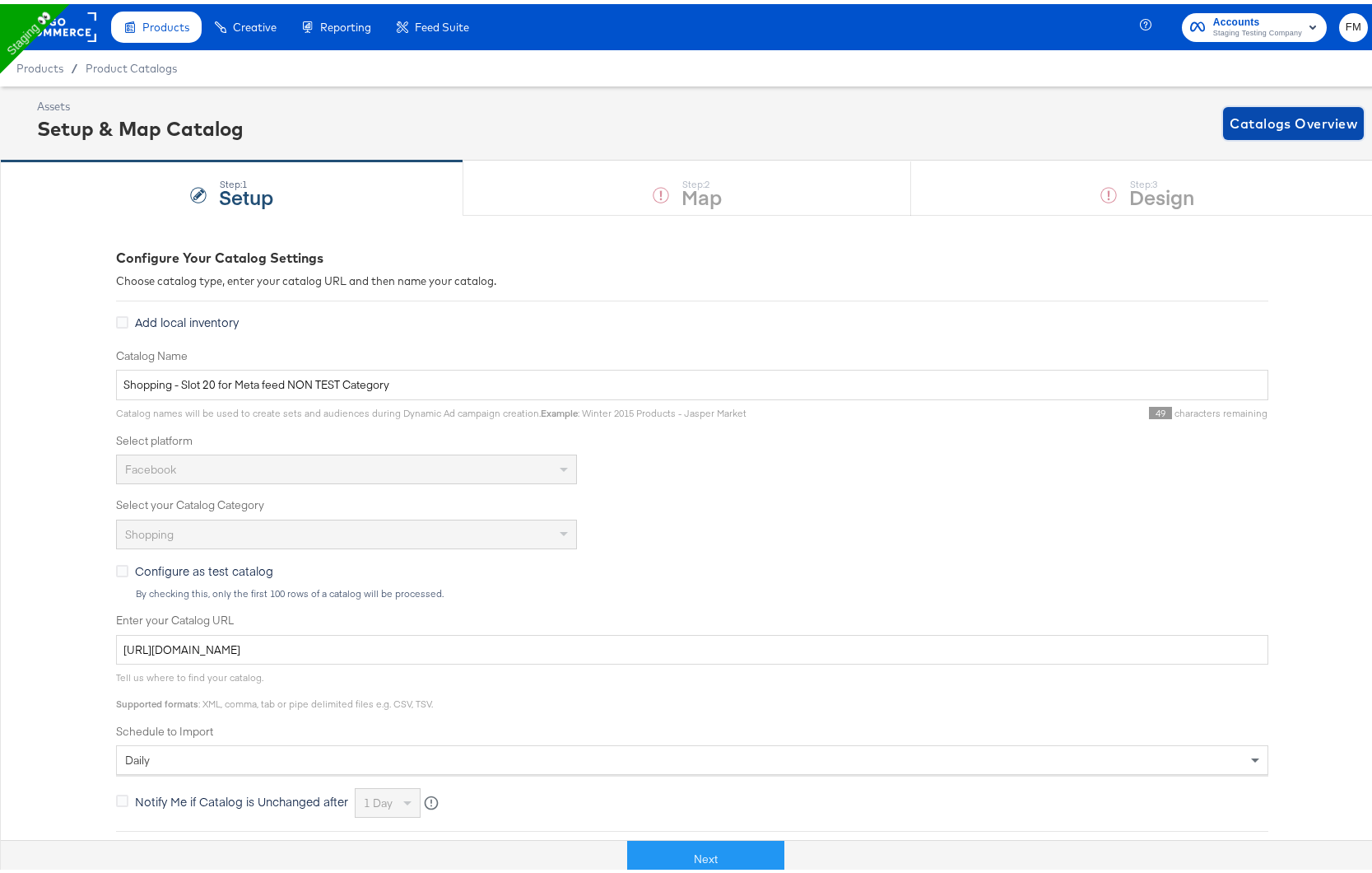
click at [1288, 125] on span "Catalogs Overview" at bounding box center [1293, 120] width 127 height 23
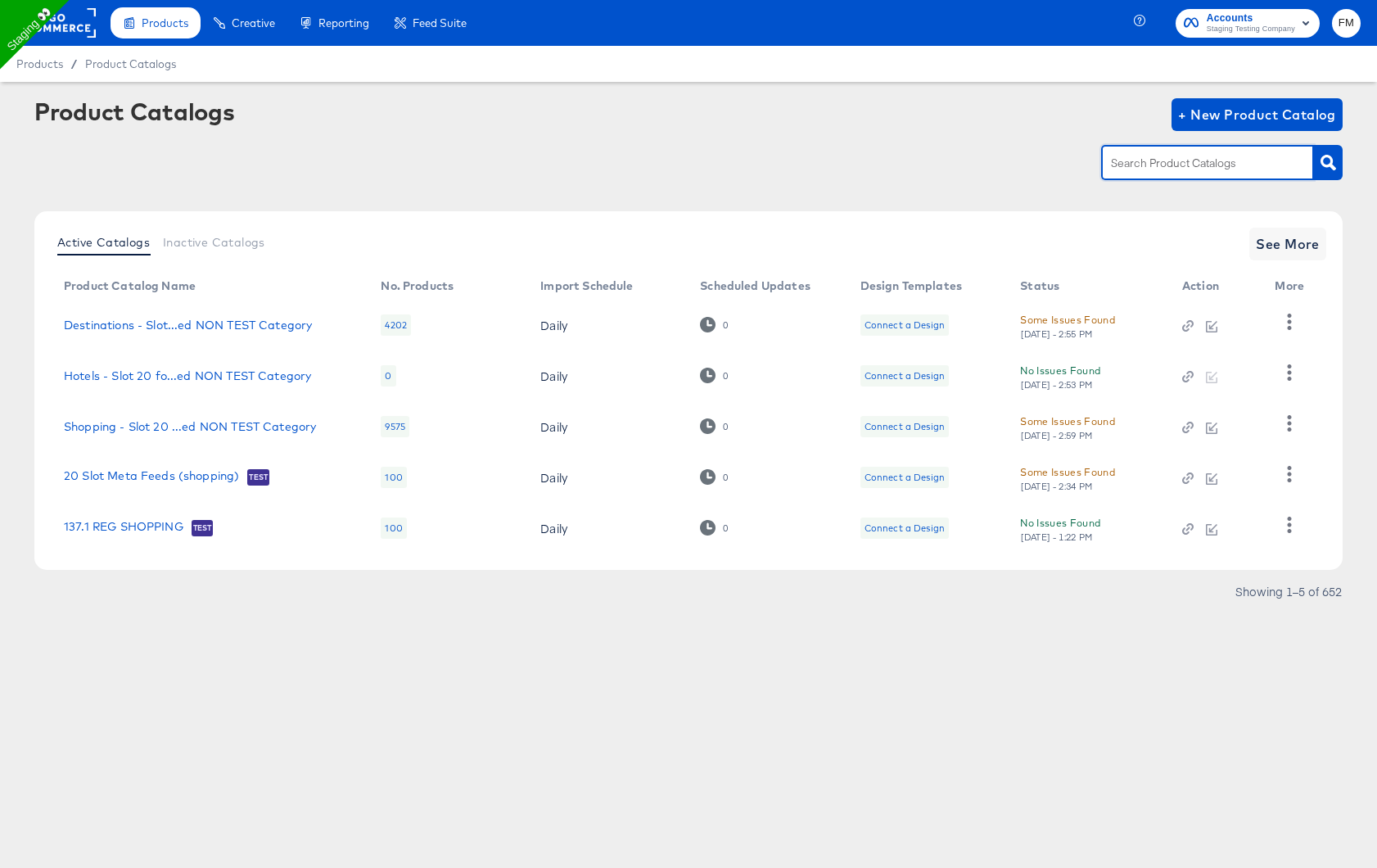
click at [1221, 168] on input "text" at bounding box center [1195, 163] width 174 height 19
type input "shop"
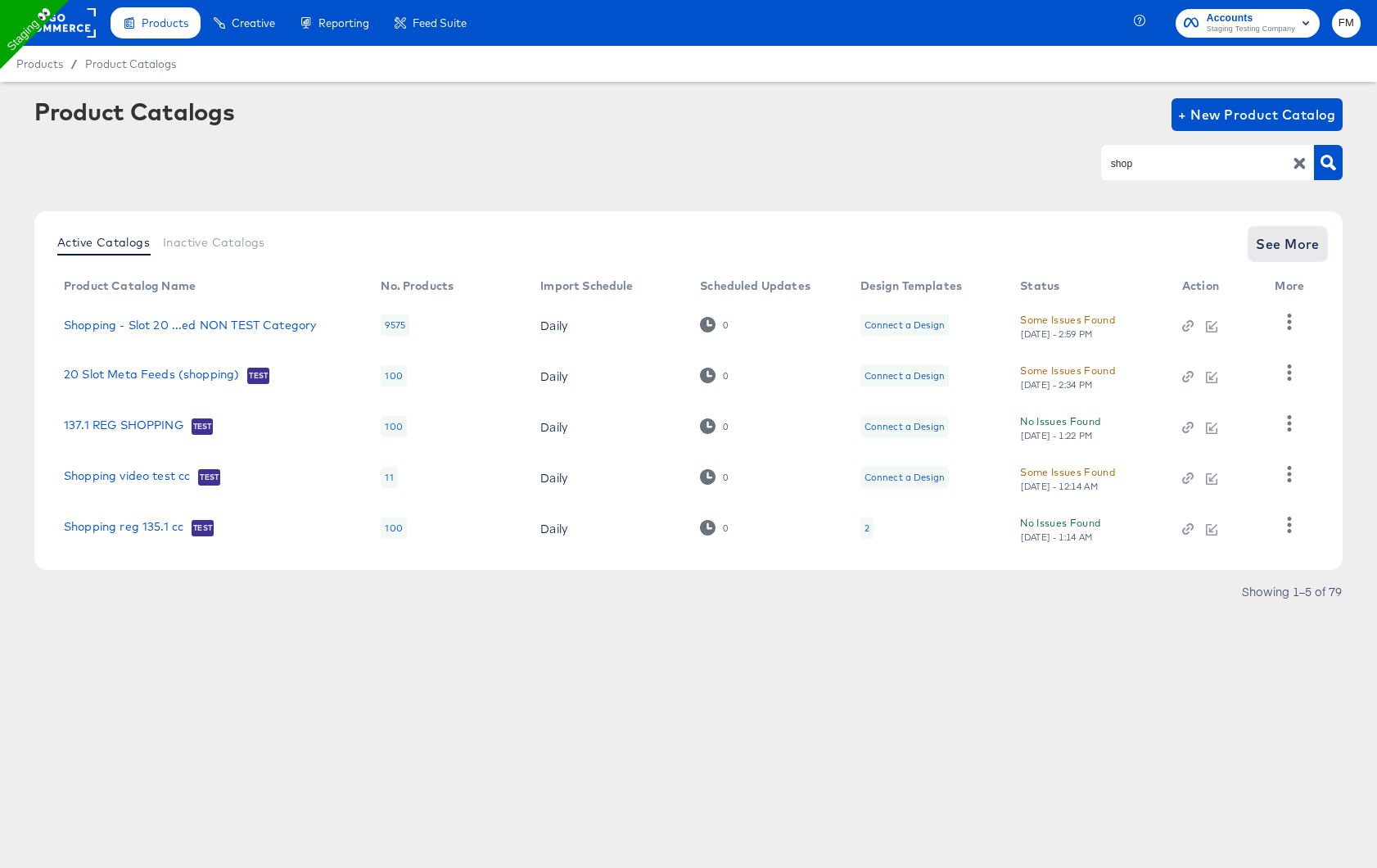
click at [1295, 252] on span "See More" at bounding box center [1288, 244] width 64 height 23
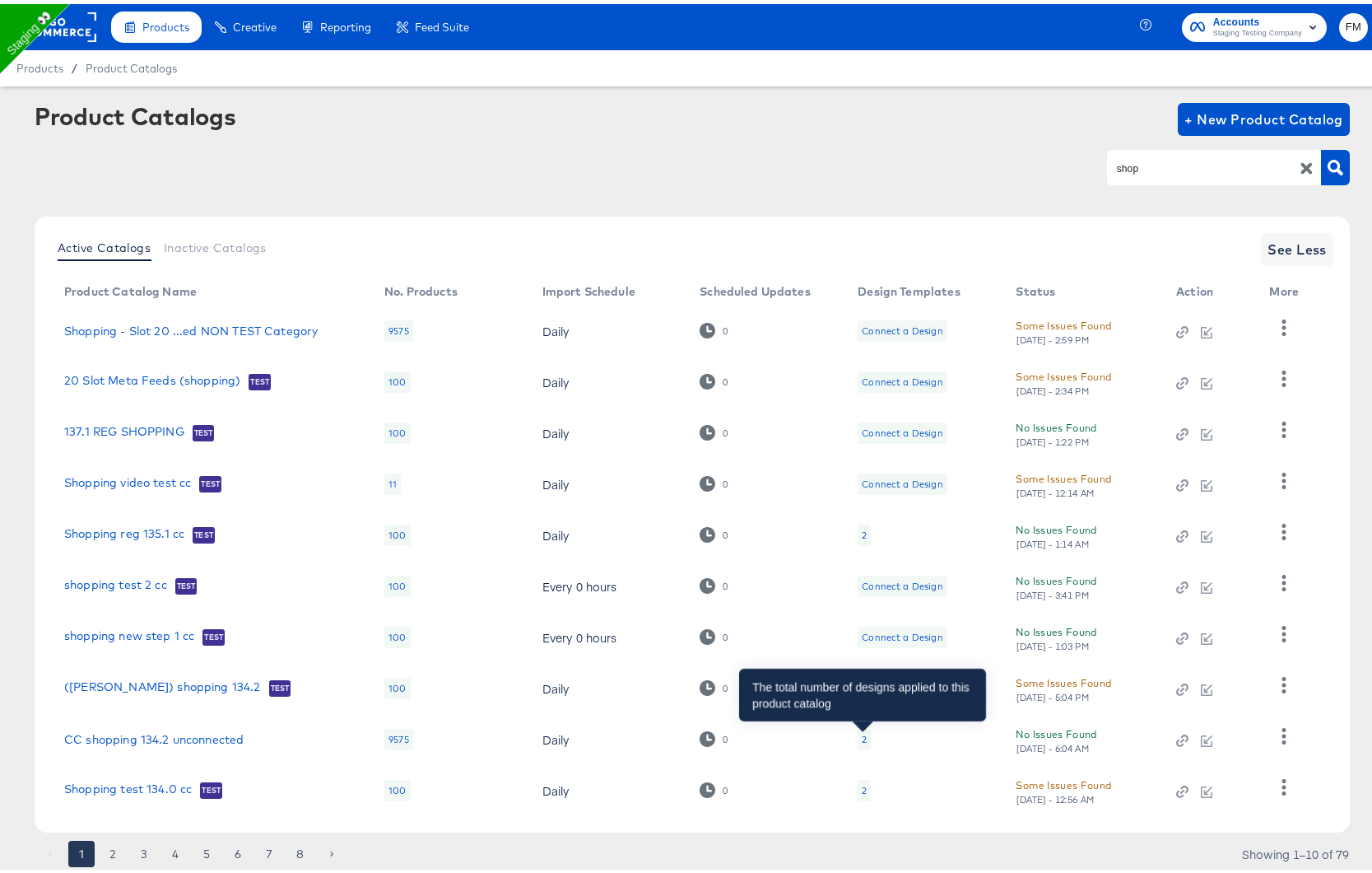
click at [862, 736] on div "2" at bounding box center [864, 736] width 5 height 13
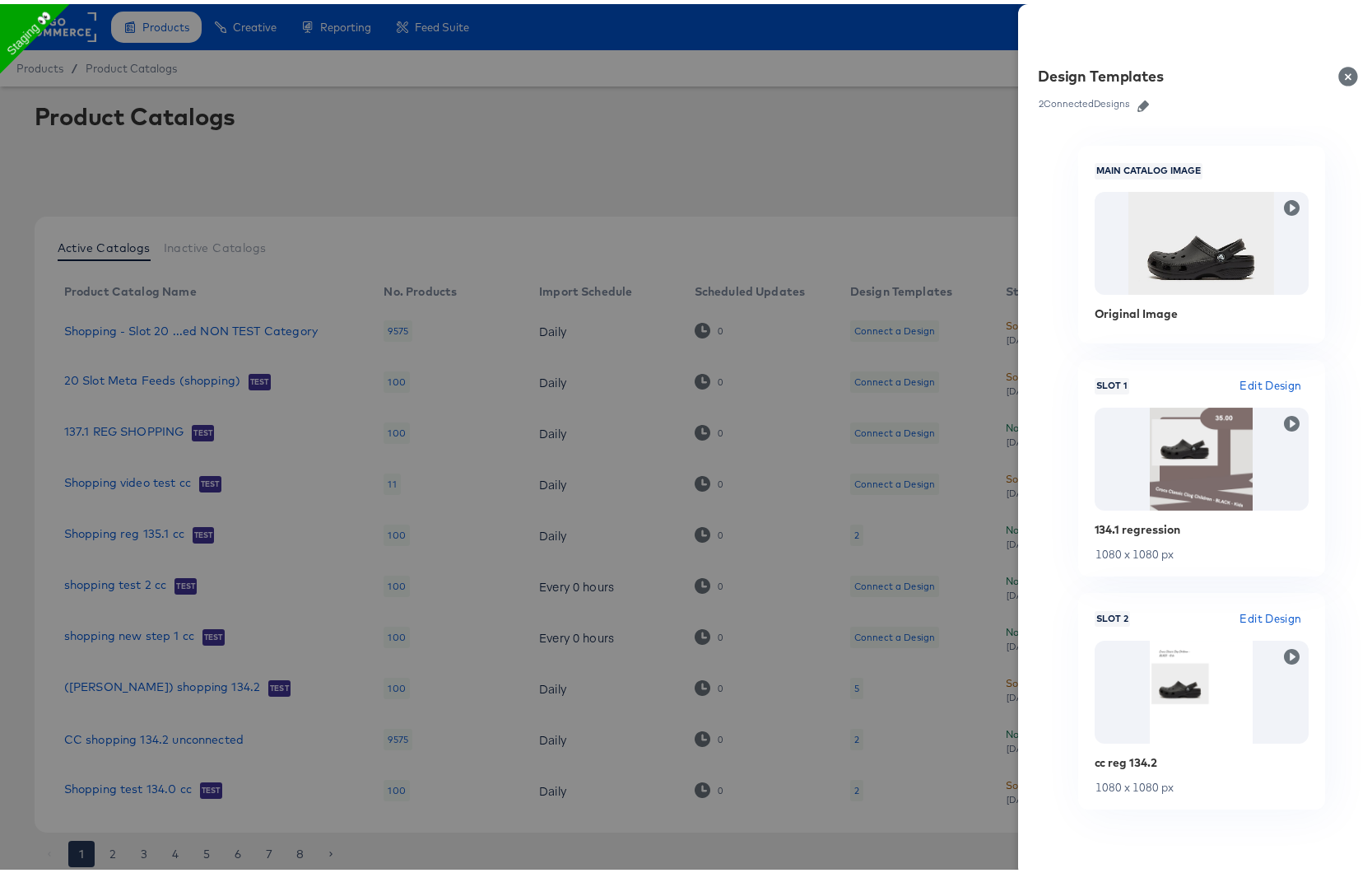
click at [862, 736] on div at bounding box center [692, 436] width 1385 height 873
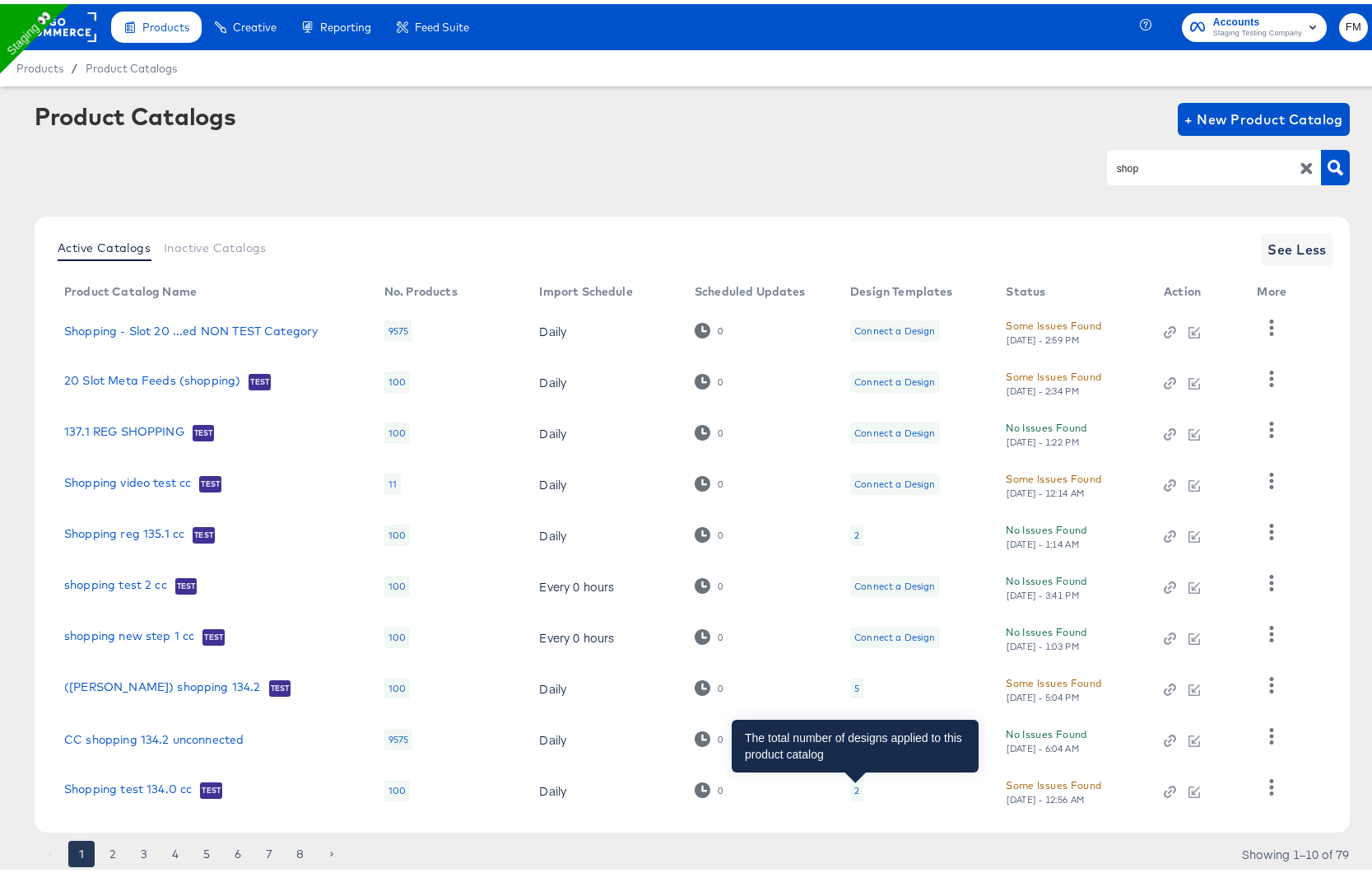
click at [854, 785] on div "2" at bounding box center [857, 787] width 5 height 13
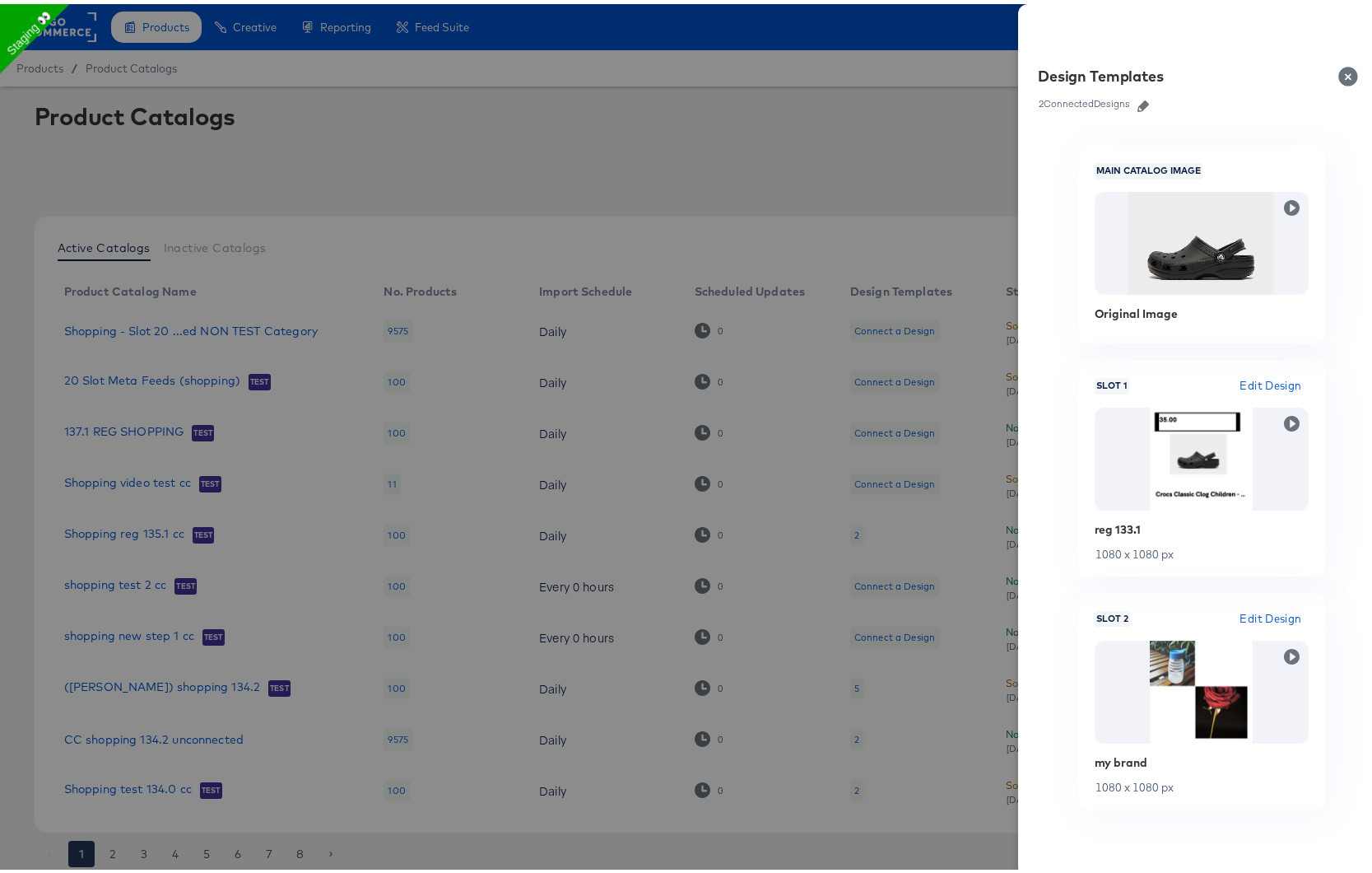
click at [895, 766] on div at bounding box center [692, 436] width 1385 height 873
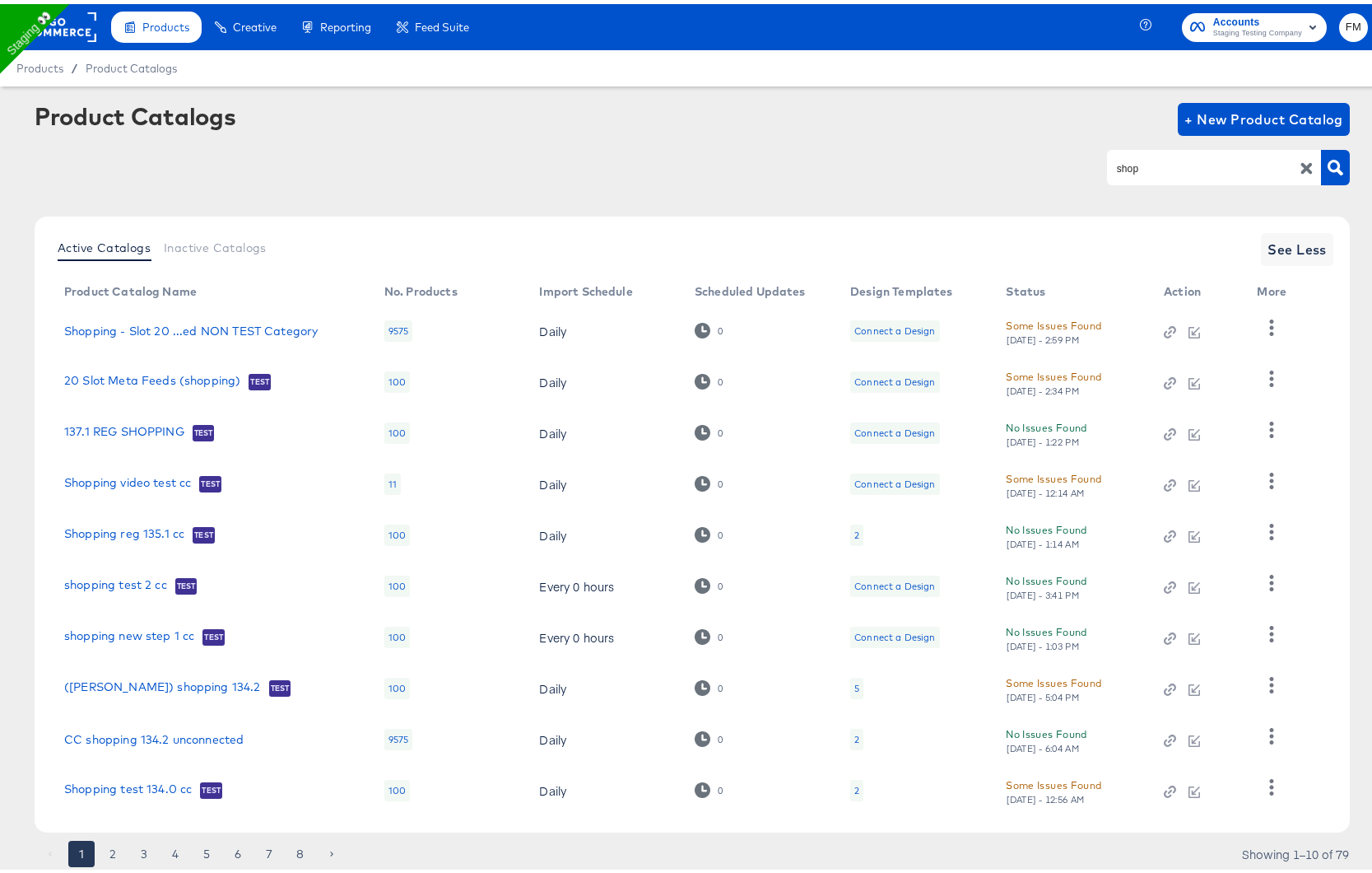
scroll to position [48, 0]
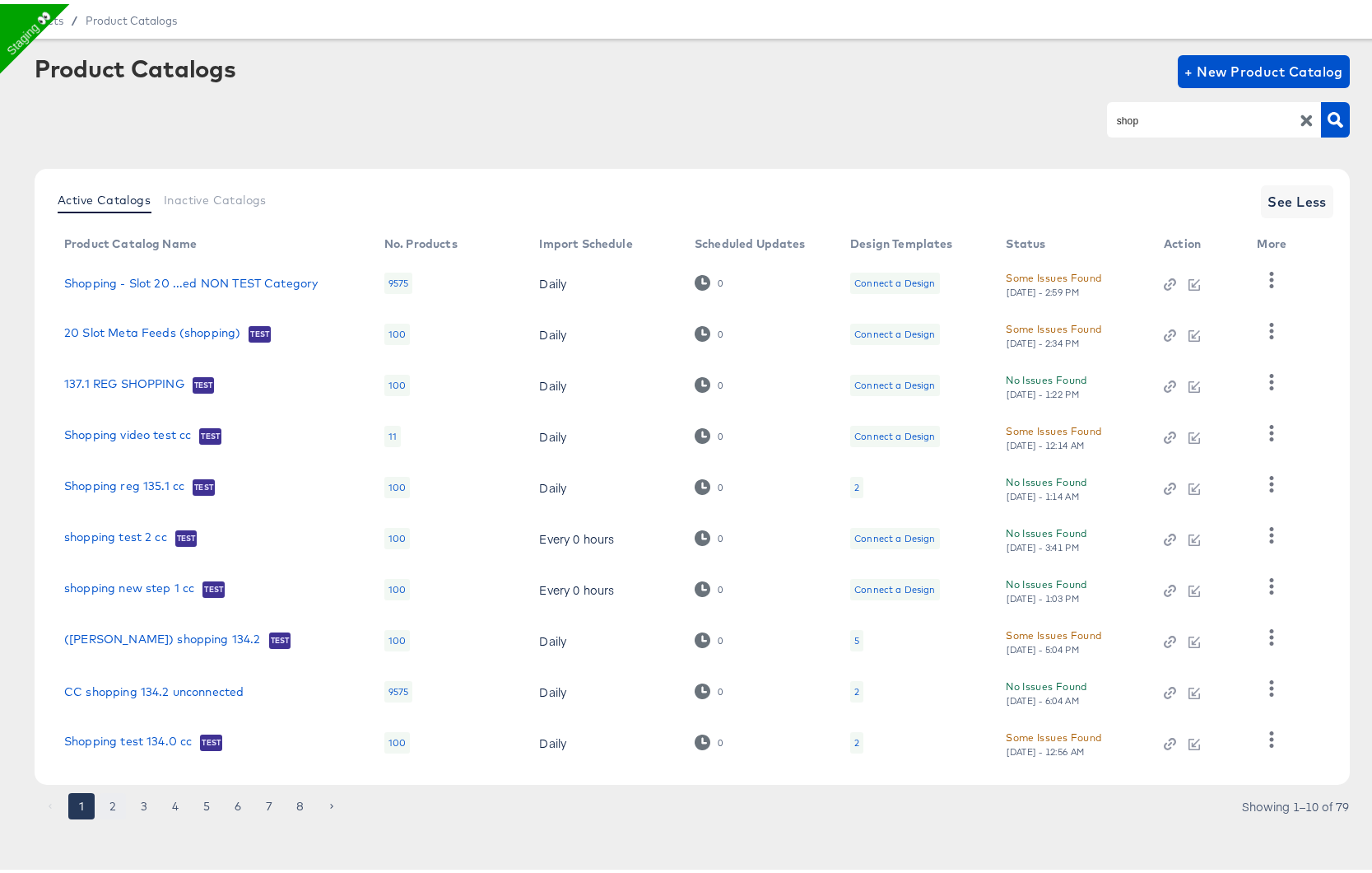
click at [112, 798] on button "2" at bounding box center [112, 802] width 26 height 26
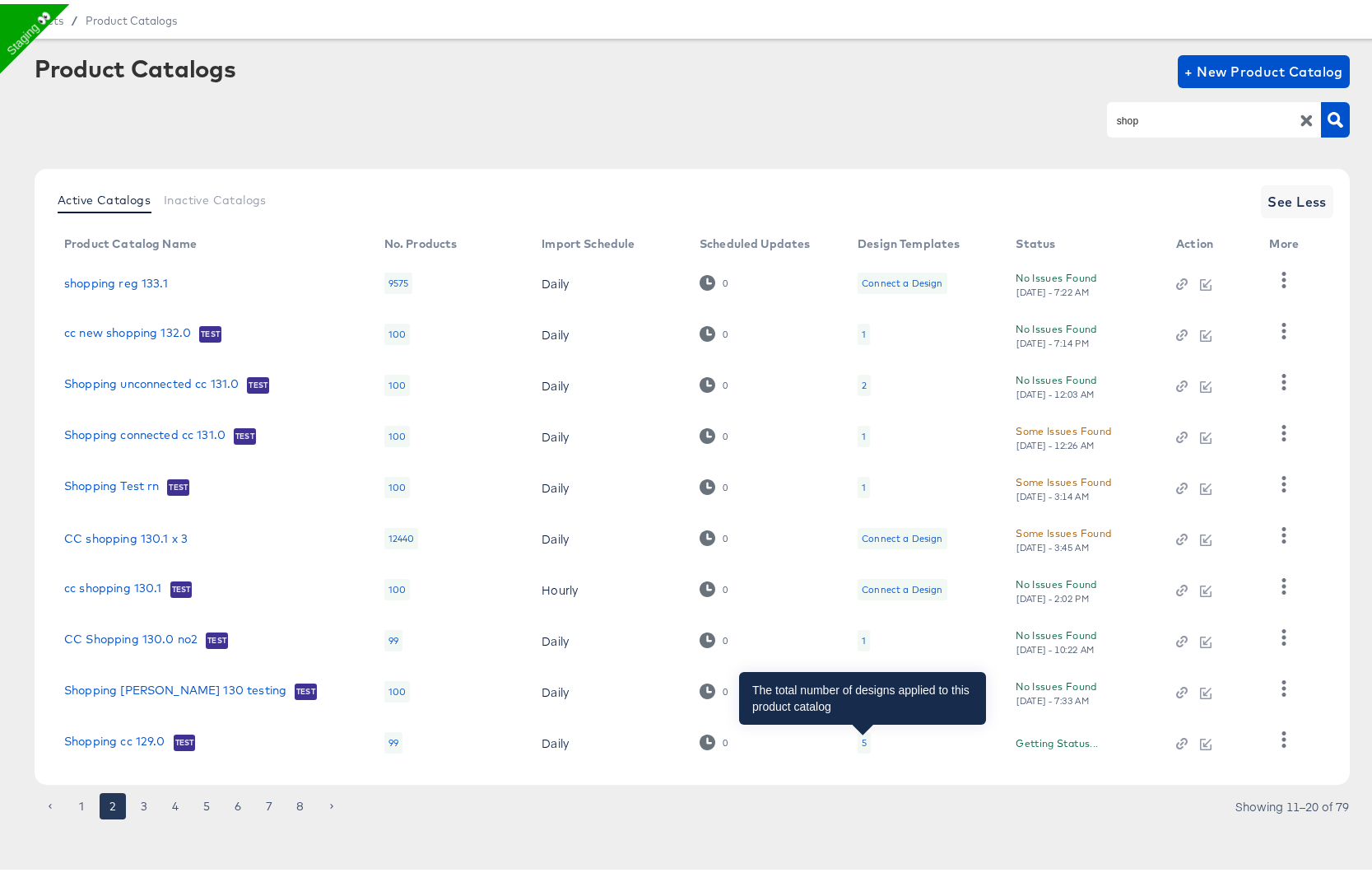
click at [864, 738] on div "5" at bounding box center [864, 739] width 5 height 13
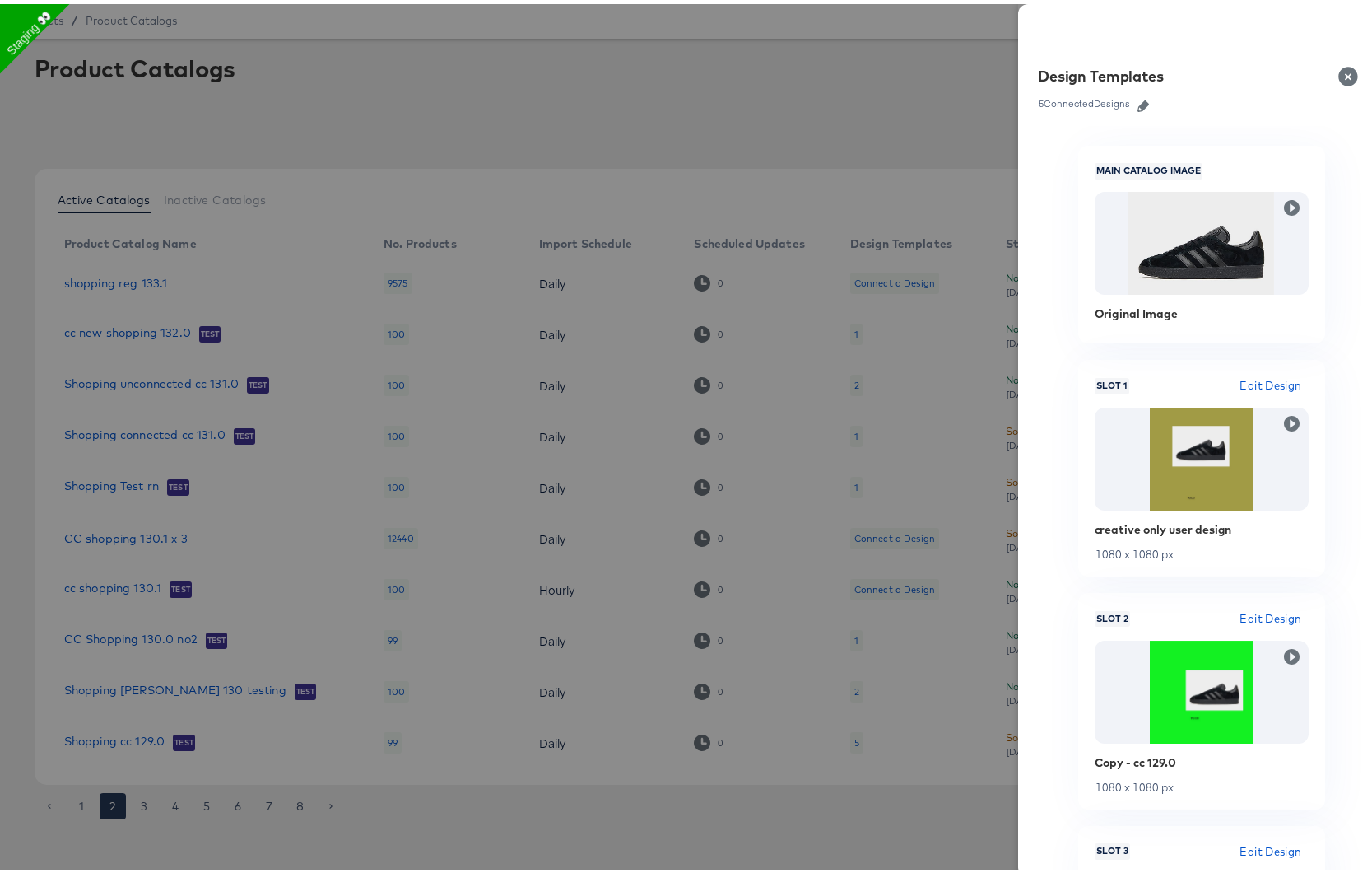
click at [864, 679] on div at bounding box center [692, 436] width 1385 height 873
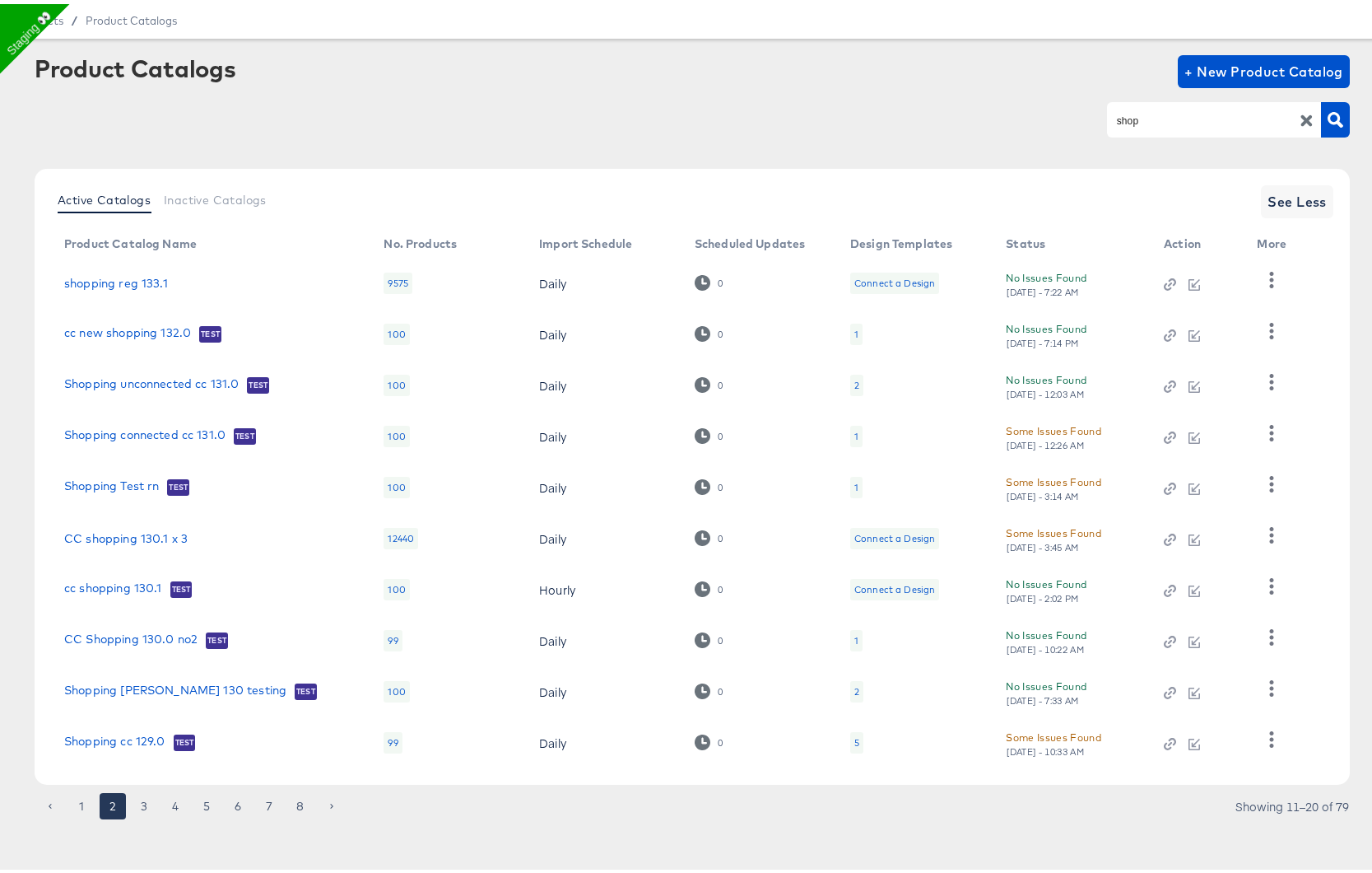
click at [854, 636] on div "1" at bounding box center [856, 637] width 4 height 13
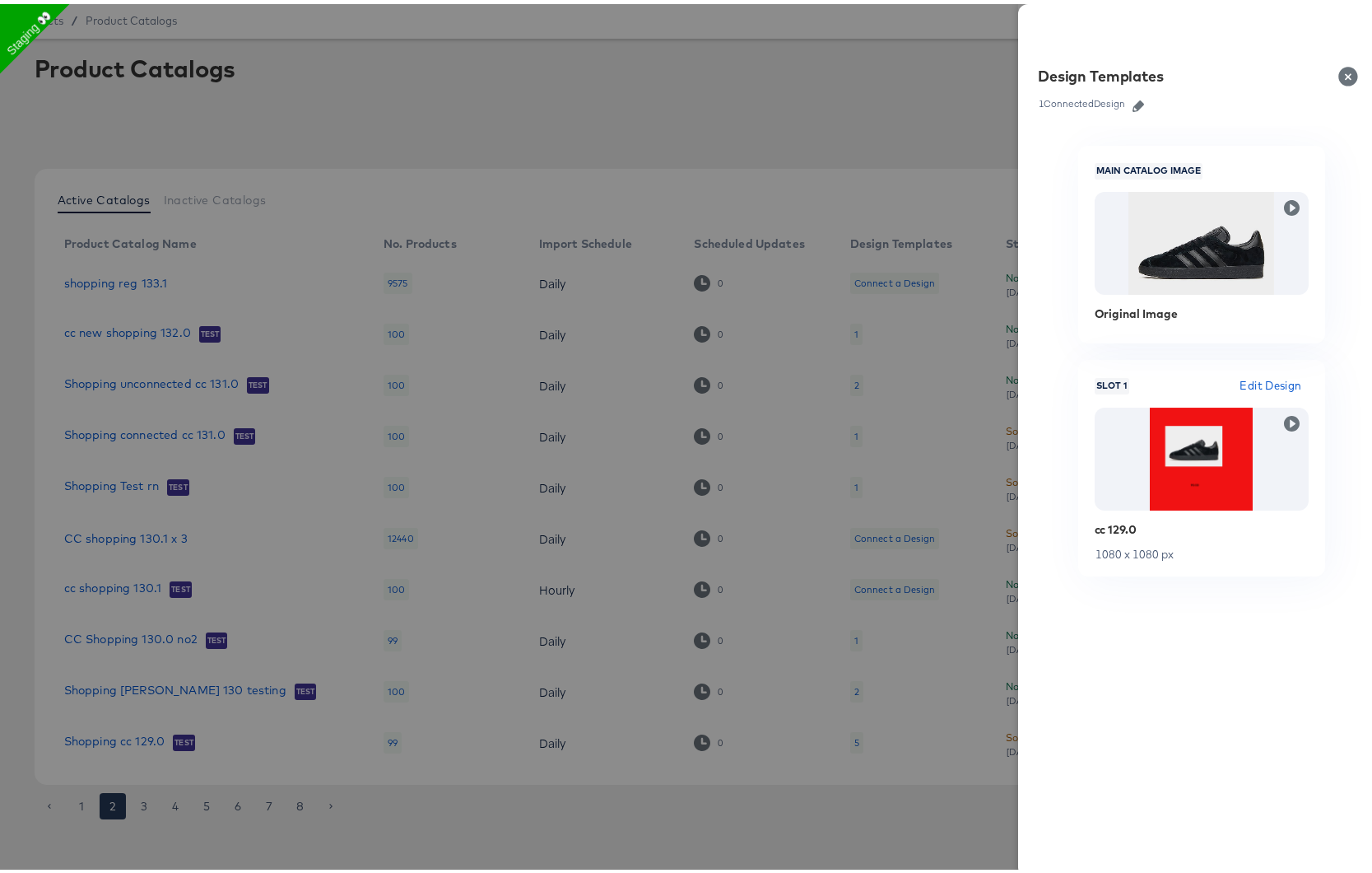
click at [854, 636] on div at bounding box center [692, 436] width 1385 height 873
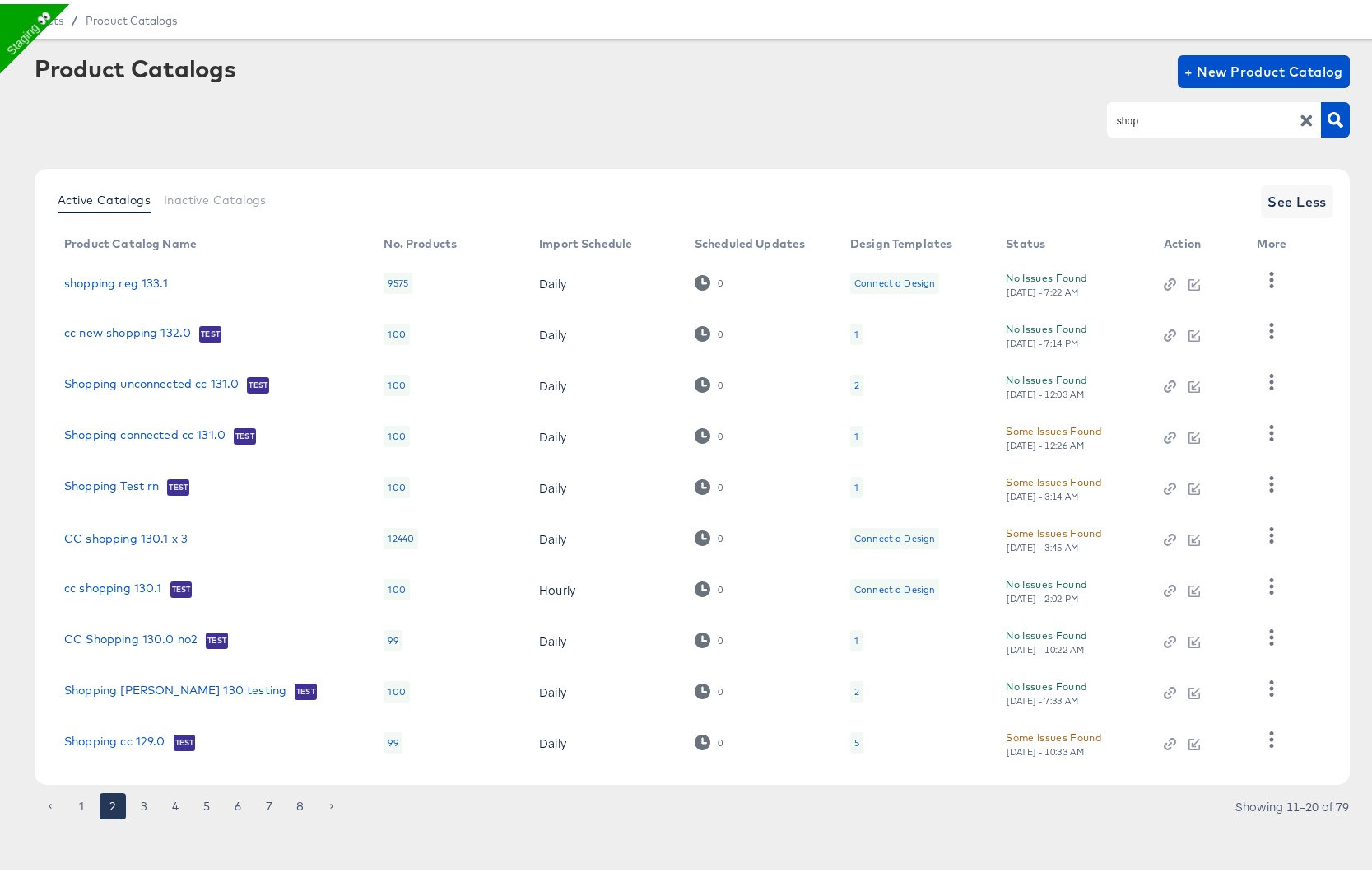
click at [854, 388] on div "2" at bounding box center [857, 381] width 13 height 22
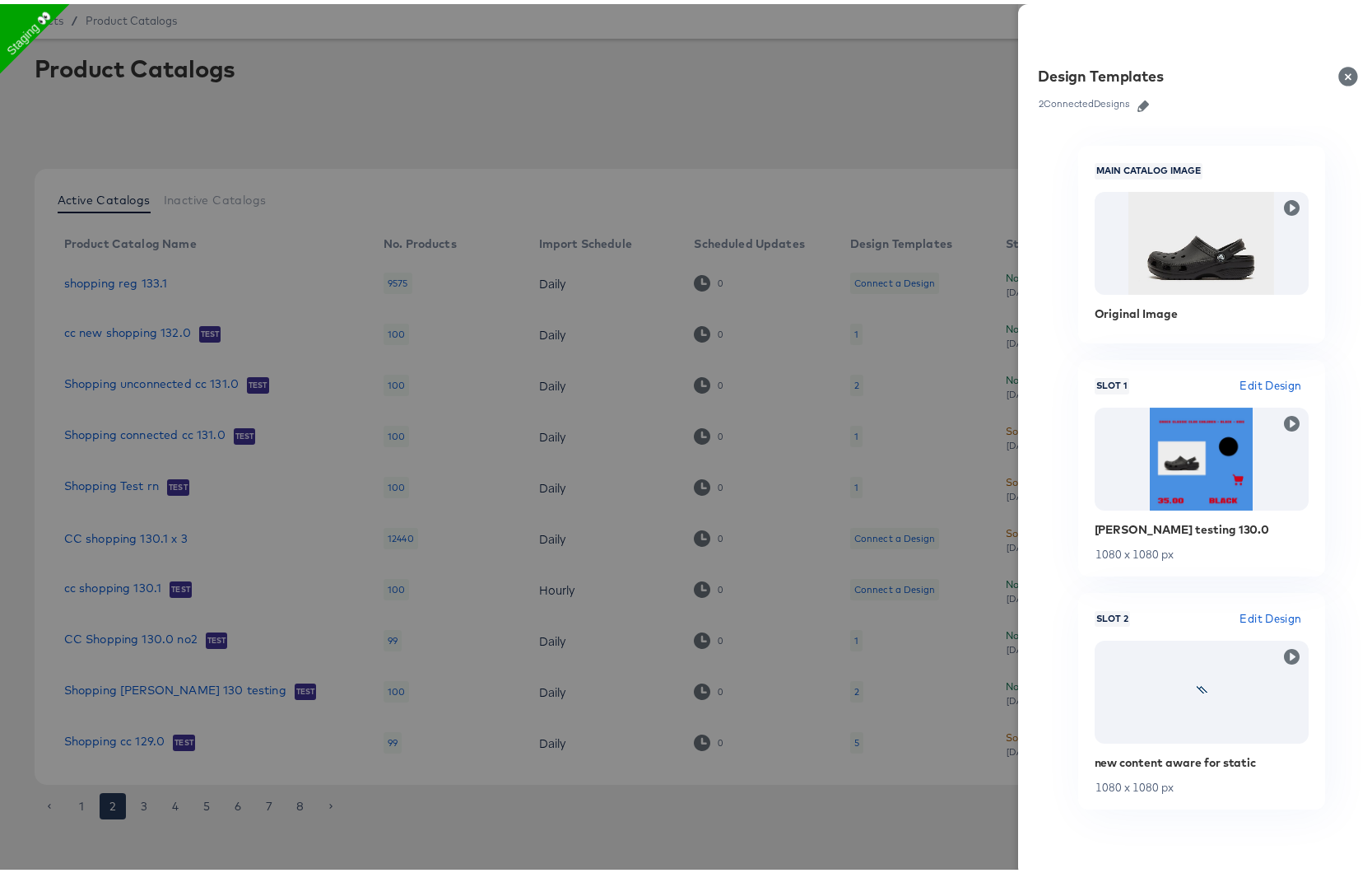
click at [854, 388] on div at bounding box center [692, 436] width 1385 height 873
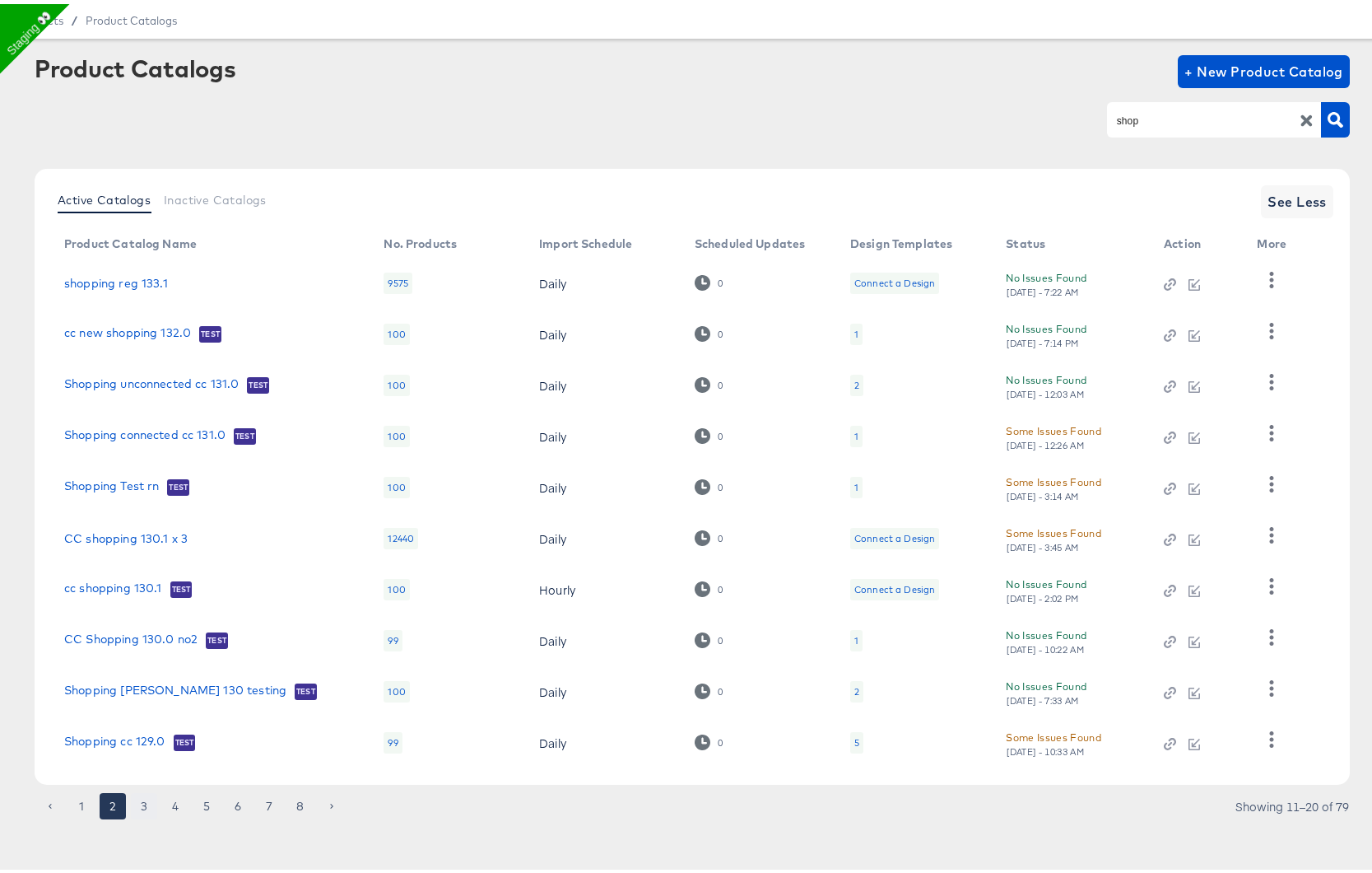
click at [142, 799] on button "3" at bounding box center [143, 802] width 26 height 26
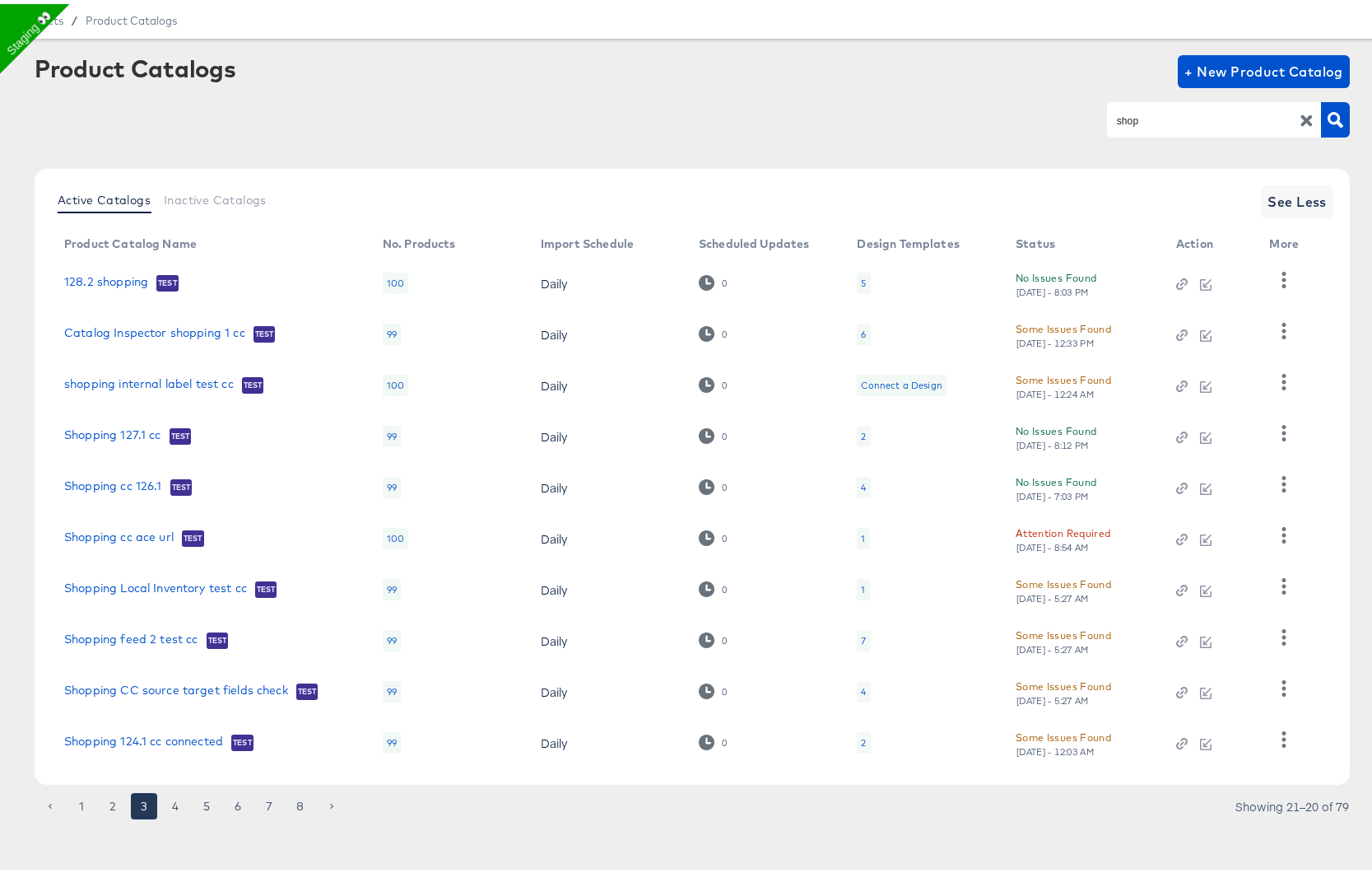
click at [857, 328] on div "6" at bounding box center [864, 330] width 13 height 22
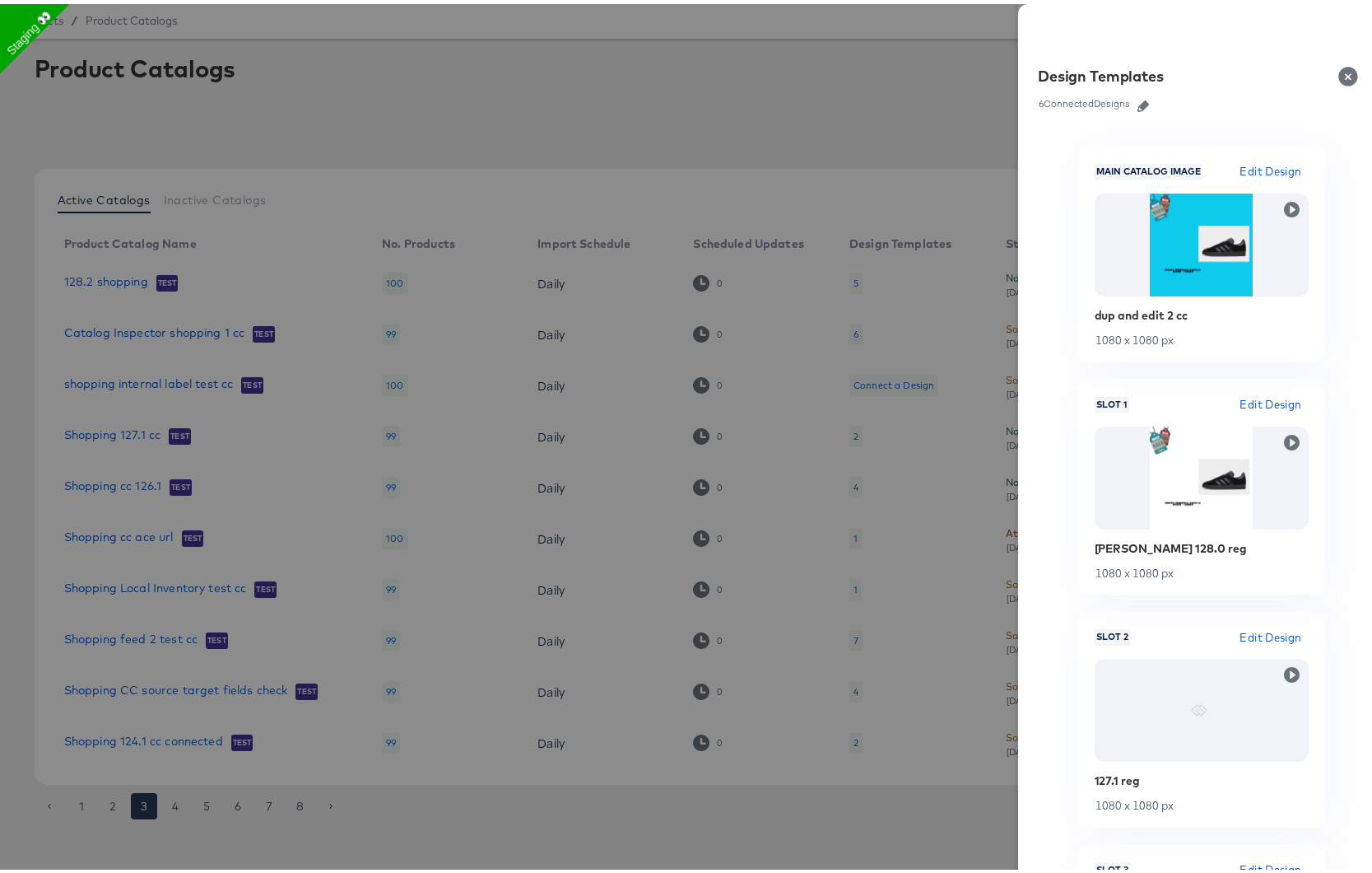
click at [854, 490] on div at bounding box center [692, 436] width 1385 height 873
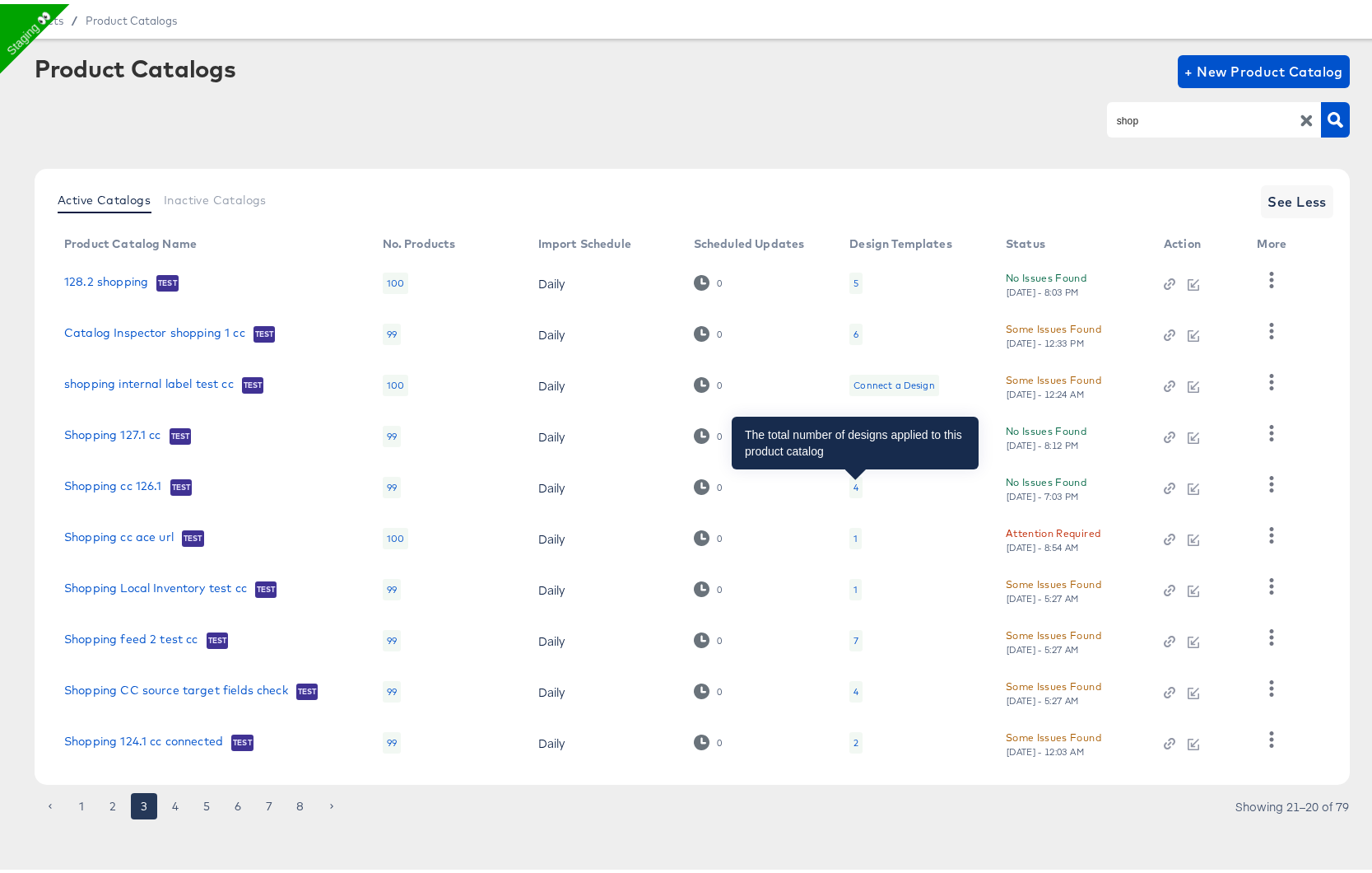
click at [855, 485] on div "4" at bounding box center [856, 483] width 5 height 13
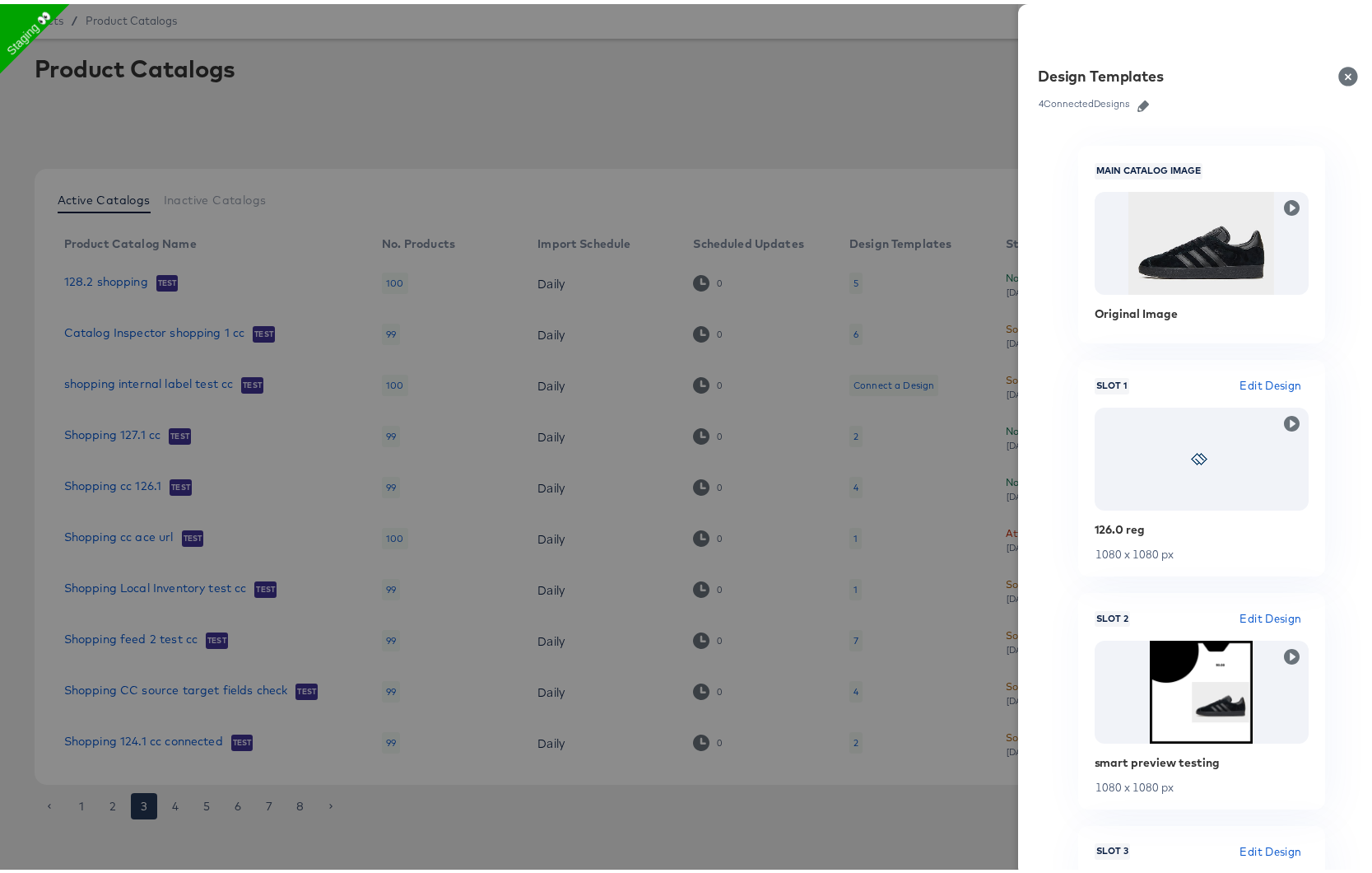
click at [860, 394] on div at bounding box center [692, 436] width 1385 height 873
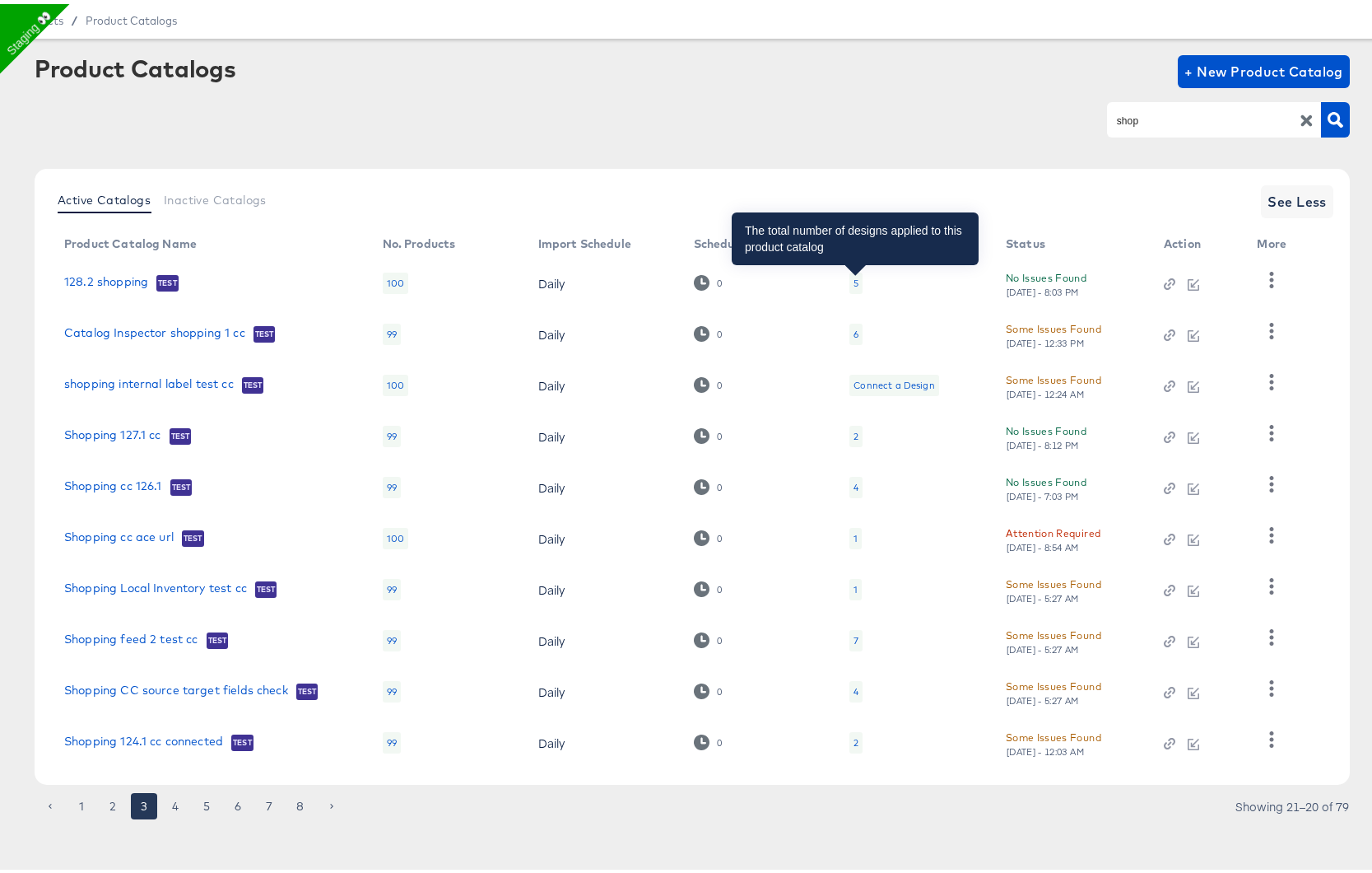
click at [854, 280] on div "5" at bounding box center [856, 279] width 5 height 13
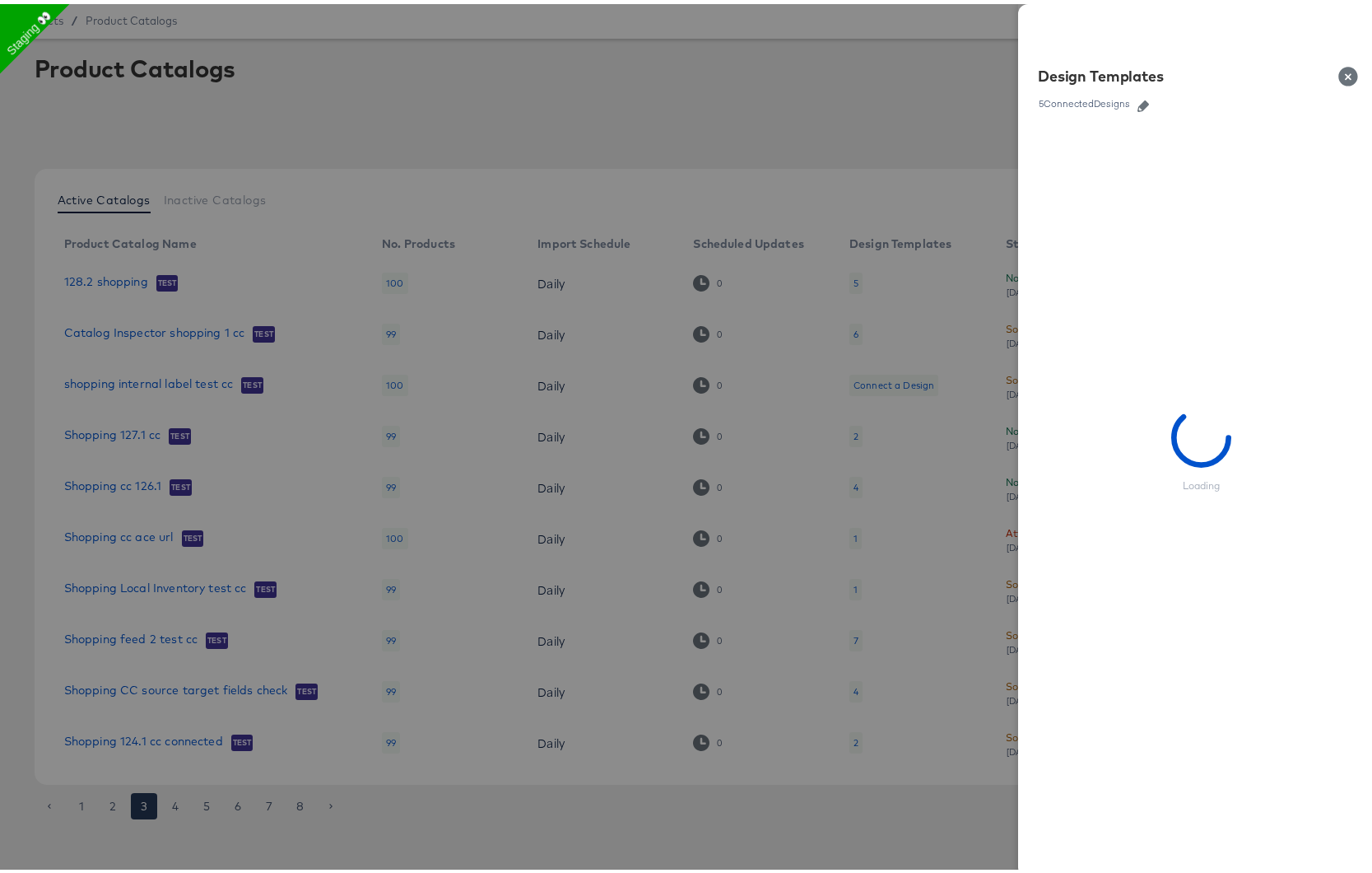
click at [758, 398] on div at bounding box center [692, 436] width 1385 height 873
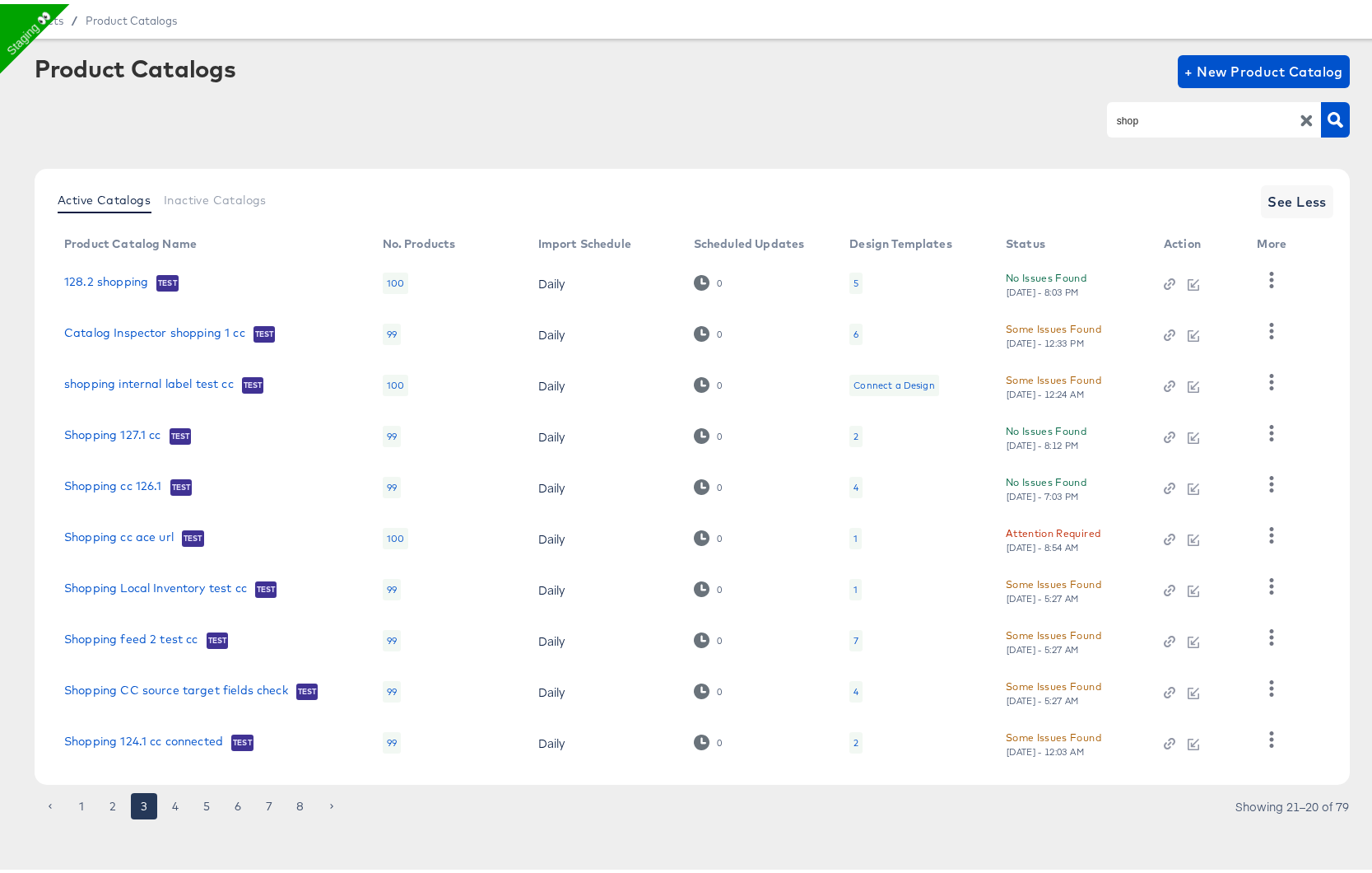
click at [854, 485] on div "4" at bounding box center [856, 483] width 5 height 13
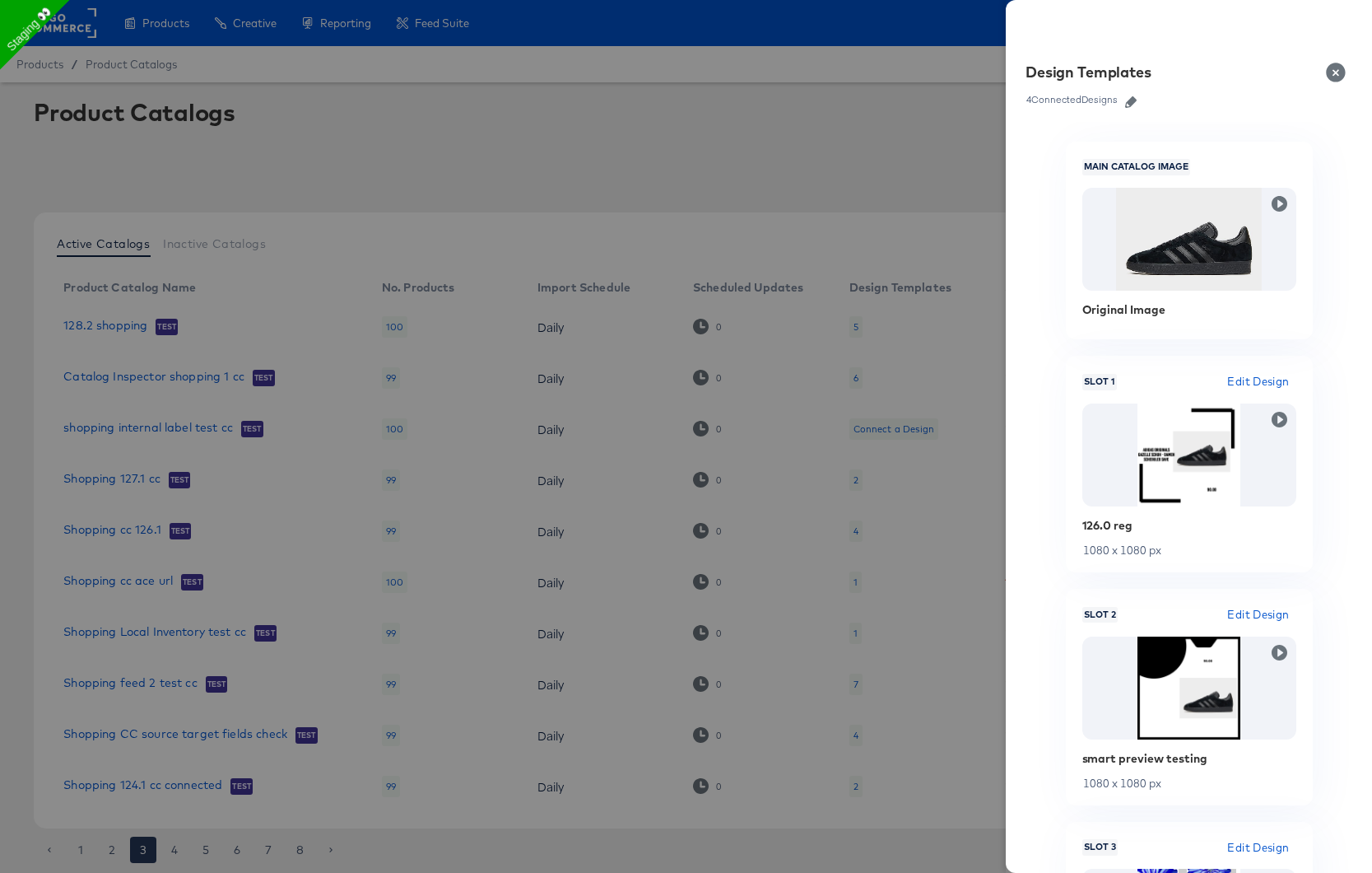
scroll to position [48, 0]
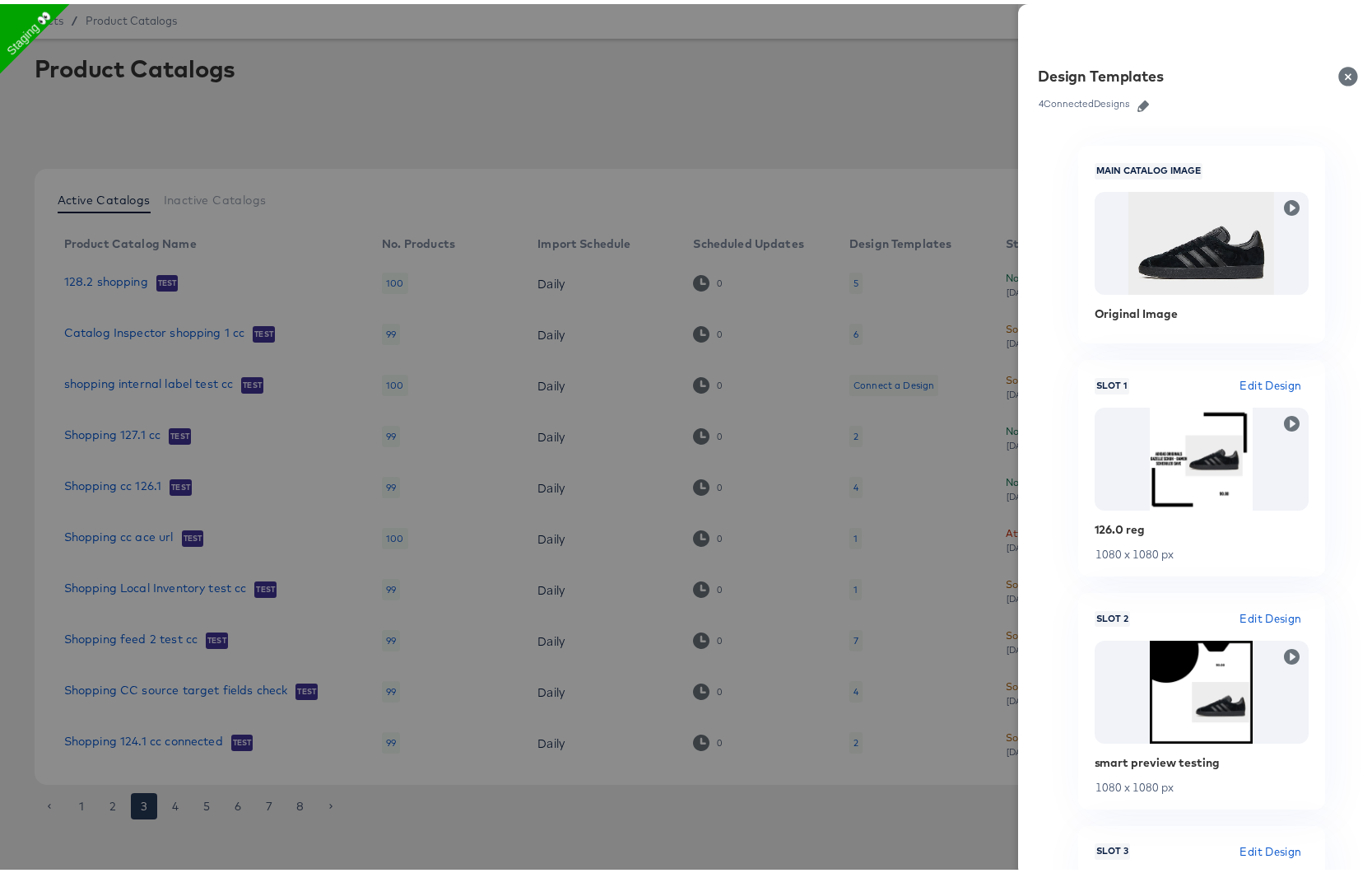
click at [1137, 106] on icon "button" at bounding box center [1143, 102] width 12 height 12
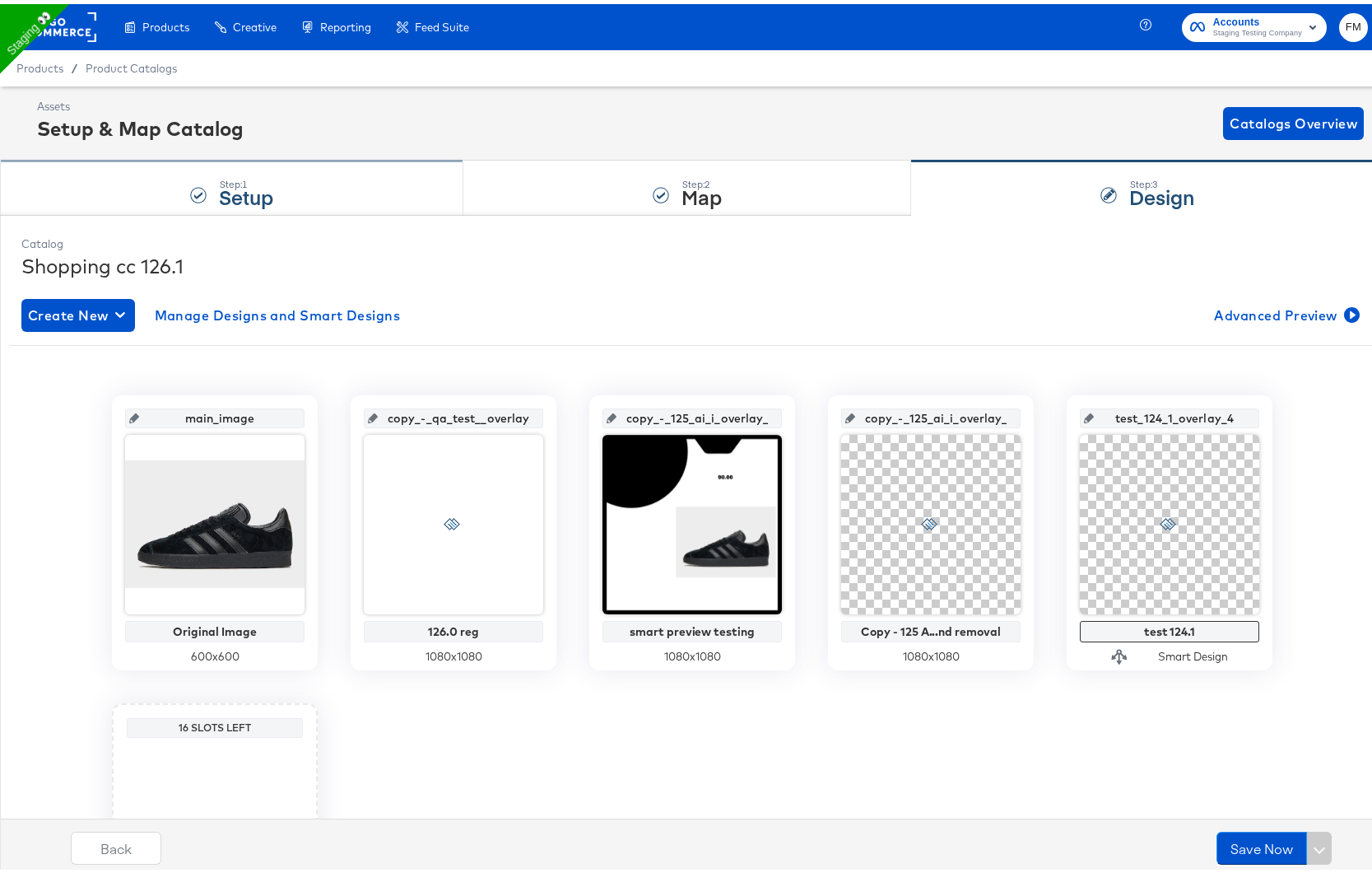
click at [303, 180] on div "Step: 1 Setup" at bounding box center [231, 184] width 463 height 54
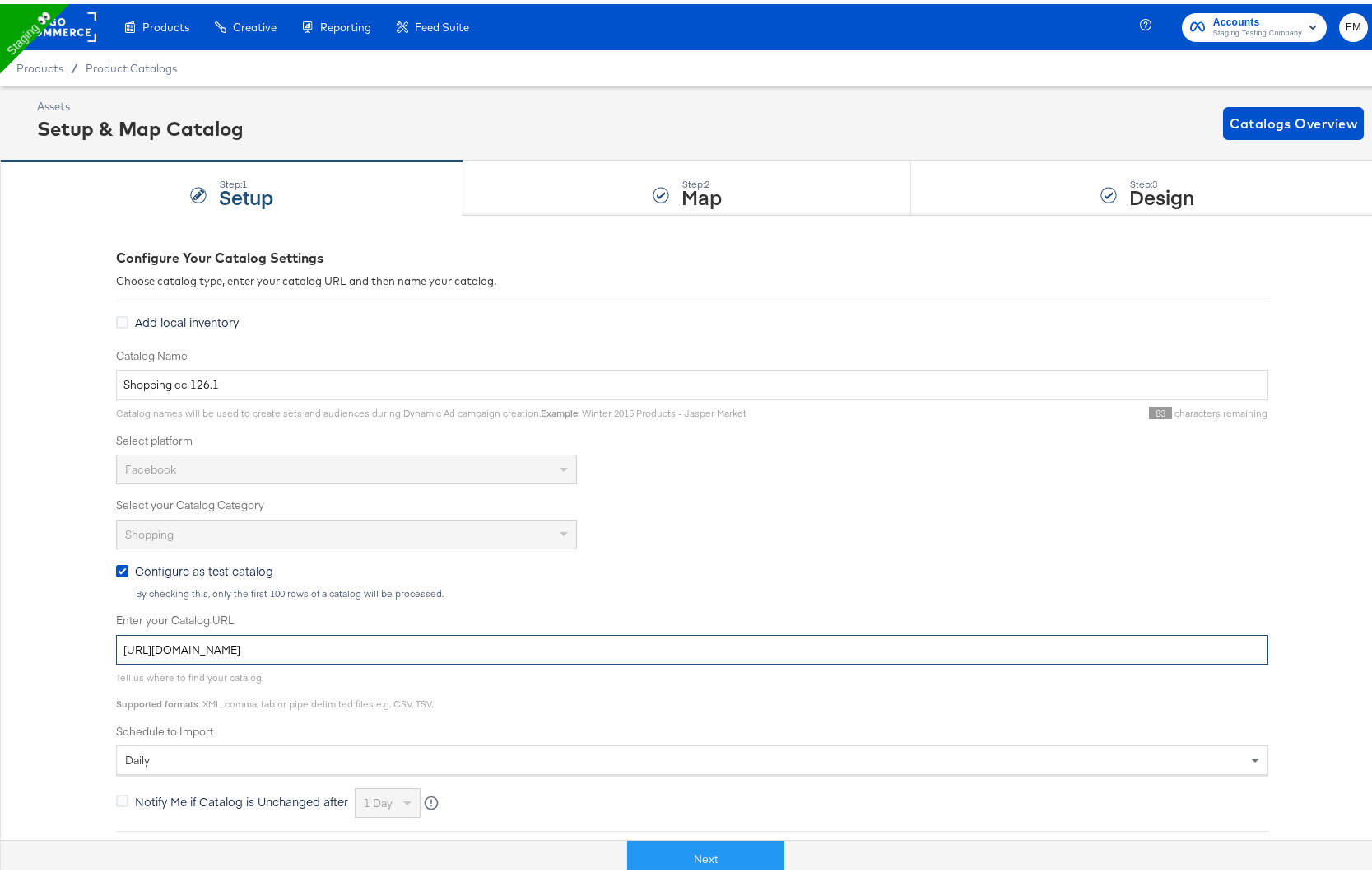
click at [346, 648] on input "[URL][DOMAIN_NAME]" at bounding box center [693, 646] width 1153 height 30
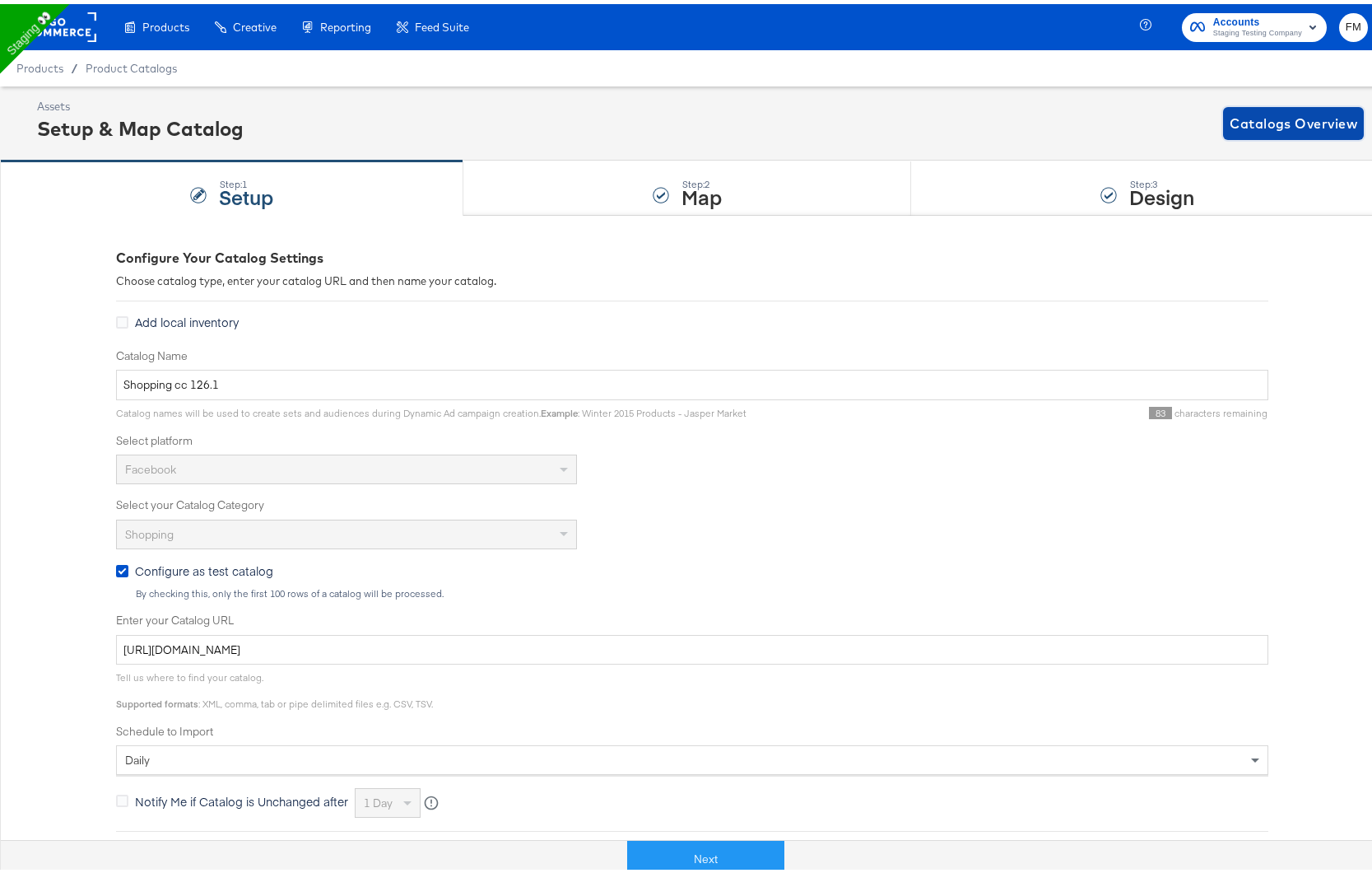
click at [1295, 120] on span "Catalogs Overview" at bounding box center [1293, 120] width 127 height 23
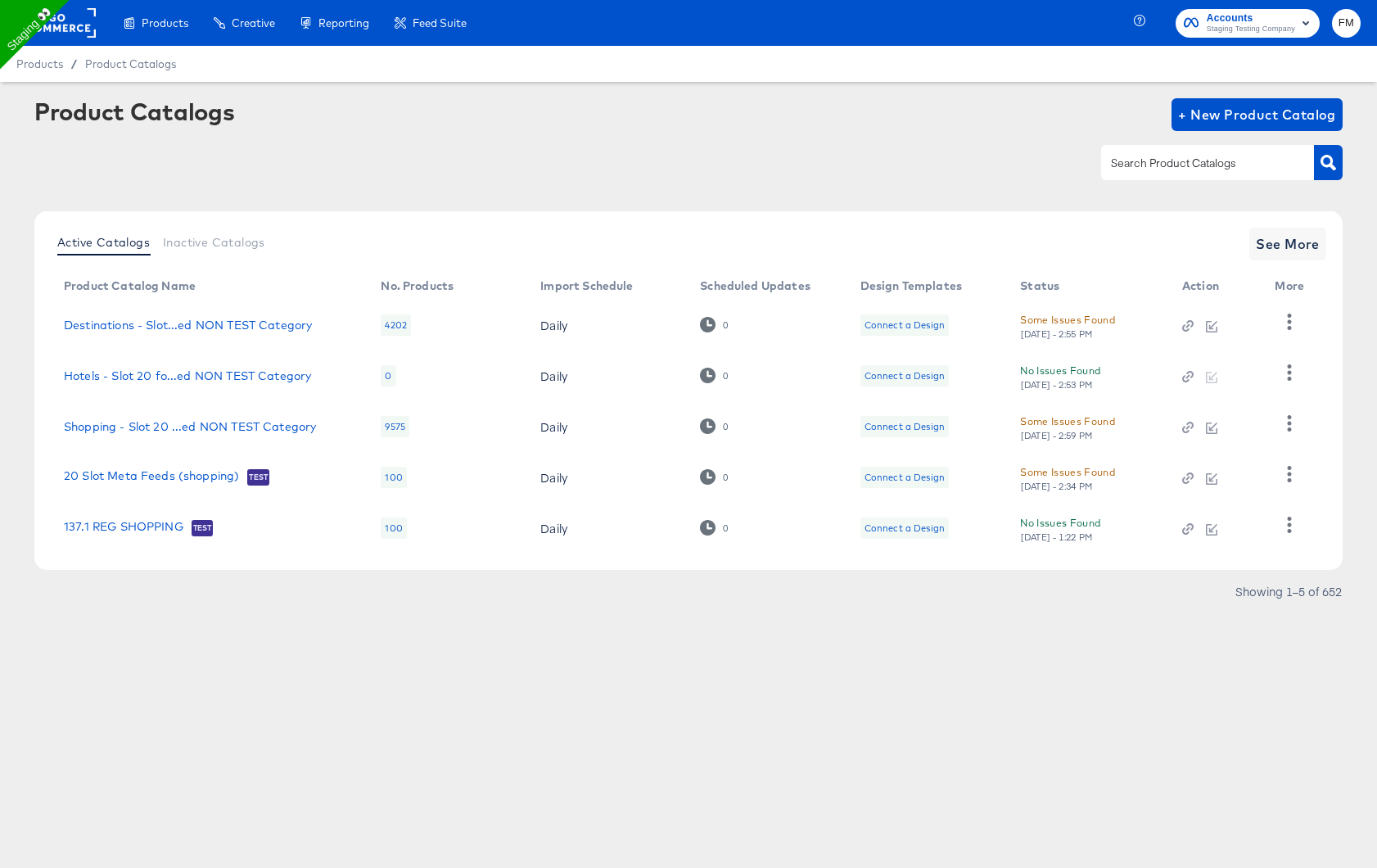
click at [1159, 146] on div at bounding box center [1208, 162] width 213 height 34
type input "shop"
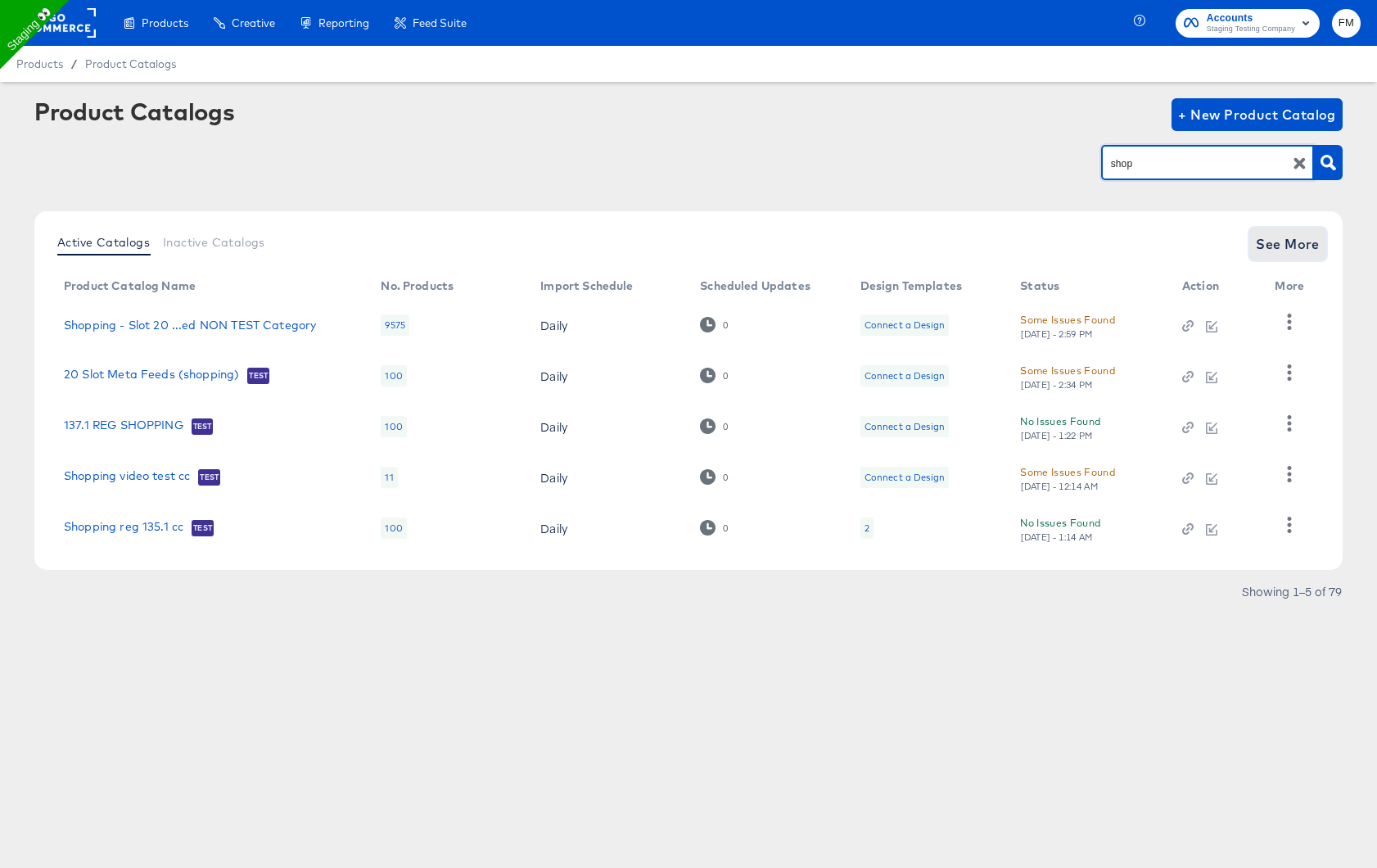
click at [1300, 239] on span "See More" at bounding box center [1288, 244] width 64 height 23
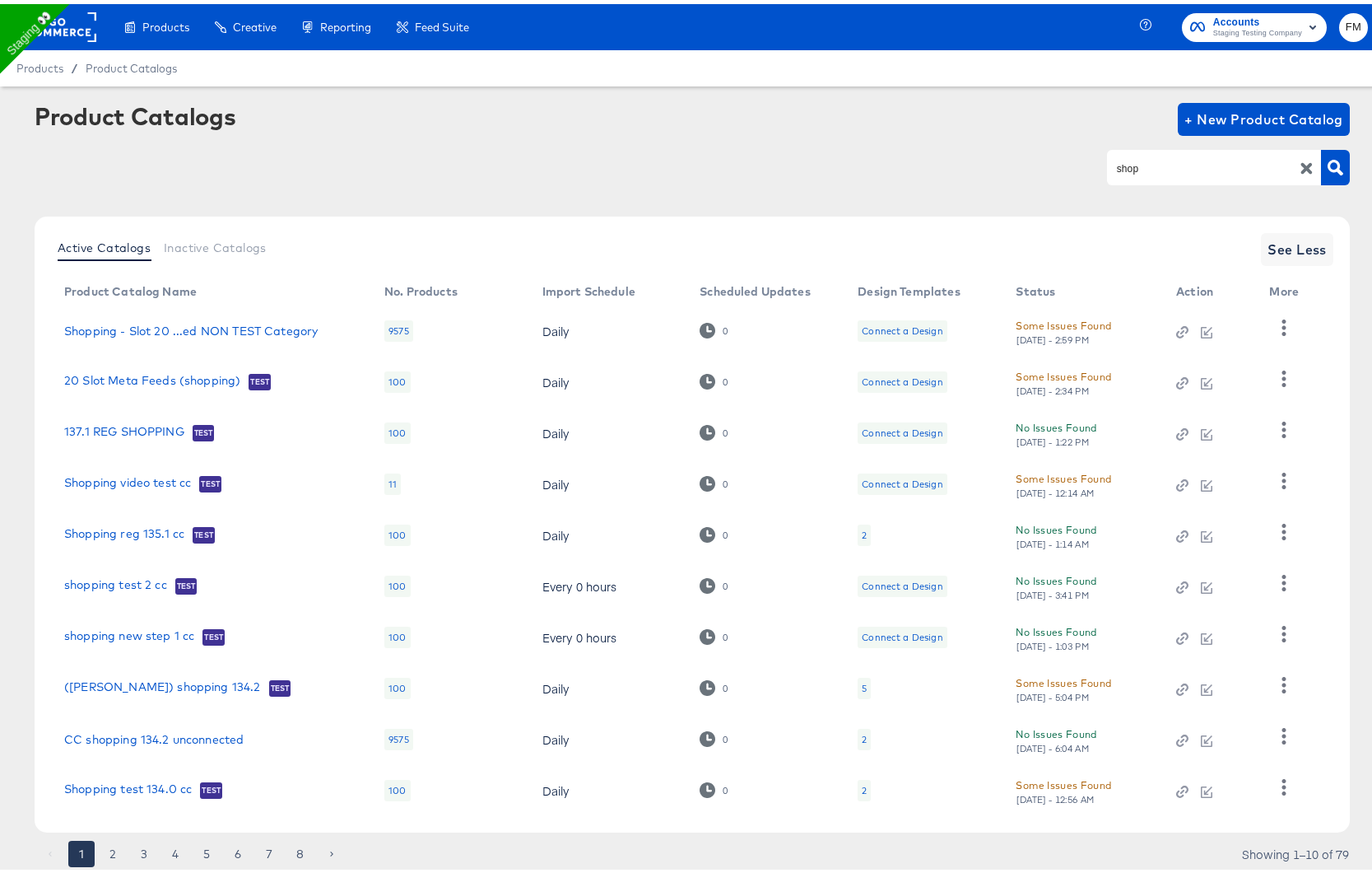
scroll to position [48, 0]
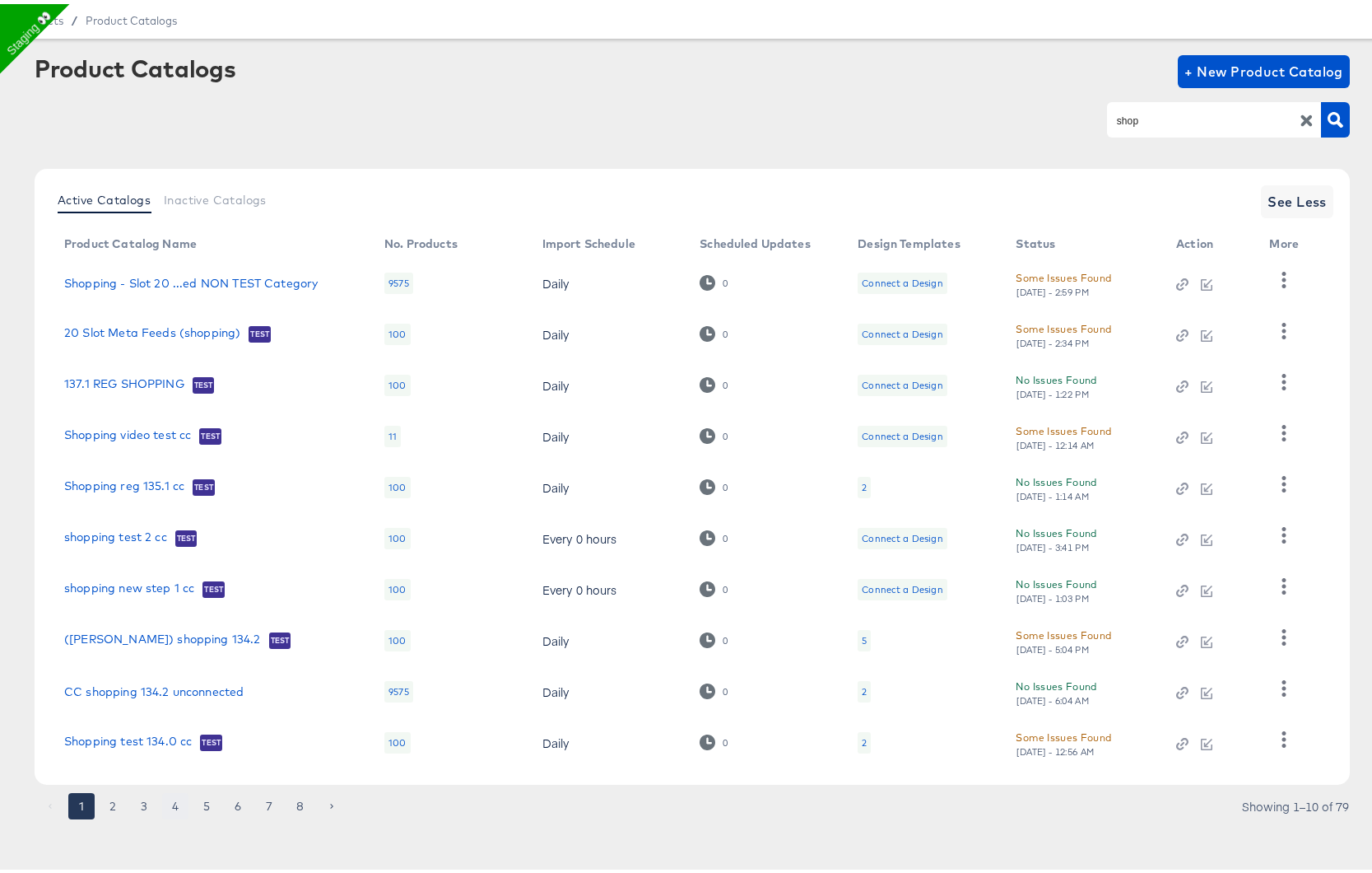
click at [174, 799] on button "4" at bounding box center [175, 802] width 26 height 26
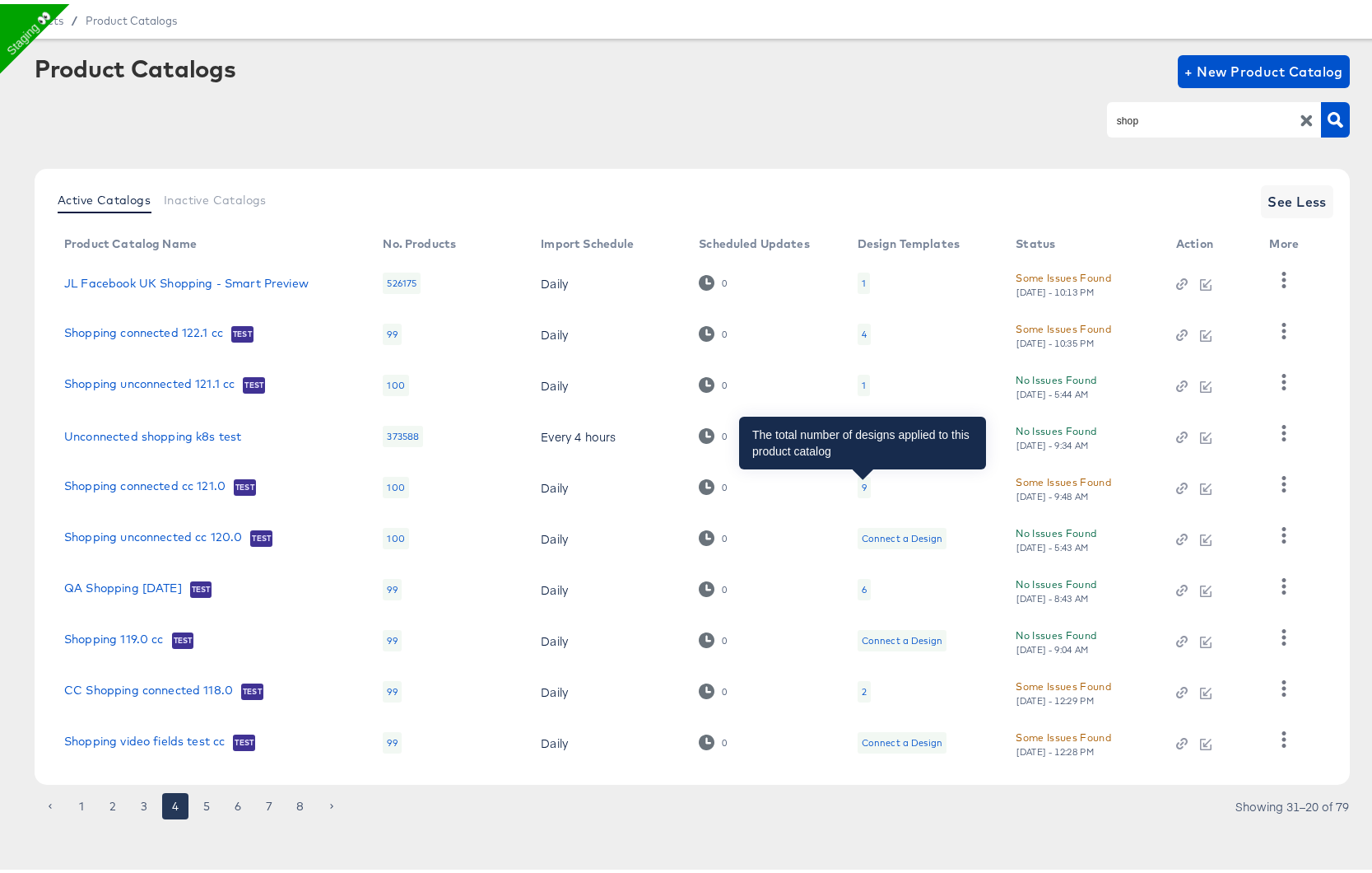
click at [864, 480] on div "9" at bounding box center [864, 483] width 5 height 13
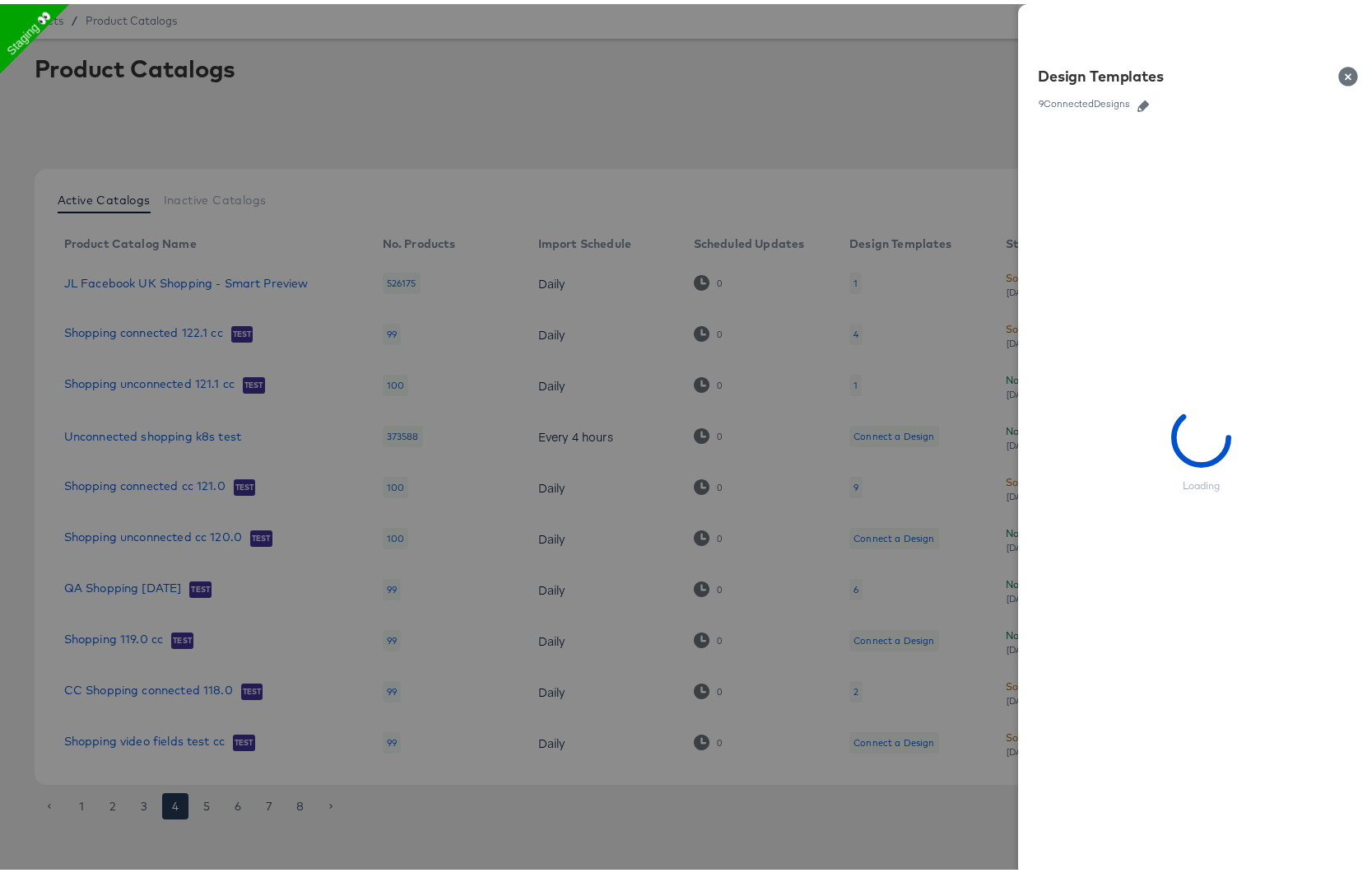
click at [705, 495] on div at bounding box center [692, 436] width 1385 height 873
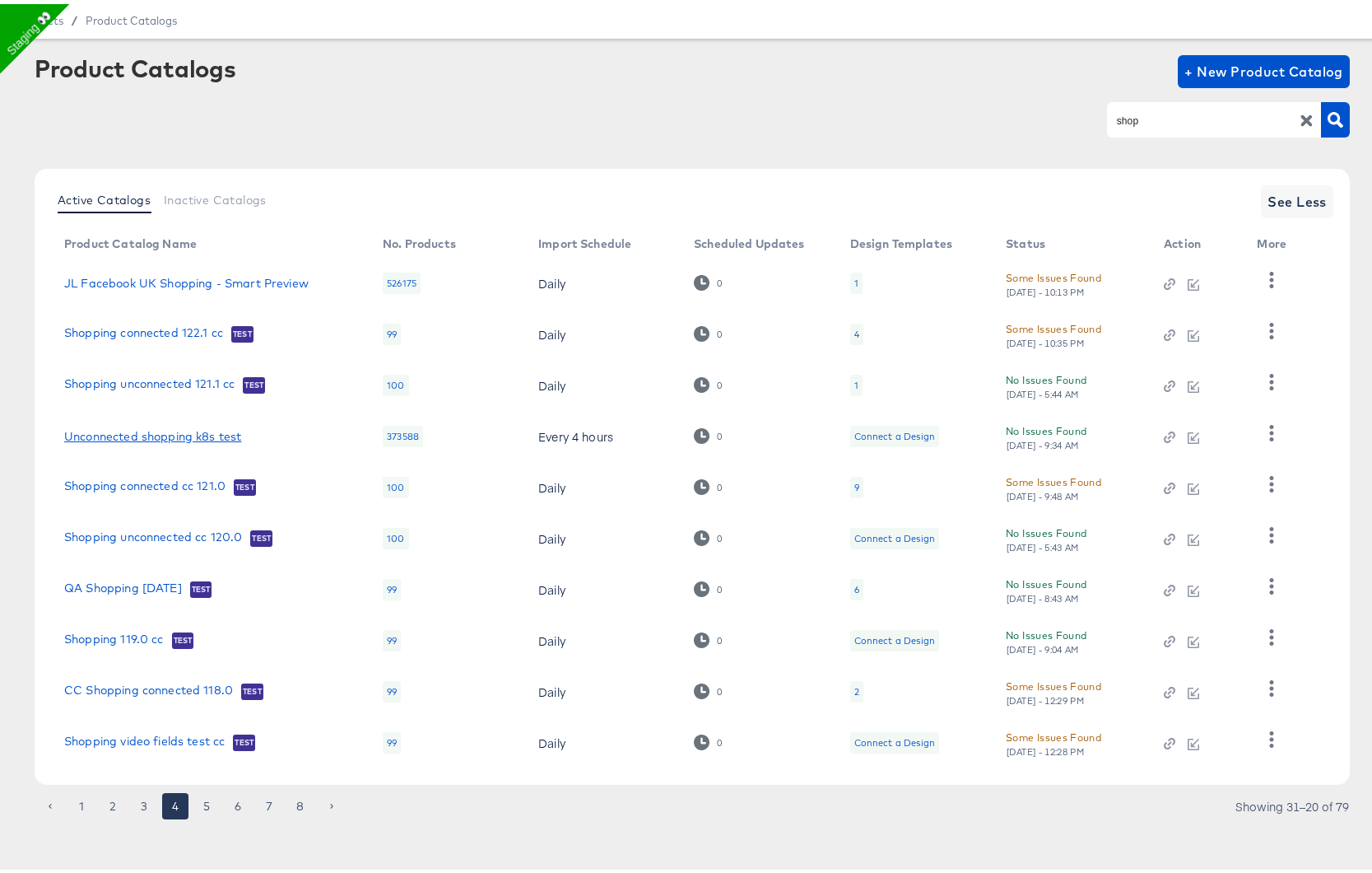
click at [201, 431] on link "Unconnected shopping k8s test" at bounding box center [152, 432] width 177 height 13
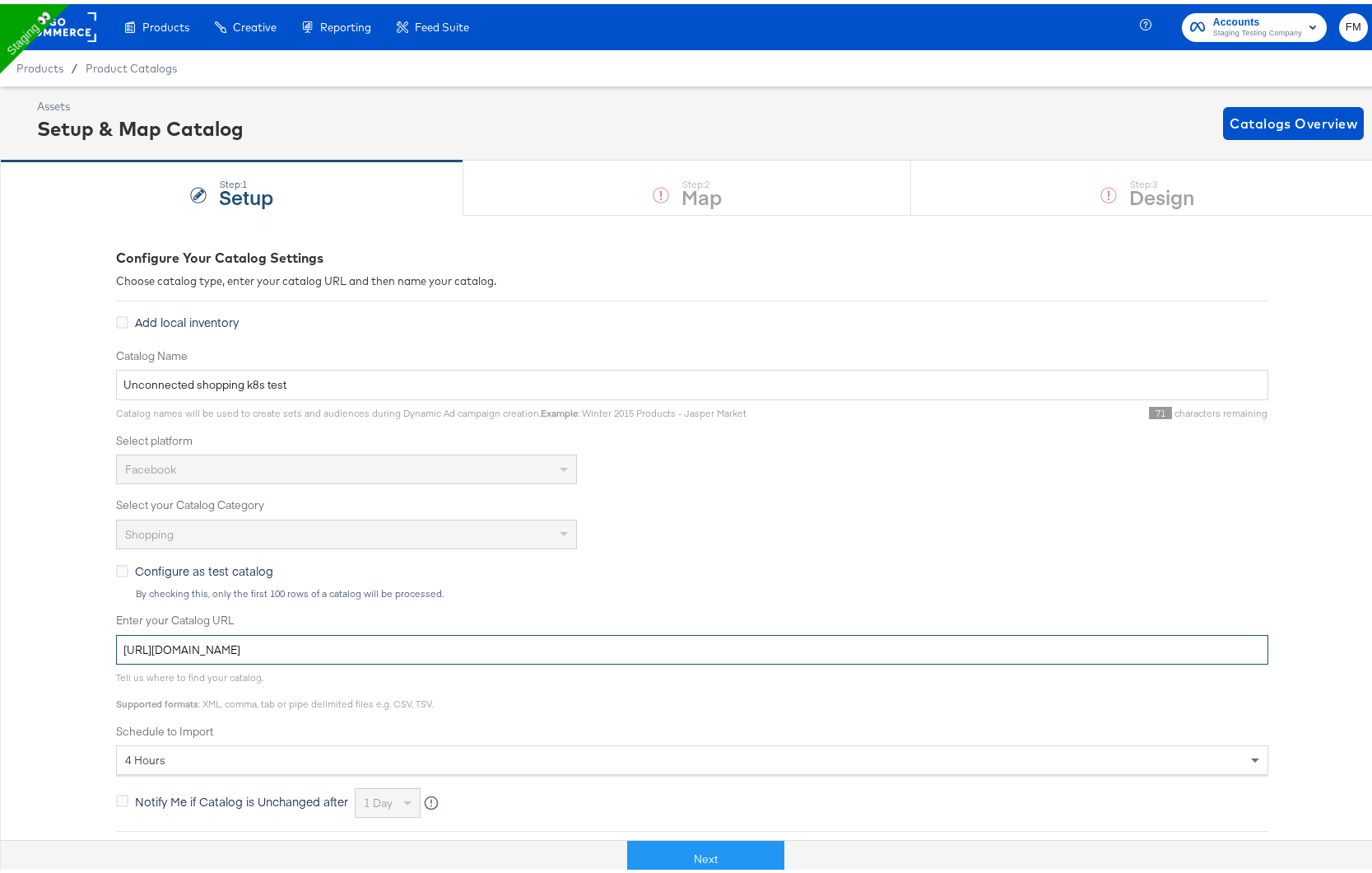
click at [641, 646] on input "https://fms.stitcherads.com/download/ac61d15d-e371-4bc9-8056-c122832d7c3c/feed.…" at bounding box center [693, 646] width 1153 height 30
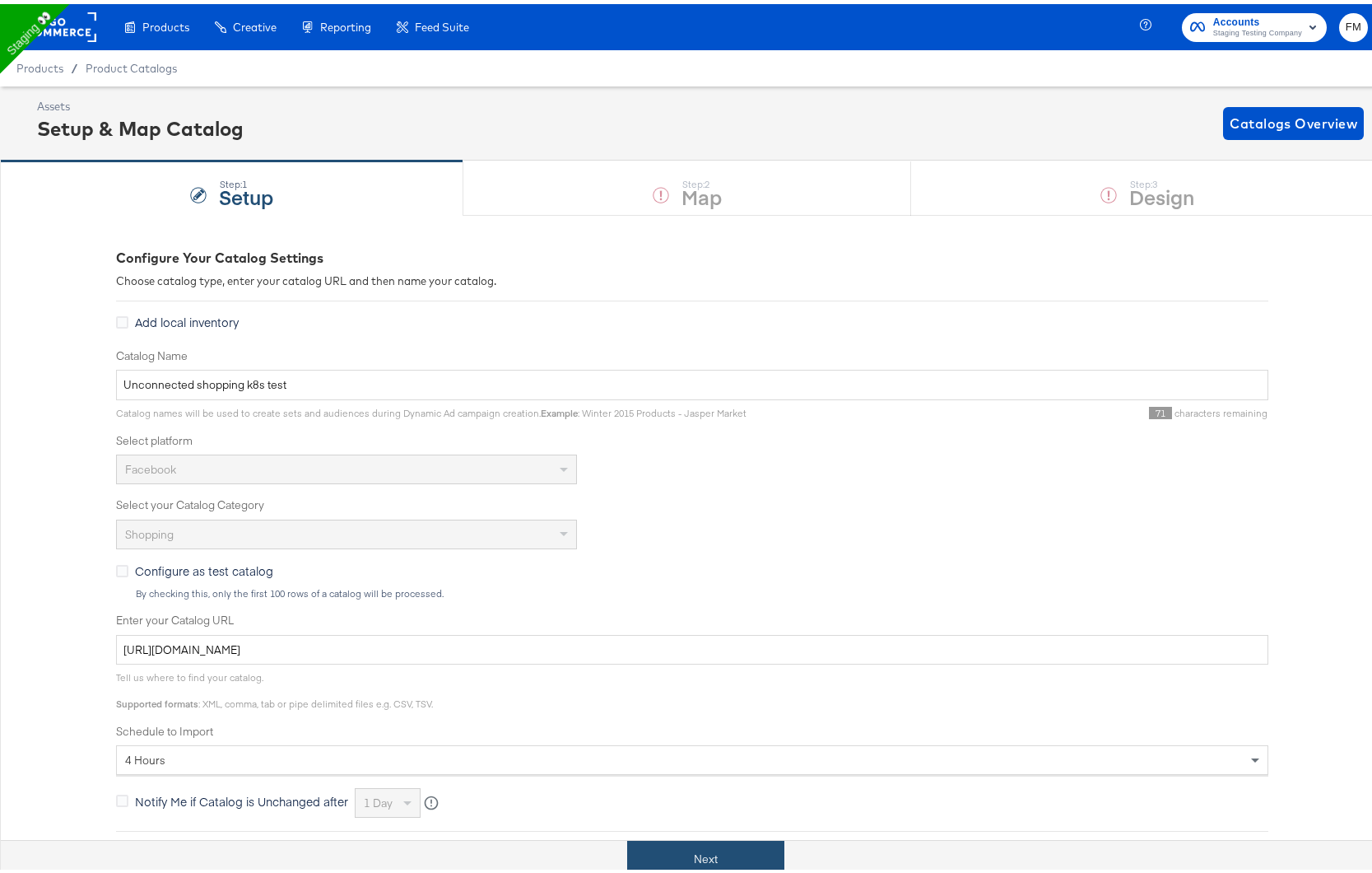
click at [672, 866] on button "Next" at bounding box center [706, 855] width 157 height 37
click at [1261, 114] on span "Catalogs Overview" at bounding box center [1293, 120] width 127 height 23
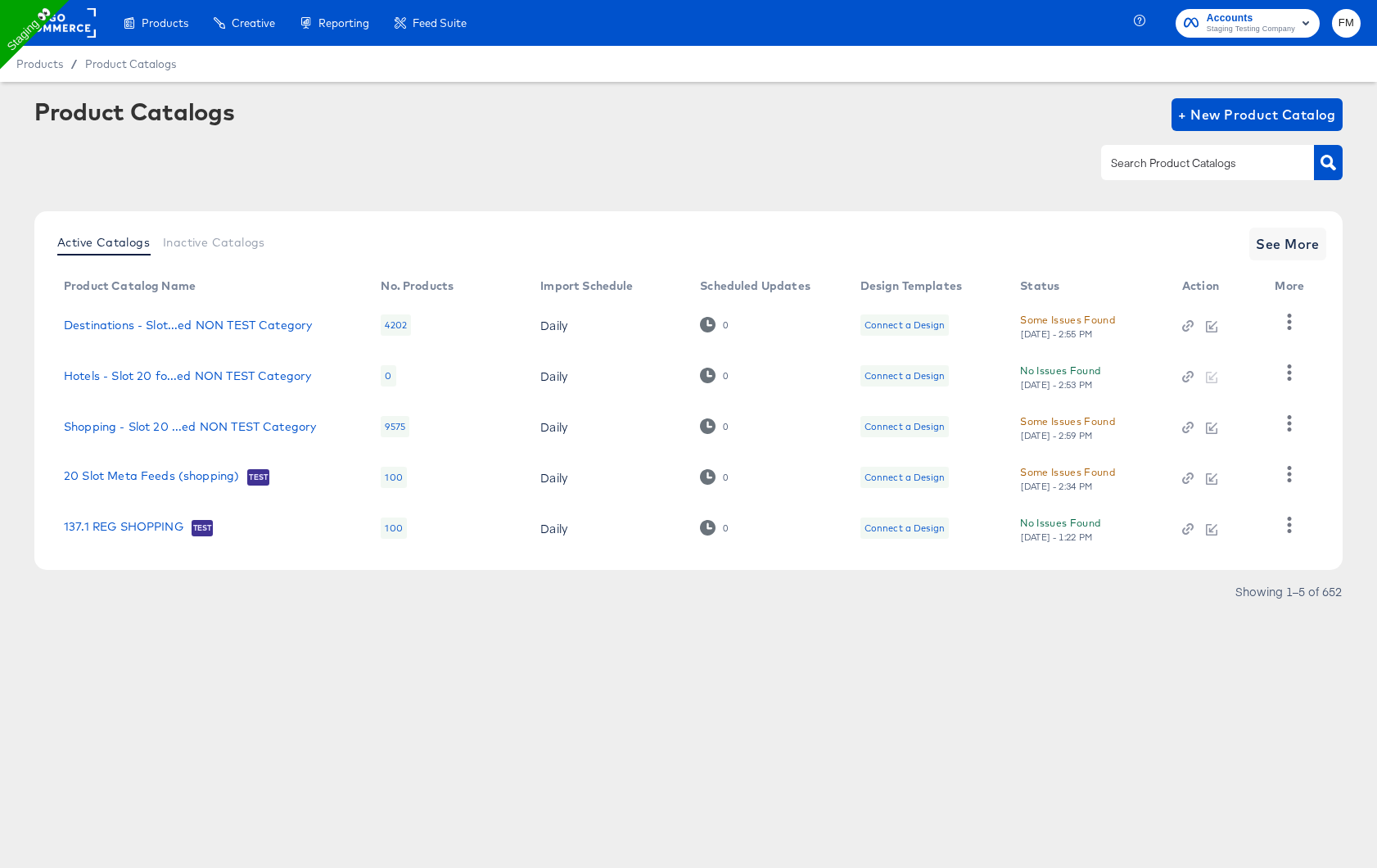
click at [1152, 162] on input "text" at bounding box center [1195, 163] width 174 height 19
type input "shop"
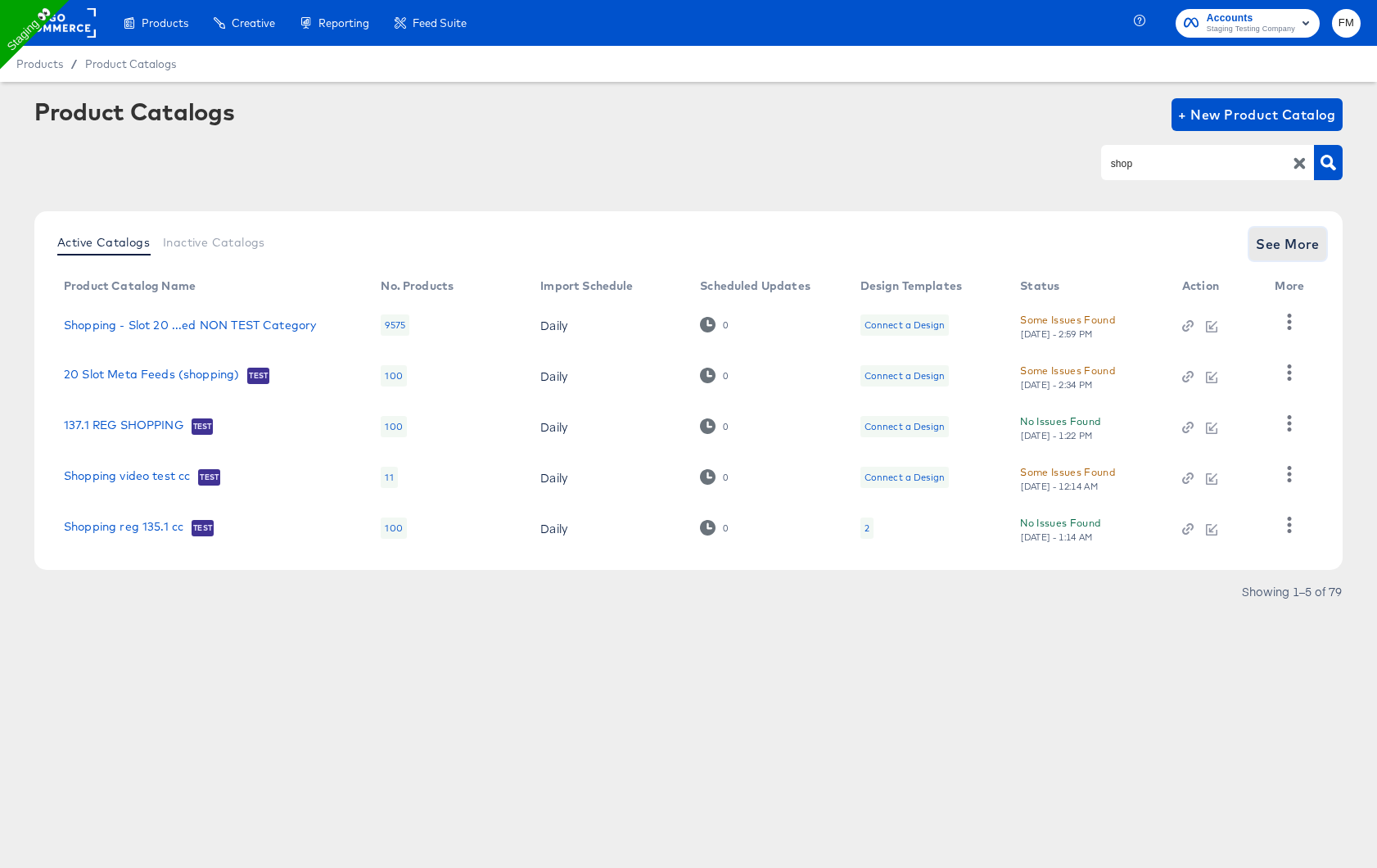
click at [1295, 237] on span "See More" at bounding box center [1288, 244] width 64 height 23
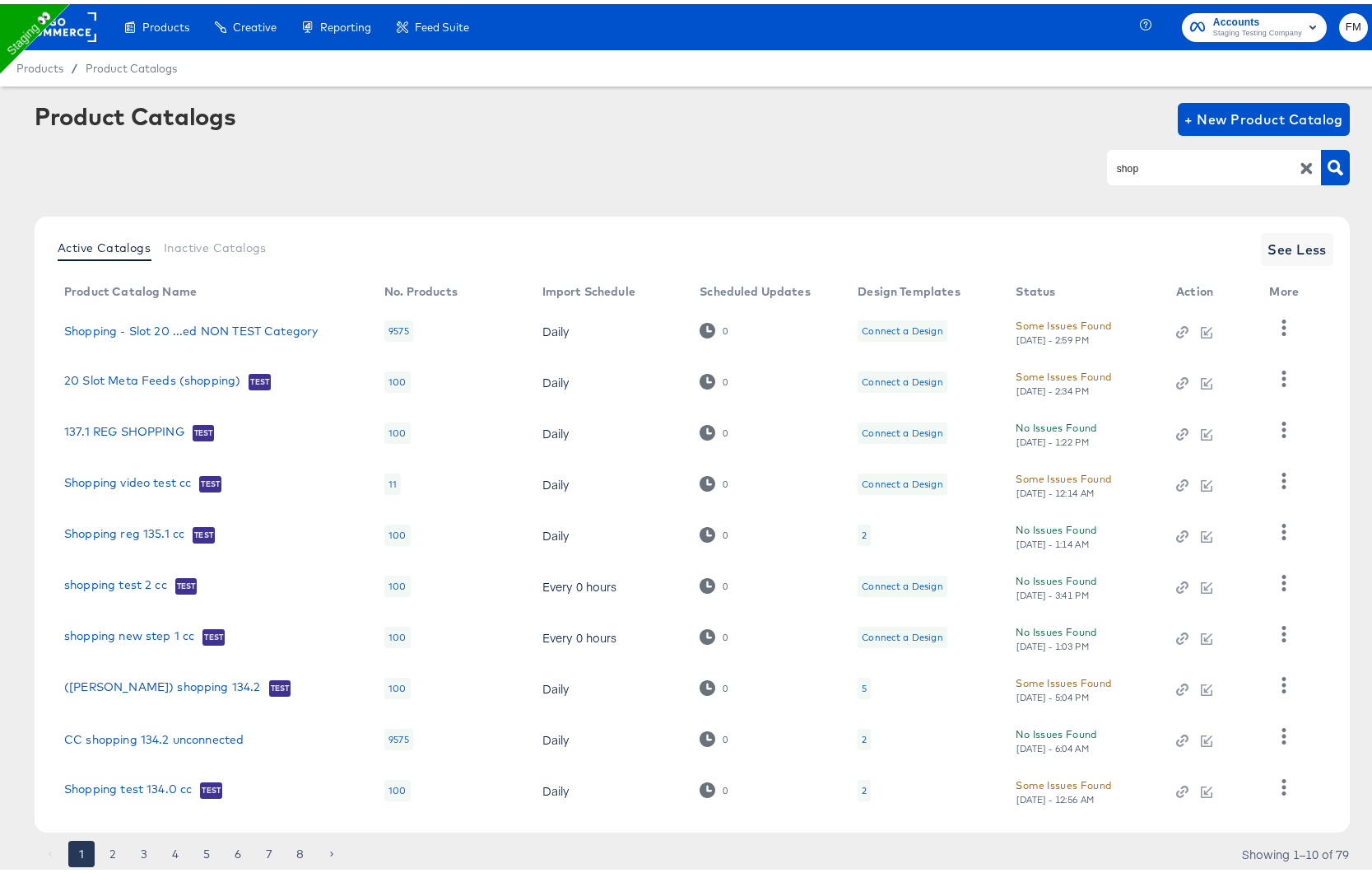
scroll to position [48, 0]
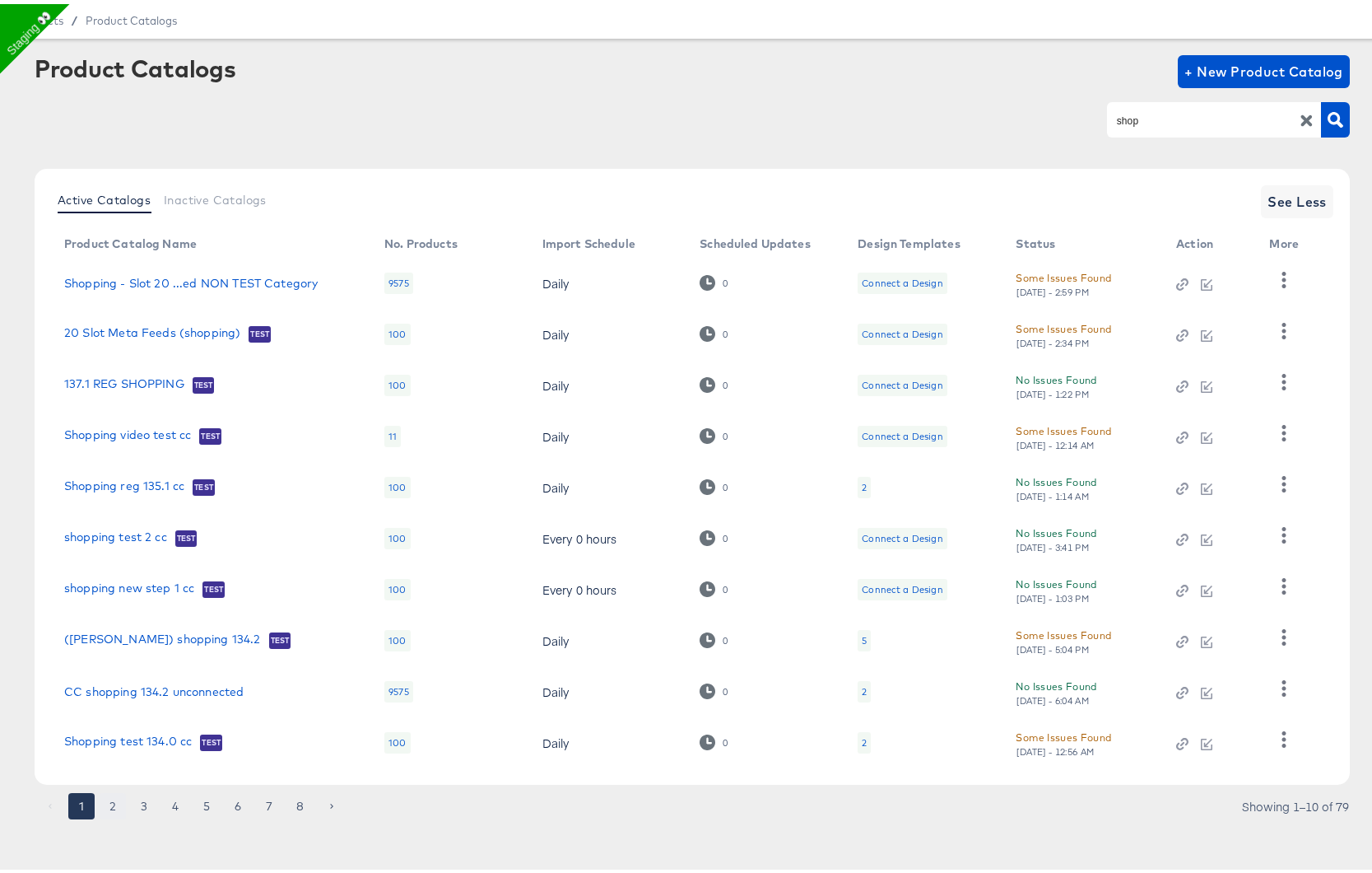
click at [120, 798] on button "2" at bounding box center [112, 802] width 26 height 26
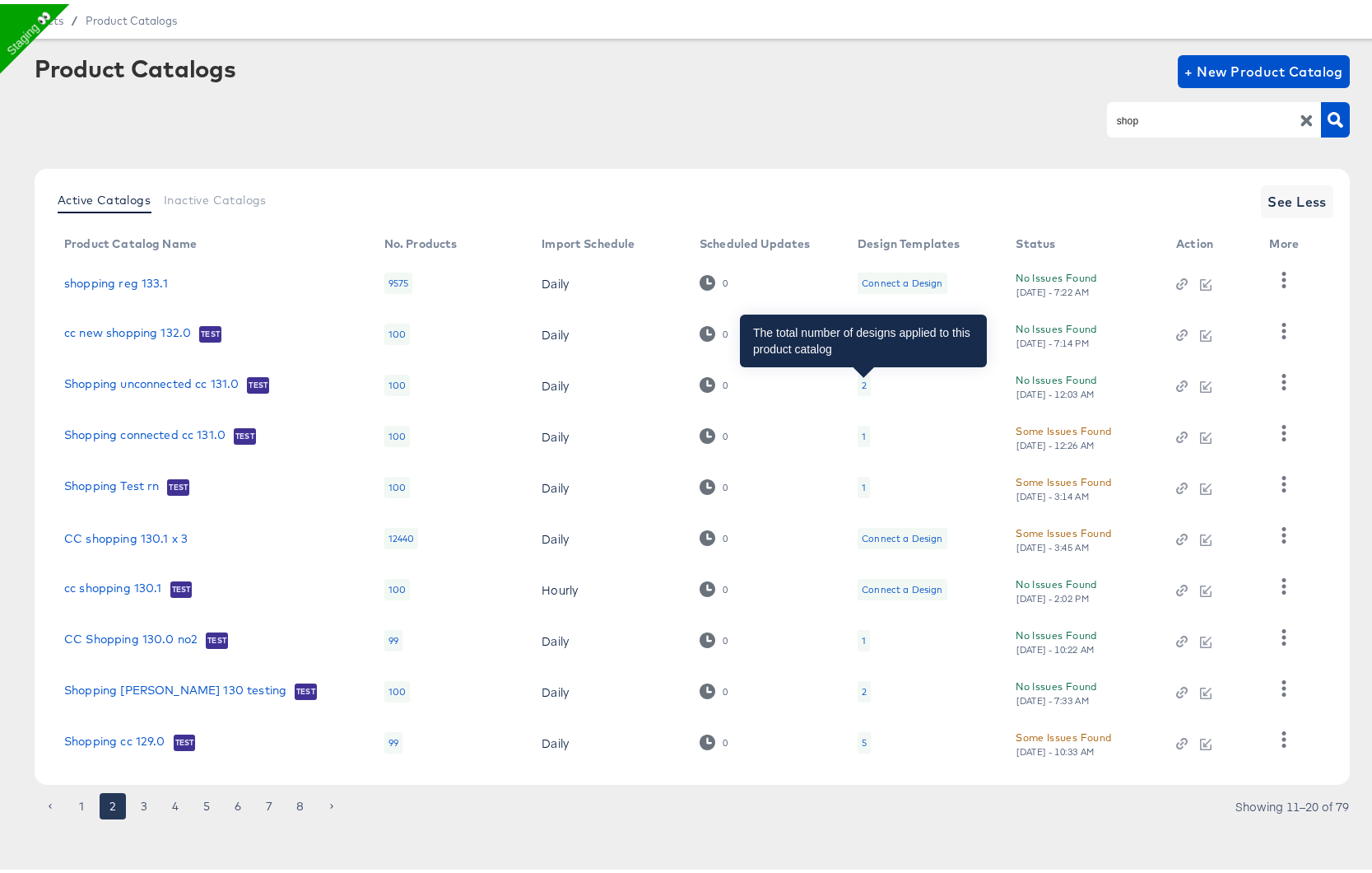
click at [862, 383] on div "2" at bounding box center [864, 381] width 5 height 13
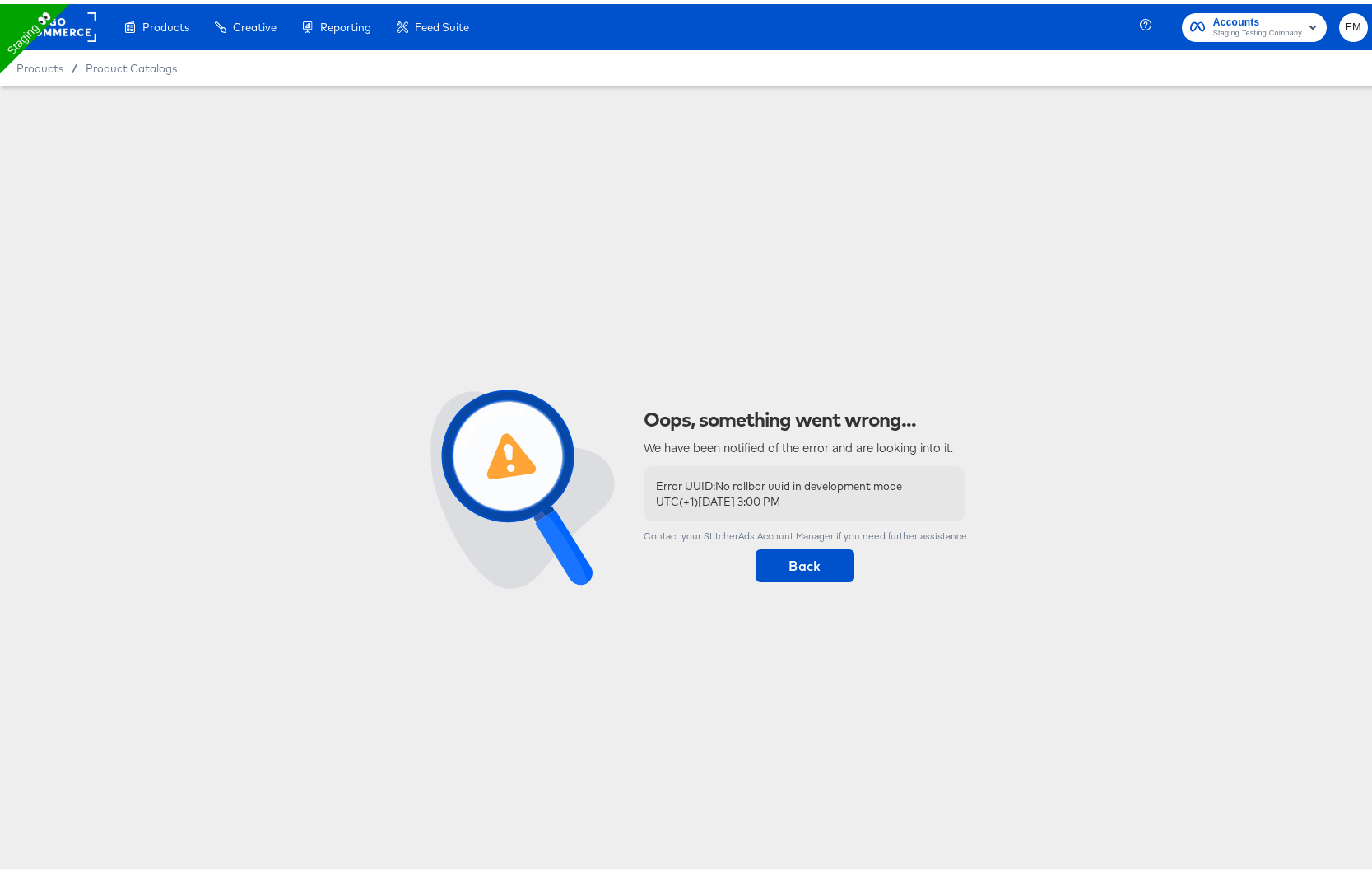
scroll to position [0, 0]
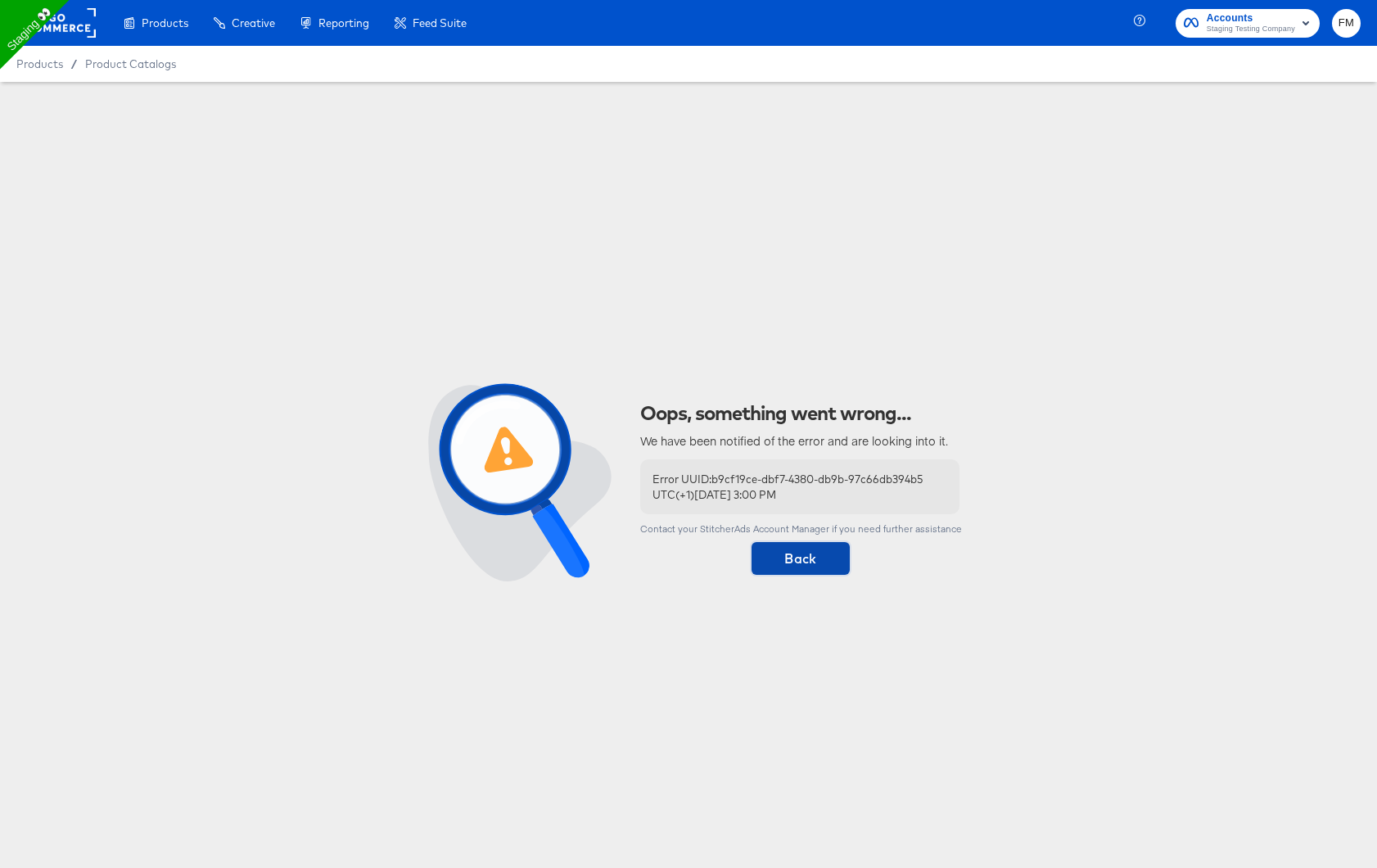
click at [821, 556] on span "Back" at bounding box center [801, 559] width 85 height 23
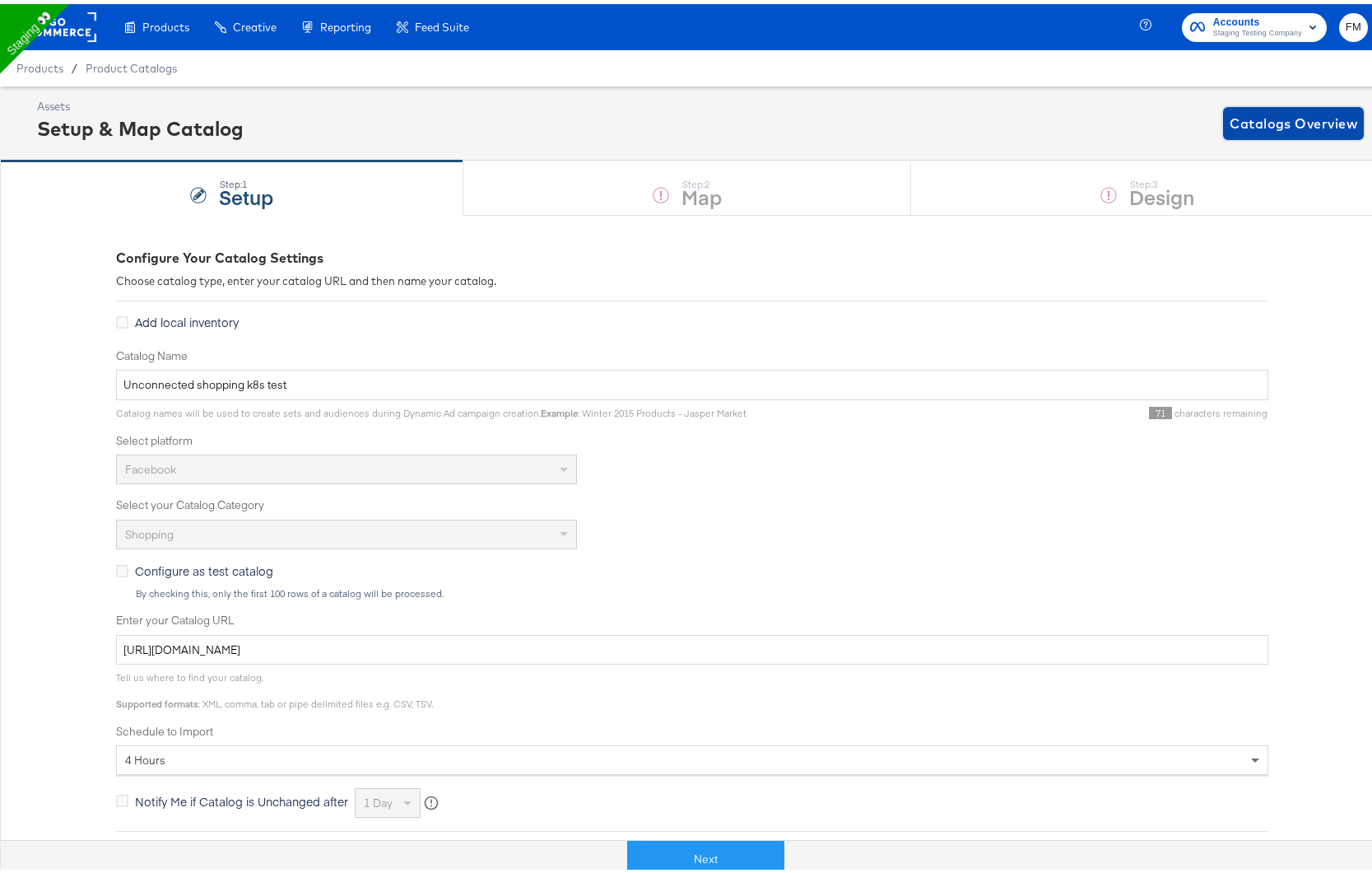
click at [1327, 113] on span "Catalogs Overview" at bounding box center [1293, 120] width 127 height 23
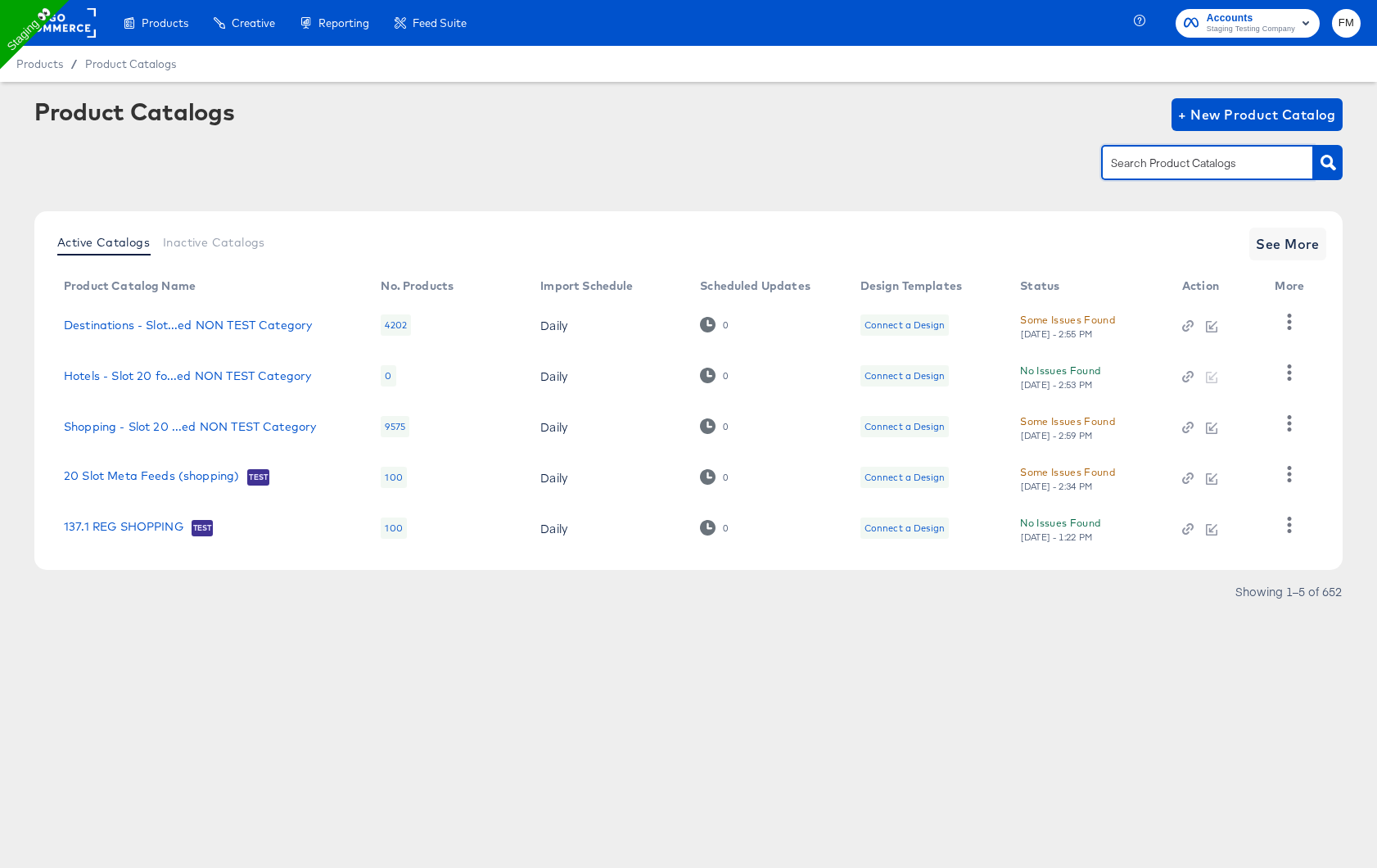
click at [1213, 155] on input "text" at bounding box center [1195, 163] width 174 height 19
type input "shop"
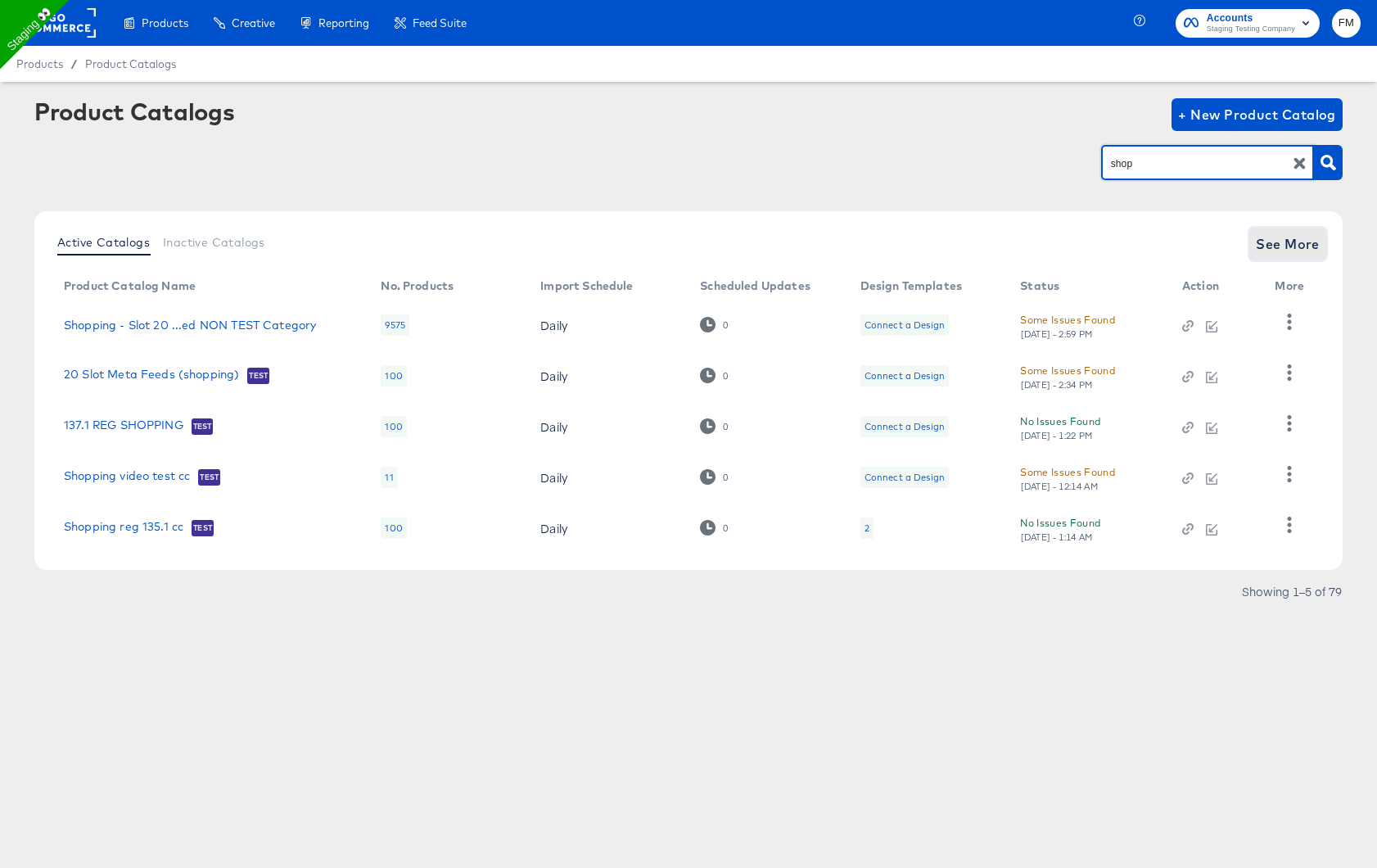
click at [1289, 255] on button "See More" at bounding box center [1288, 243] width 77 height 32
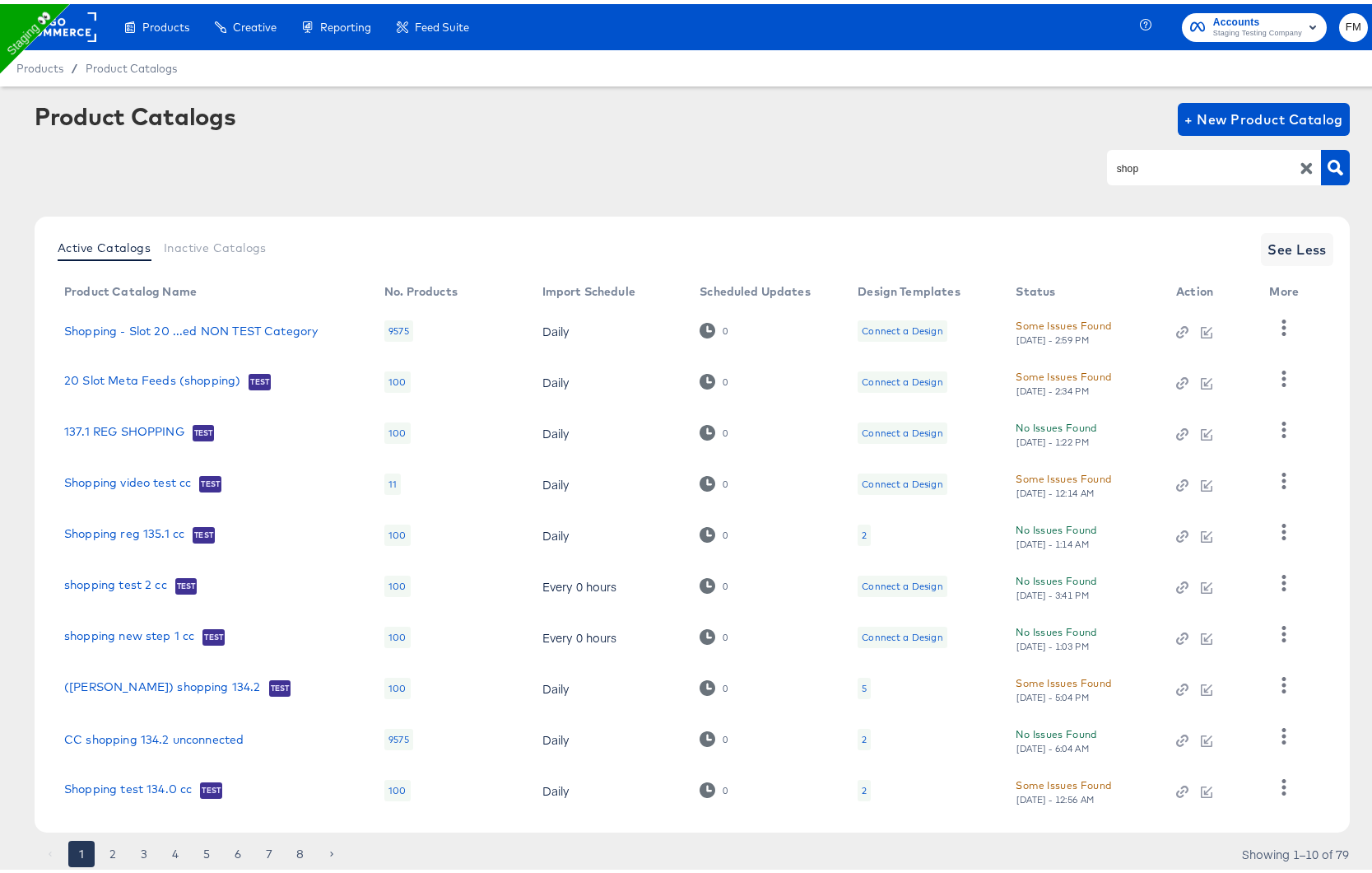
scroll to position [48, 0]
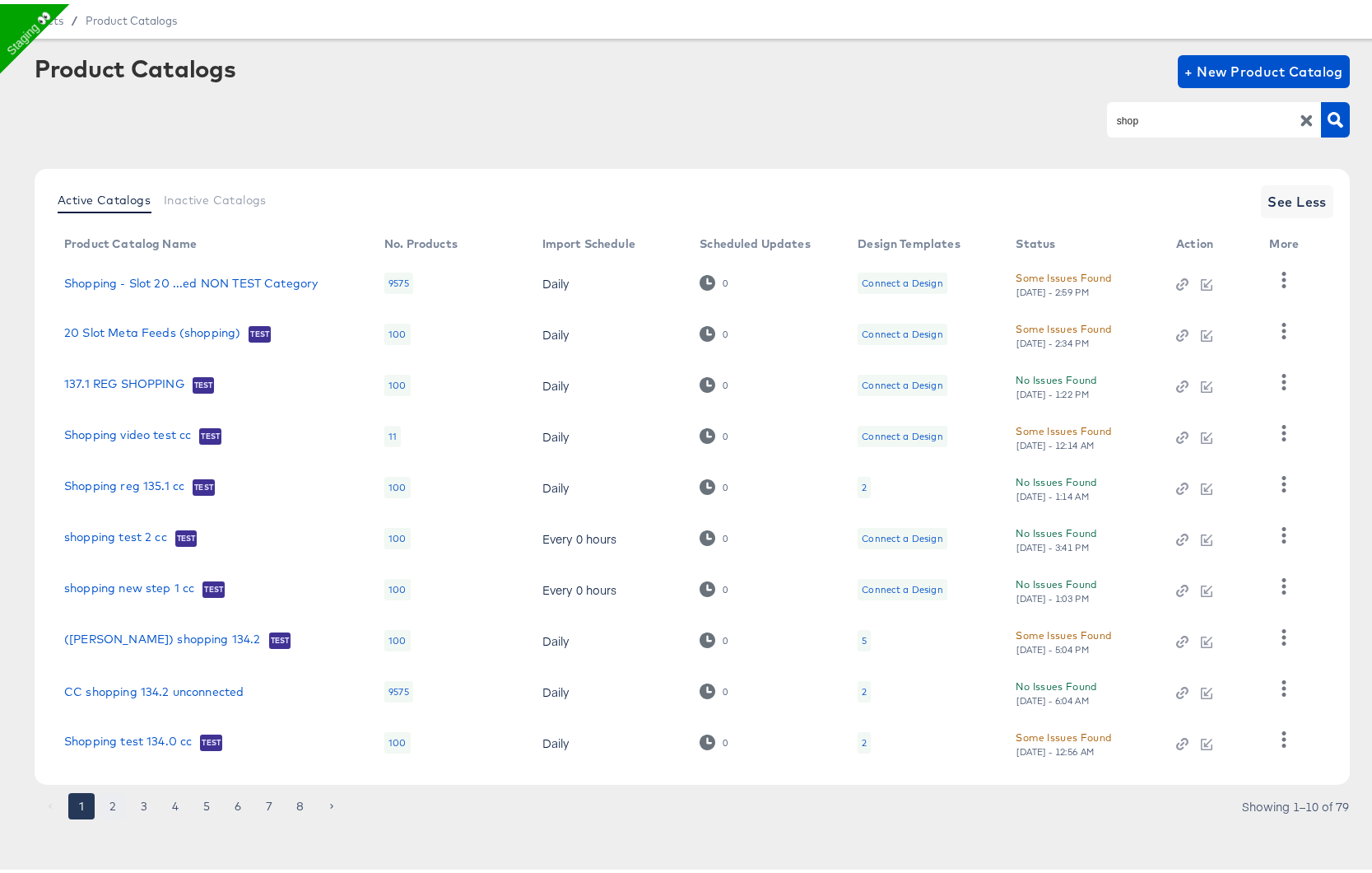
click at [111, 796] on button "2" at bounding box center [112, 802] width 26 height 26
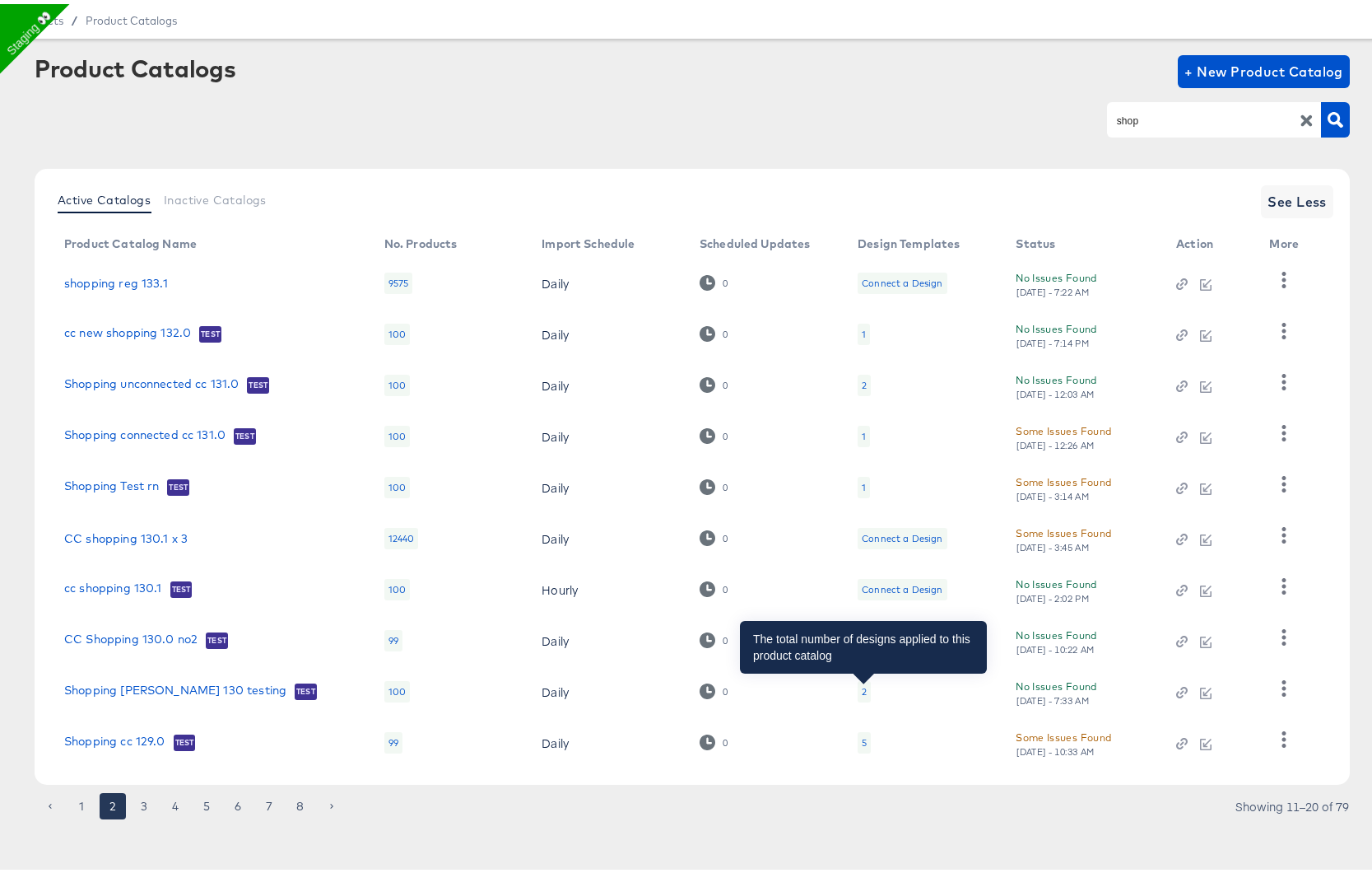
click at [862, 684] on div "2" at bounding box center [864, 688] width 5 height 13
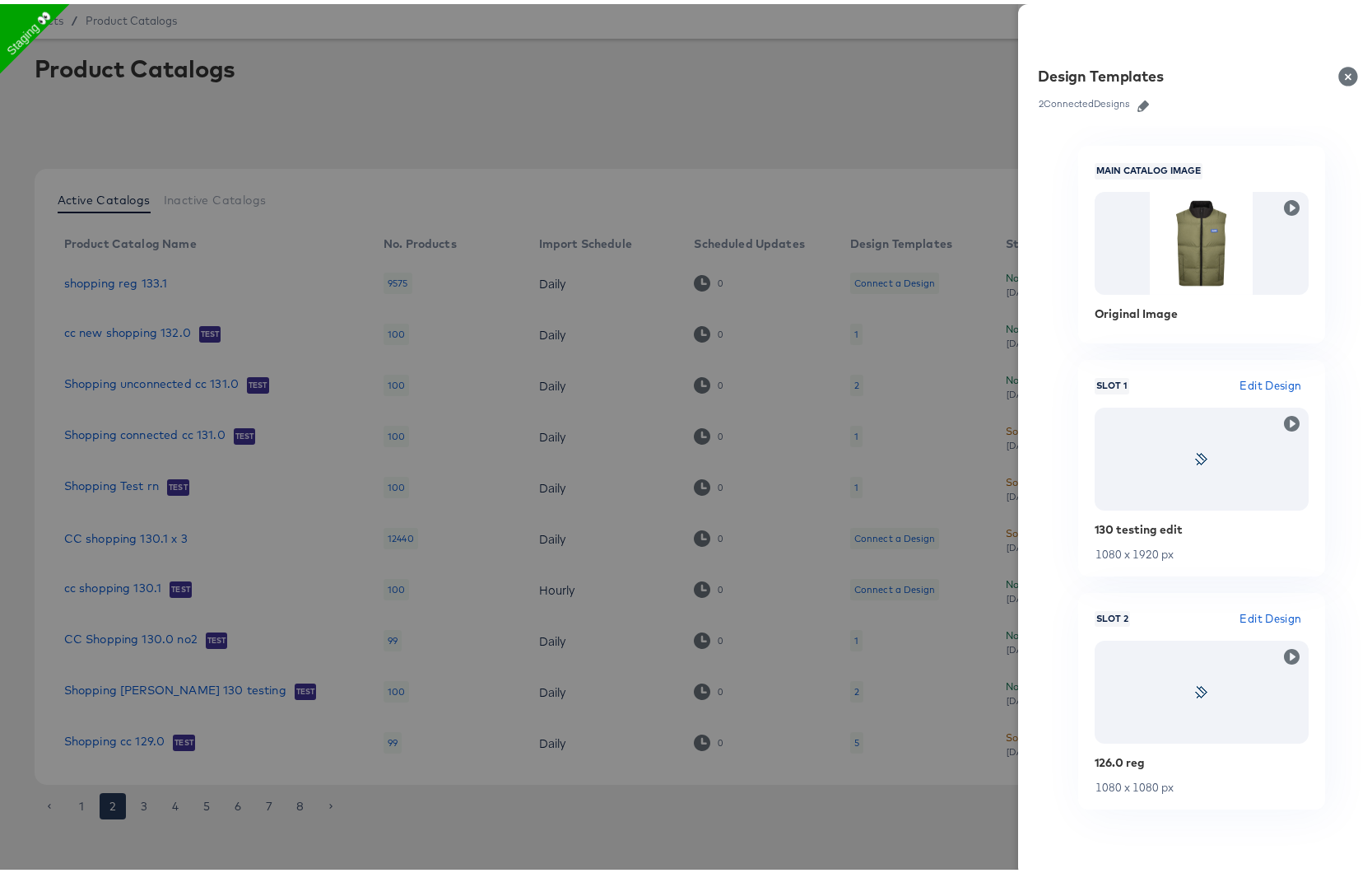
click at [1137, 101] on icon "button" at bounding box center [1143, 102] width 12 height 12
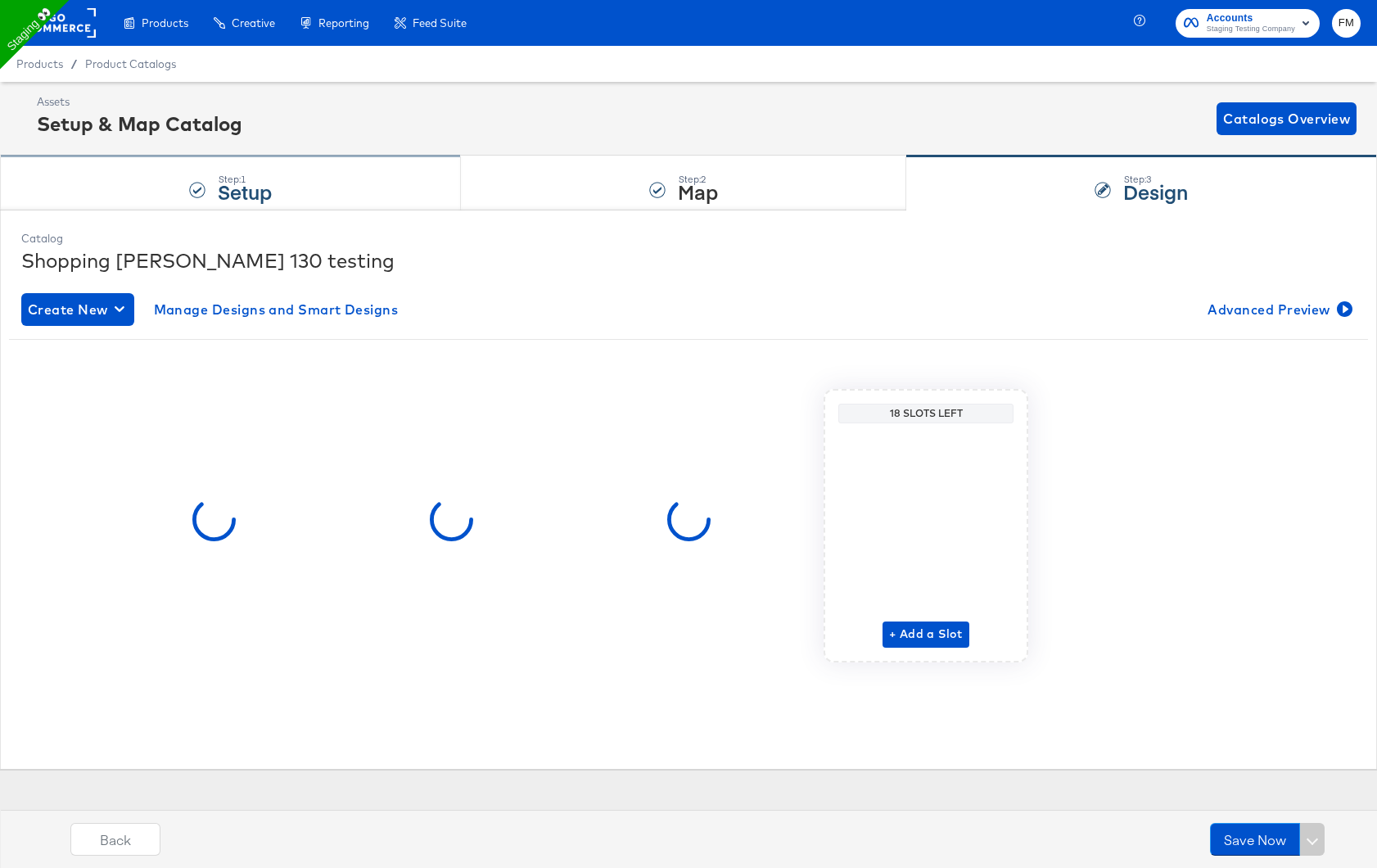
click at [301, 191] on div "Step: 1 Setup" at bounding box center [230, 183] width 461 height 54
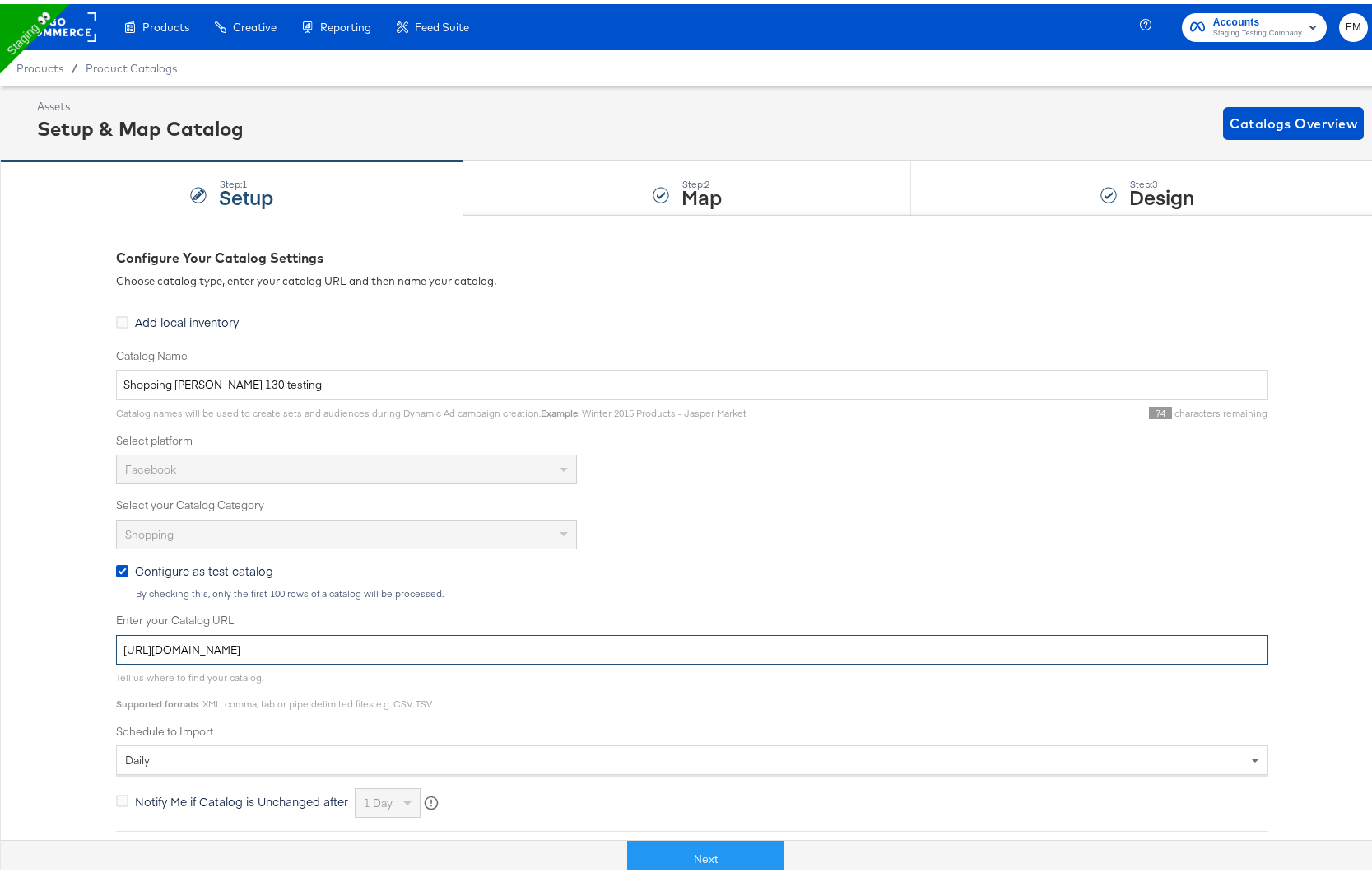
click at [259, 643] on input "https://legacy.mainlinemenswear.co.uk/feeds/facebookFeed.csv" at bounding box center [693, 646] width 1153 height 30
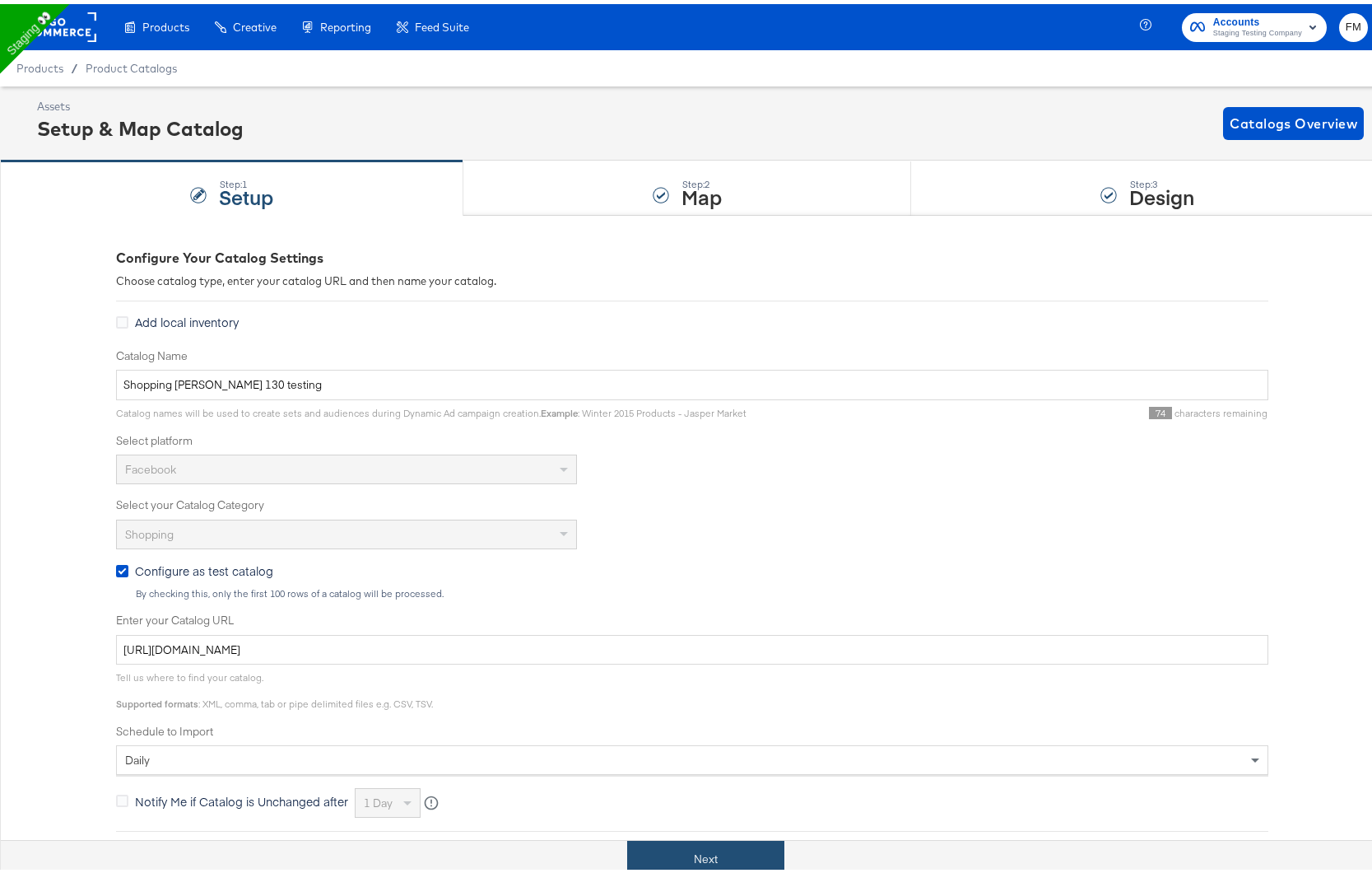
click at [728, 865] on button "Next" at bounding box center [706, 855] width 157 height 37
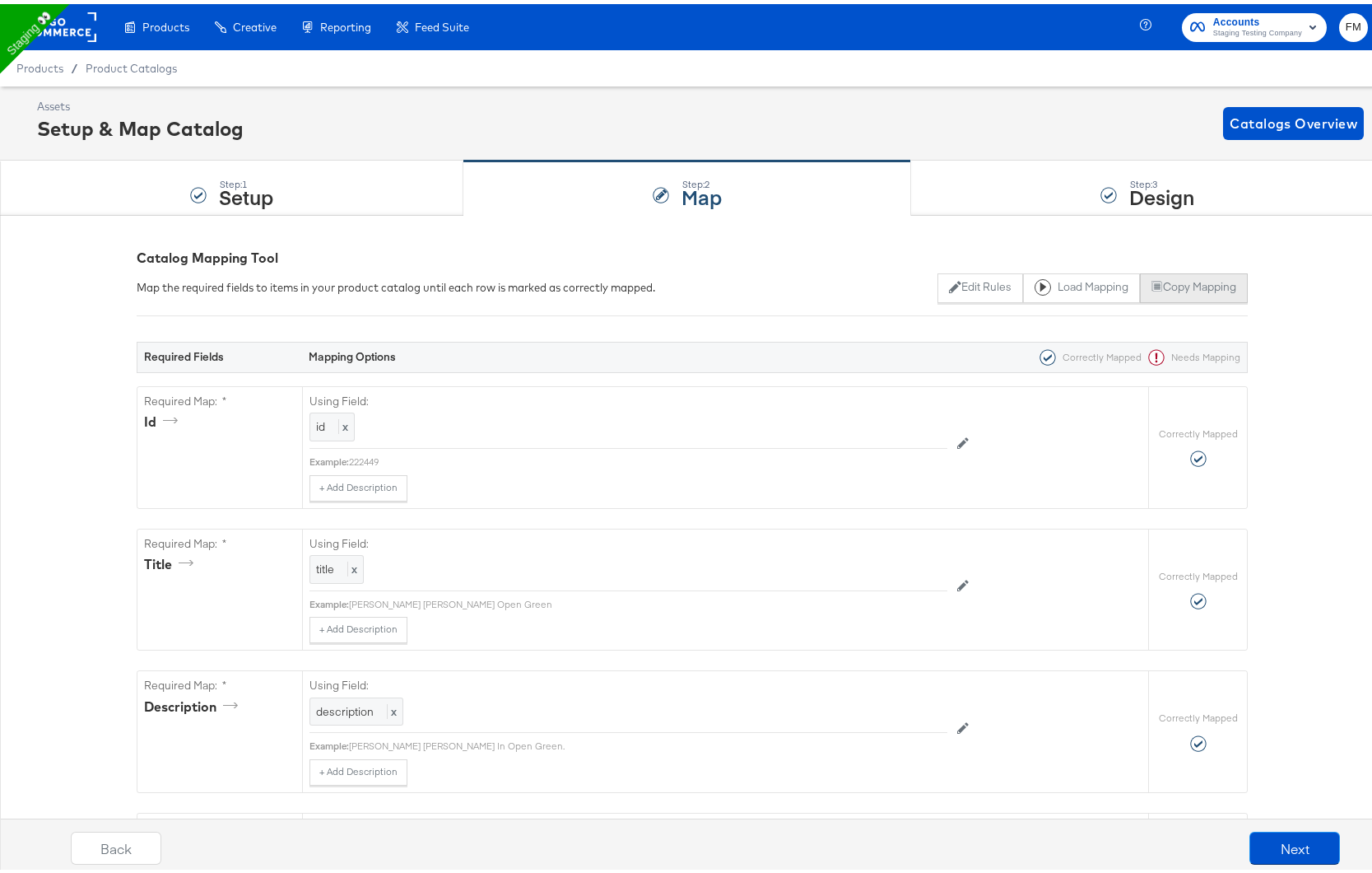
click at [1211, 287] on button "Copy Mapping" at bounding box center [1194, 283] width 108 height 29
click at [364, 193] on div "Step: 1 Setup" at bounding box center [231, 184] width 463 height 54
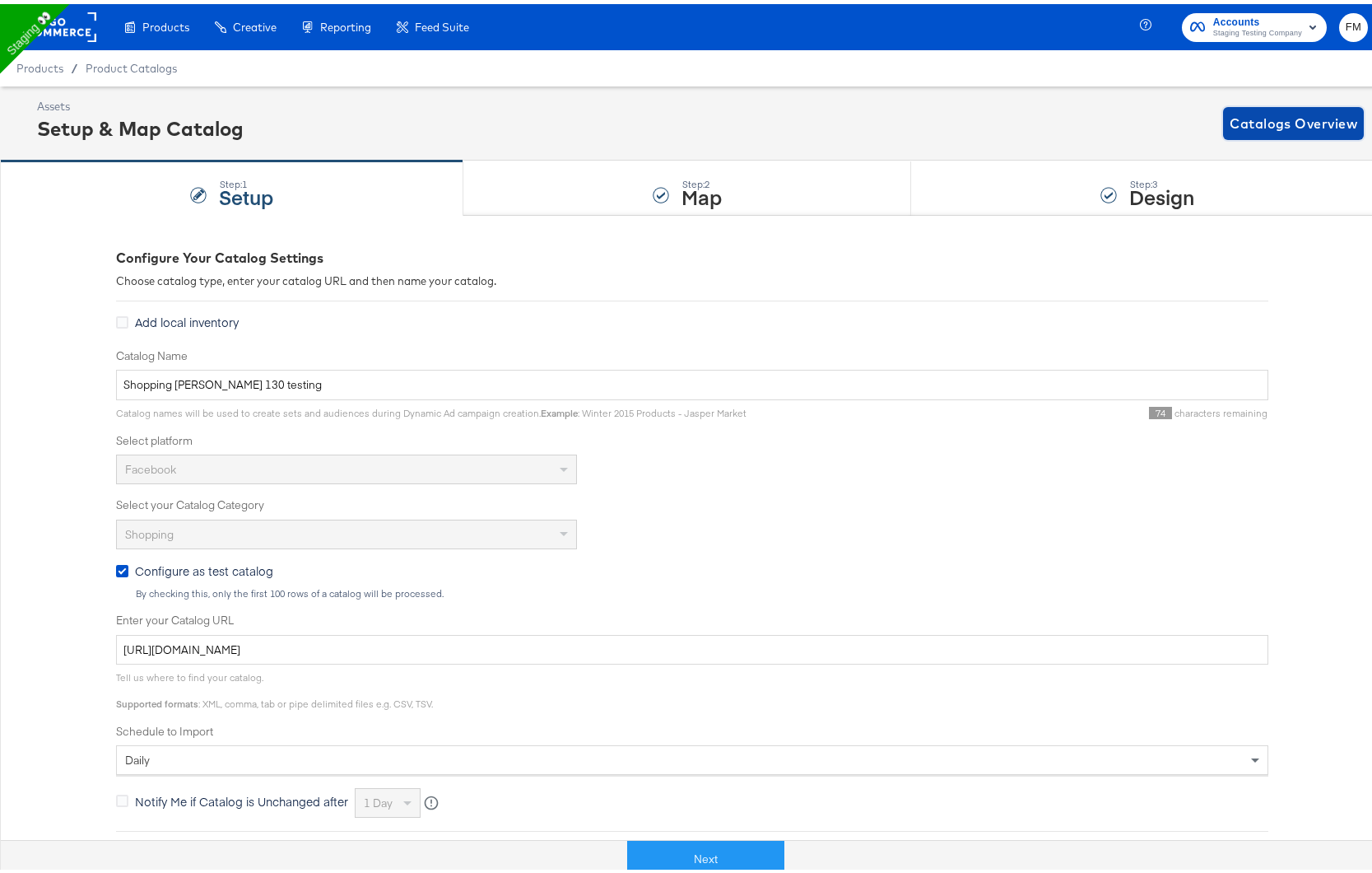
click at [1268, 120] on span "Catalogs Overview" at bounding box center [1293, 120] width 127 height 23
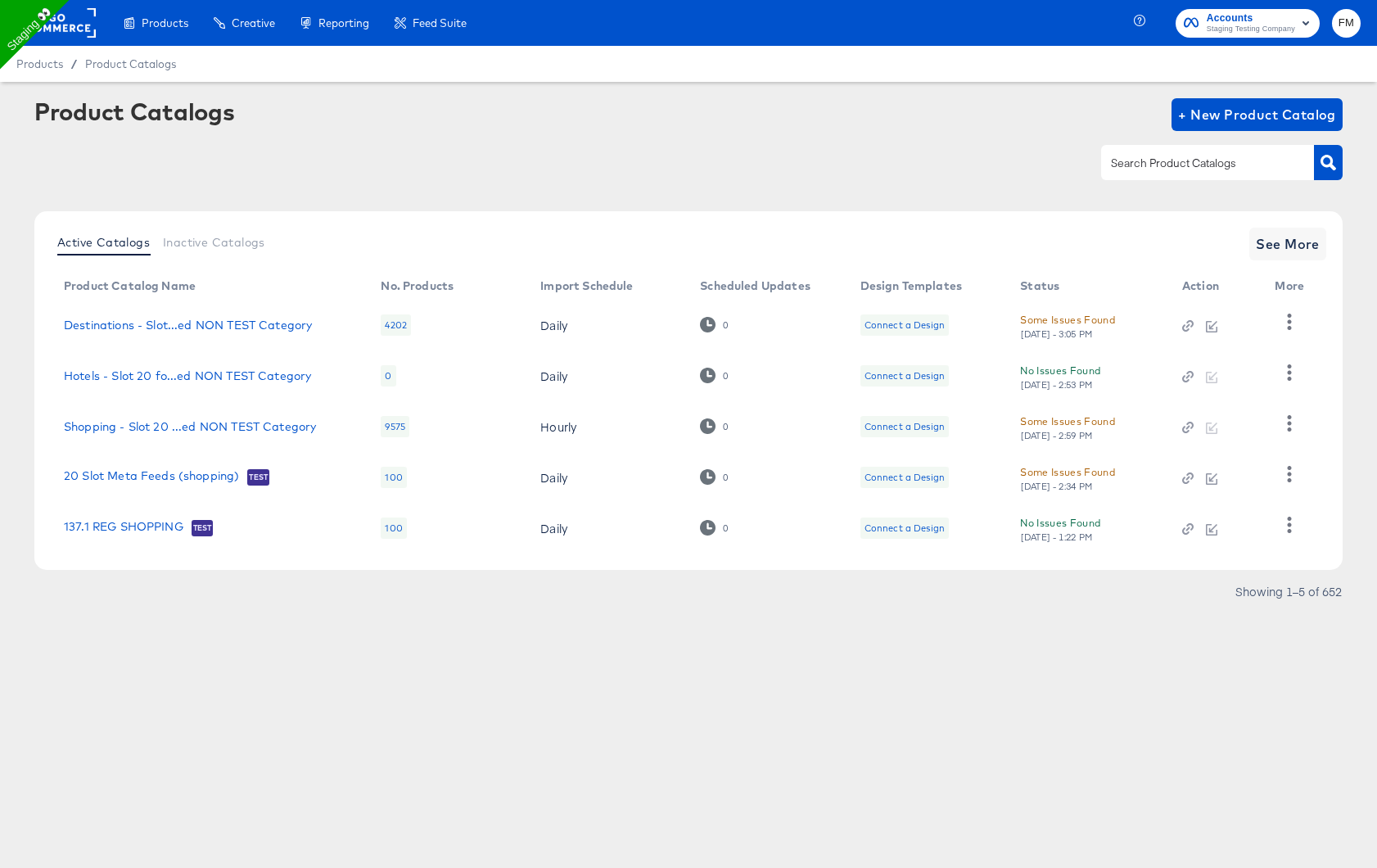
click at [230, 335] on td "Destinations - Slot...ed NON TEST Category" at bounding box center [209, 325] width 317 height 51
click at [233, 318] on div "Destinations - Slot...ed NON TEST Category" at bounding box center [188, 325] width 248 height 13
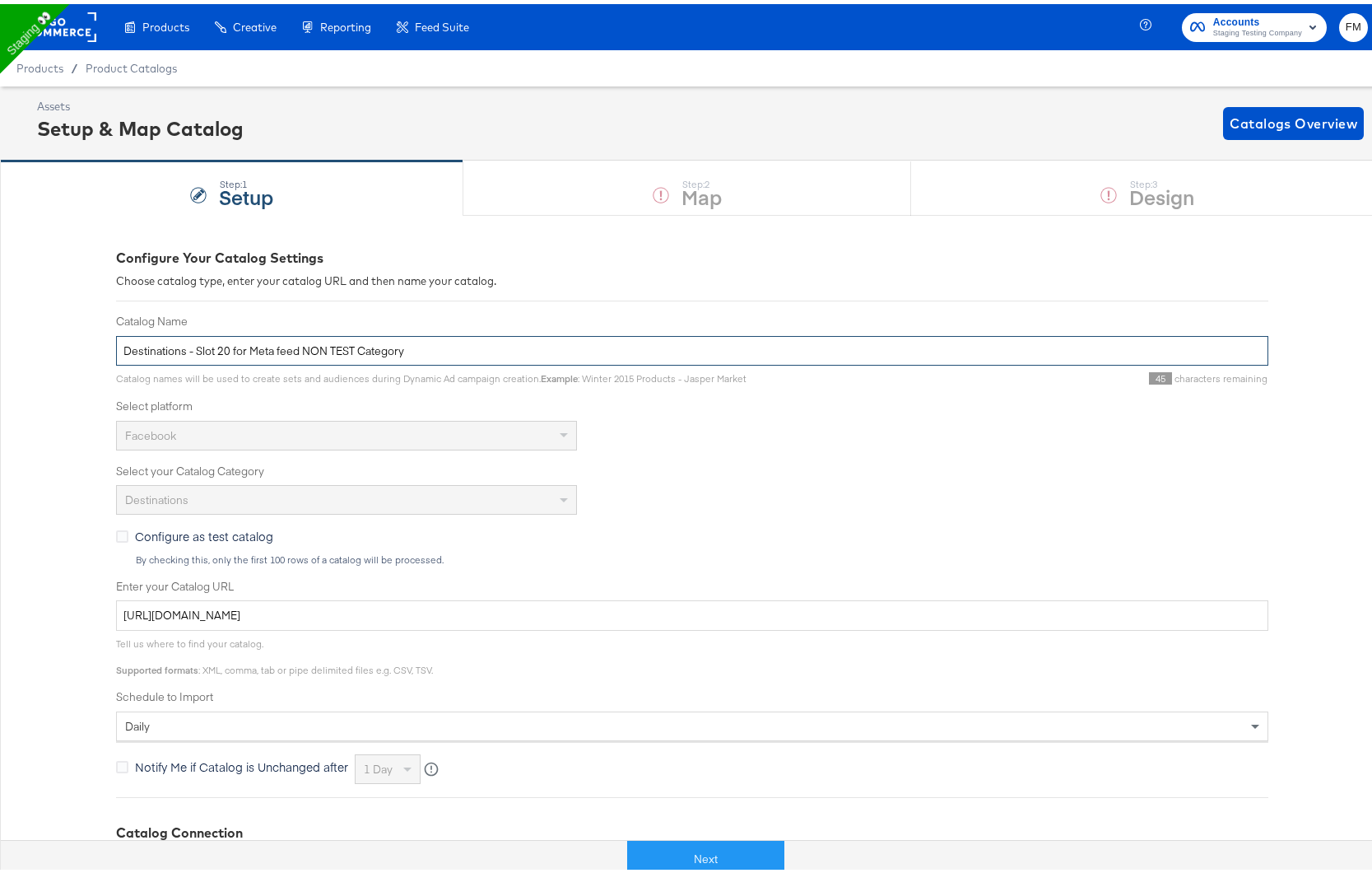
drag, startPoint x: 193, startPoint y: 348, endPoint x: 497, endPoint y: 353, distance: 304.0
click at [497, 353] on input "Destinations - Slot 20 for Meta feed NON TEST Category" at bounding box center [693, 347] width 1153 height 30
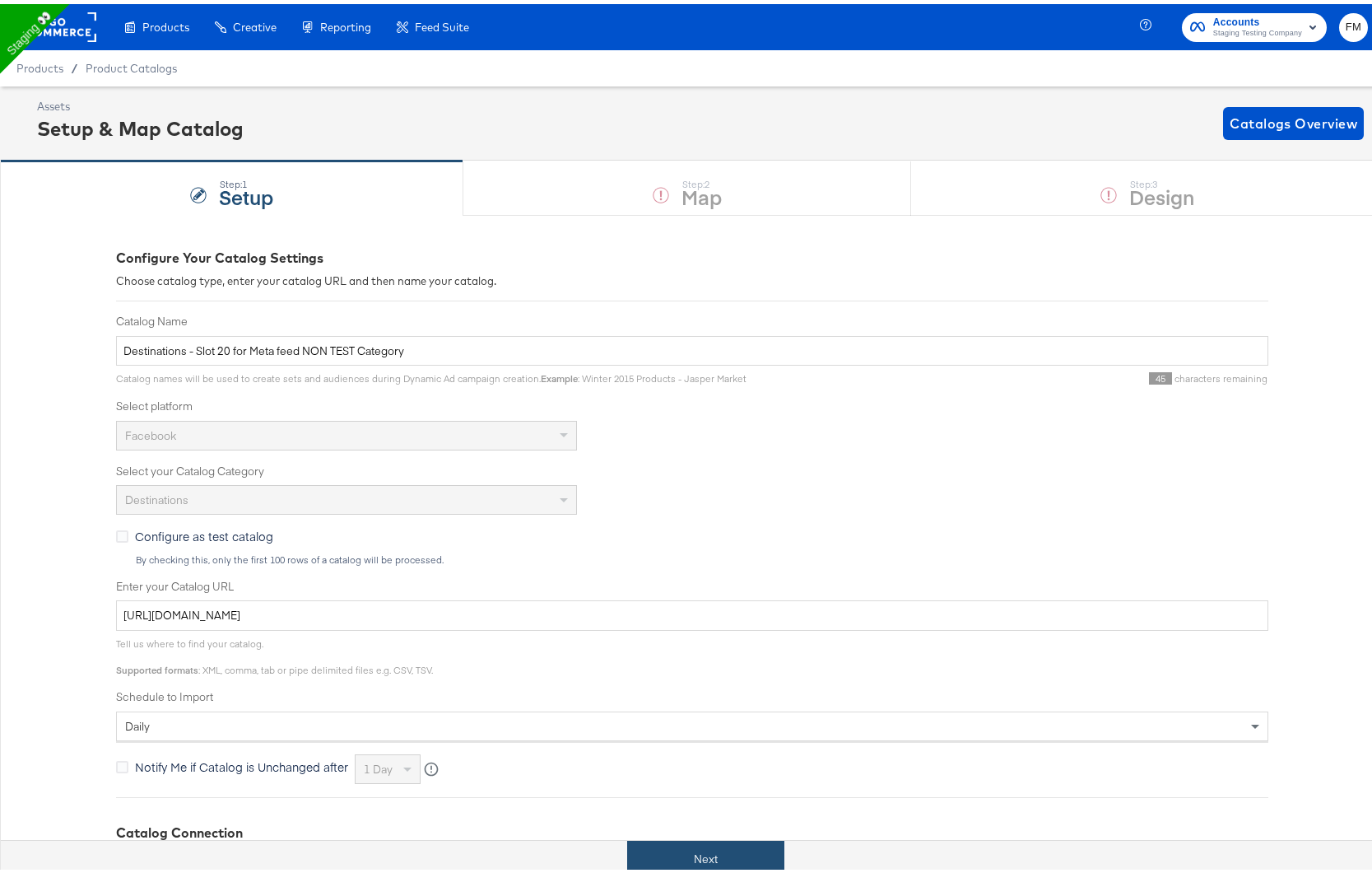
click at [730, 855] on button "Next" at bounding box center [706, 855] width 157 height 37
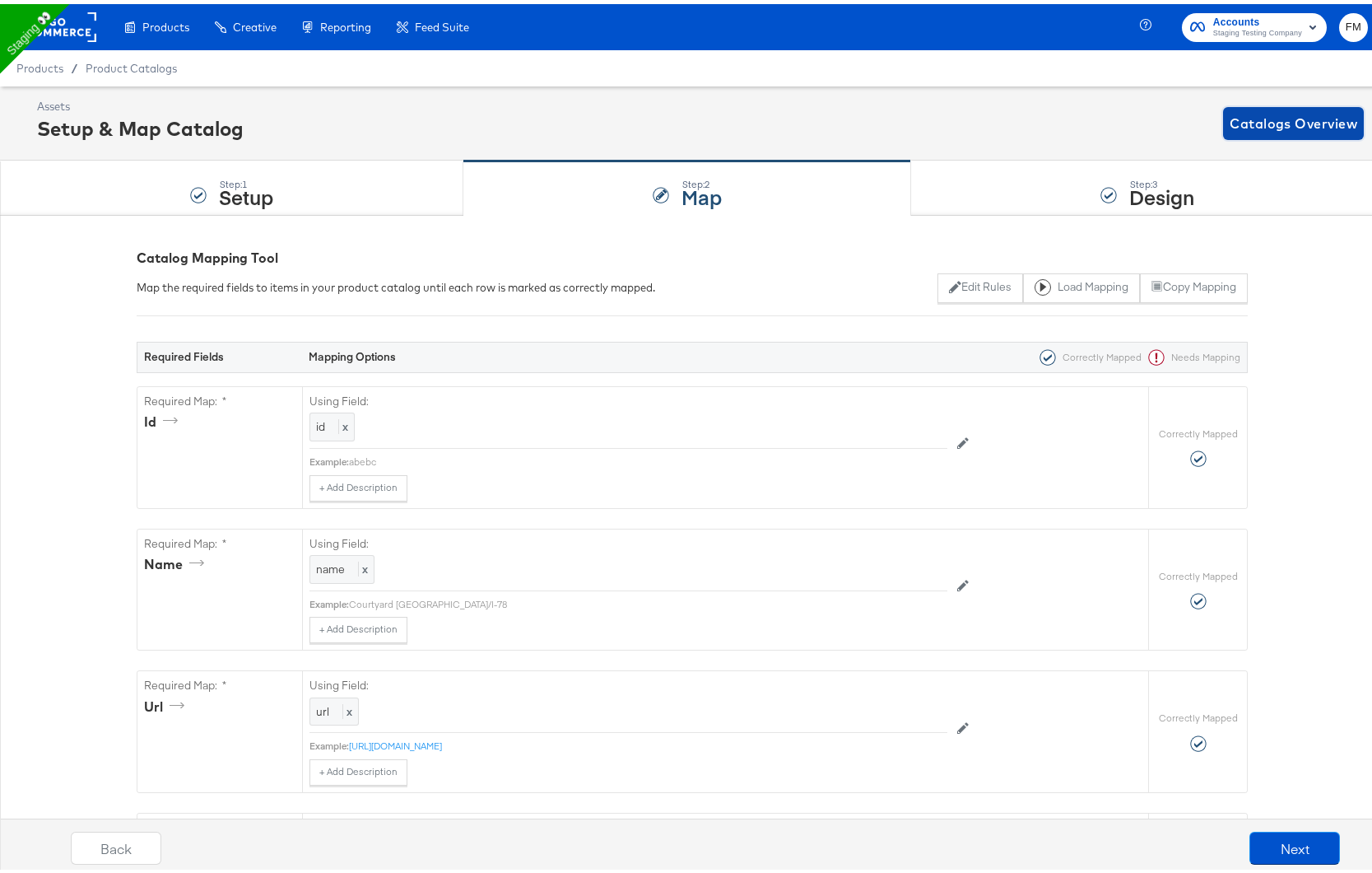
click at [1278, 125] on span "Catalogs Overview" at bounding box center [1293, 120] width 127 height 23
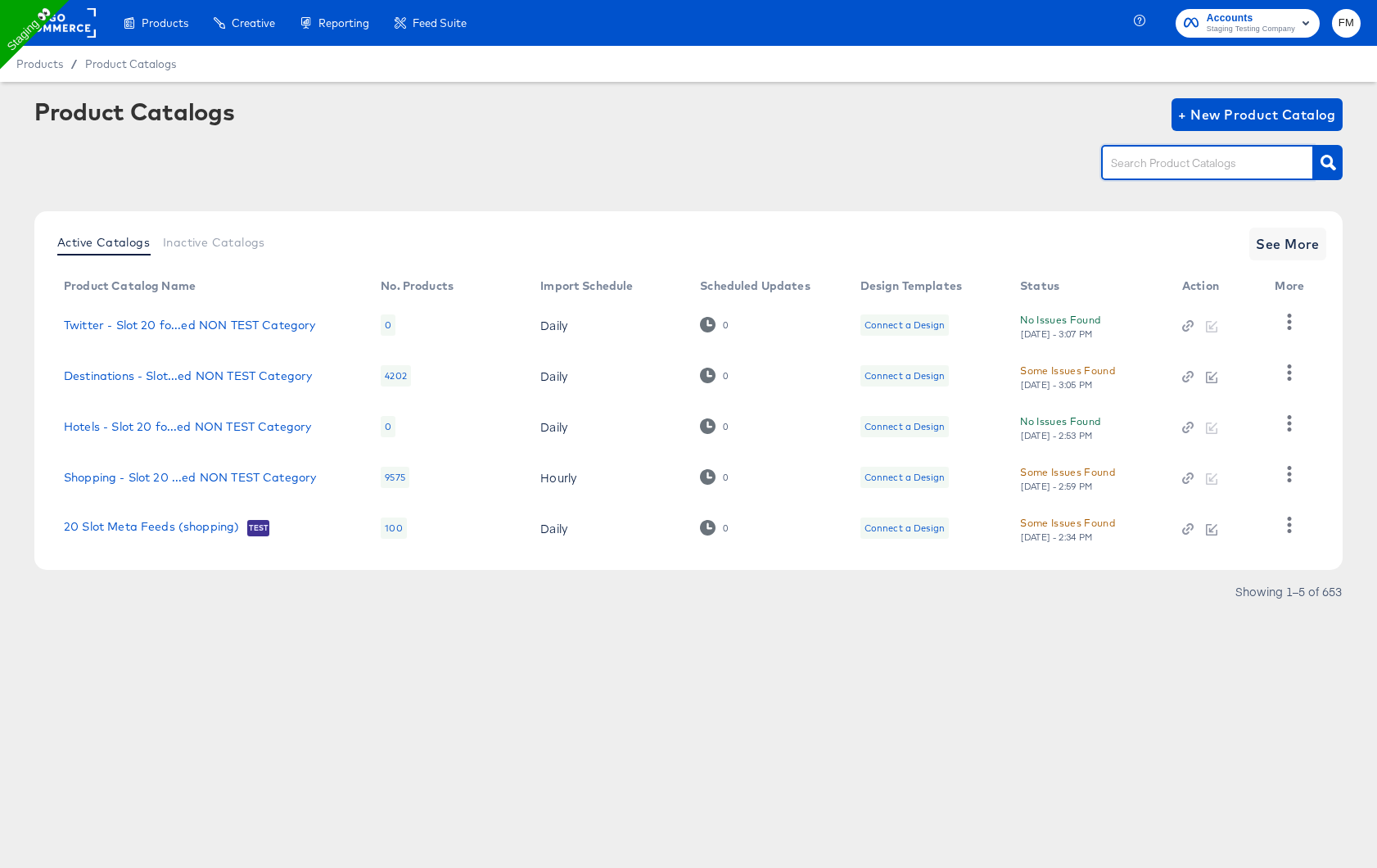
click at [1163, 167] on input "text" at bounding box center [1195, 163] width 174 height 19
type input "h"
type input "ff"
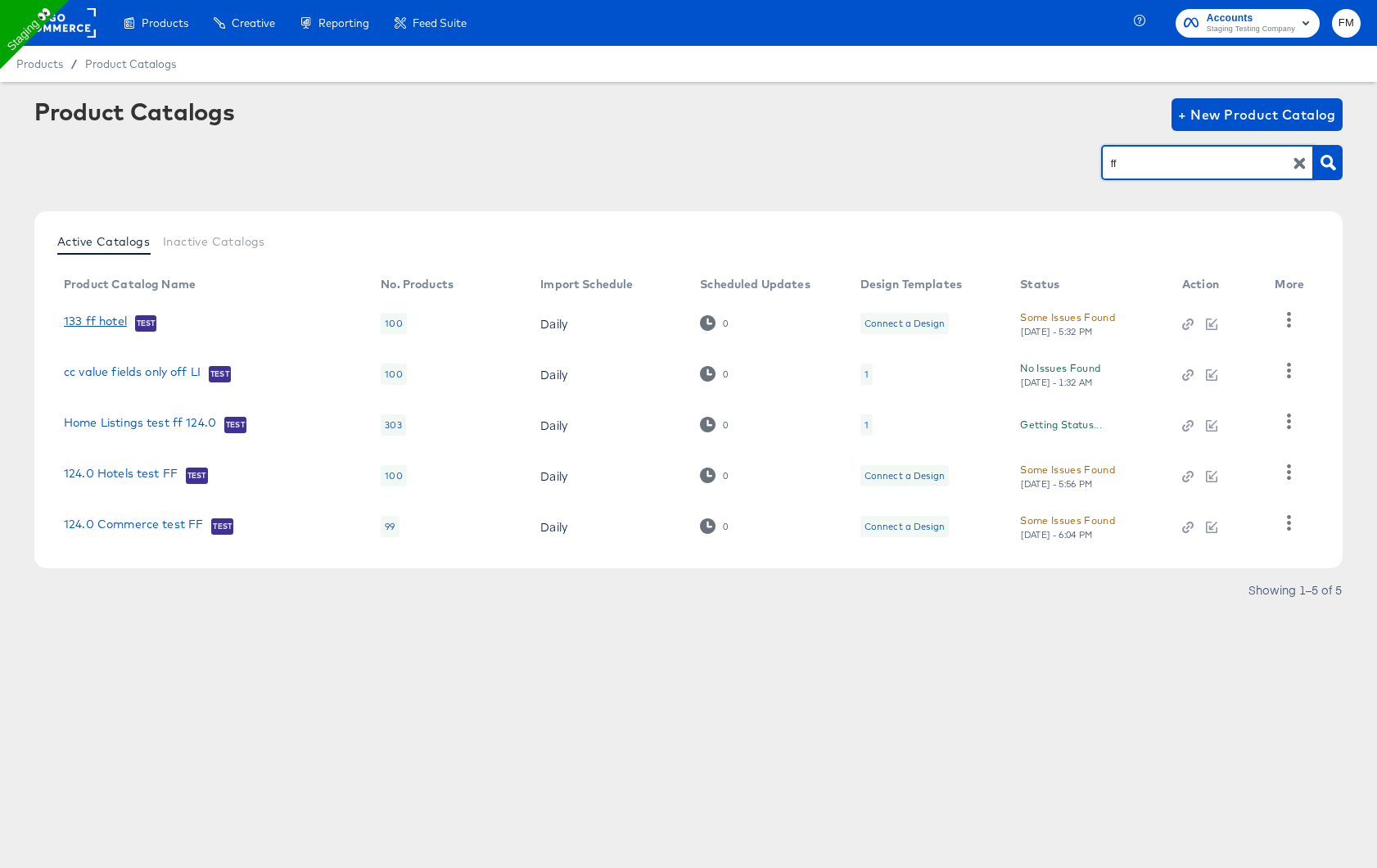
click at [107, 324] on link "133 ff hotel" at bounding box center [96, 322] width 63 height 17
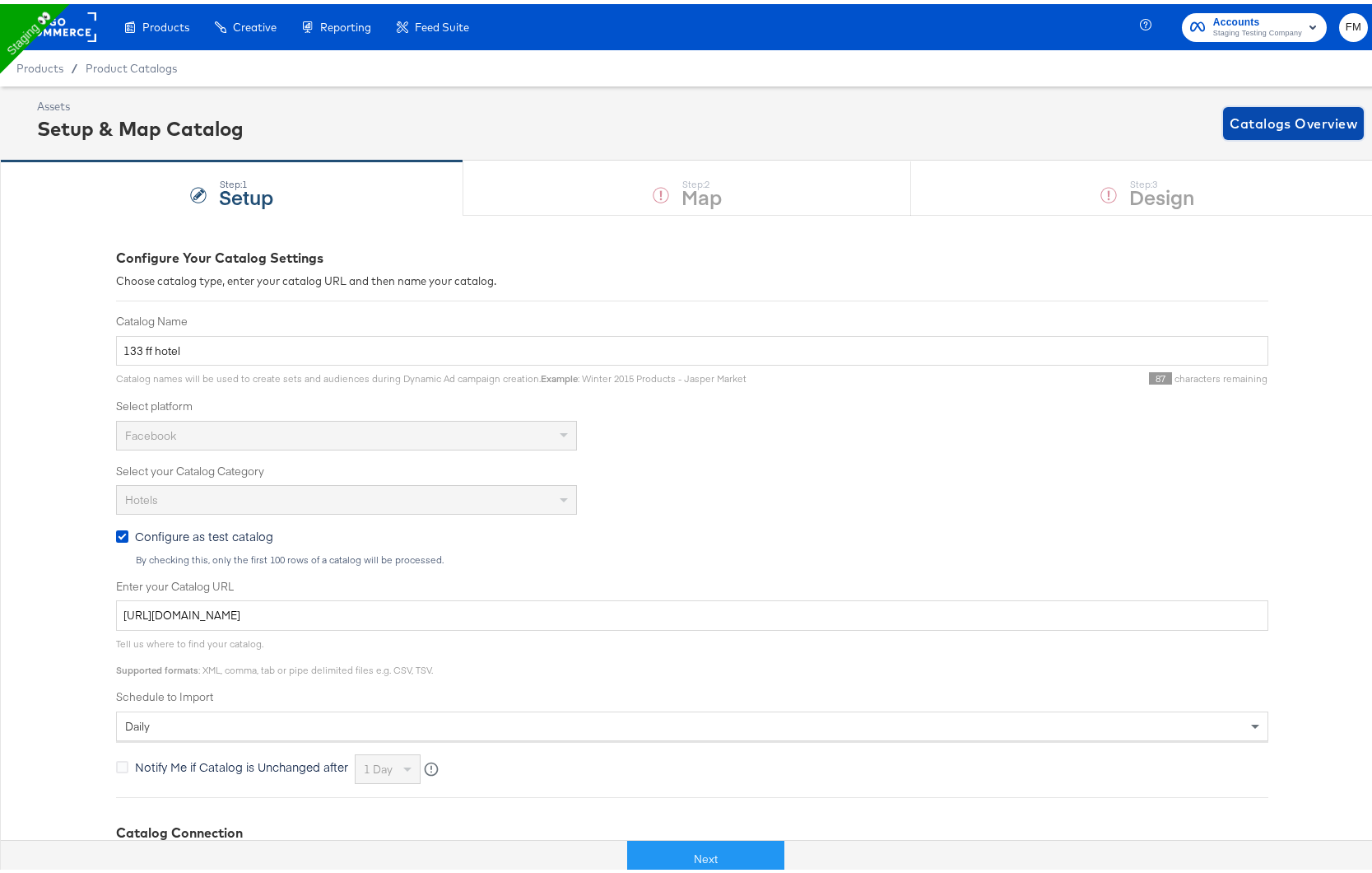
click at [1256, 120] on span "Catalogs Overview" at bounding box center [1293, 120] width 127 height 23
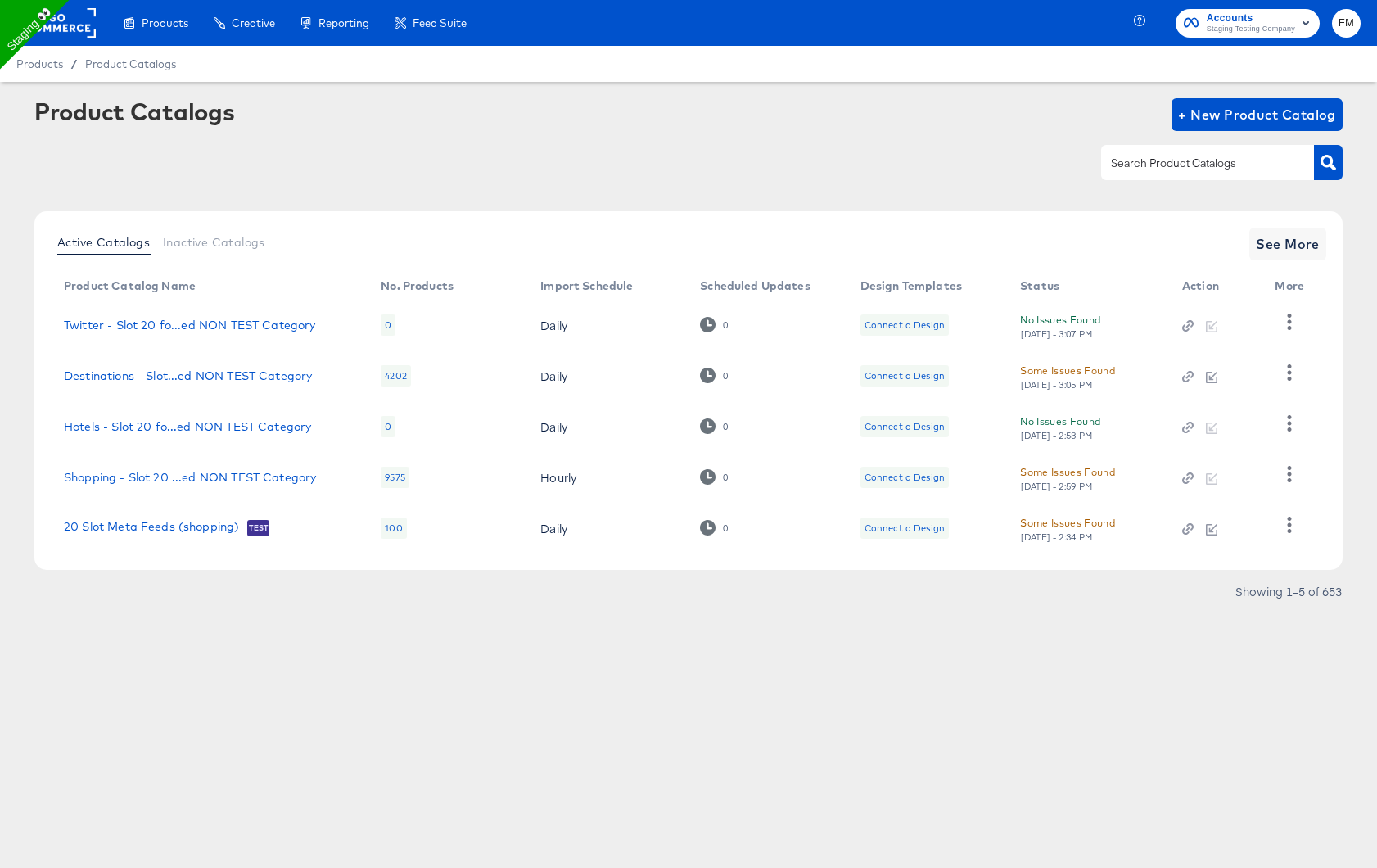
click at [1123, 162] on input "text" at bounding box center [1195, 163] width 174 height 19
type input "f"
click at [1286, 420] on icon "button" at bounding box center [1289, 422] width 16 height 16
click at [248, 434] on td "Hotels - Slot 20 fo...ed NON TEST Category" at bounding box center [209, 427] width 317 height 51
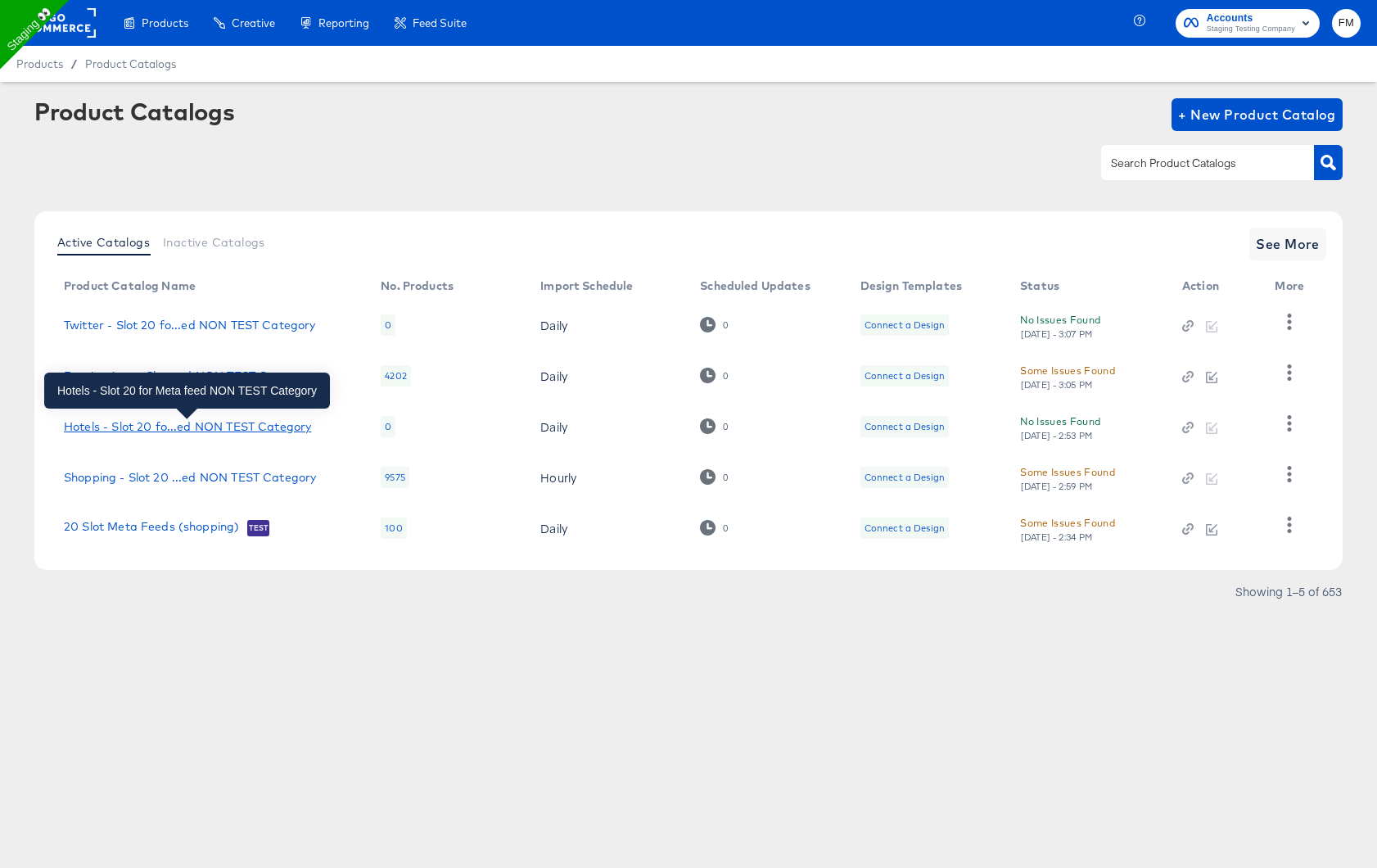
click at [249, 425] on div "Hotels - Slot 20 fo...ed NON TEST Category" at bounding box center [187, 427] width 247 height 13
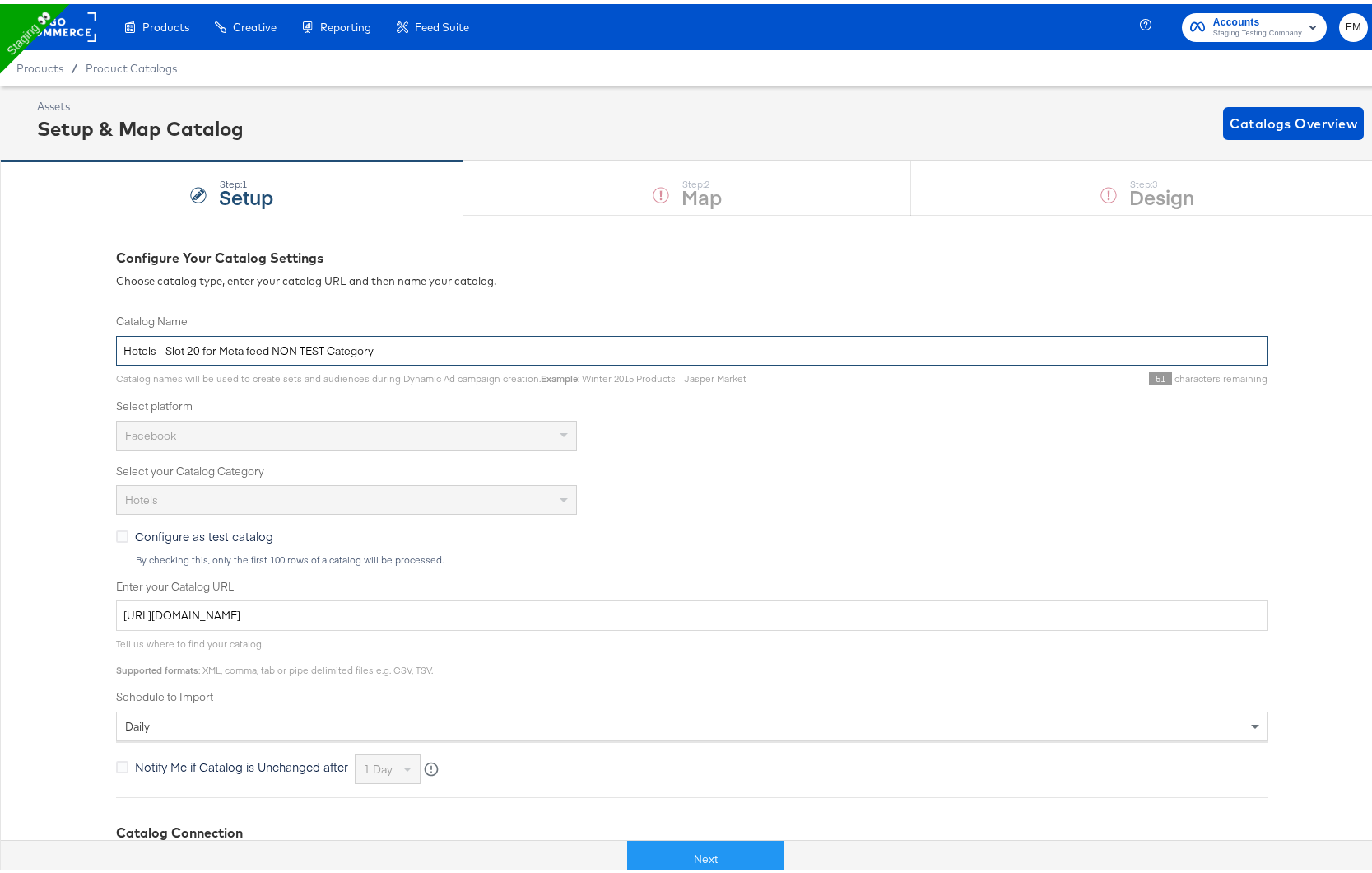
click at [460, 358] on input "Hotels - Slot 20 for Meta feed NON TEST Category" at bounding box center [693, 347] width 1153 height 30
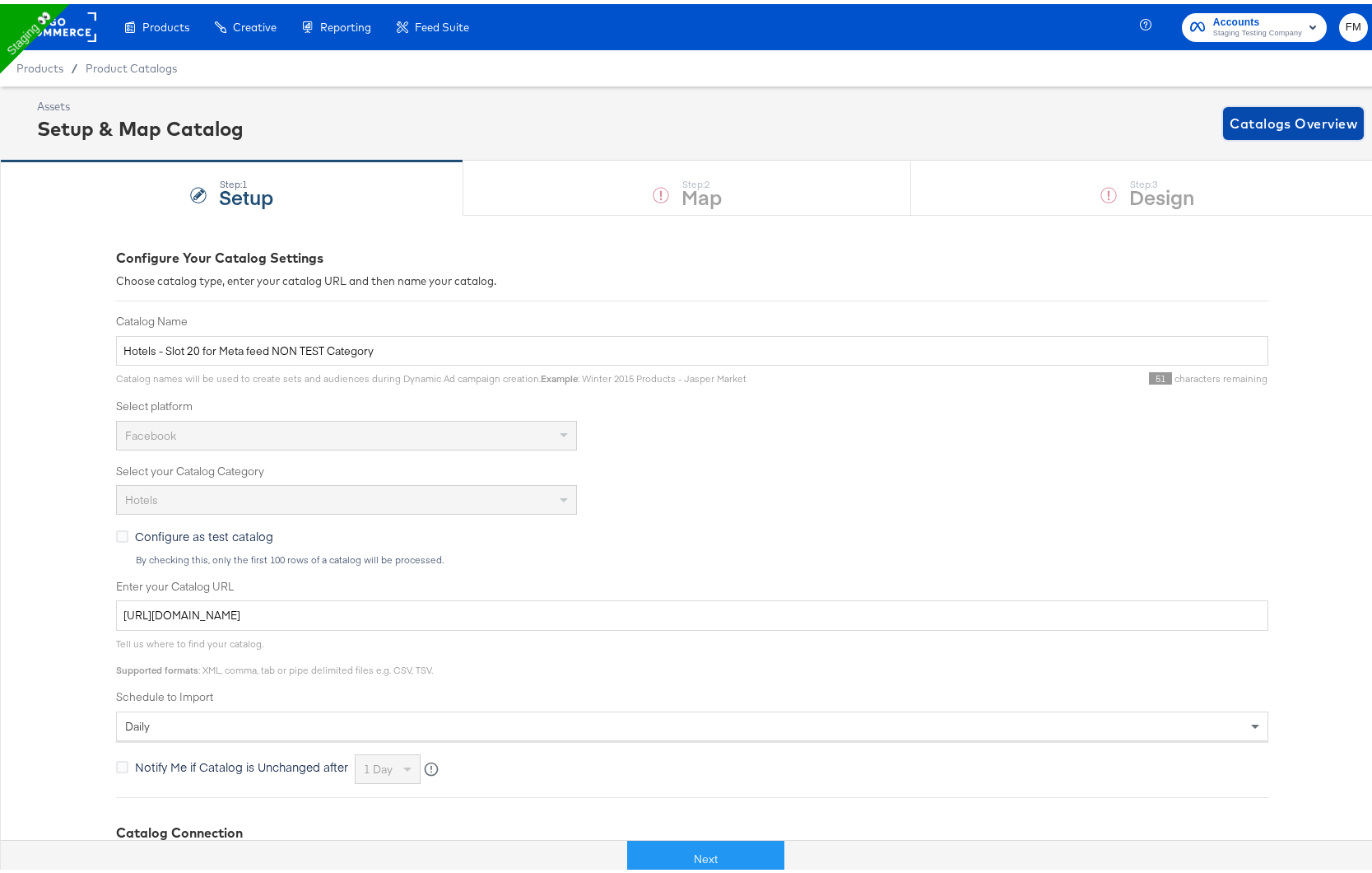
click at [1304, 114] on span "Catalogs Overview" at bounding box center [1293, 120] width 127 height 23
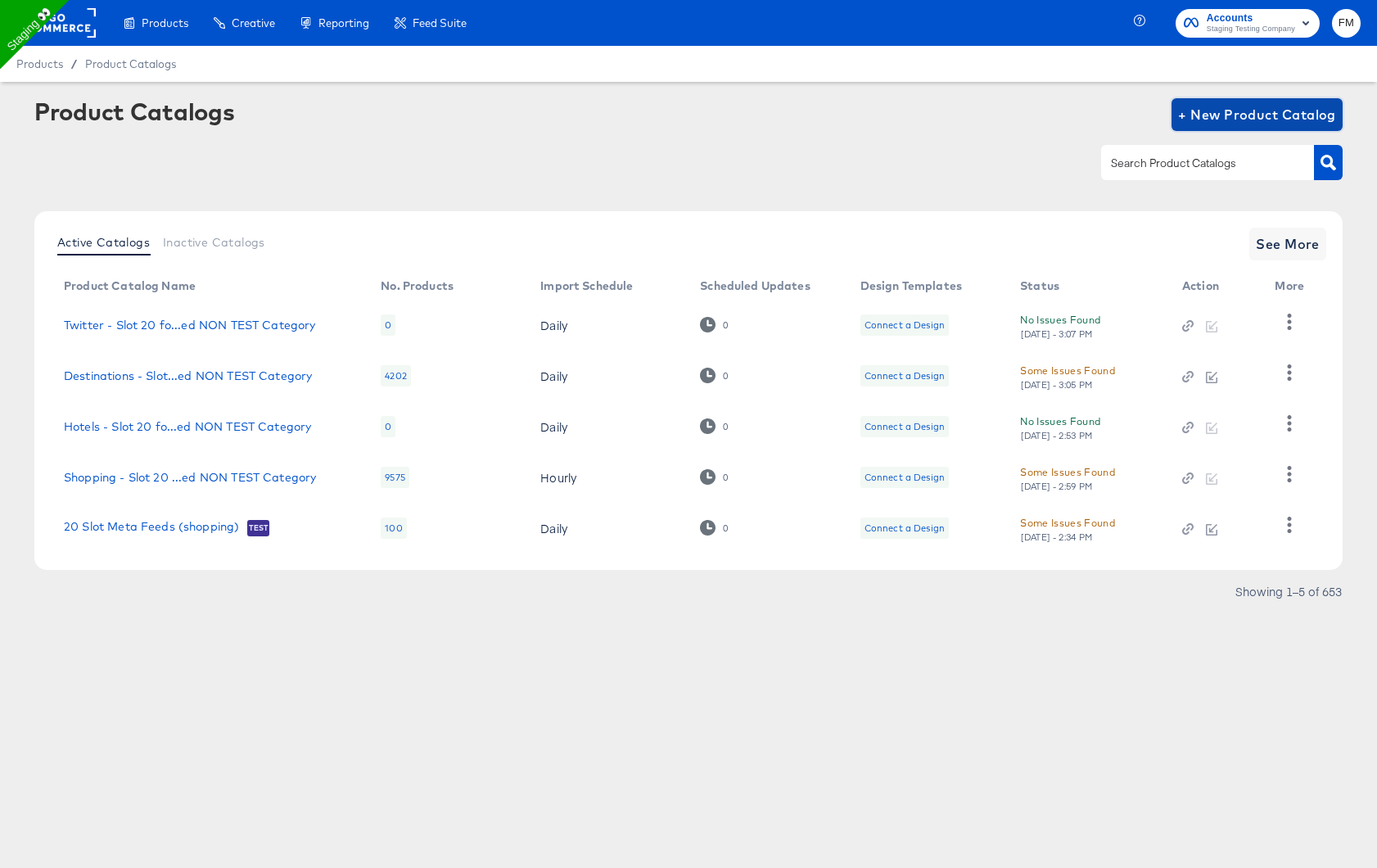
click at [1295, 113] on span "+ New Product Catalog" at bounding box center [1257, 115] width 158 height 23
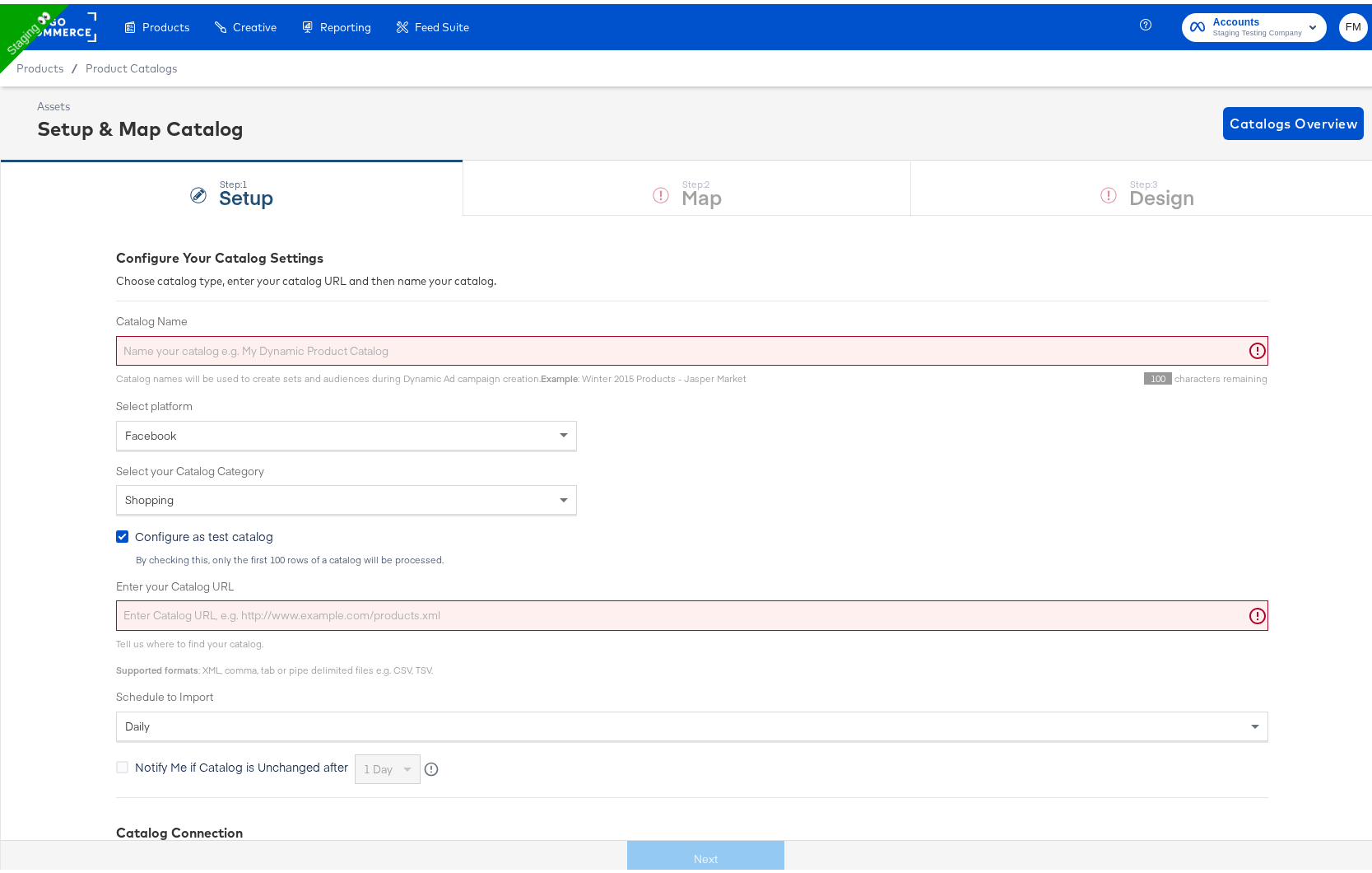
click at [1034, 344] on input "Catalog Name" at bounding box center [693, 347] width 1153 height 30
paste input "Hotels - Slot 20 for Meta feed NON TEST Category"
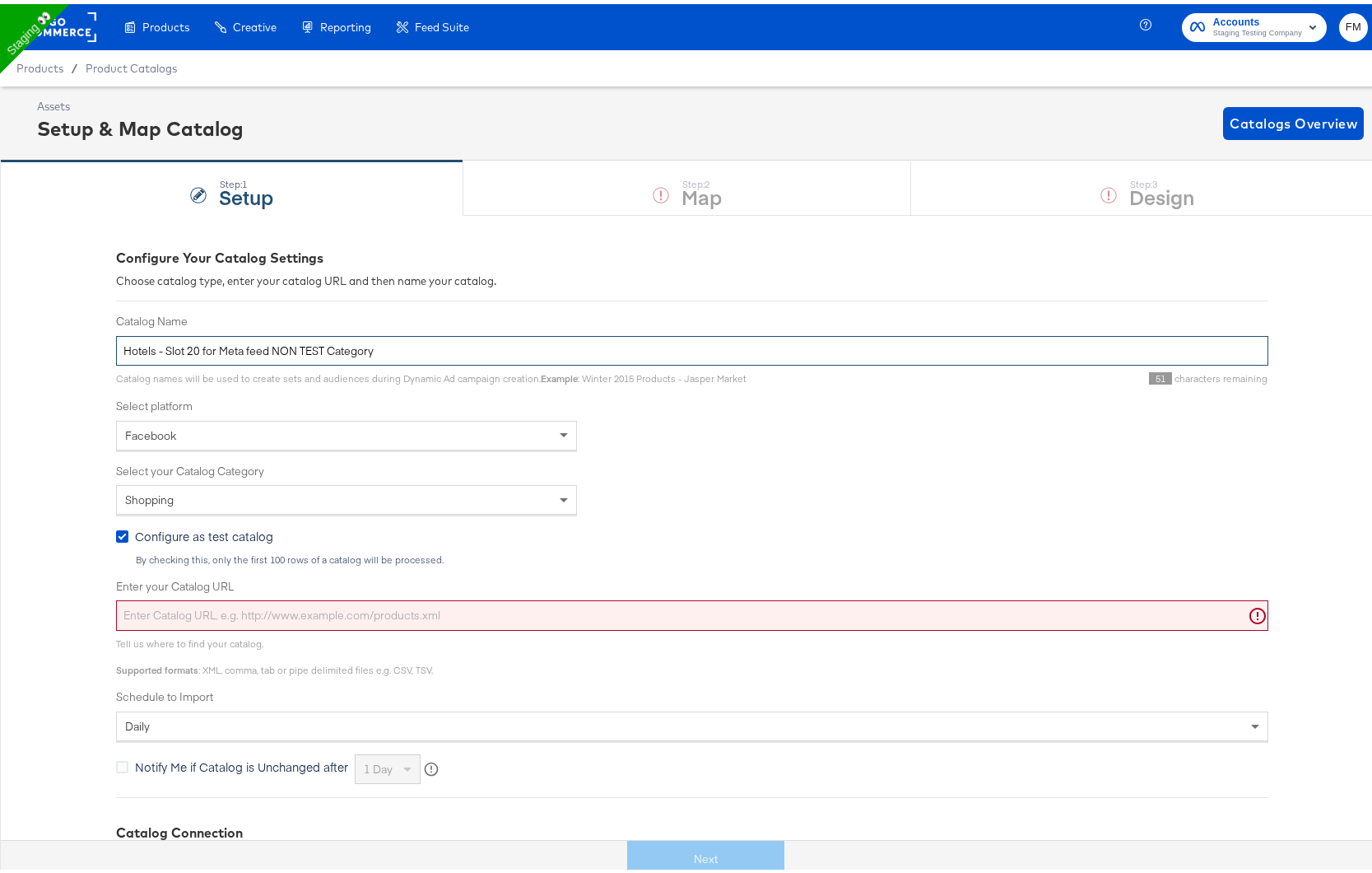
click at [150, 351] on input "Hotels - Slot 20 for Meta feed NON TEST Category" at bounding box center [693, 347] width 1153 height 30
type input "Hotel - Slot 20 for Meta feed NON TEST Category"
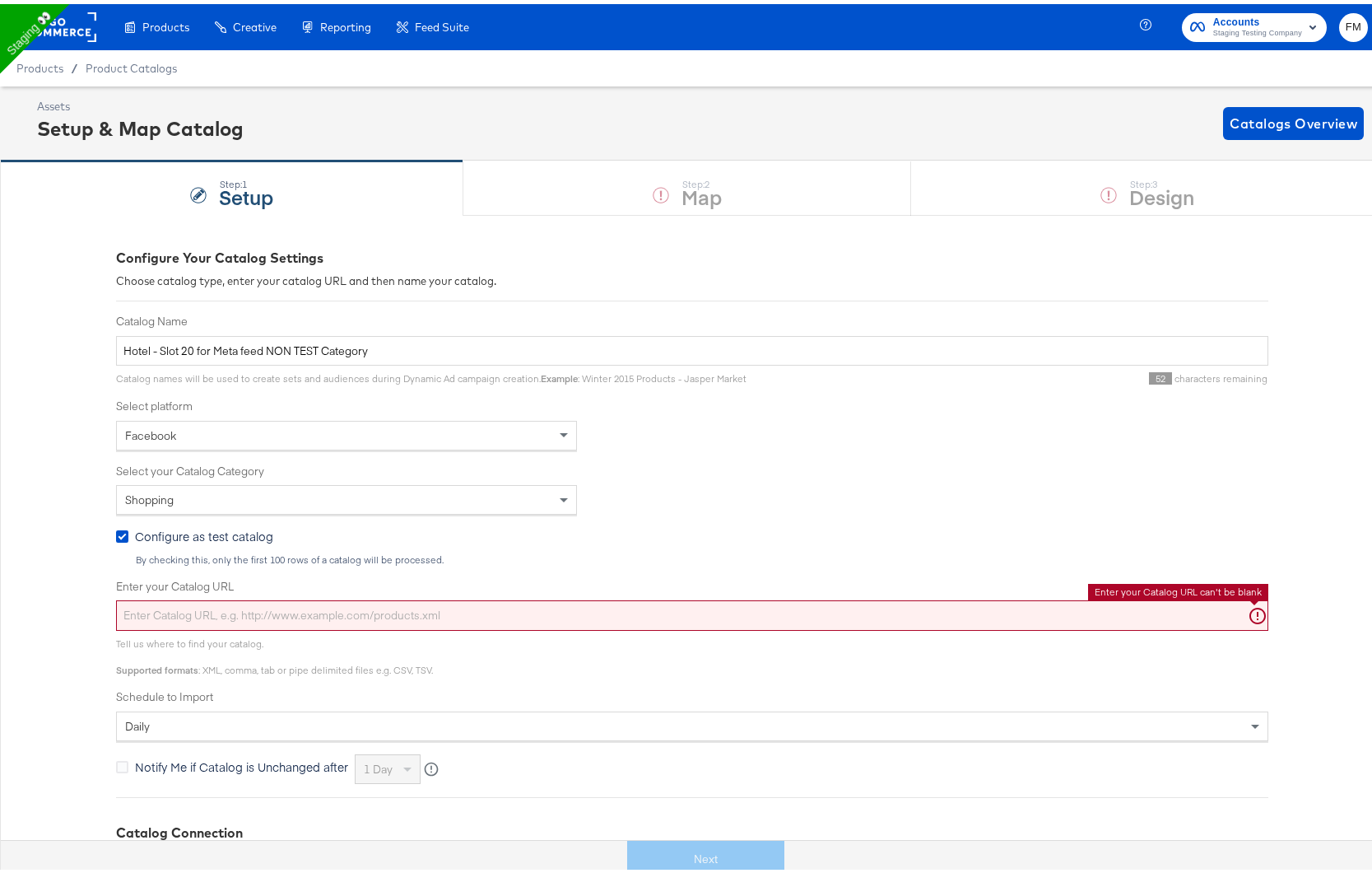
click at [785, 607] on input "Enter your Catalog URL" at bounding box center [693, 612] width 1153 height 30
paste input "[URL][DOMAIN_NAME]"
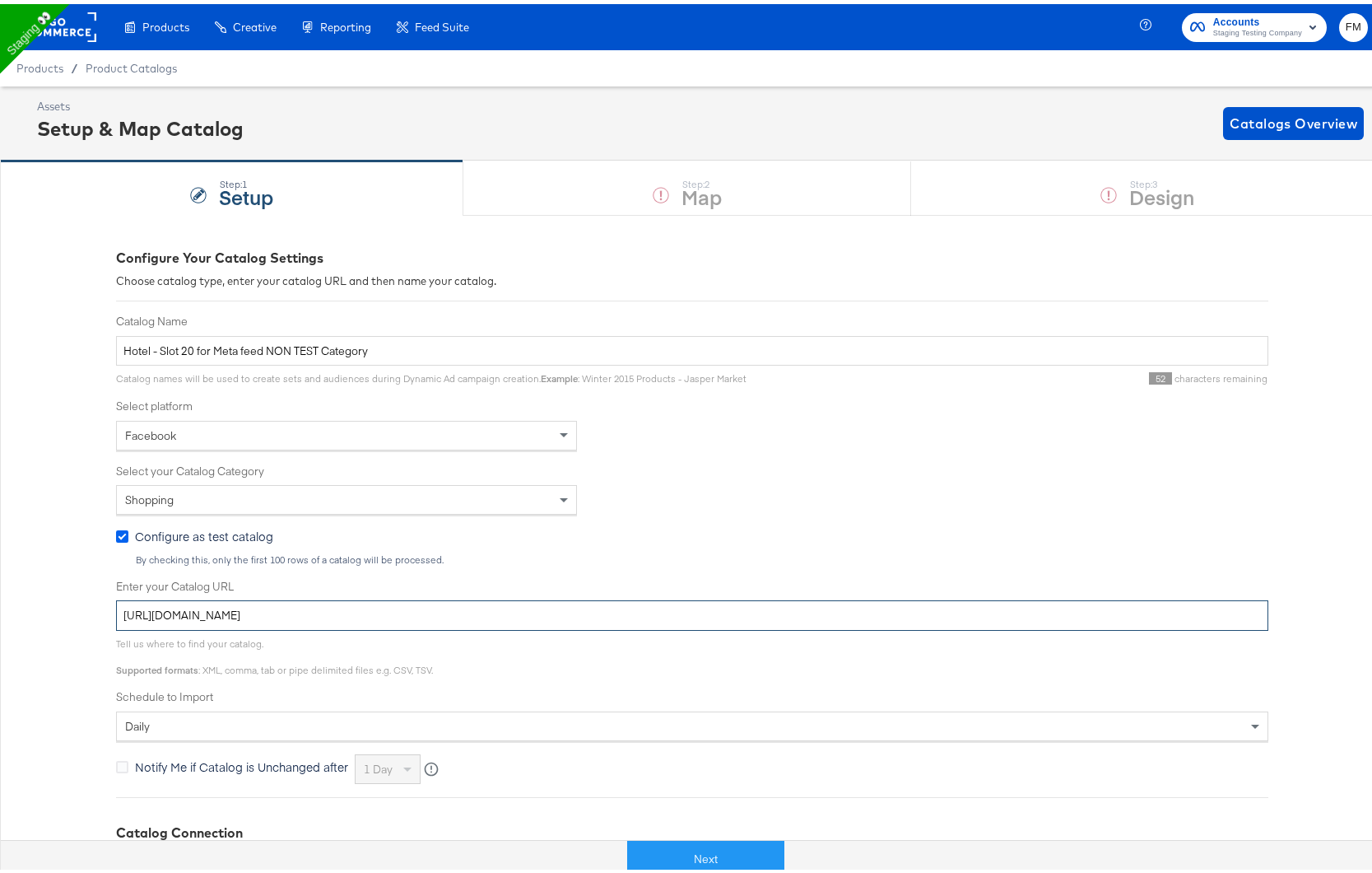
type input "[URL][DOMAIN_NAME]"
click at [116, 538] on icon at bounding box center [122, 532] width 13 height 13
click at [0, 0] on input "Configure as test catalog" at bounding box center [0, 0] width 0 height 0
click at [659, 845] on button "Next" at bounding box center [706, 855] width 157 height 37
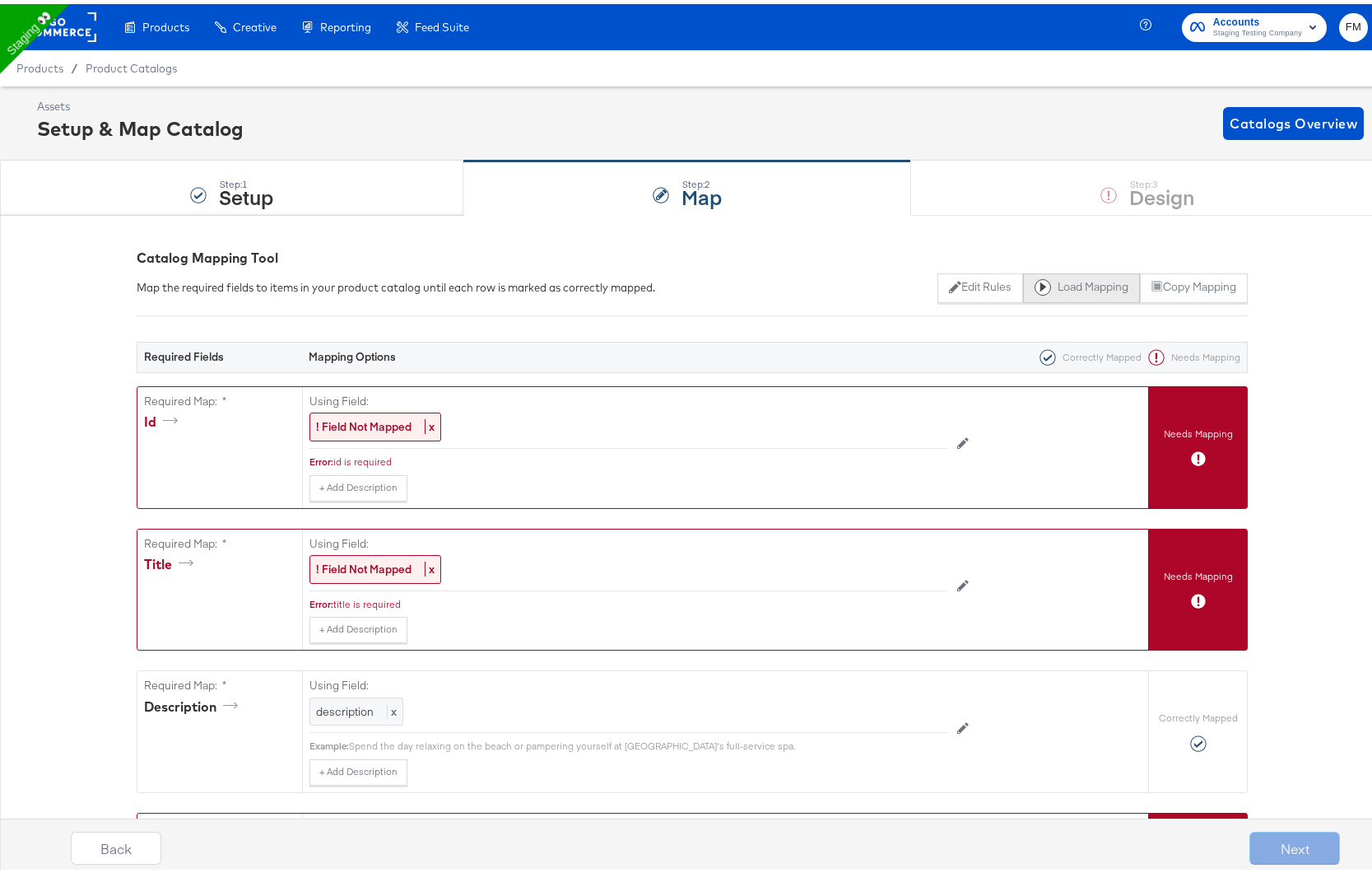
click at [1072, 276] on button "Load Mapping" at bounding box center [1082, 283] width 117 height 29
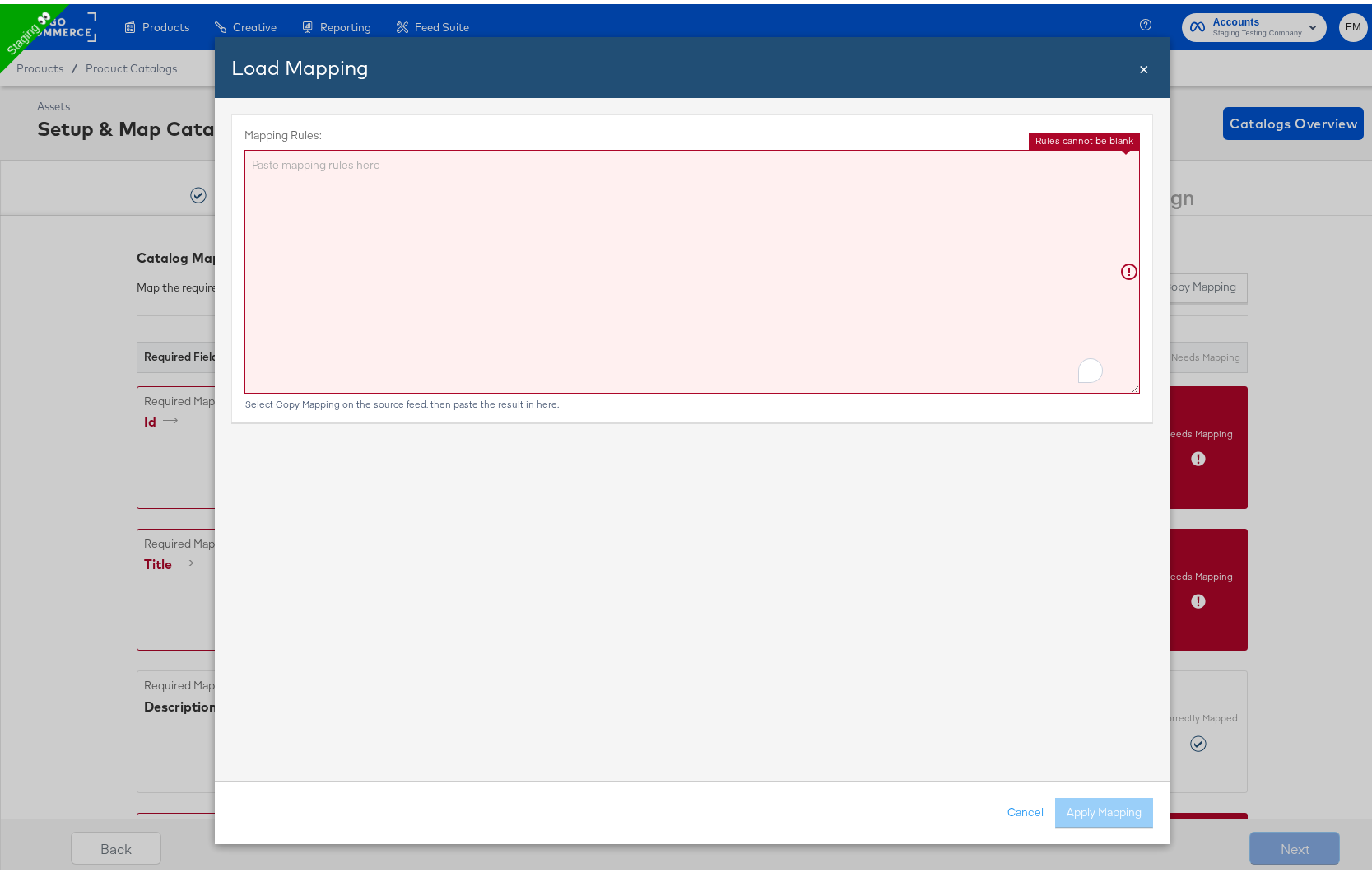
click at [838, 364] on textarea "Mapping Rules:" at bounding box center [692, 267] width 895 height 244
paste textarea "{"id":"{{{\"hotel_id\"}}}","name":"{{{\"name\"}}}","description":"{{{\"descript…"
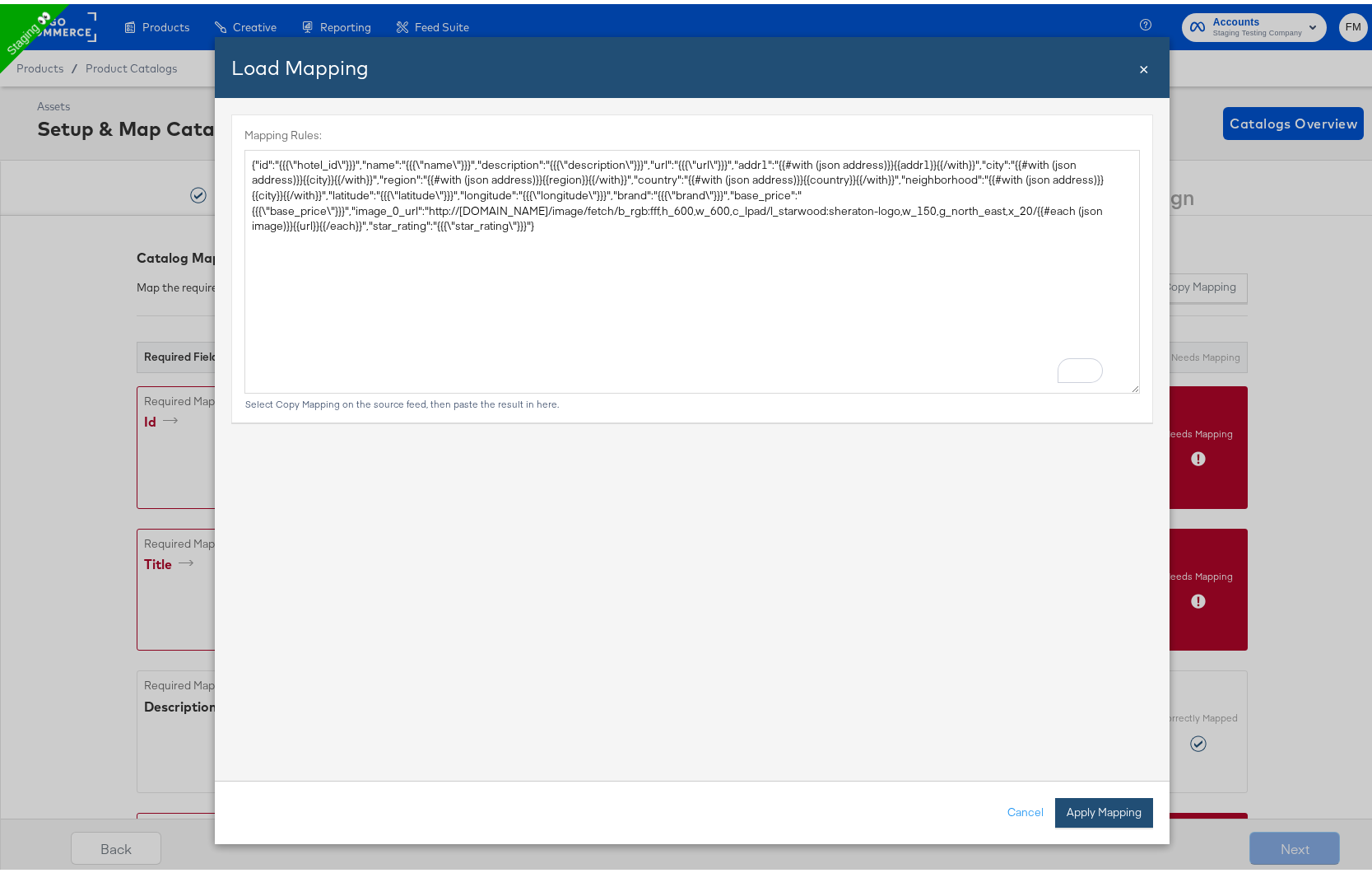
type textarea "{ "id": "{{{\"hotel_id\"}}}", "name": "{{{\"name\"}}}", "description": "{{{\"de…"
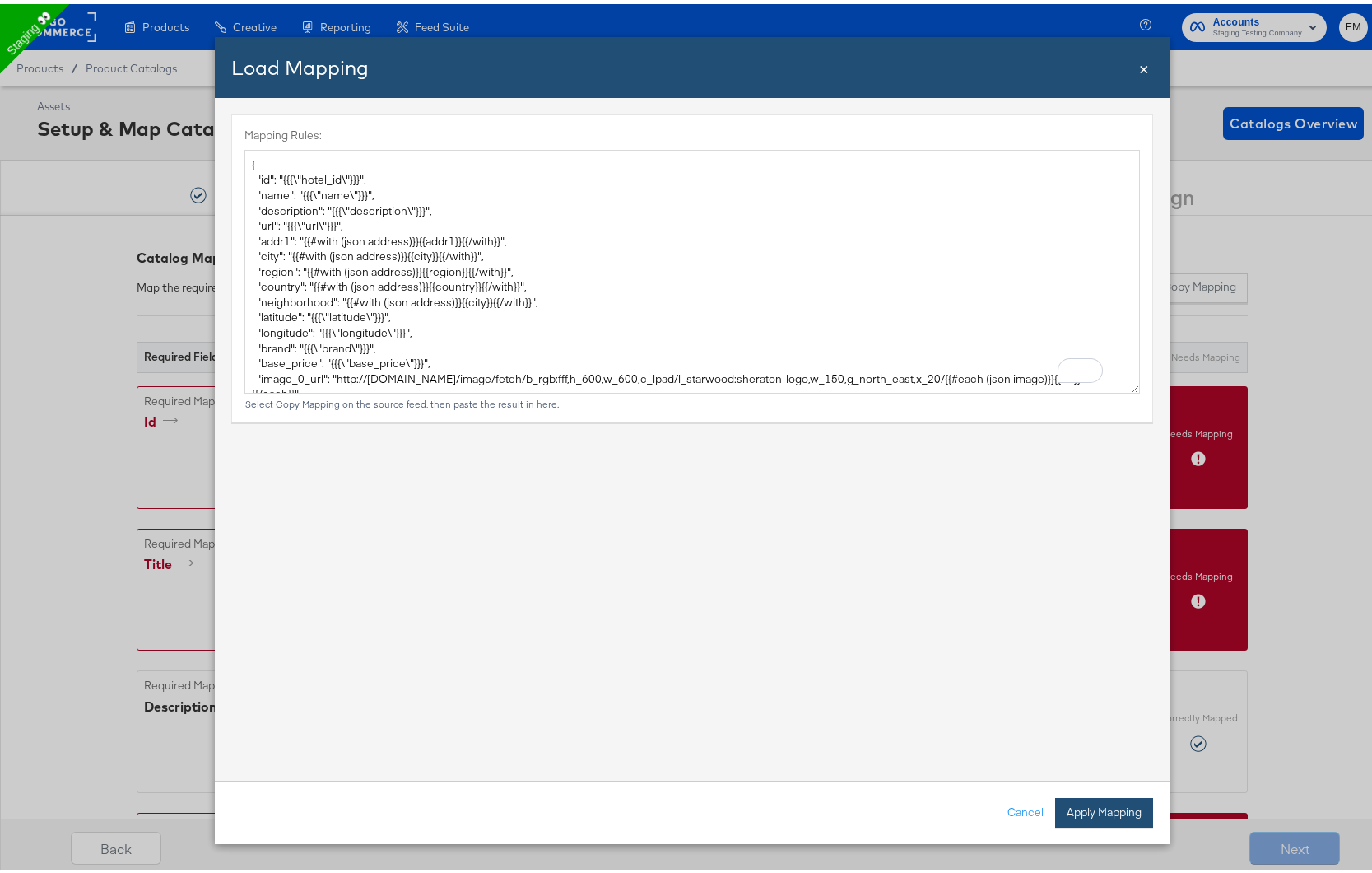
click at [1103, 797] on button "Apply Mapping" at bounding box center [1104, 808] width 98 height 29
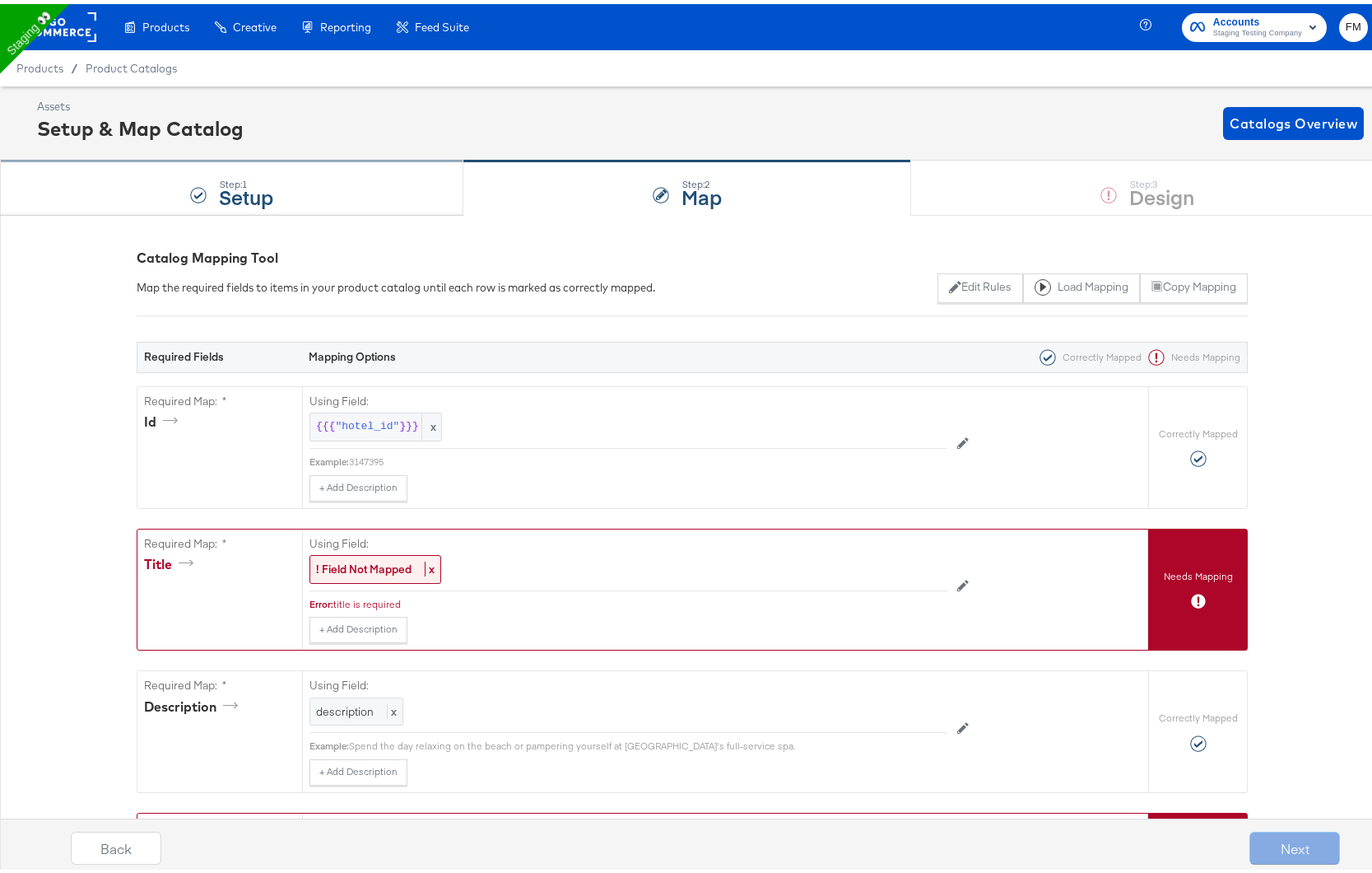
click at [317, 190] on div "Step: 1 Setup" at bounding box center [231, 184] width 463 height 54
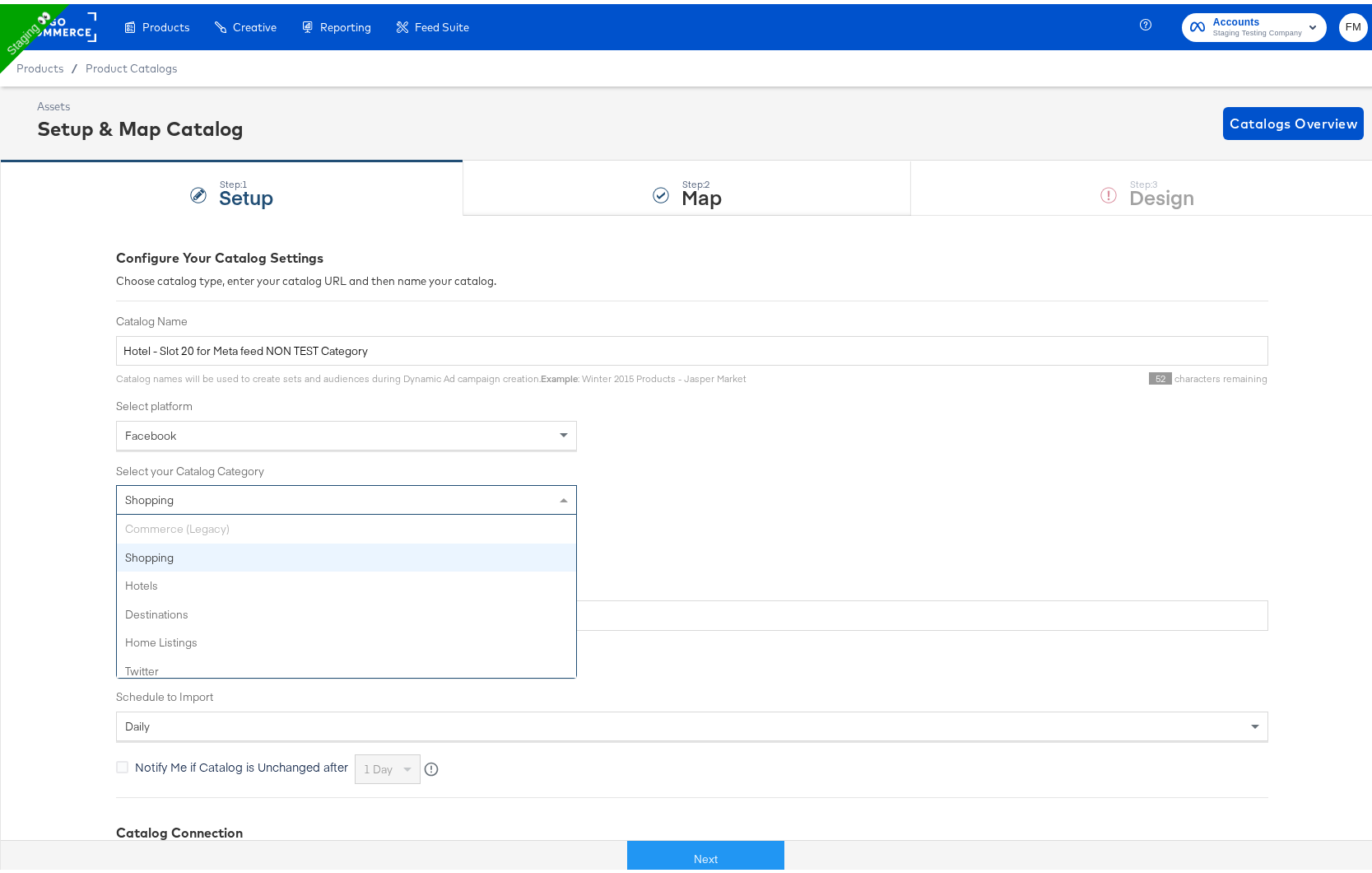
click at [359, 495] on div "Shopping" at bounding box center [347, 495] width 459 height 28
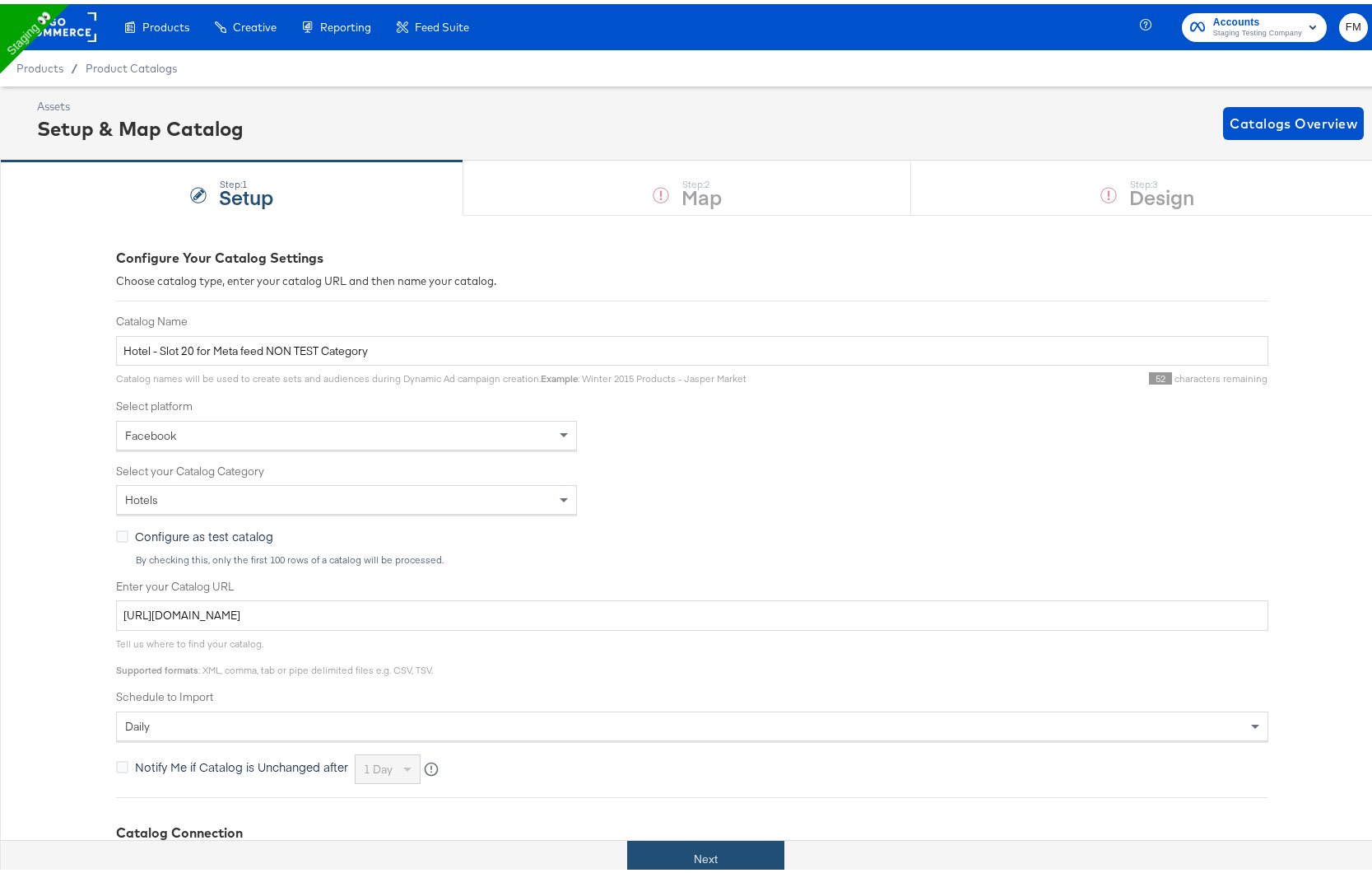
click at [667, 838] on button "Next" at bounding box center [706, 855] width 157 height 37
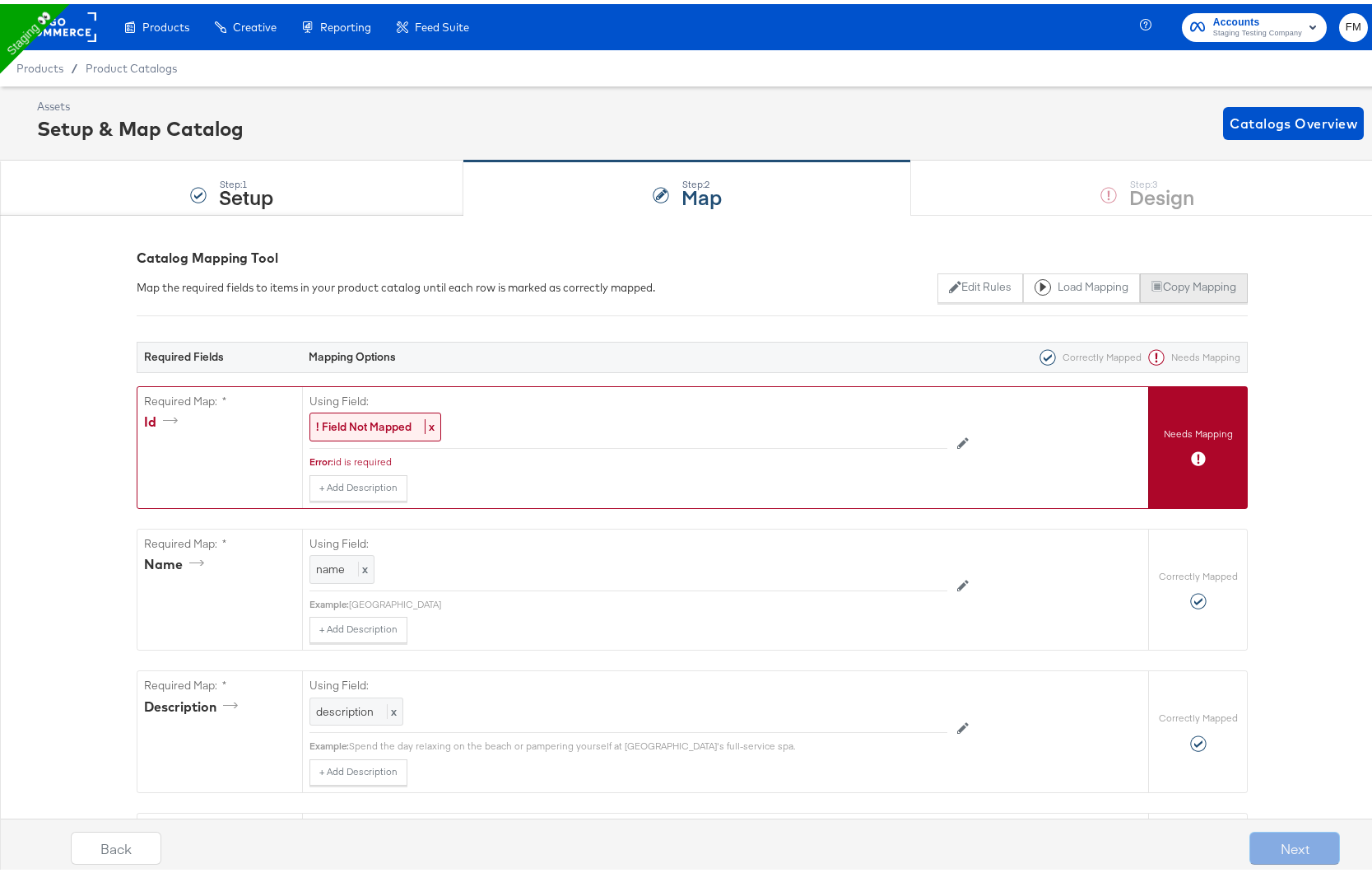
click at [1153, 289] on button "Copy Mapping" at bounding box center [1194, 283] width 108 height 29
click at [1062, 284] on button "Load Mapping" at bounding box center [1082, 283] width 117 height 29
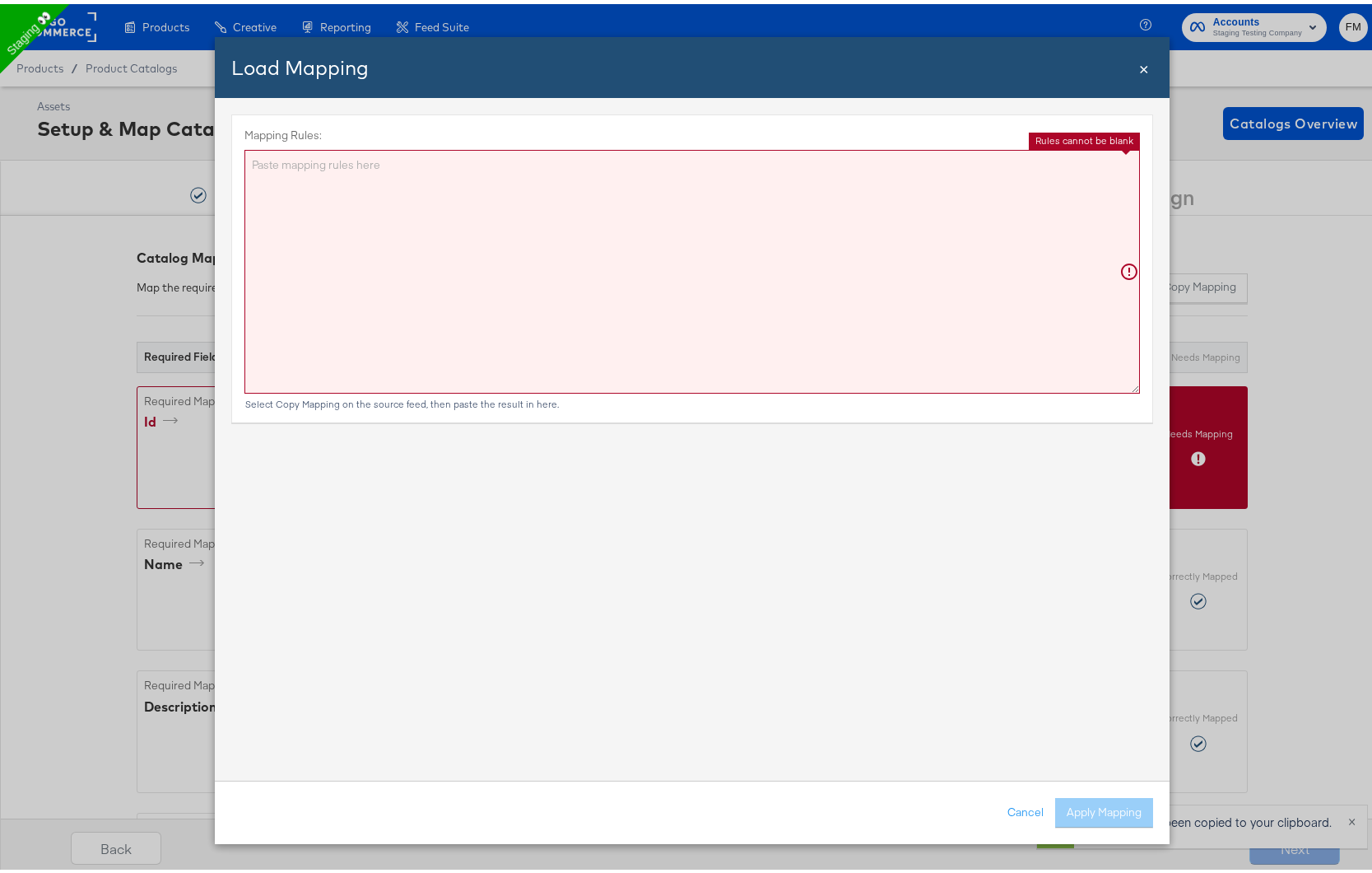
click at [864, 362] on textarea "Mapping Rules:" at bounding box center [692, 267] width 895 height 244
paste textarea "{"id":"{{{\"hotel_id\"}}}","name":"{{{\"name\"}}}","description":"{{{\"descript…"
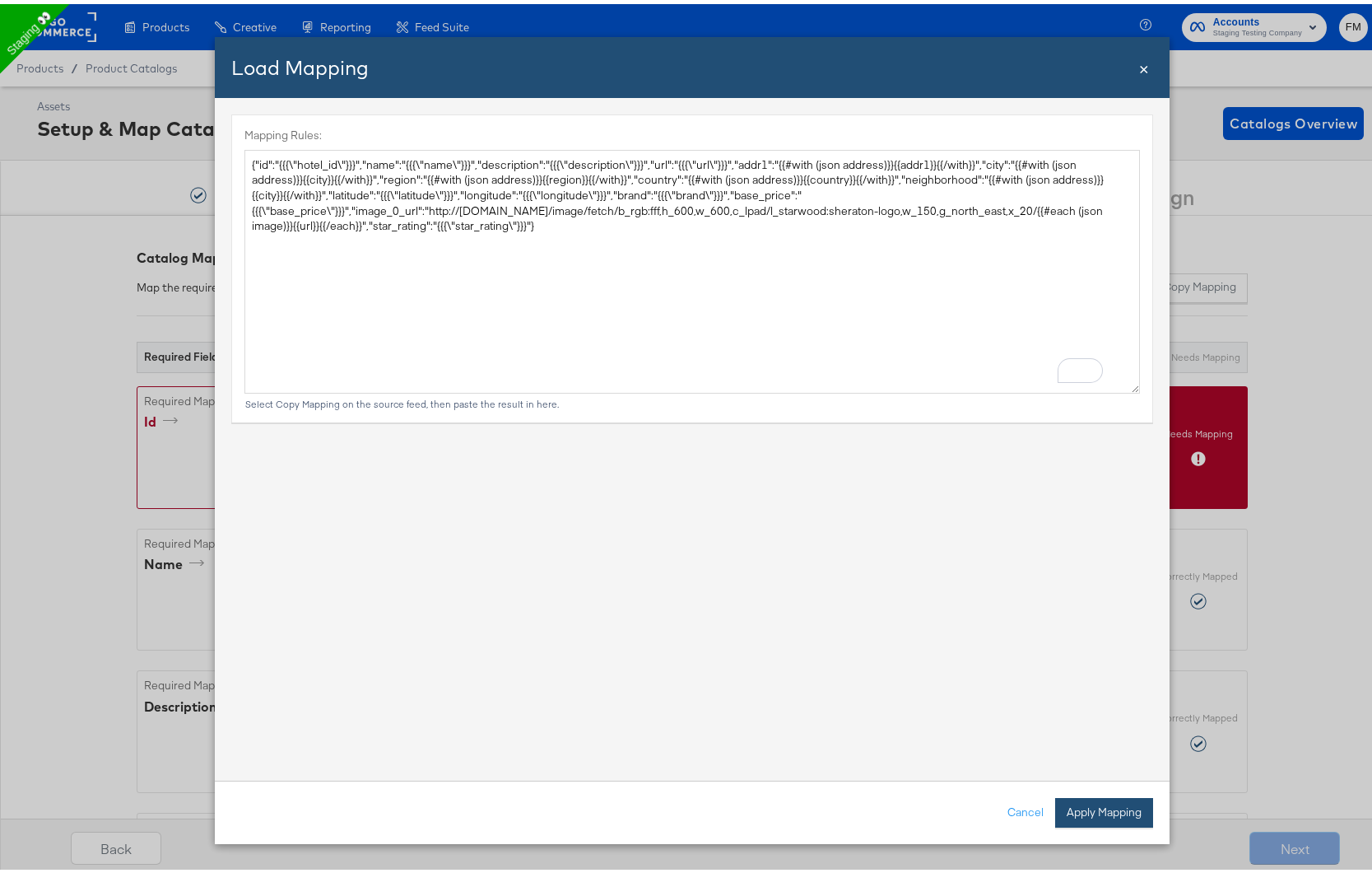
type textarea "{ "id": "{{{\"hotel_id\"}}}", "name": "{{{\"name\"}}}", "description": "{{{\"de…"
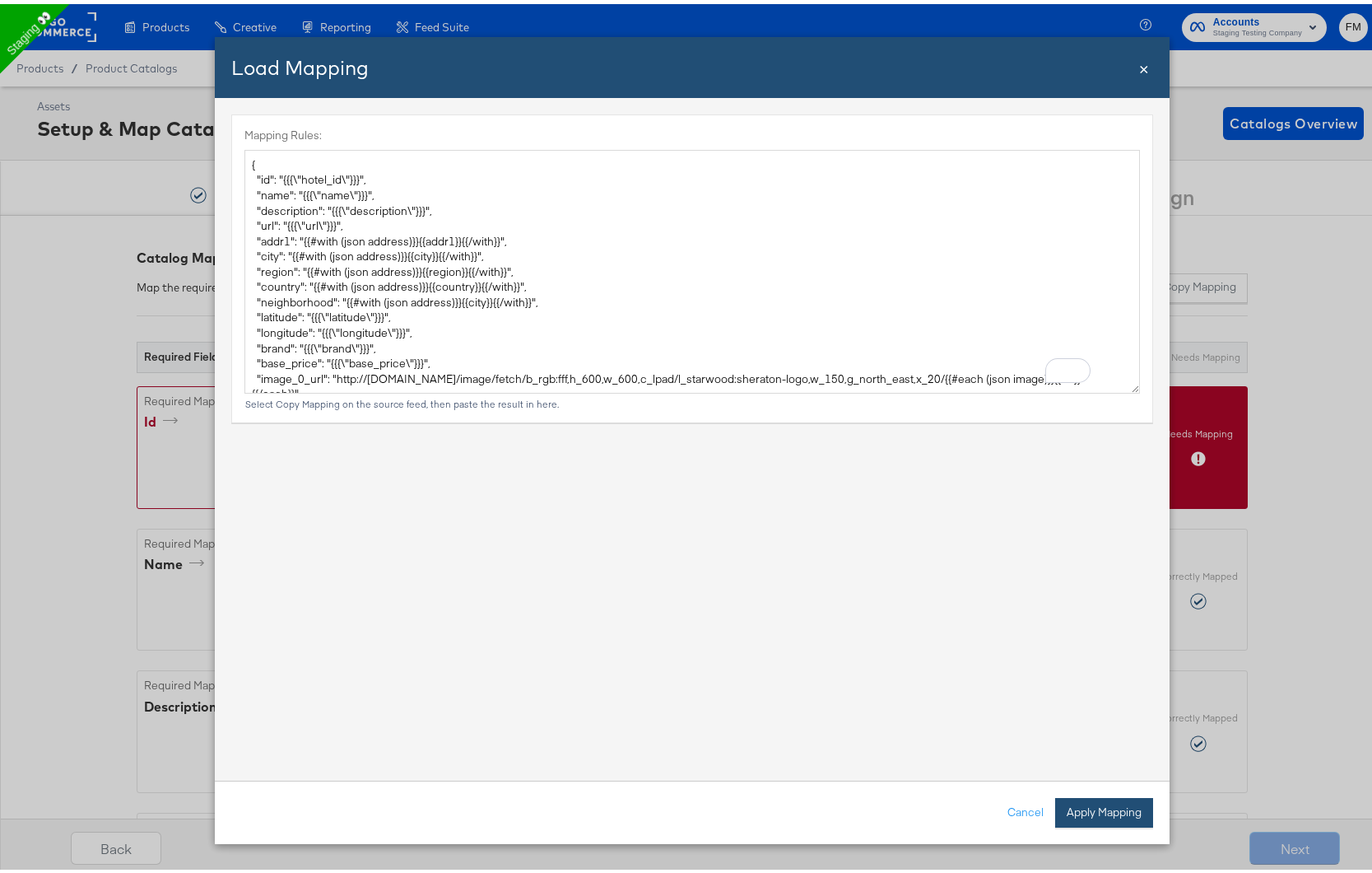
click at [1102, 797] on button "Apply Mapping" at bounding box center [1104, 808] width 98 height 29
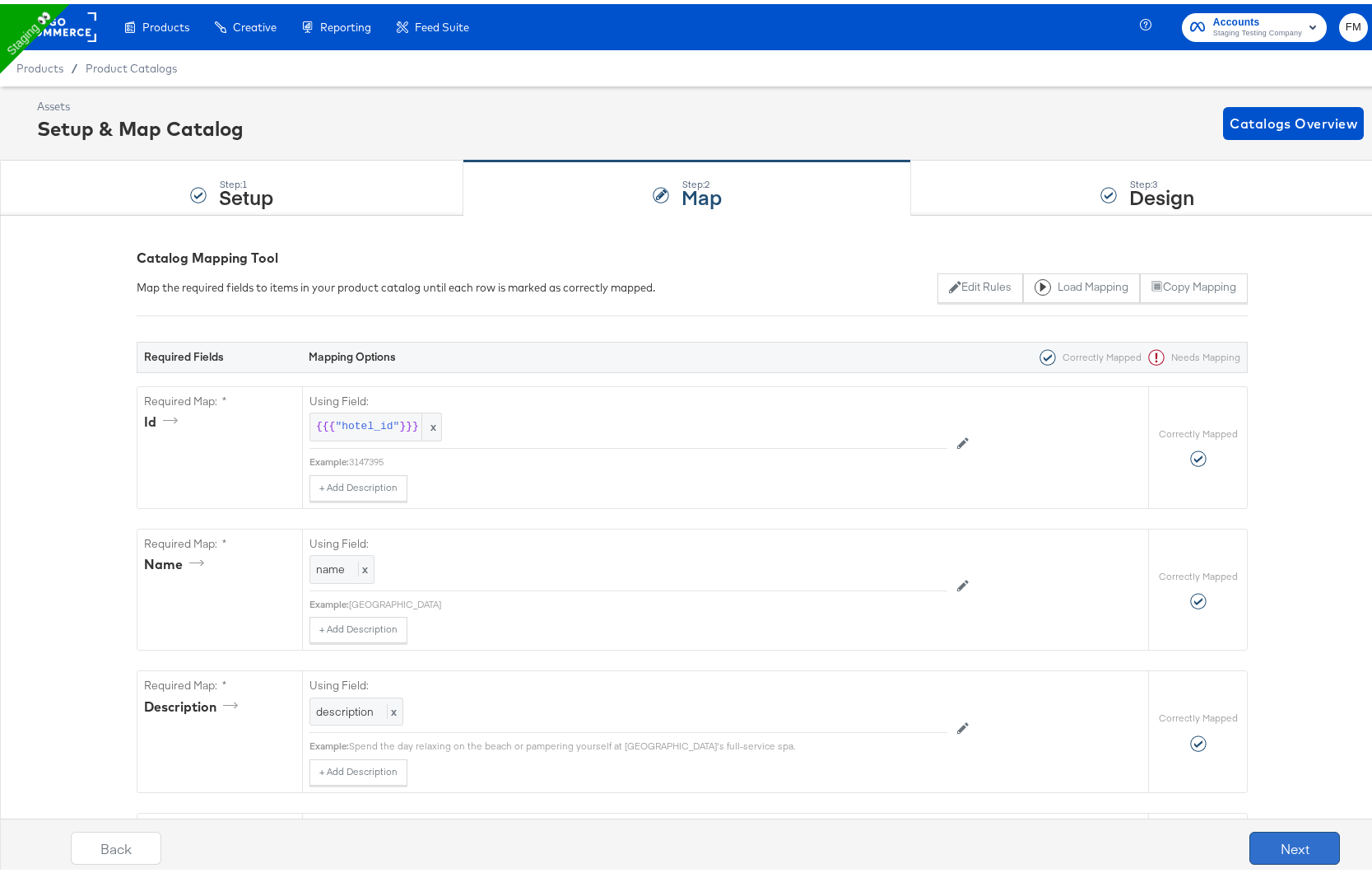
click at [1266, 848] on button "Next" at bounding box center [1295, 844] width 90 height 33
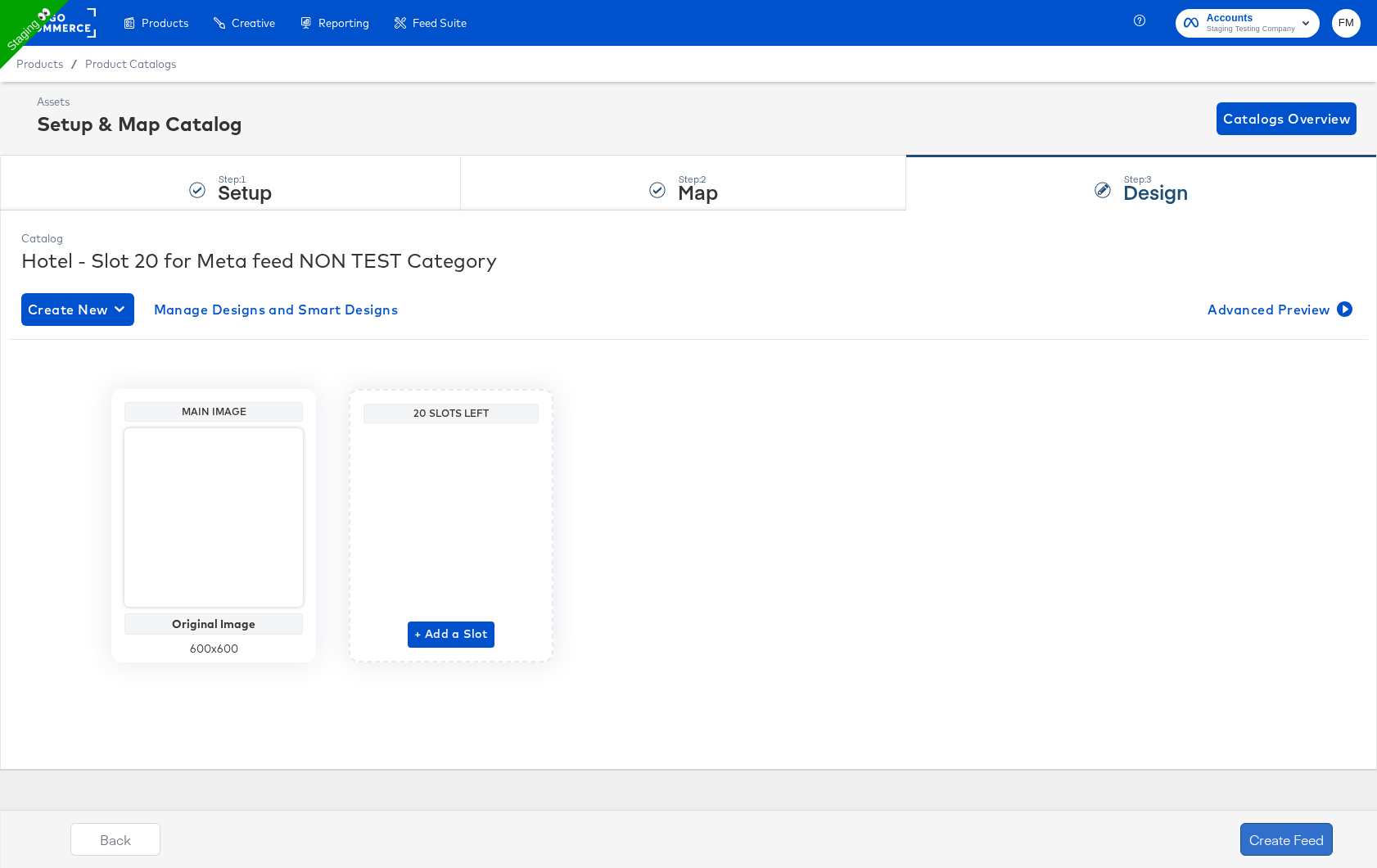
click at [1270, 831] on button "Create Feed" at bounding box center [1286, 839] width 92 height 32
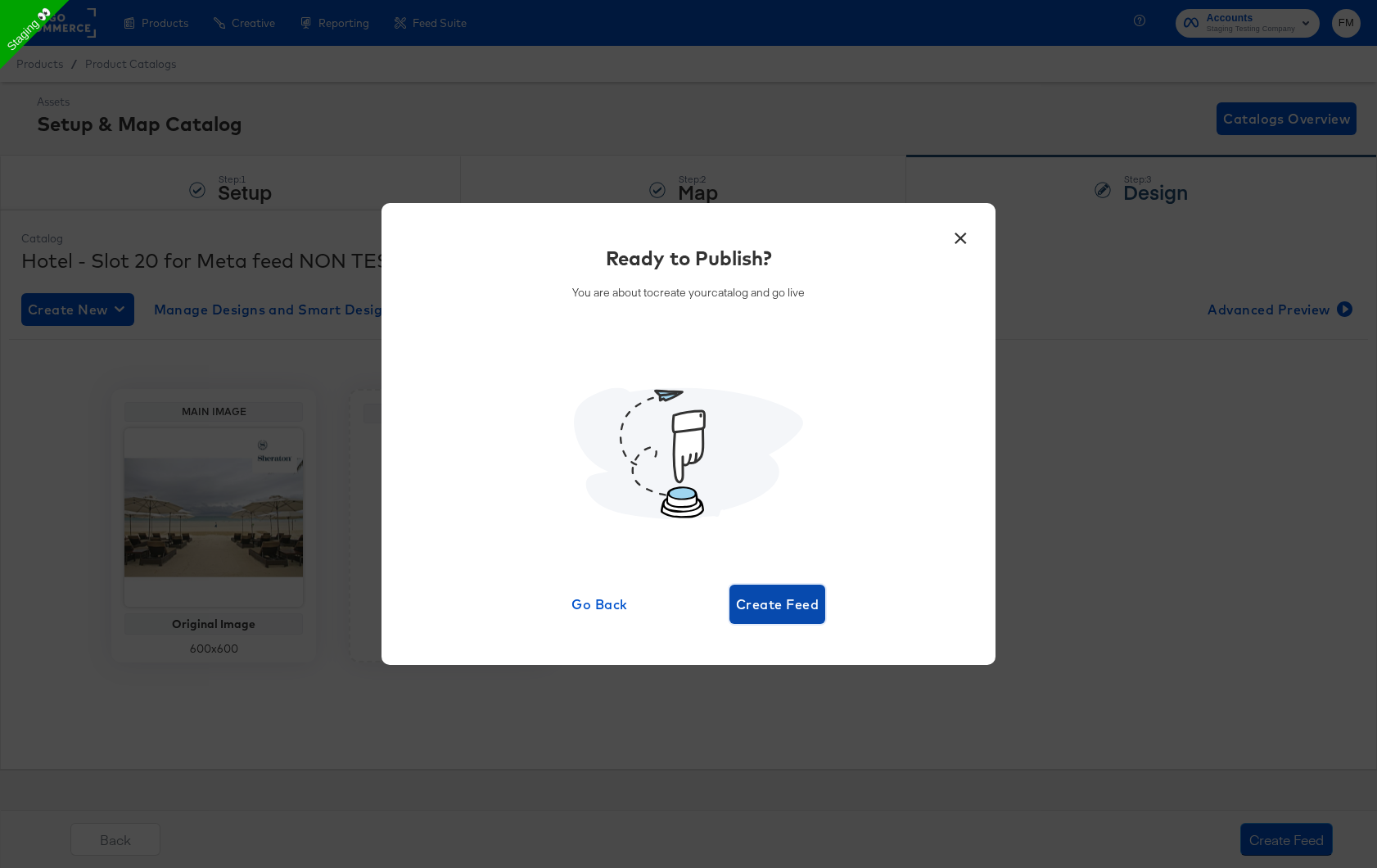
click at [759, 602] on span "Create Feed" at bounding box center [777, 605] width 82 height 23
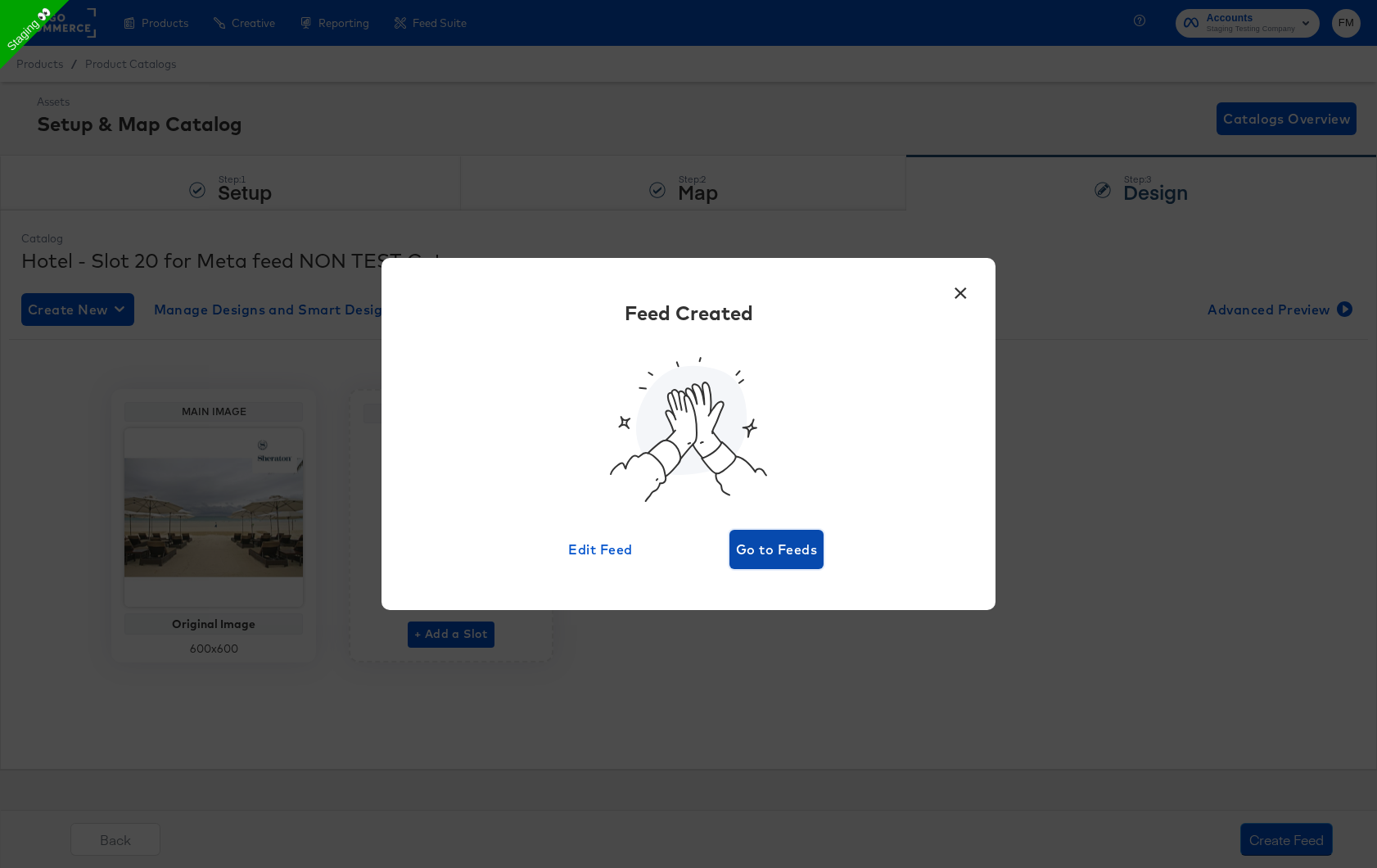
click at [783, 555] on span "Go to Feeds" at bounding box center [776, 550] width 81 height 23
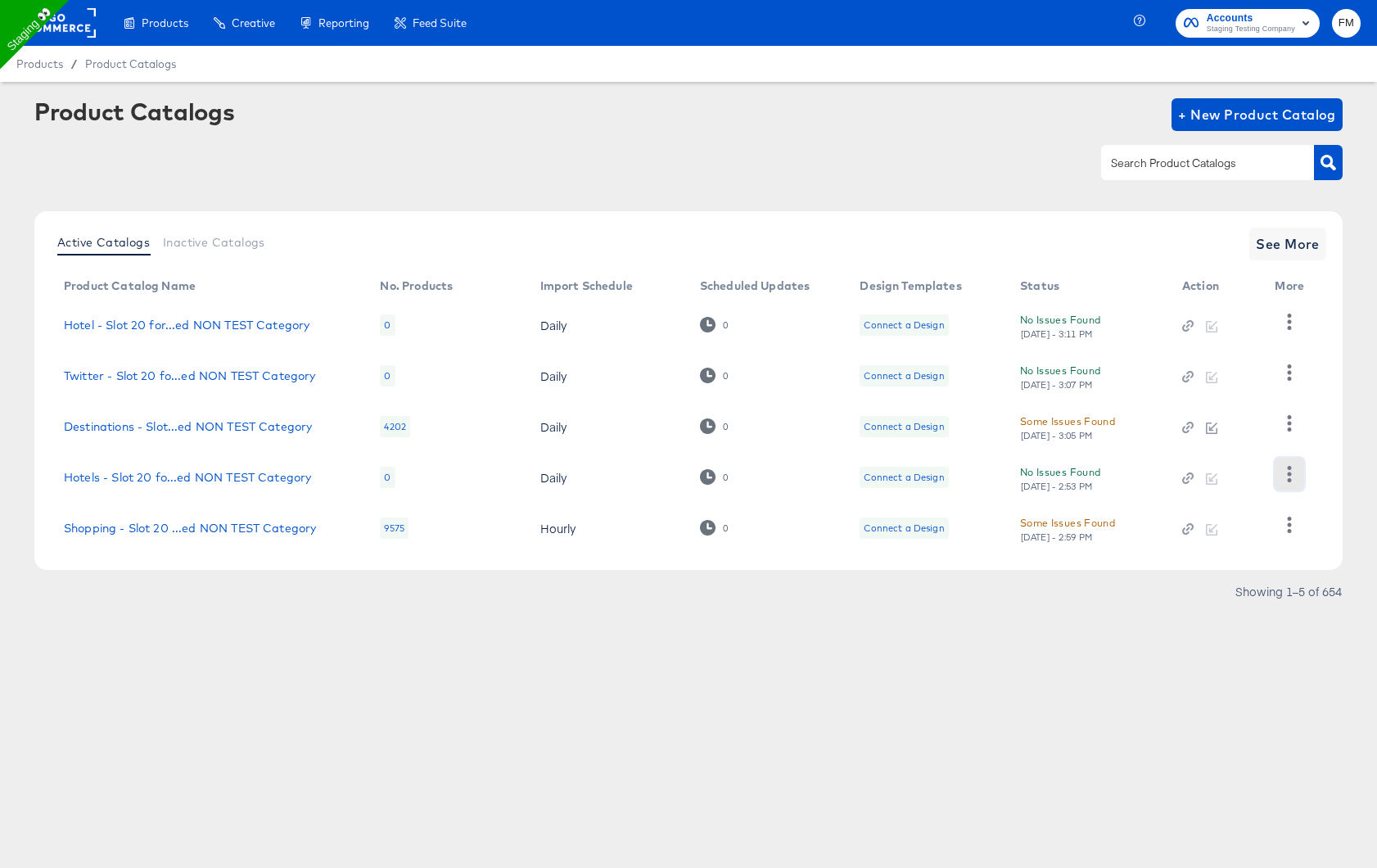
click at [1291, 476] on icon "button" at bounding box center [1289, 473] width 16 height 16
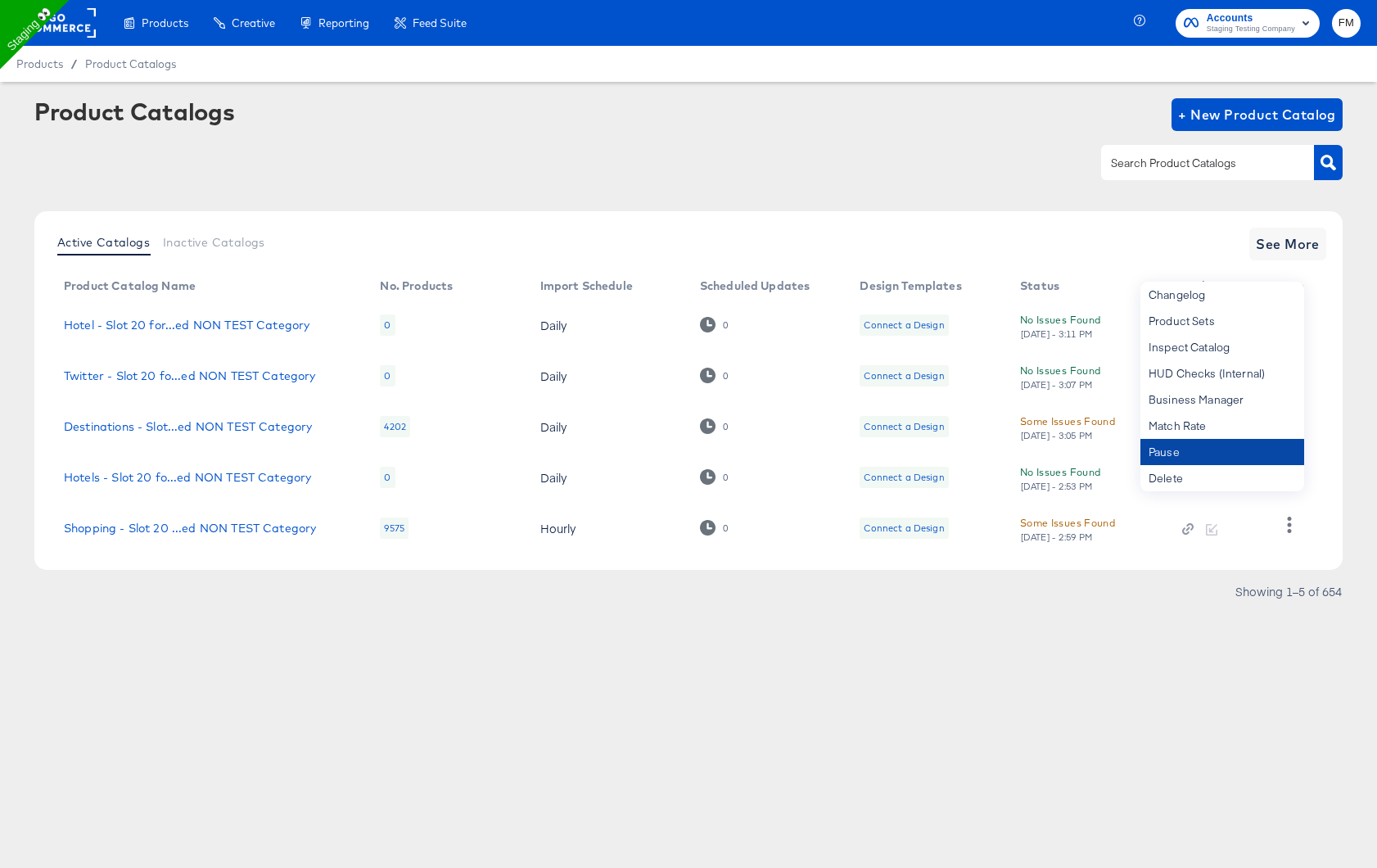
click at [1236, 452] on div "Pause" at bounding box center [1222, 451] width 164 height 26
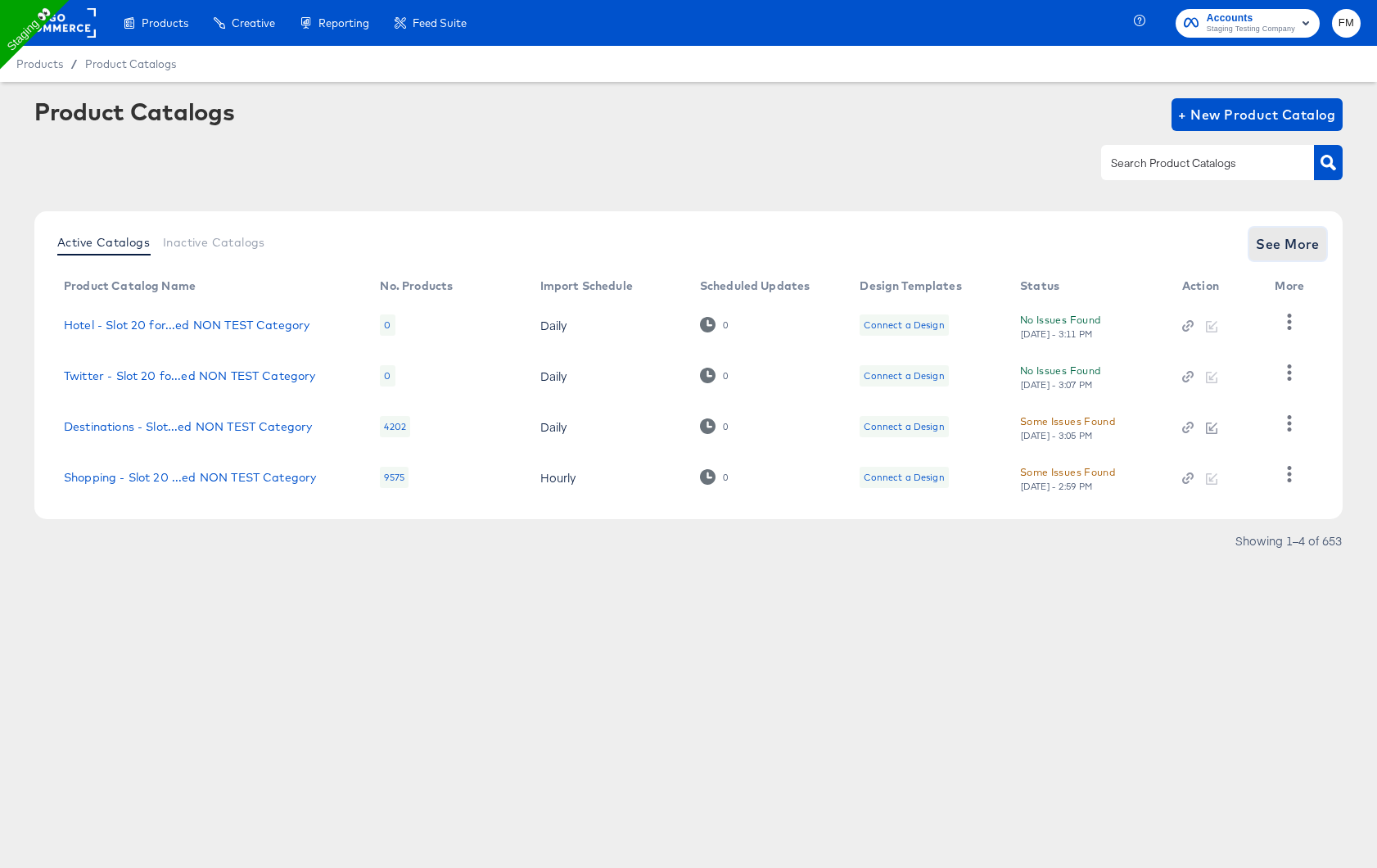
click at [1310, 245] on span "See More" at bounding box center [1288, 244] width 64 height 23
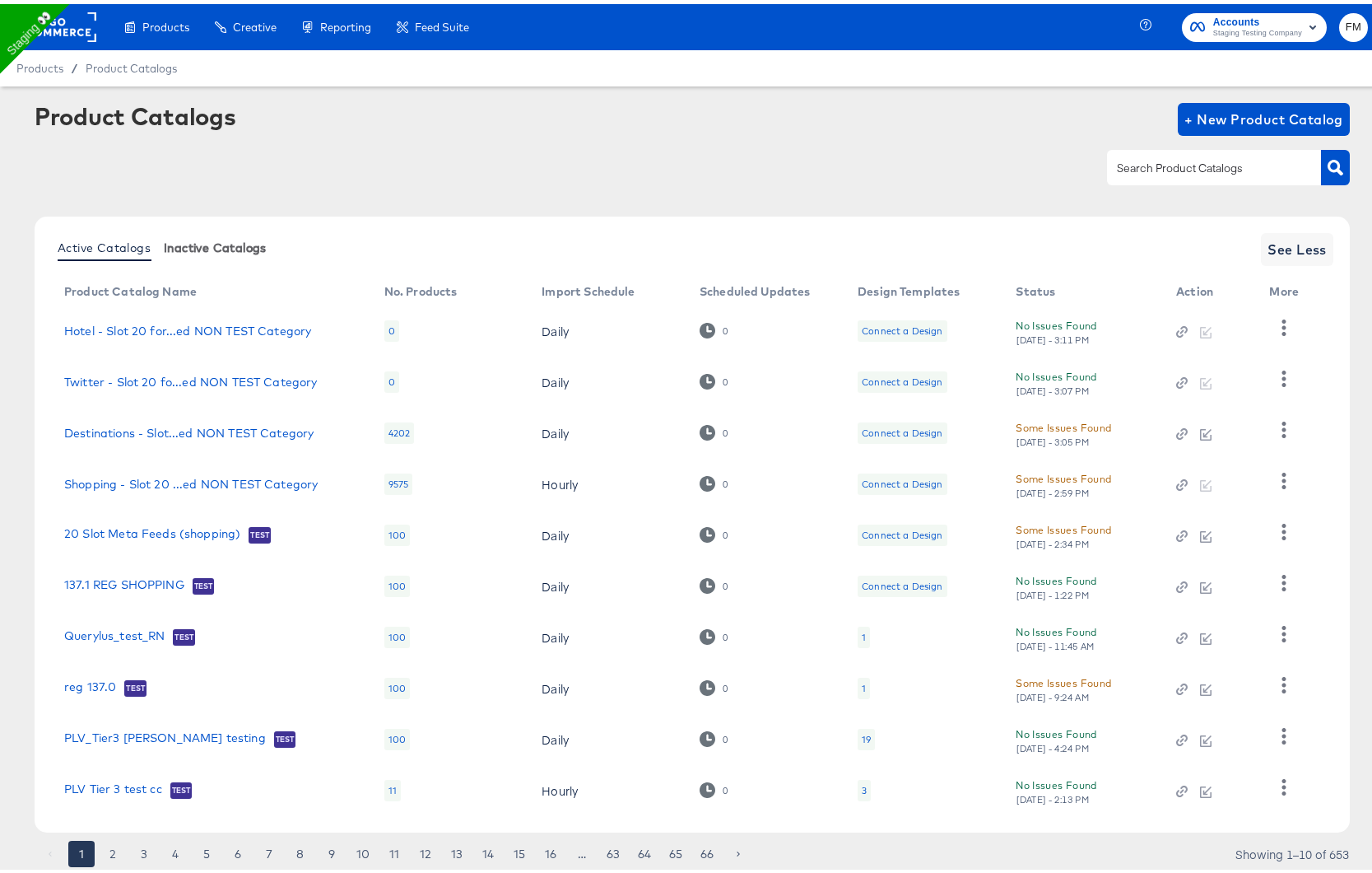
click at [193, 248] on span "Inactive Catalogs" at bounding box center [215, 244] width 103 height 13
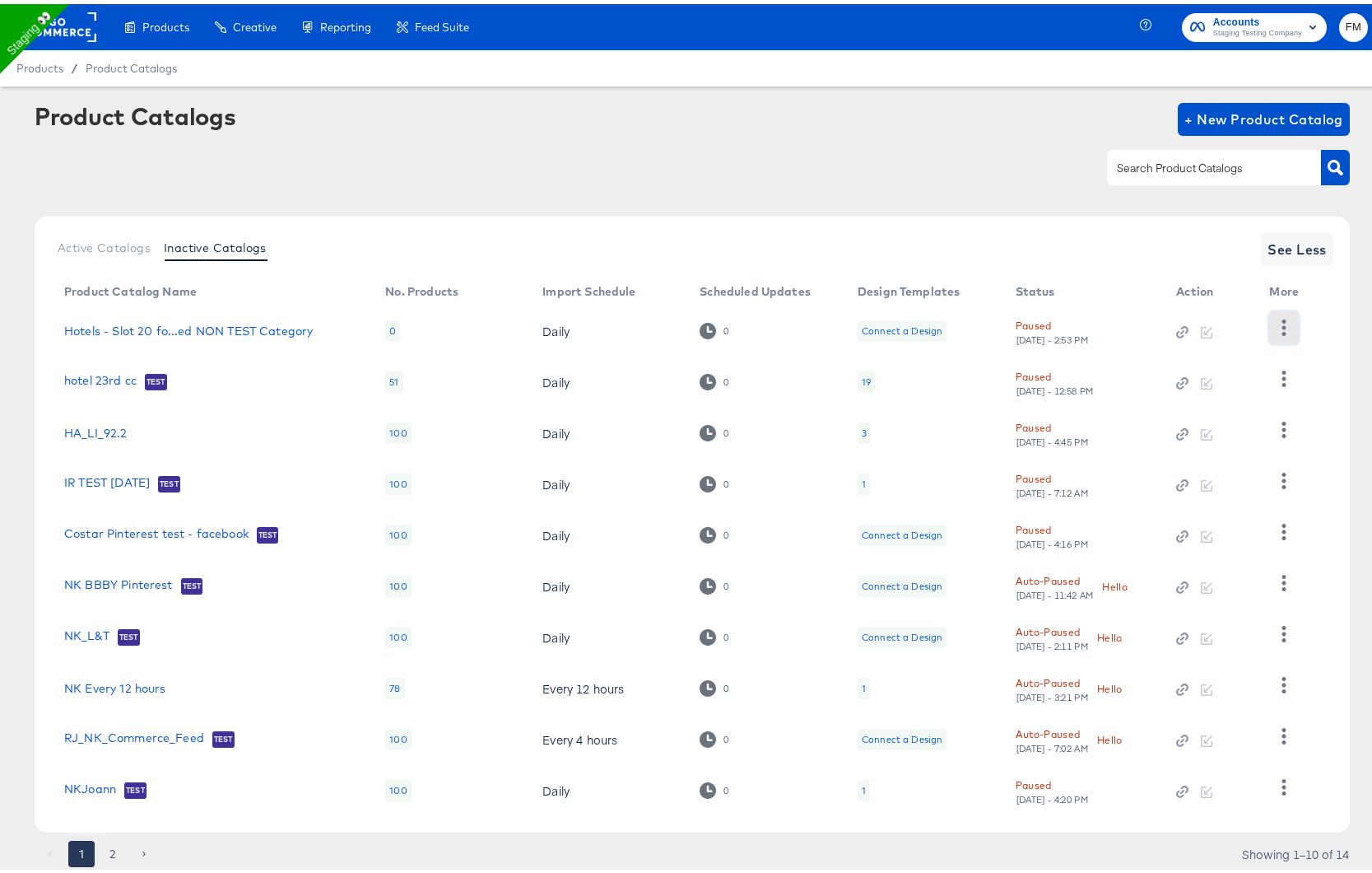
click at [1284, 319] on icon "button" at bounding box center [1283, 323] width 16 height 16
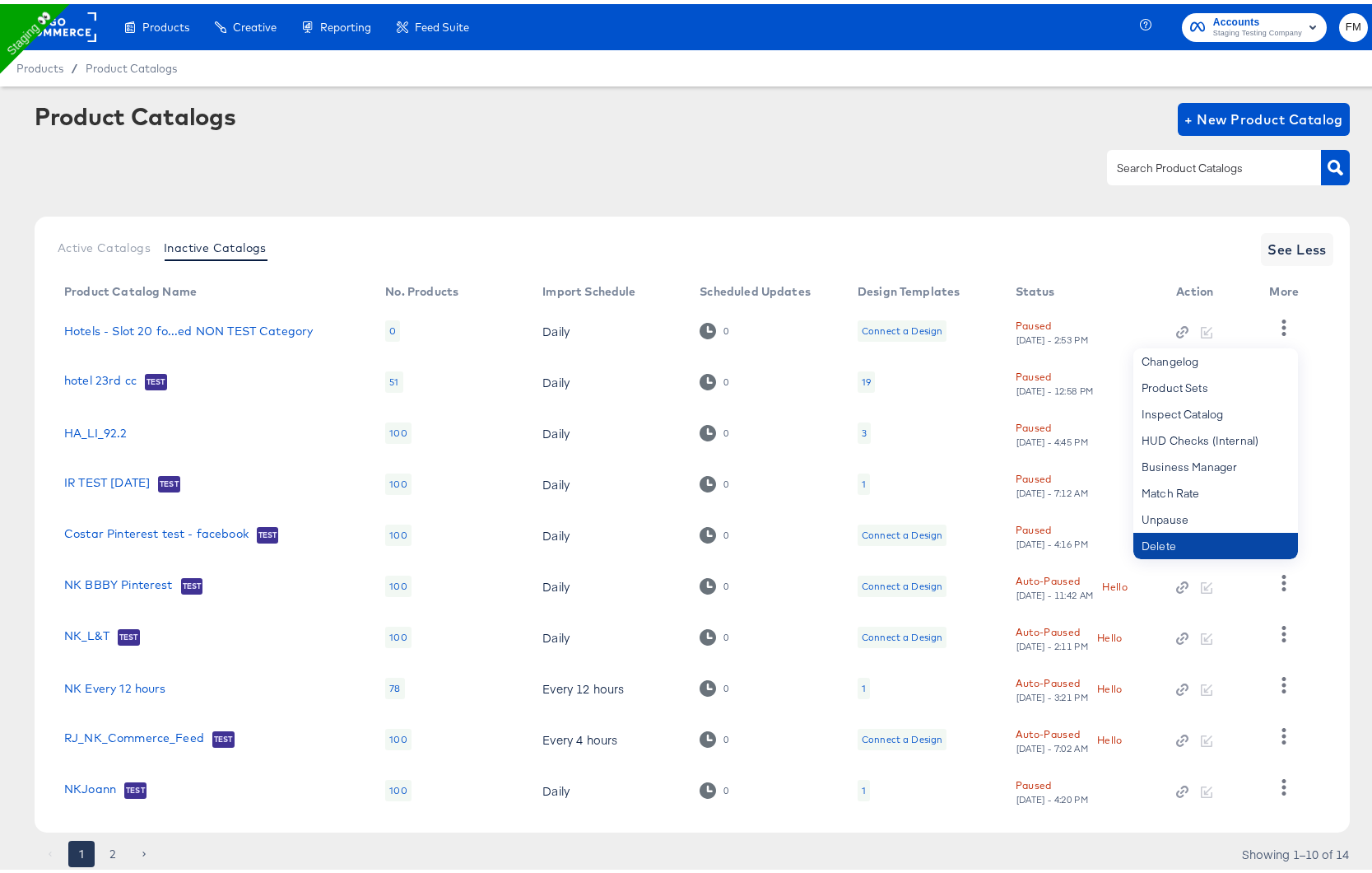
click at [1184, 542] on div "Delete" at bounding box center [1215, 541] width 165 height 26
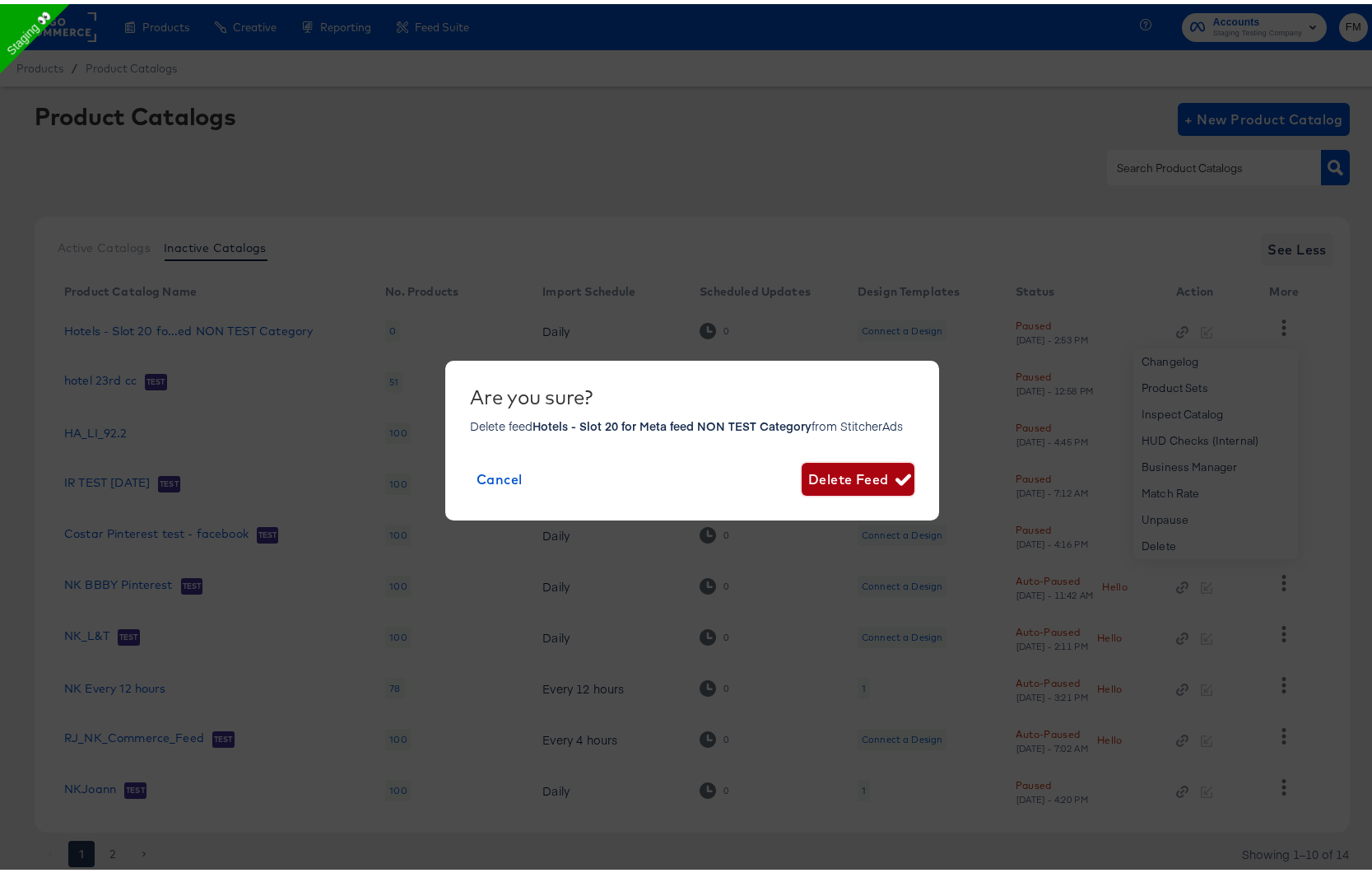
click at [814, 477] on span "Delete Feed" at bounding box center [858, 475] width 100 height 23
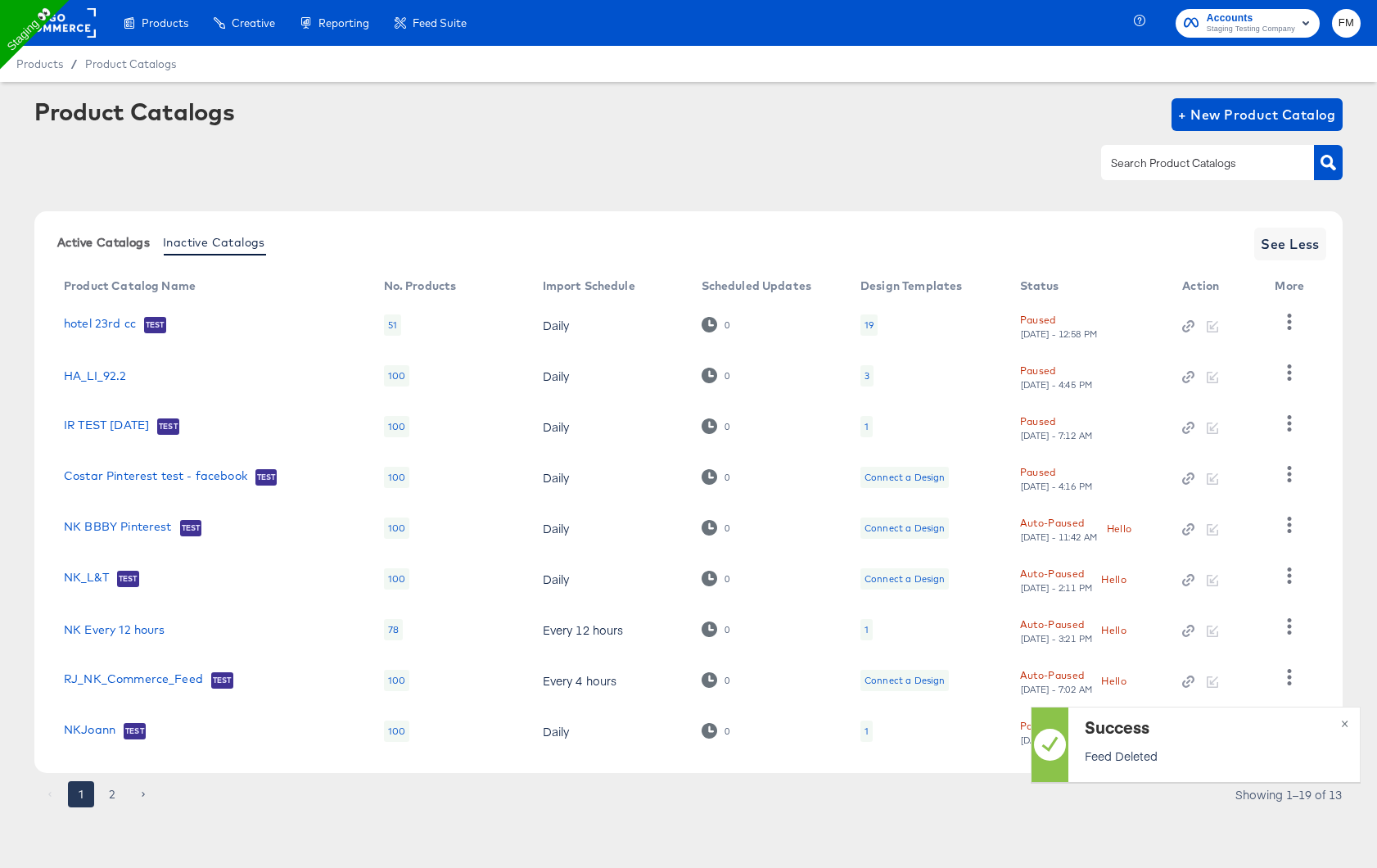
click at [156, 239] on button "Active Catalogs" at bounding box center [103, 242] width 106 height 27
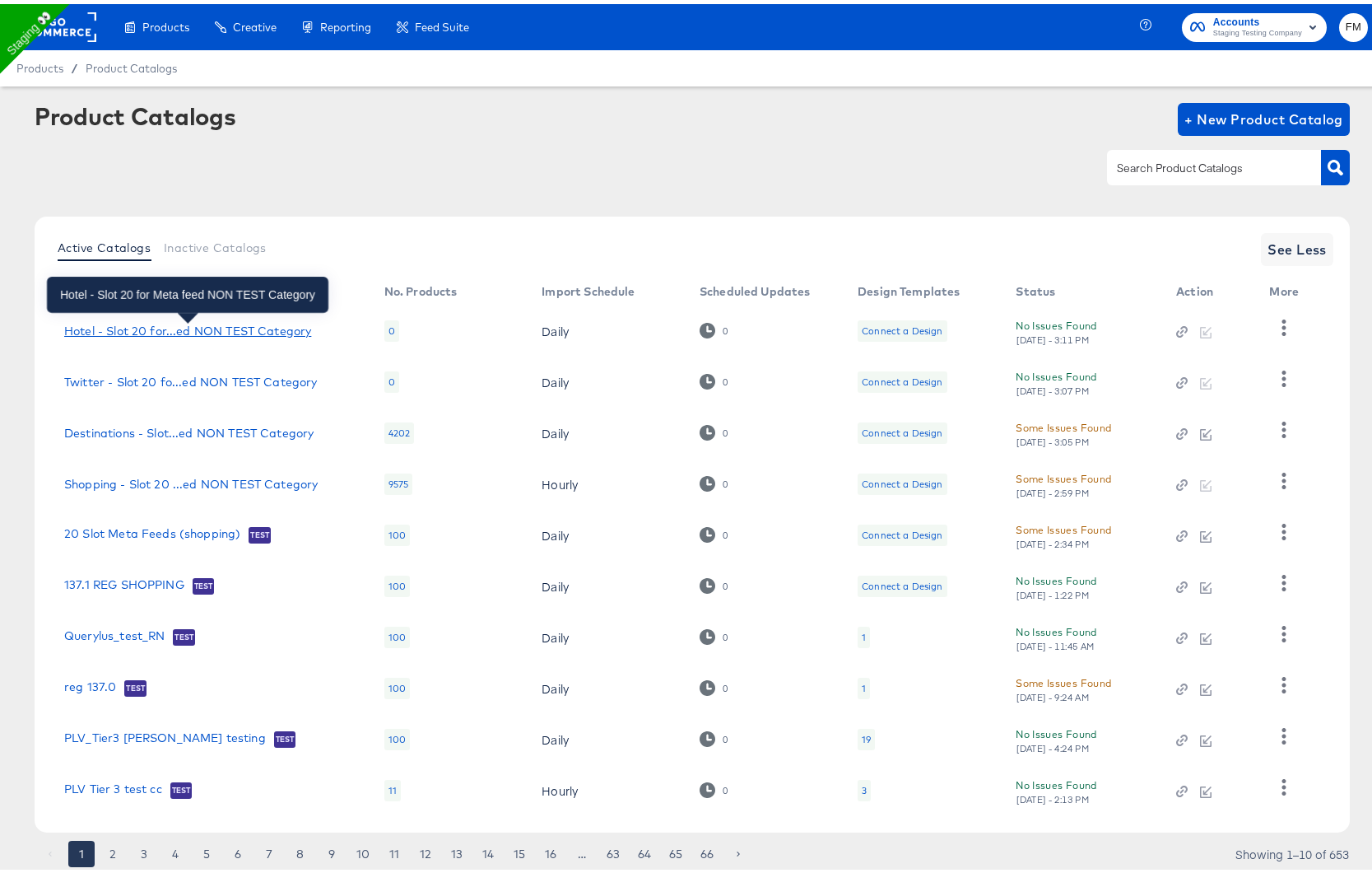
click at [230, 324] on div "Hotel - Slot 20 for...ed NON TEST Category" at bounding box center [188, 327] width 247 height 13
